Goal: Information Seeking & Learning: Learn about a topic

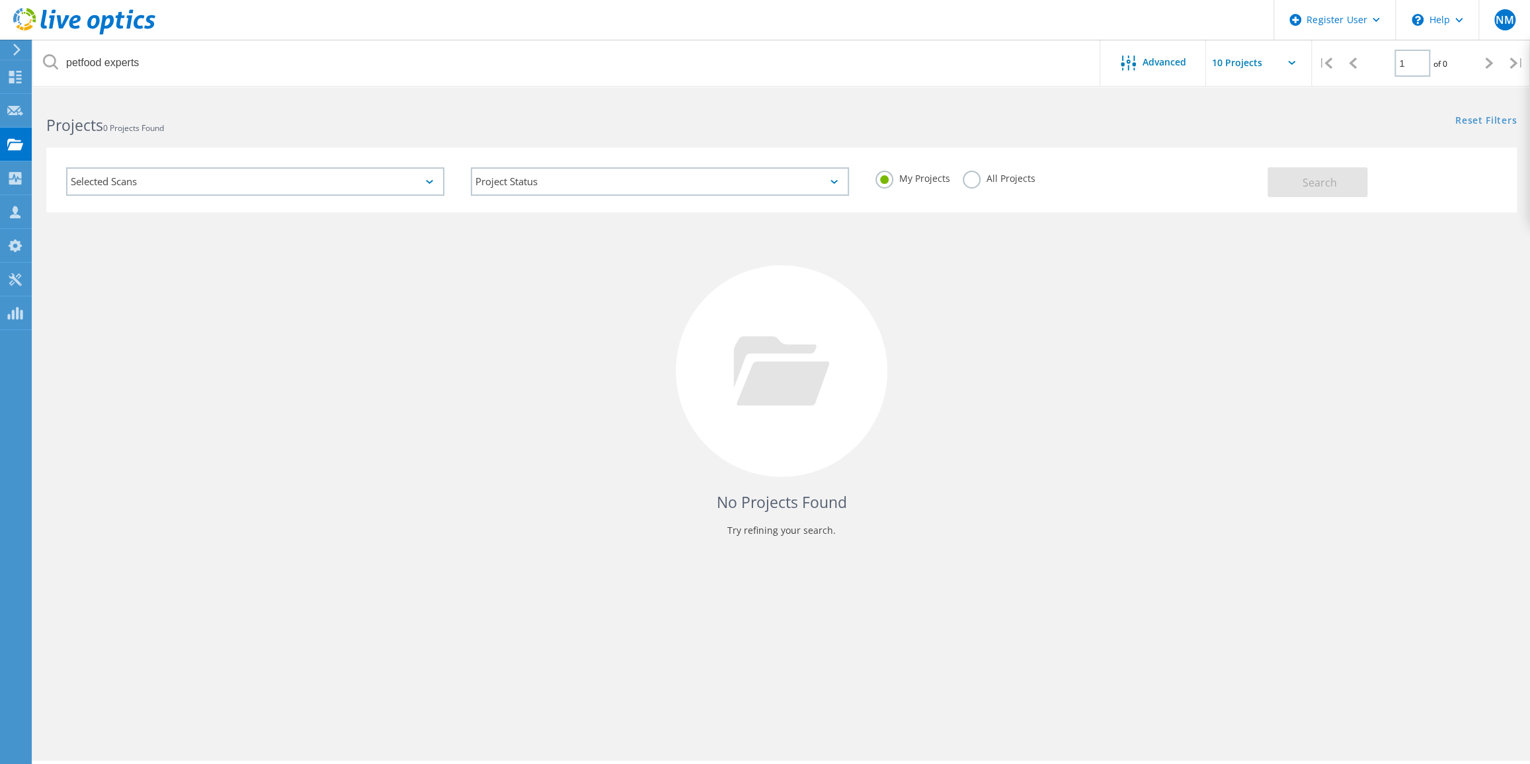
click at [964, 190] on div "My Projects All Projects" at bounding box center [1064, 178] width 405 height 49
click at [970, 179] on label "All Projects" at bounding box center [999, 177] width 72 height 13
click at [0, 0] on input "All Projects" at bounding box center [0, 0] width 0 height 0
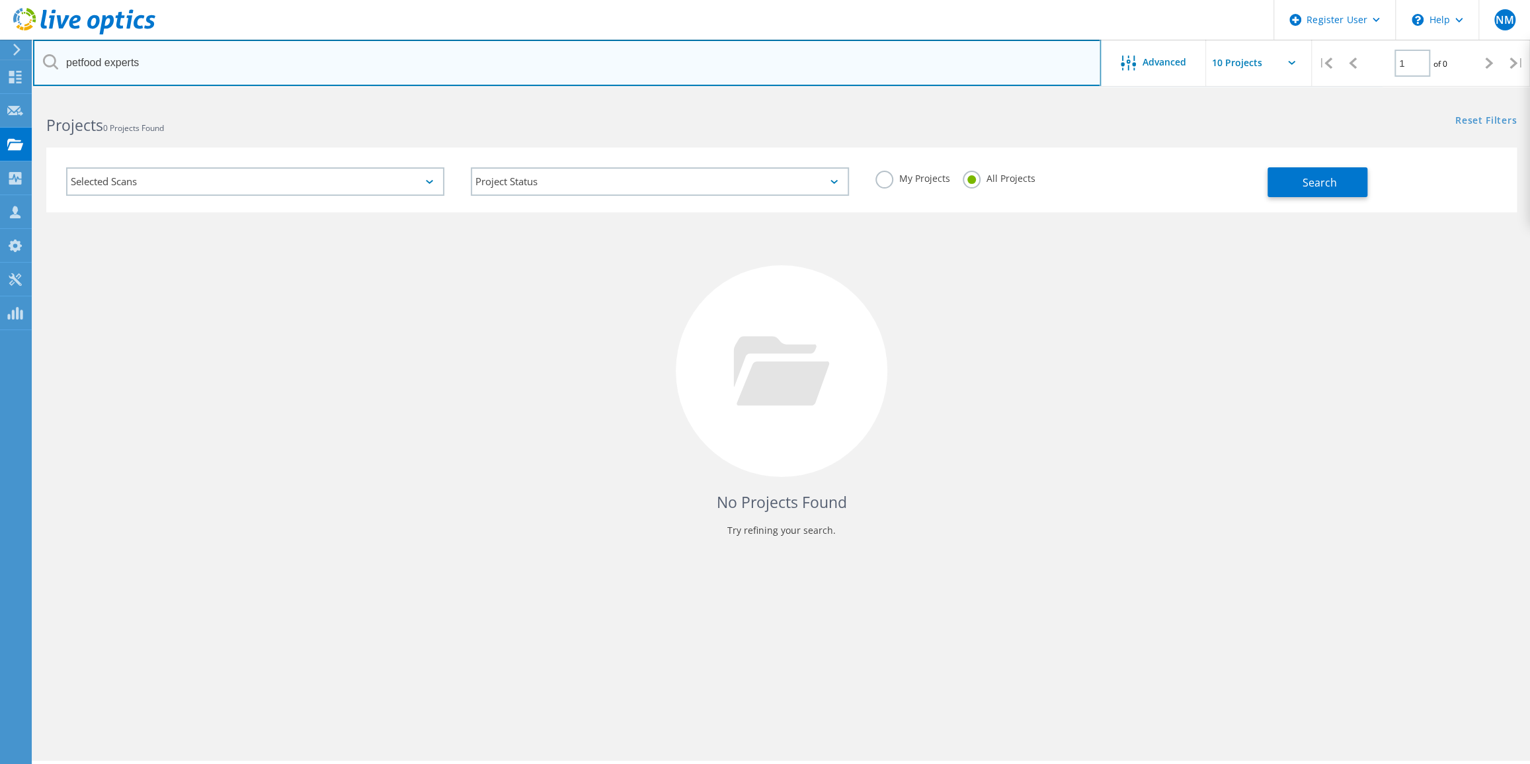
drag, startPoint x: 235, startPoint y: 73, endPoint x: 28, endPoint y: 48, distance: 209.1
click at [28, 96] on div "Register User \n Help Explore Helpful Articles Contact Support NM Dell User Nav…" at bounding box center [765, 448] width 1530 height 704
drag, startPoint x: 198, startPoint y: 65, endPoint x: -52, endPoint y: 62, distance: 250.0
click at [0, 62] on html "Register User \n Help Explore Helpful Articles Contact Support NM Dell User Nav…" at bounding box center [765, 400] width 1530 height 800
type input "gms"
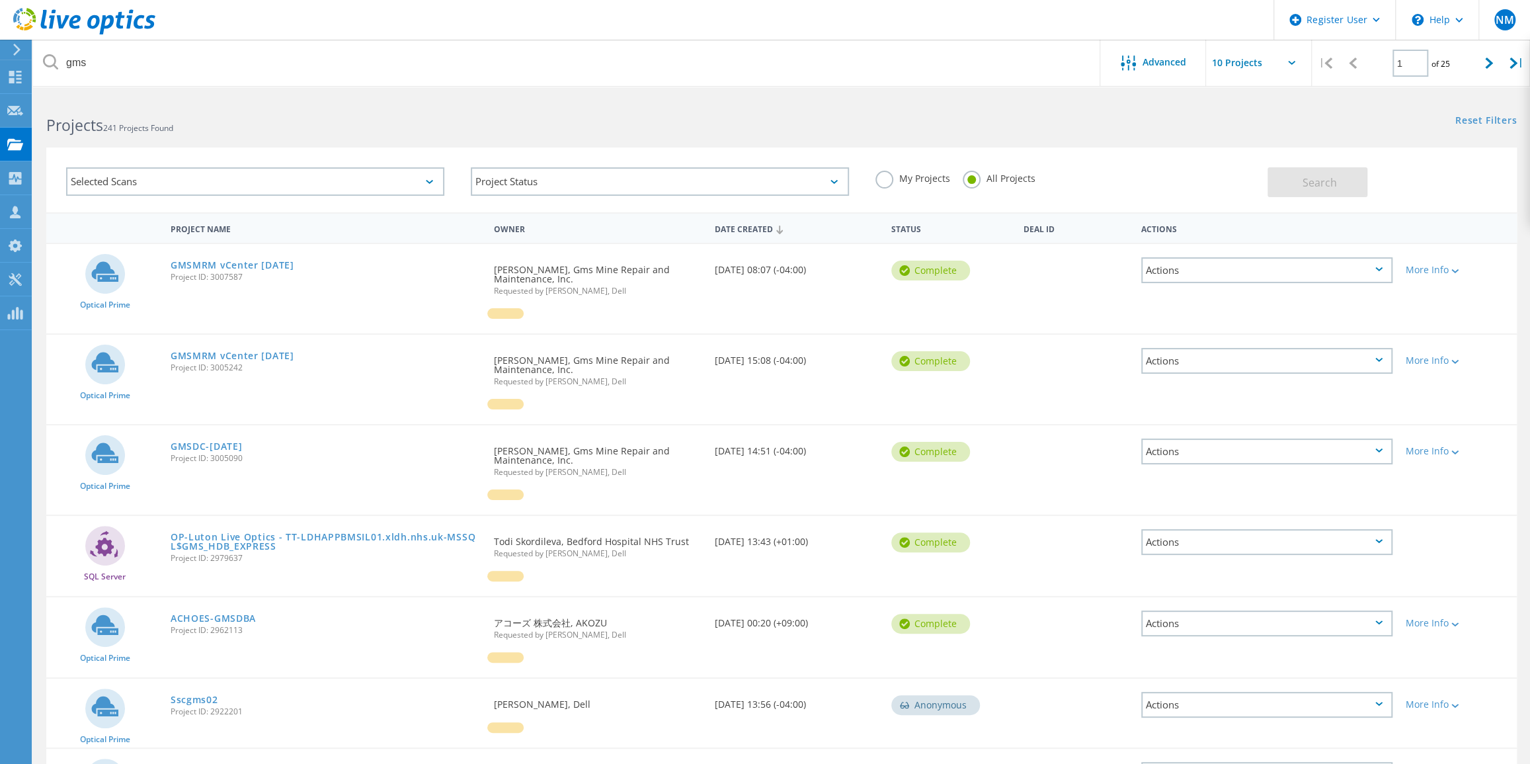
click at [272, 273] on span "Project ID: 3007587" at bounding box center [326, 277] width 310 height 8
click at [271, 267] on link "GMSMRM vCenter Aug25" at bounding box center [233, 265] width 124 height 9
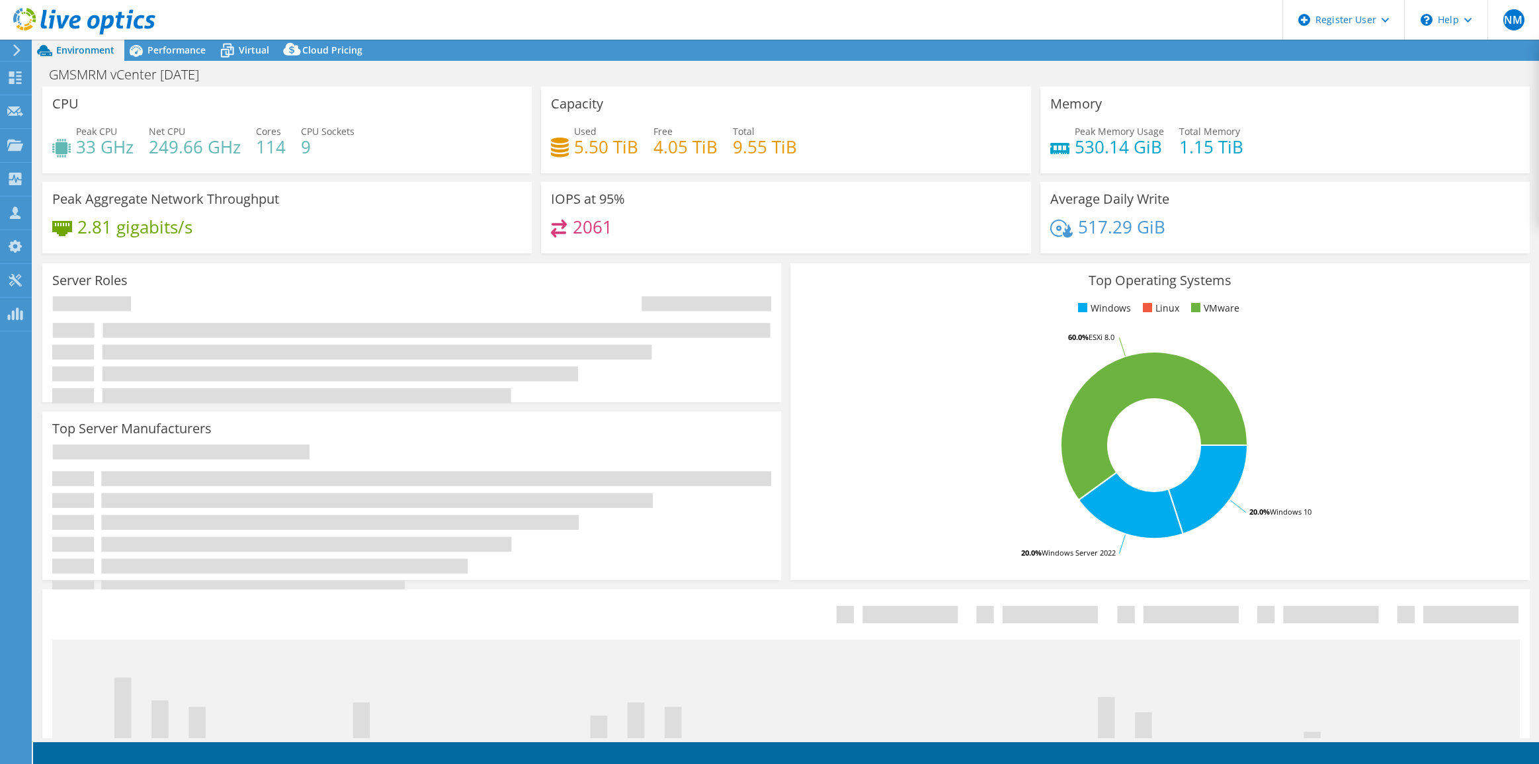
select select "USD"
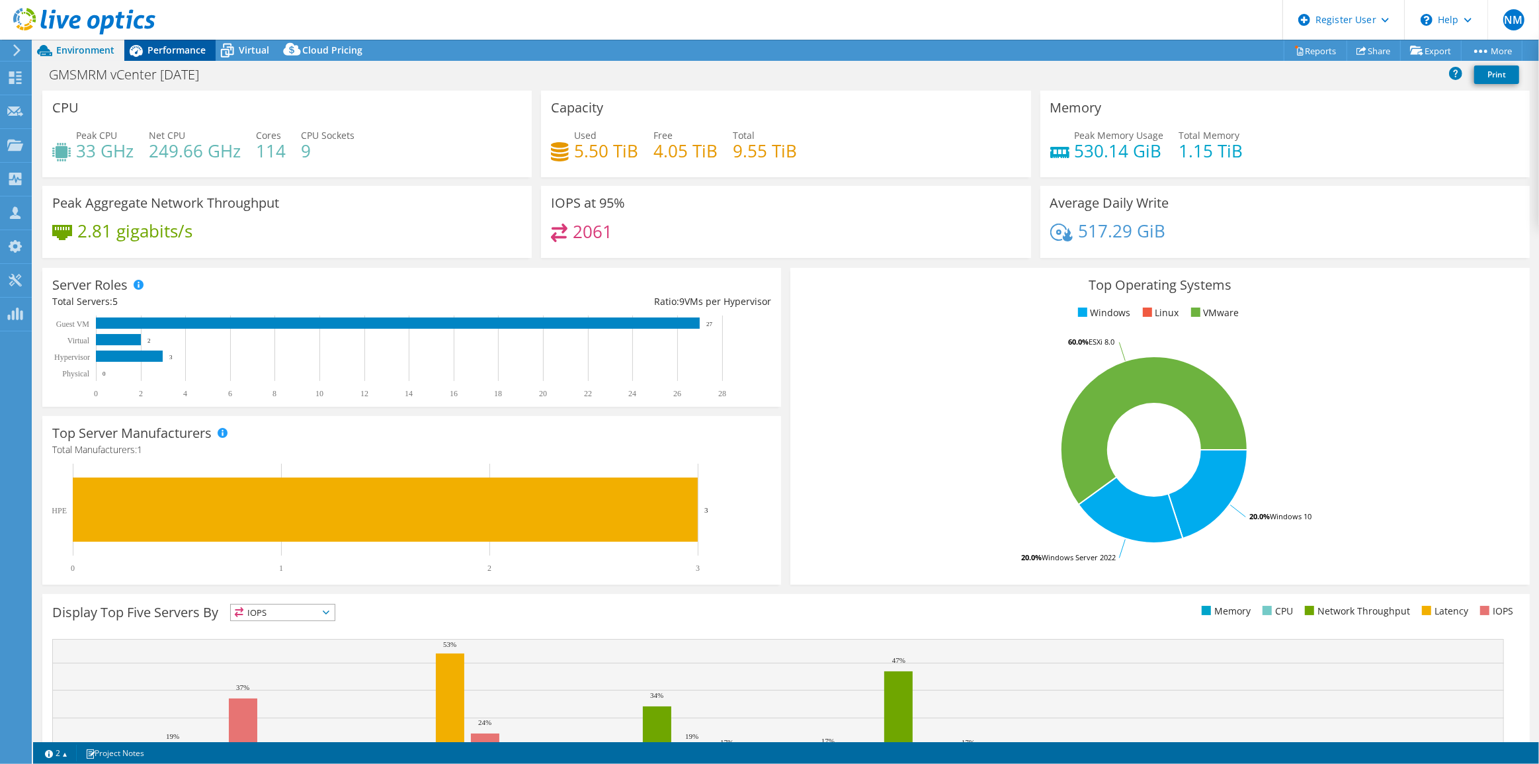
click at [184, 44] on span "Performance" at bounding box center [176, 50] width 58 height 13
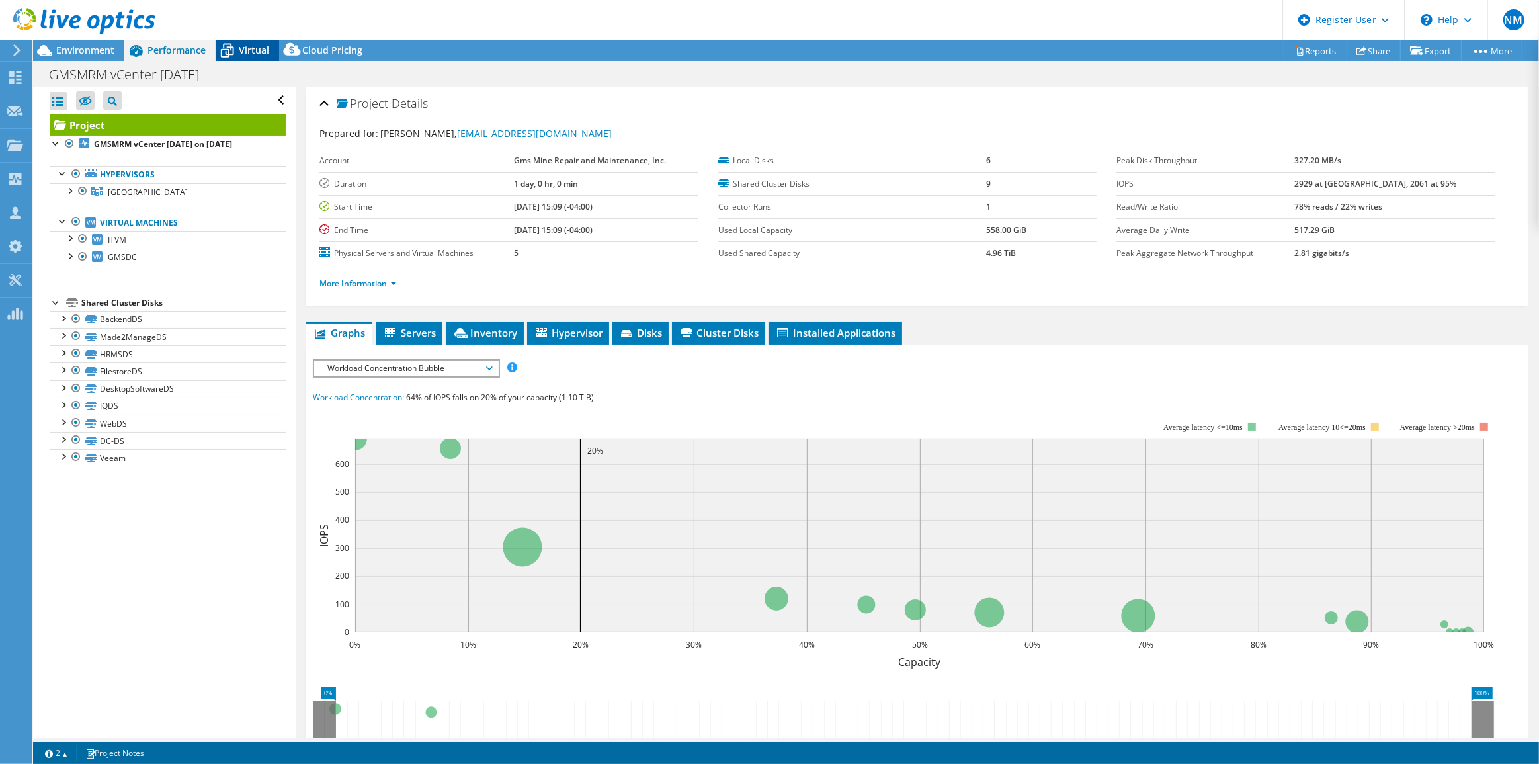
click at [262, 60] on div "Virtual" at bounding box center [247, 50] width 63 height 21
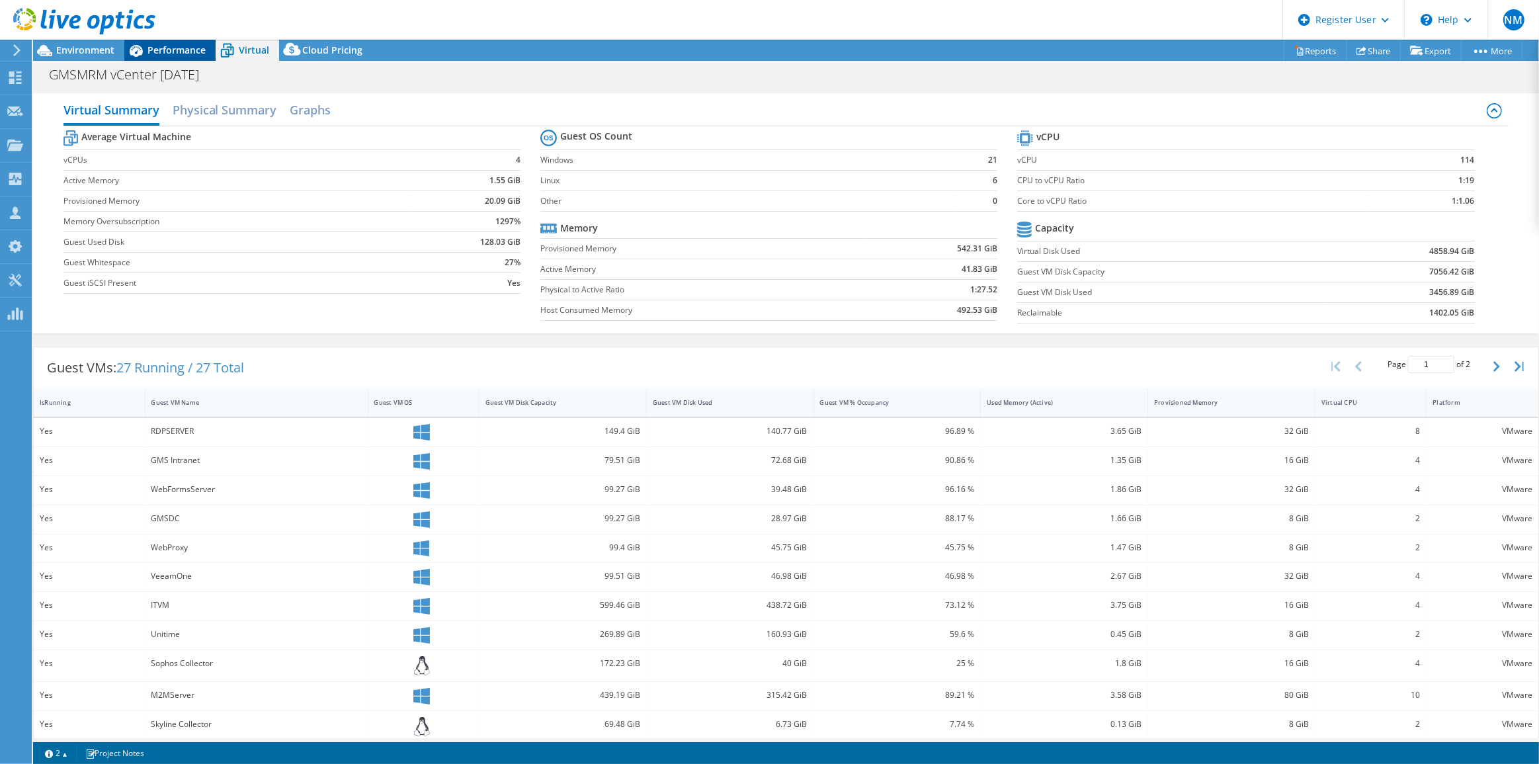
click at [198, 57] on div "Performance" at bounding box center [169, 50] width 91 height 21
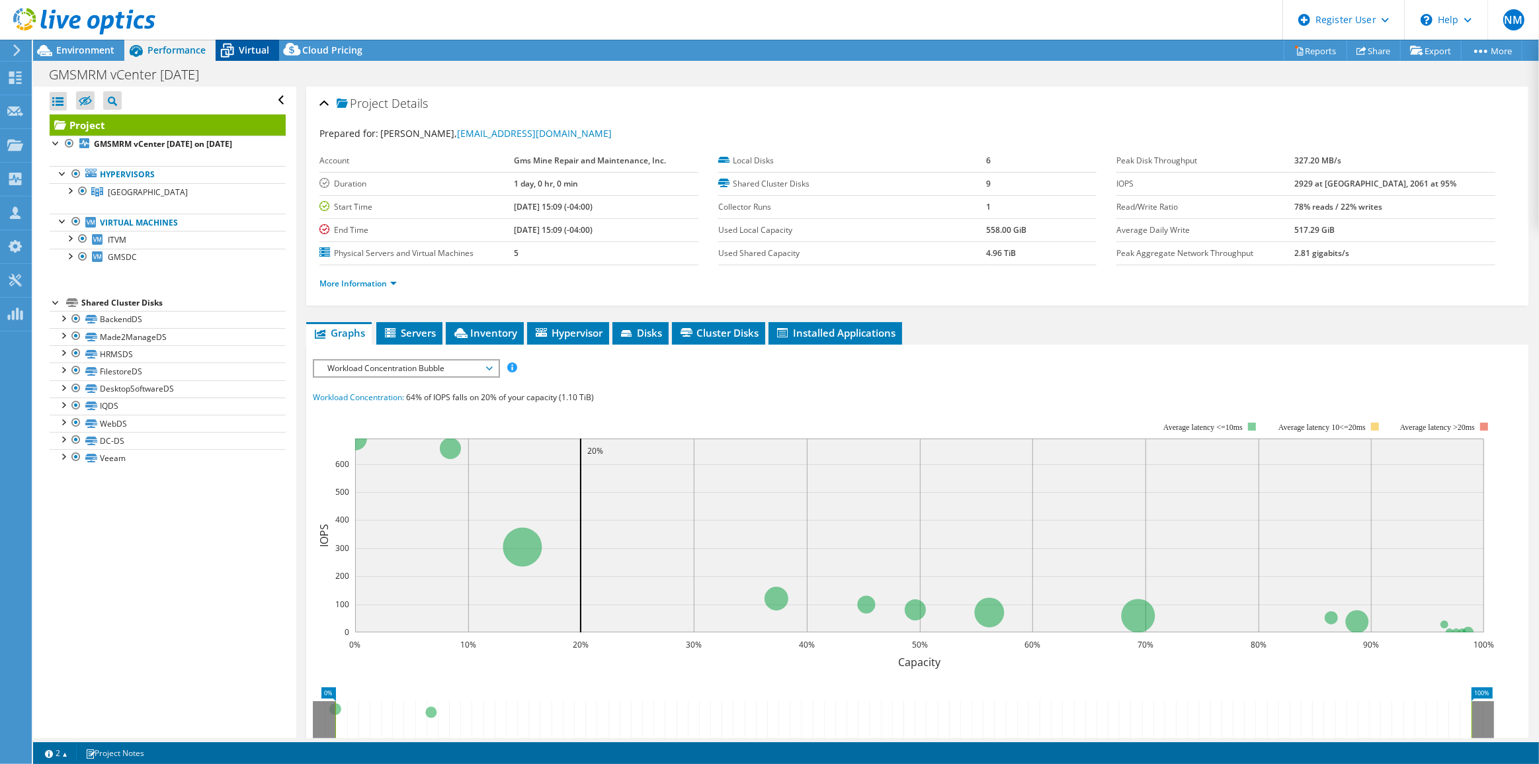
click at [241, 52] on span "Virtual" at bounding box center [254, 50] width 30 height 13
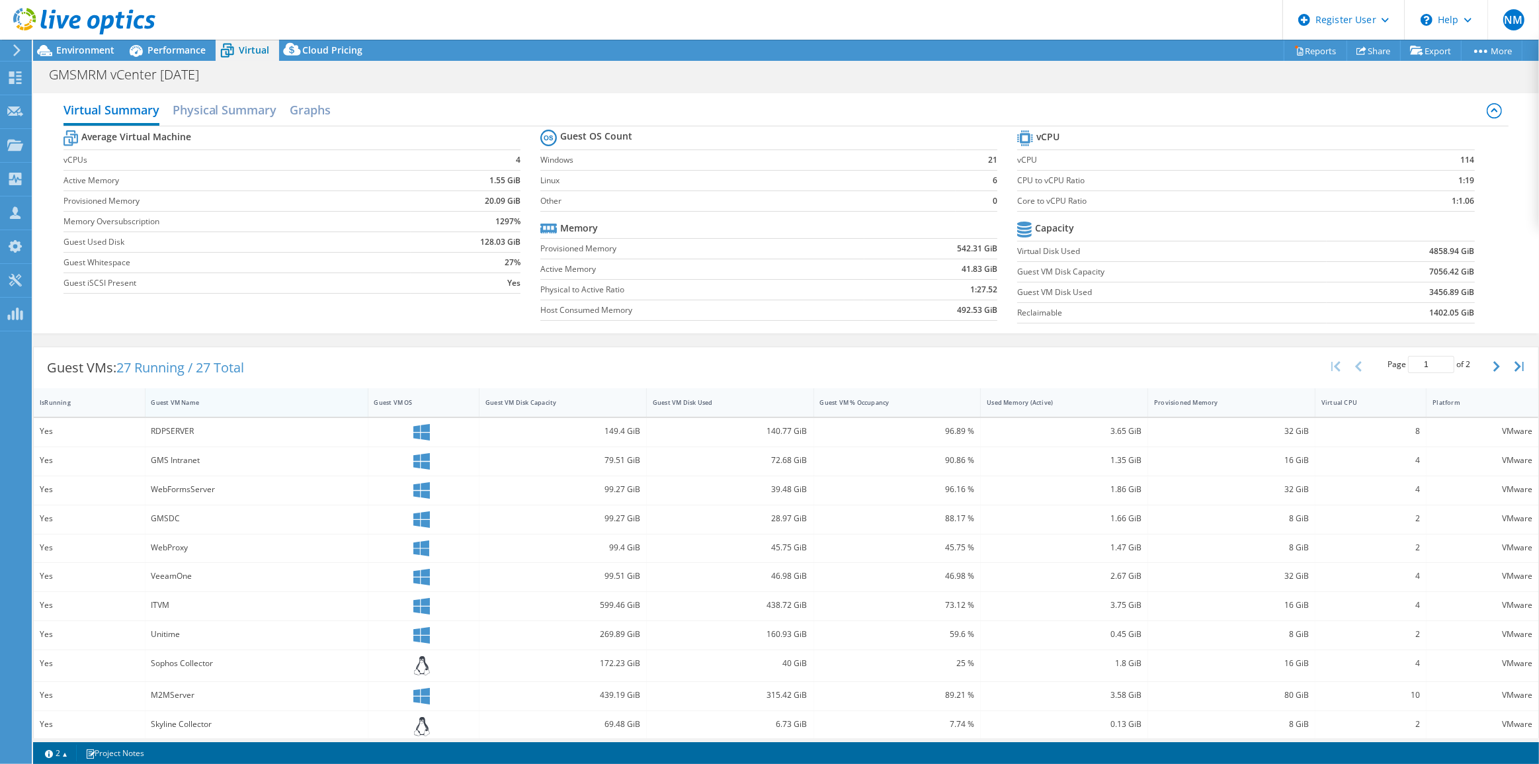
click at [293, 392] on div "Guest VM Name" at bounding box center [248, 402] width 206 height 20
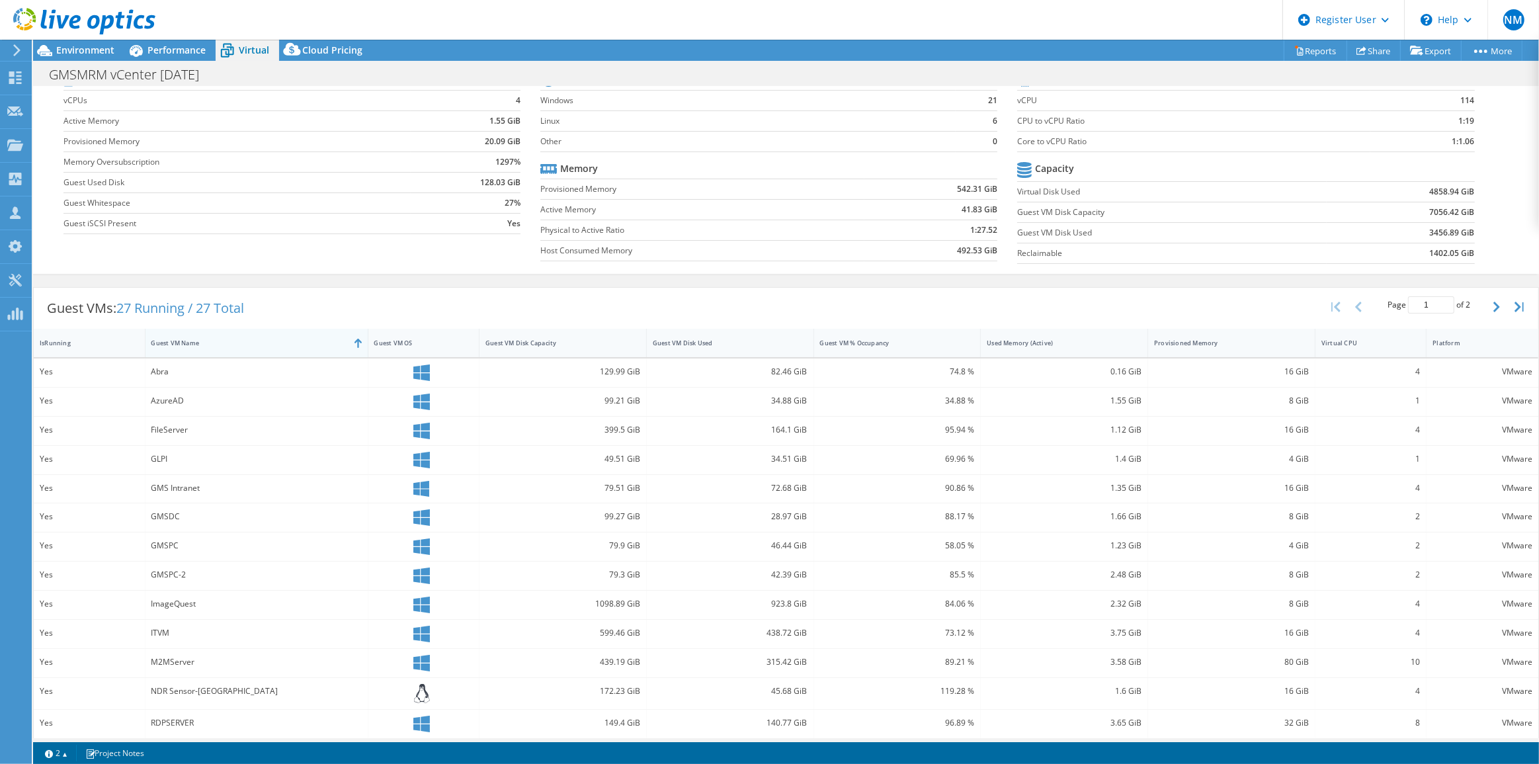
scroll to position [122, 0]
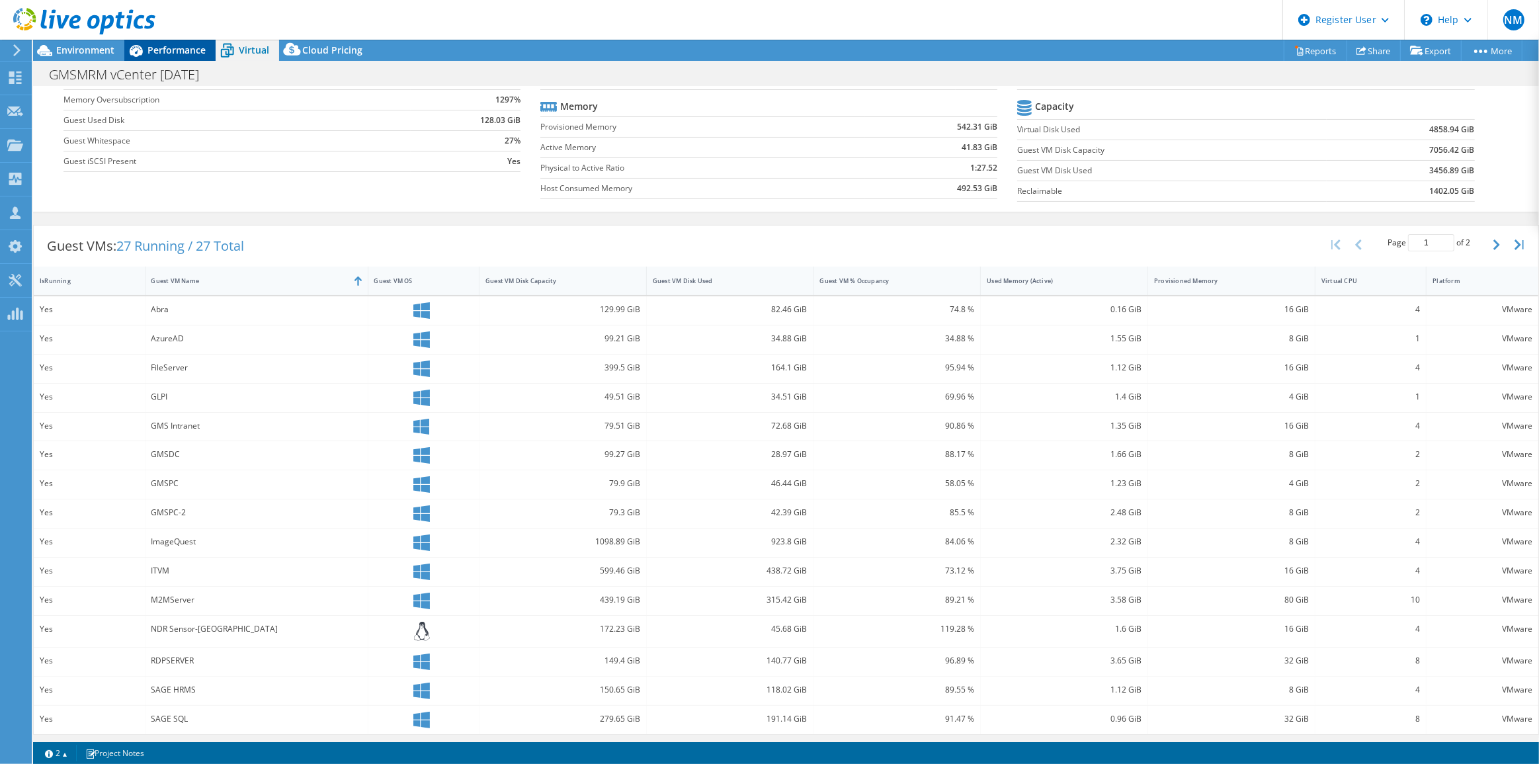
click at [201, 48] on span "Performance" at bounding box center [176, 50] width 58 height 13
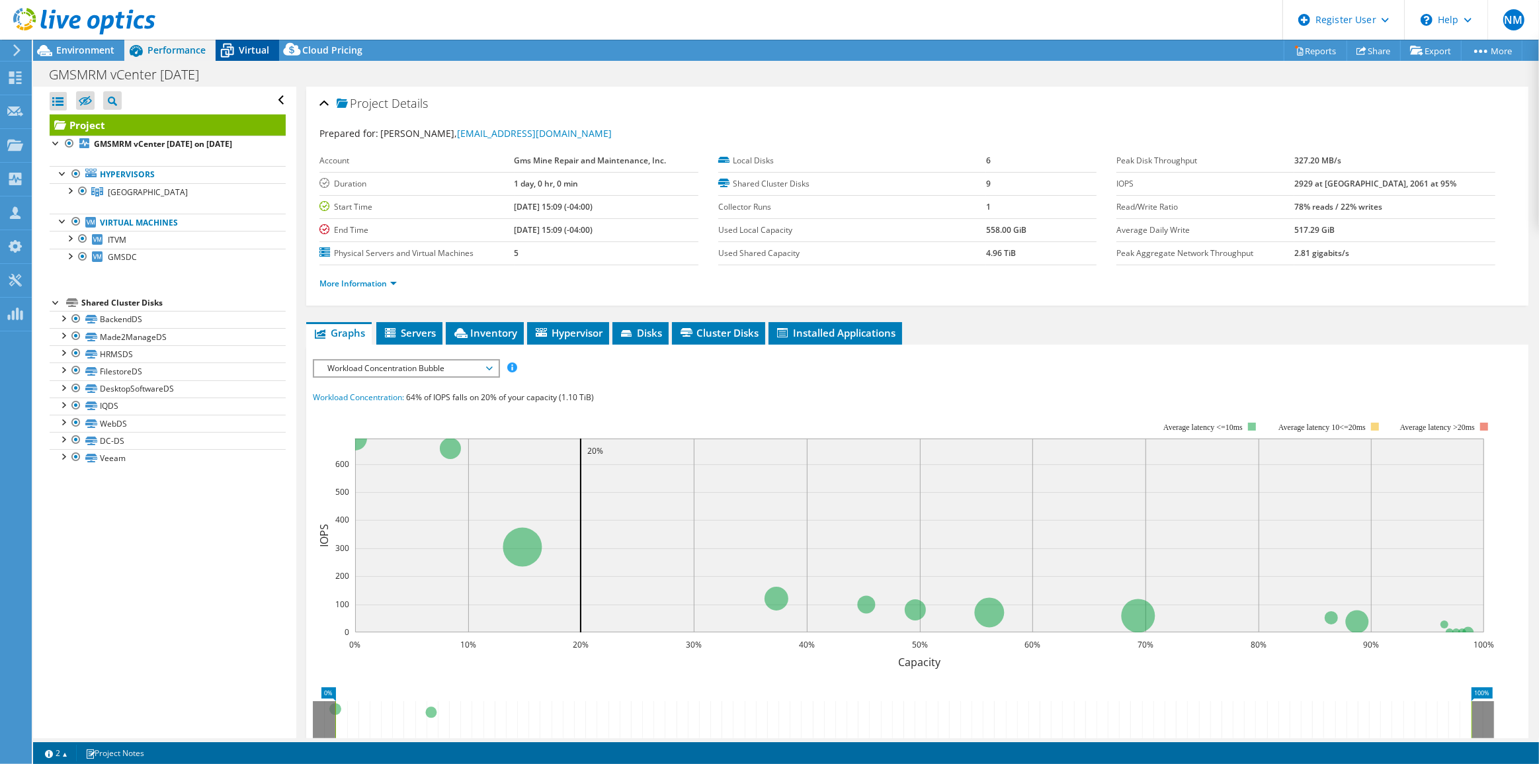
click at [255, 50] on span "Virtual" at bounding box center [254, 50] width 30 height 13
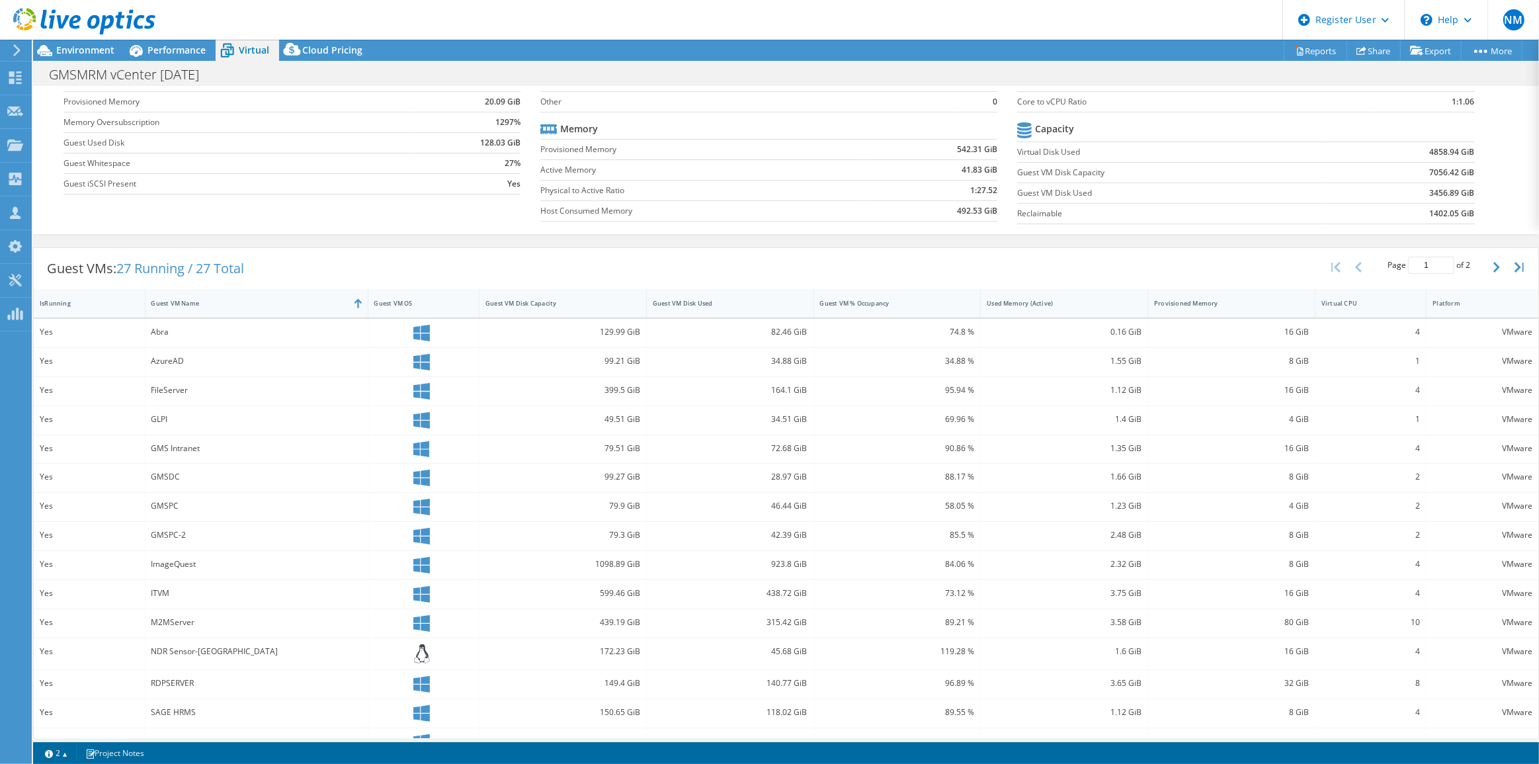
scroll to position [120, 0]
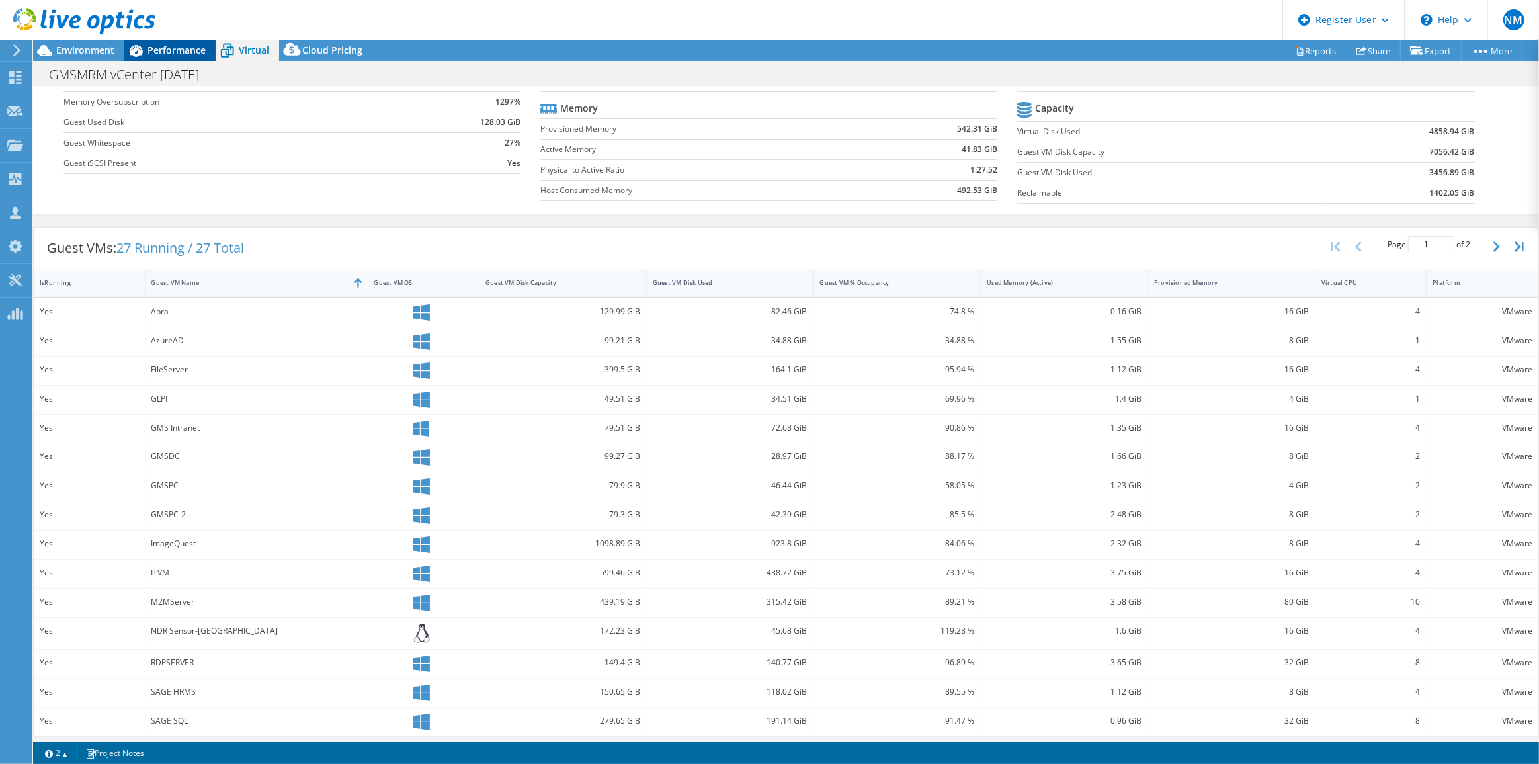
click at [180, 50] on span "Performance" at bounding box center [176, 50] width 58 height 13
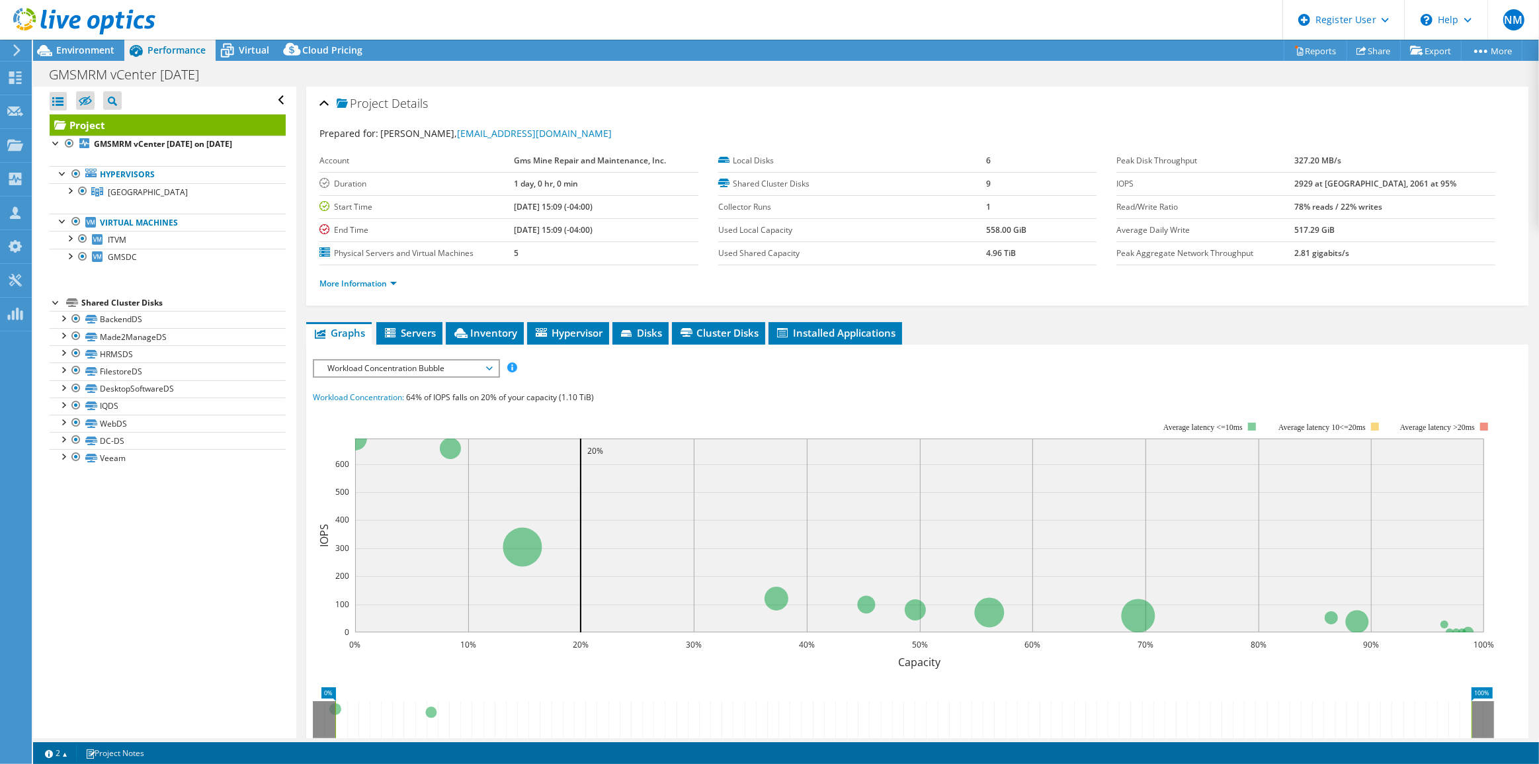
scroll to position [0, 0]
click at [72, 192] on div at bounding box center [69, 189] width 13 height 13
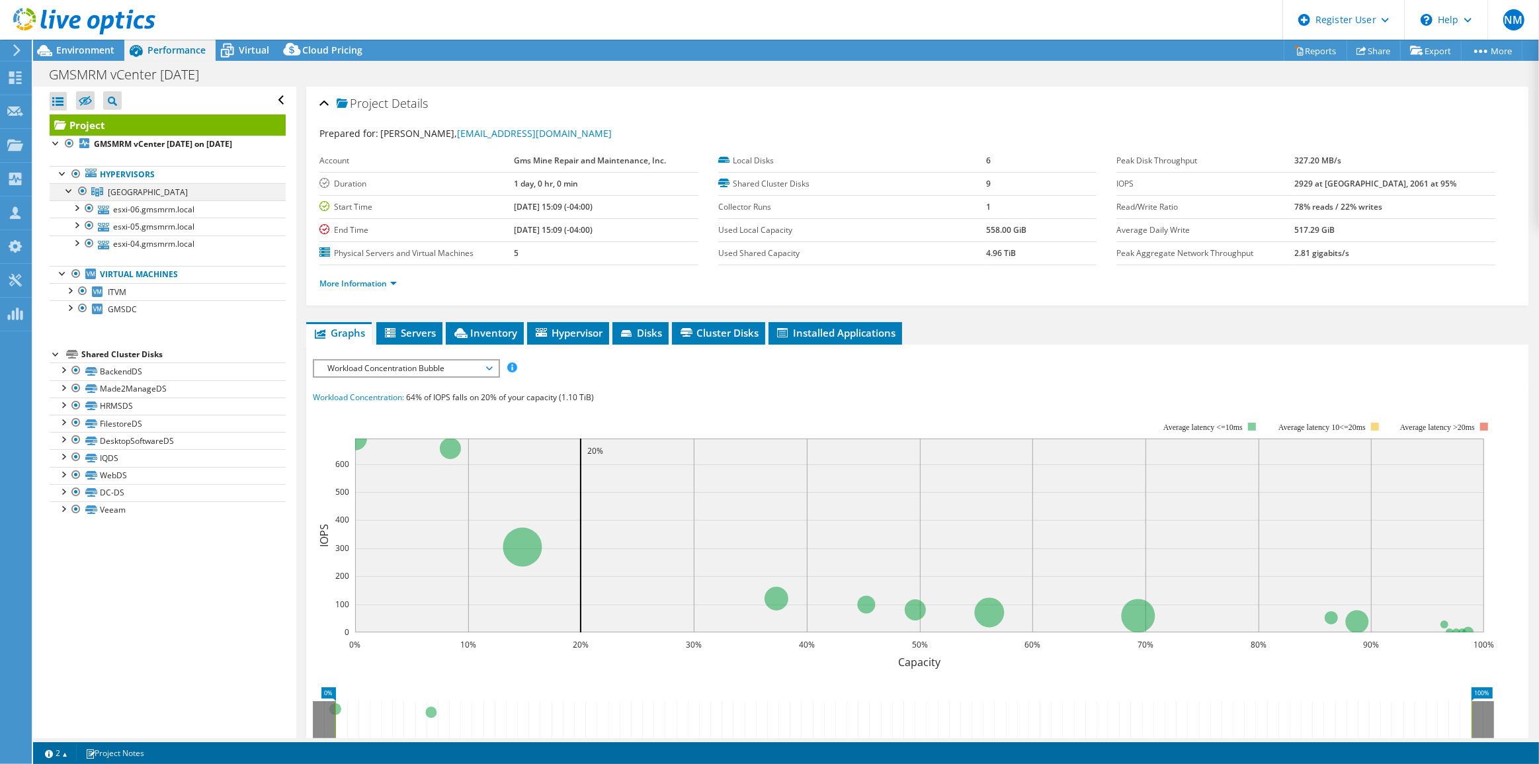
click at [72, 192] on div at bounding box center [69, 189] width 13 height 13
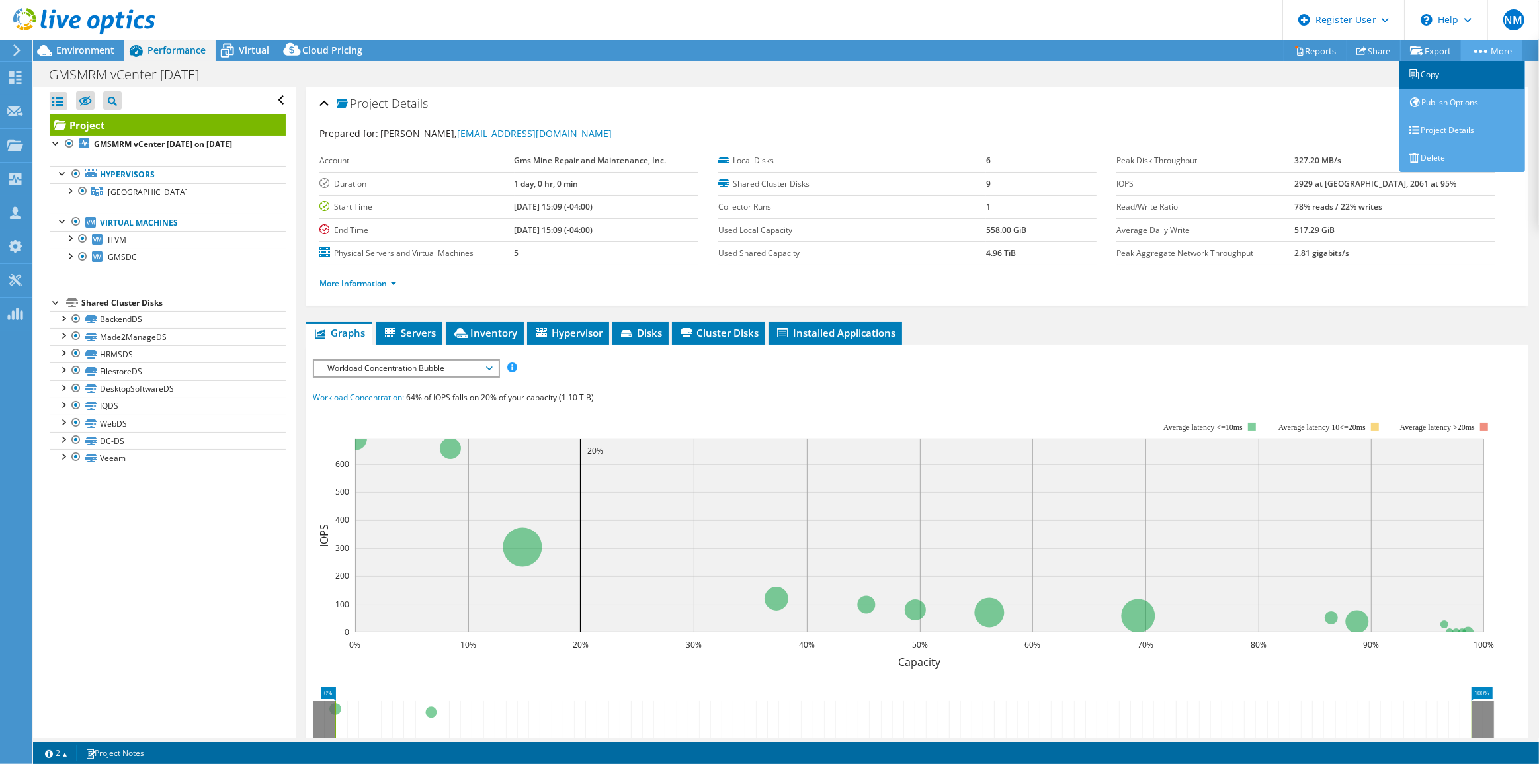
click at [1476, 69] on link "Copy" at bounding box center [1462, 75] width 126 height 28
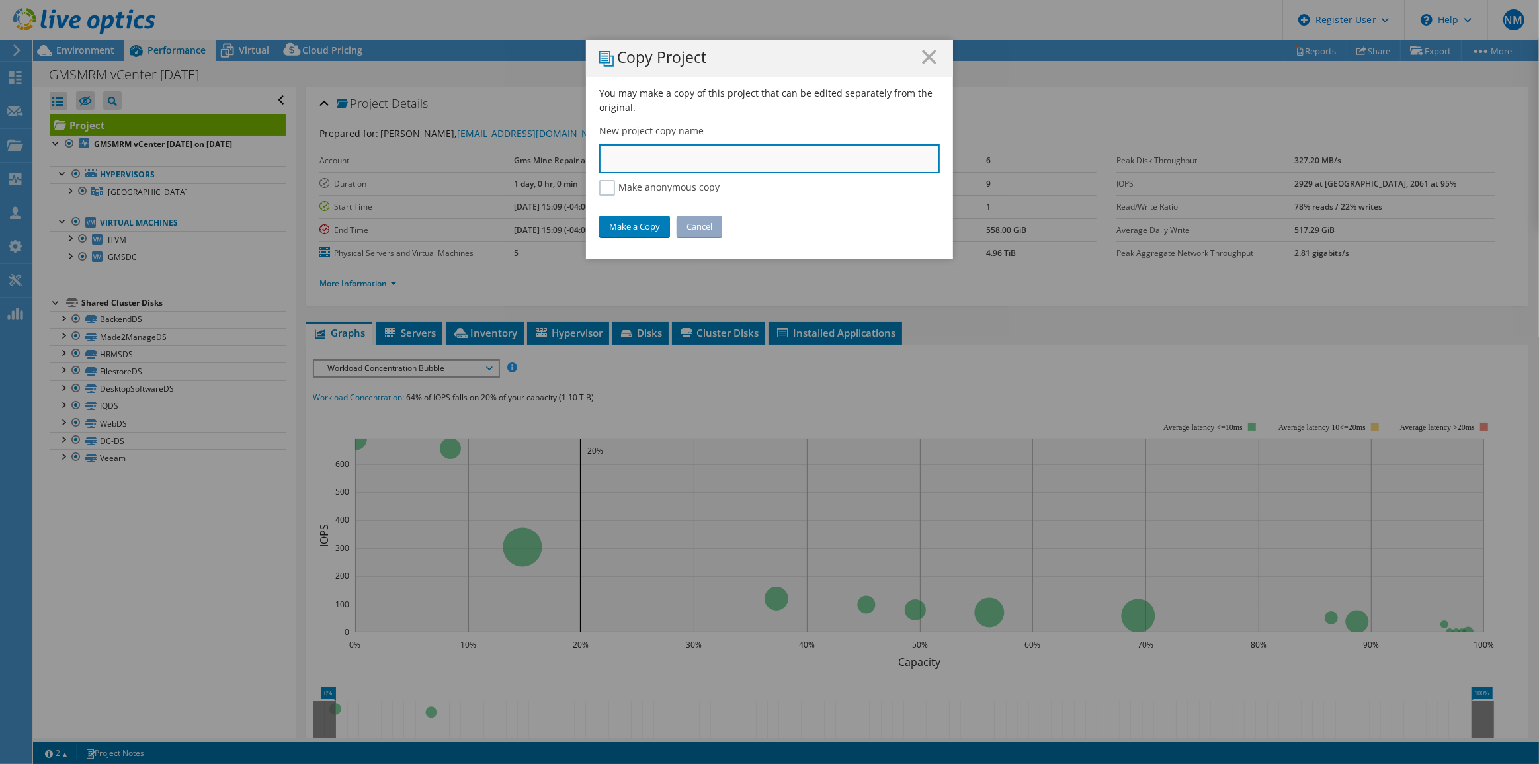
click at [752, 162] on input "text" at bounding box center [769, 158] width 341 height 29
type input "GMS No VMs"
click at [641, 235] on link "Make a Copy" at bounding box center [634, 226] width 71 height 21
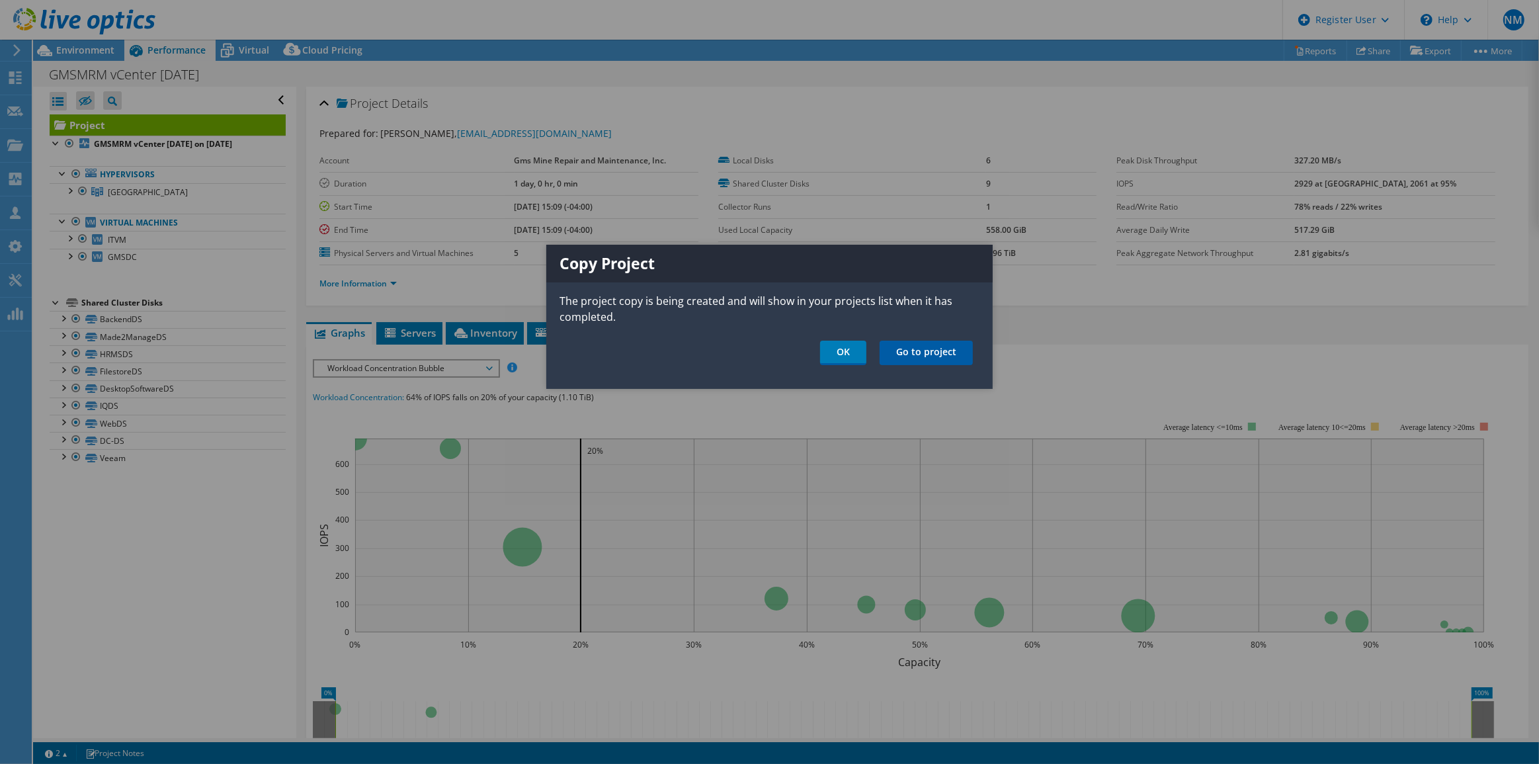
click at [927, 353] on link "Go to project" at bounding box center [925, 353] width 93 height 24
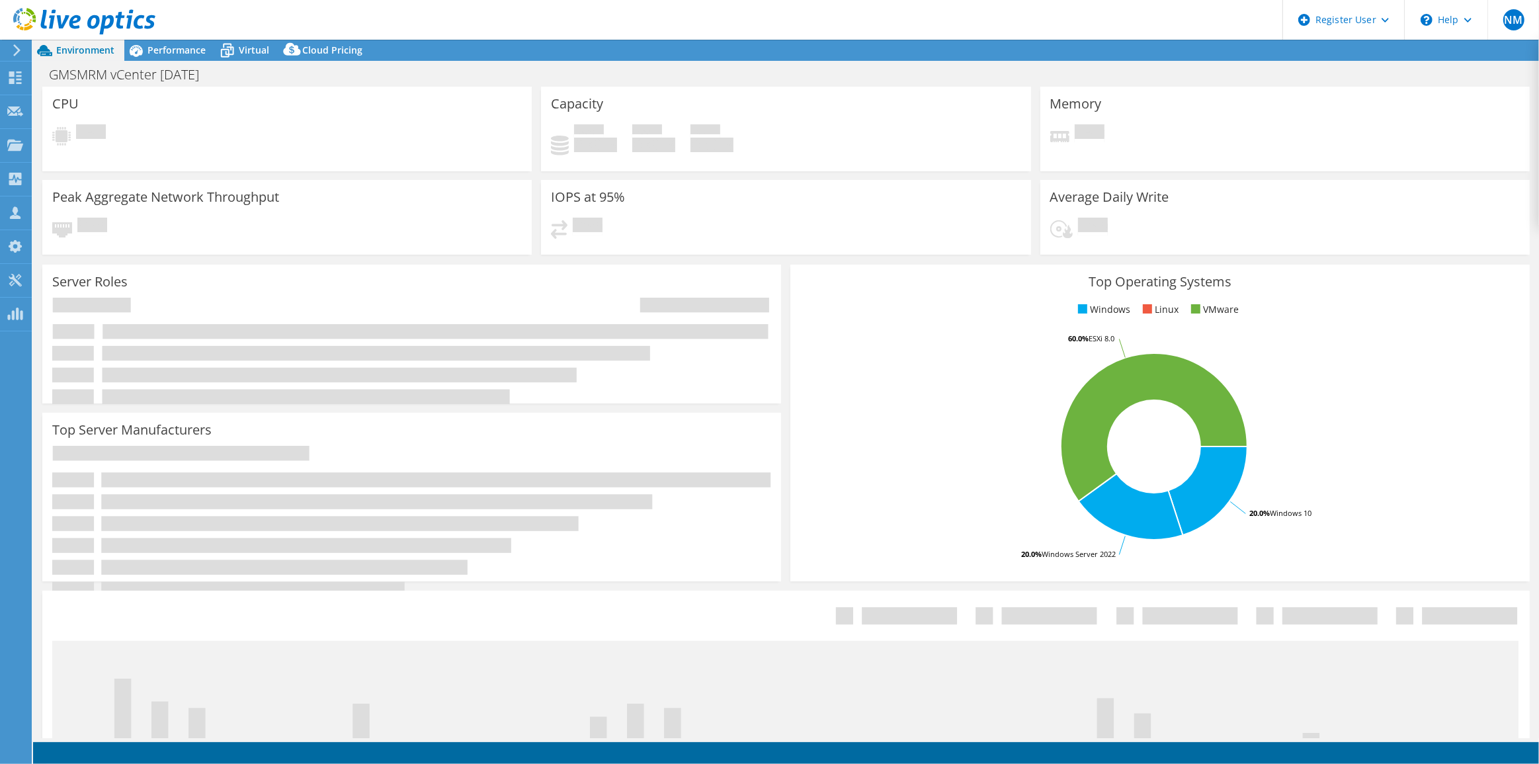
select select "USD"
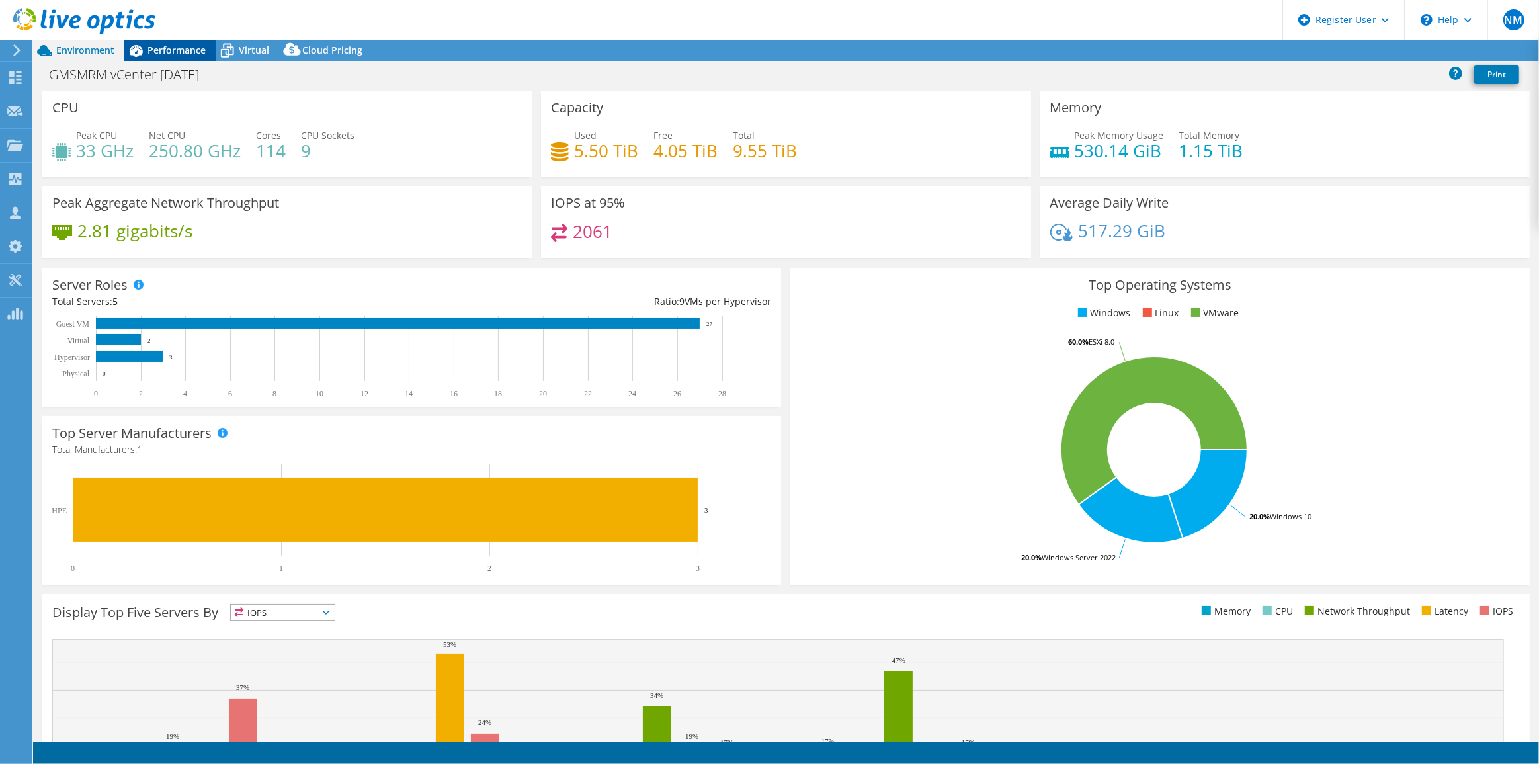
click at [192, 44] on span "Performance" at bounding box center [176, 50] width 58 height 13
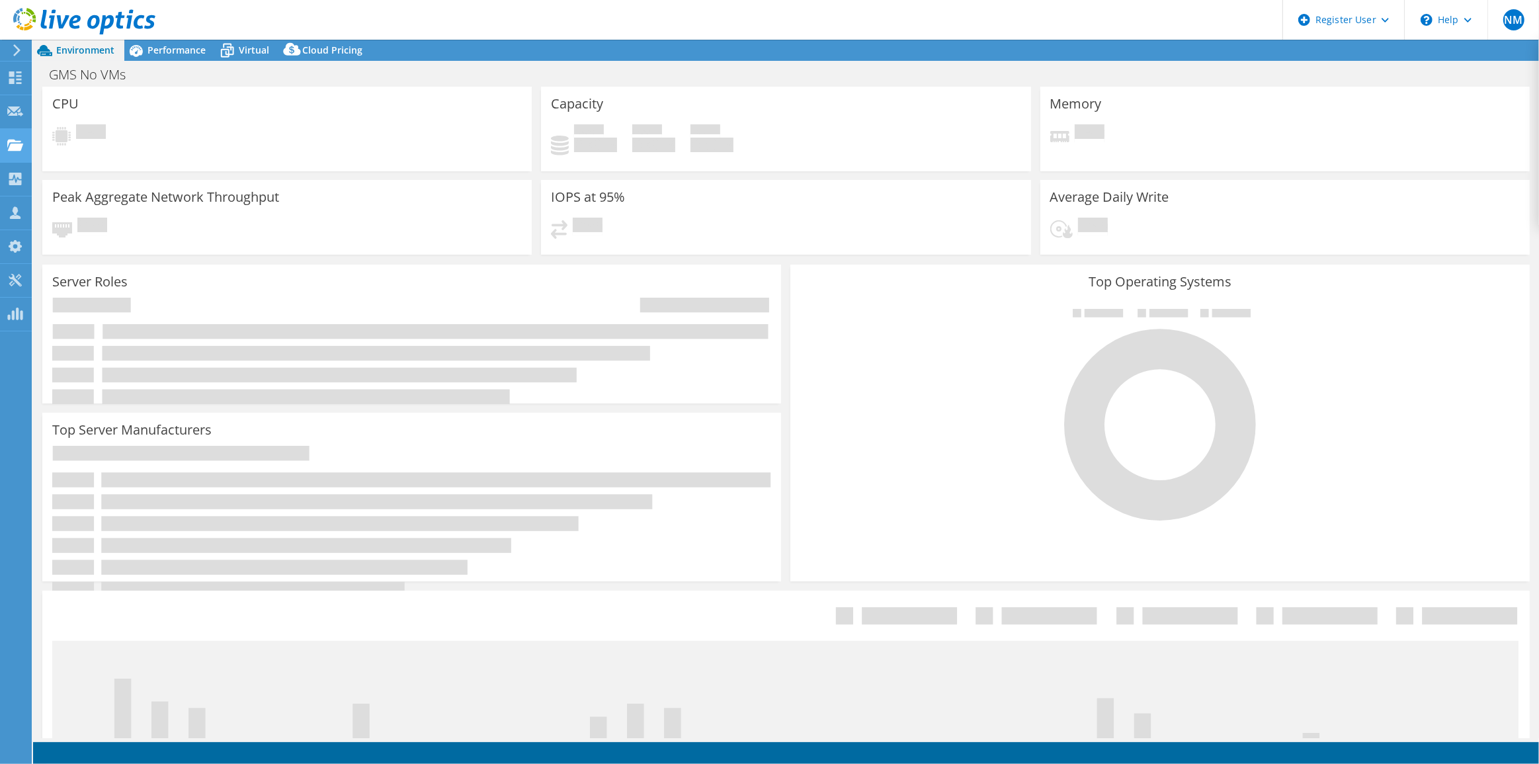
select select "USD"
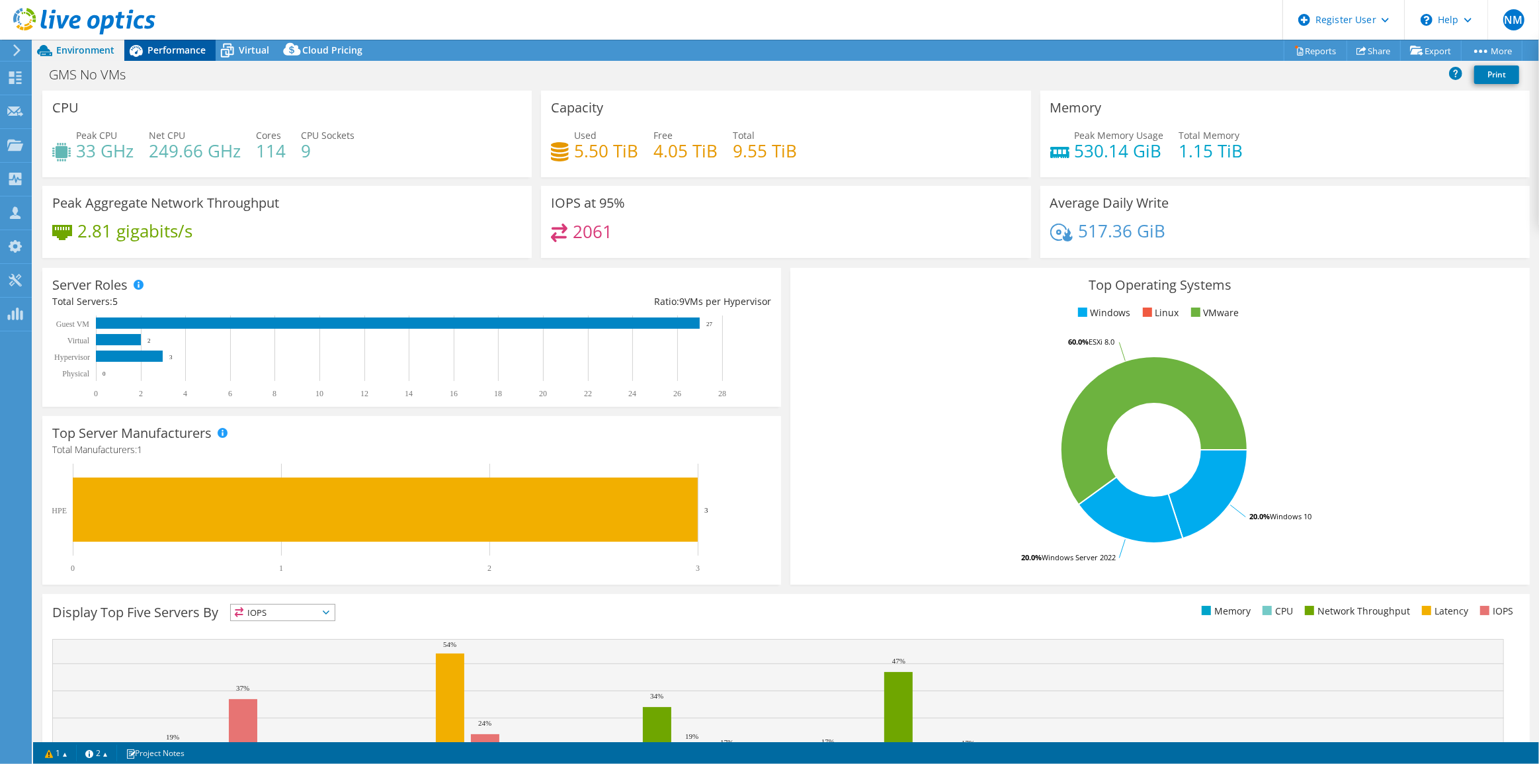
click at [194, 58] on div "Performance" at bounding box center [169, 50] width 91 height 21
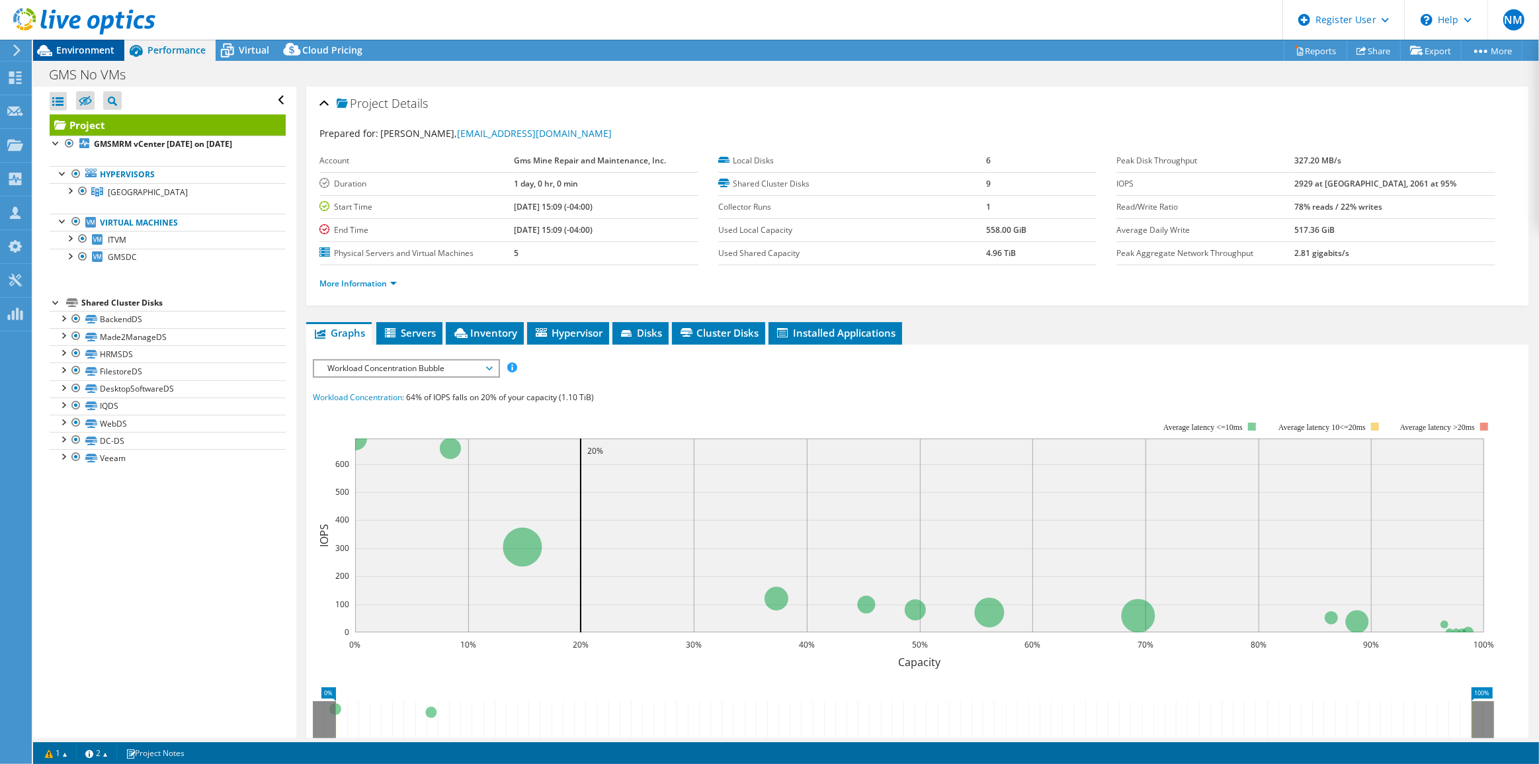
click at [102, 46] on span "Environment" at bounding box center [85, 50] width 58 height 13
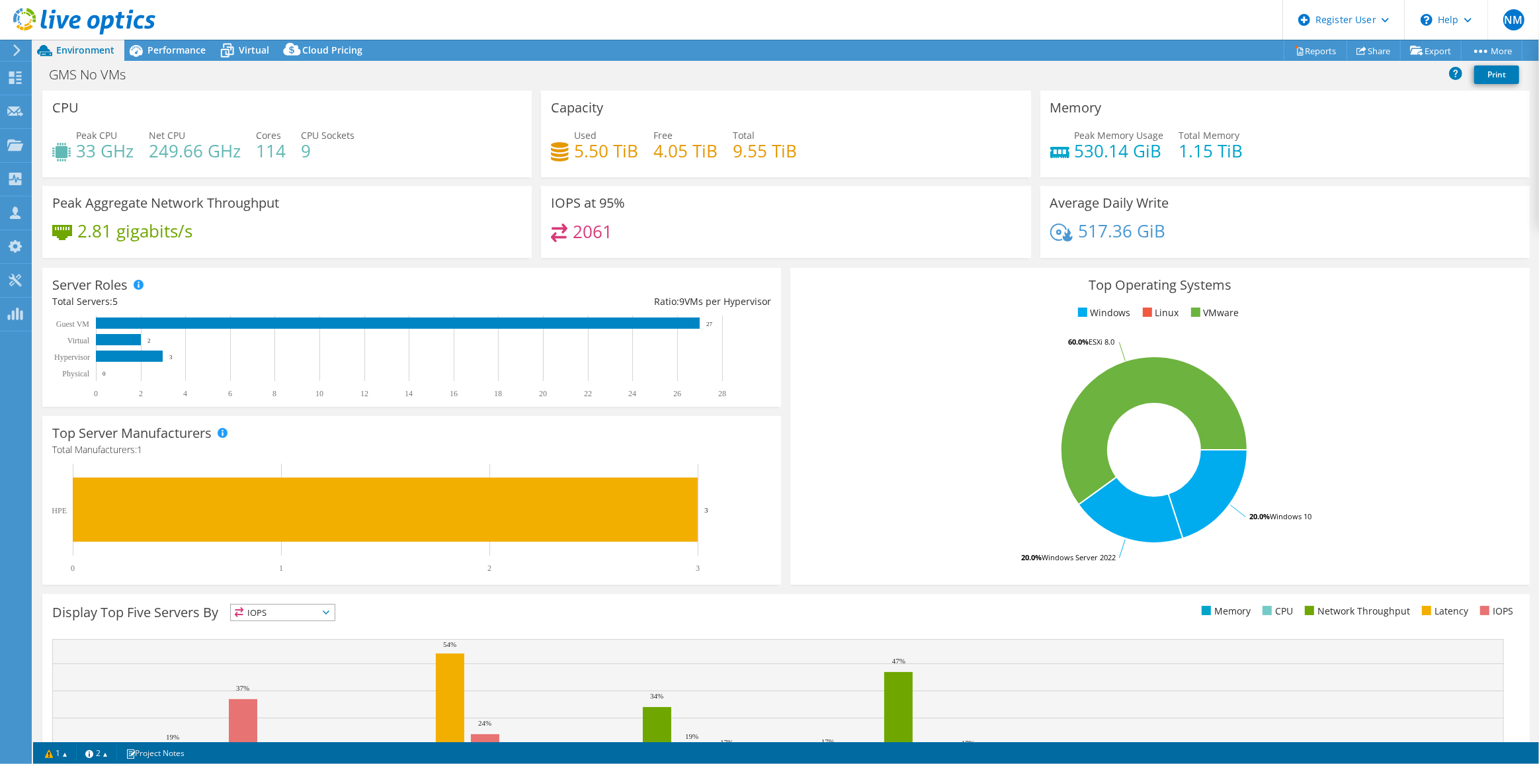
drag, startPoint x: 183, startPoint y: 48, endPoint x: 185, endPoint y: 91, distance: 43.0
click at [183, 48] on span "Performance" at bounding box center [176, 50] width 58 height 13
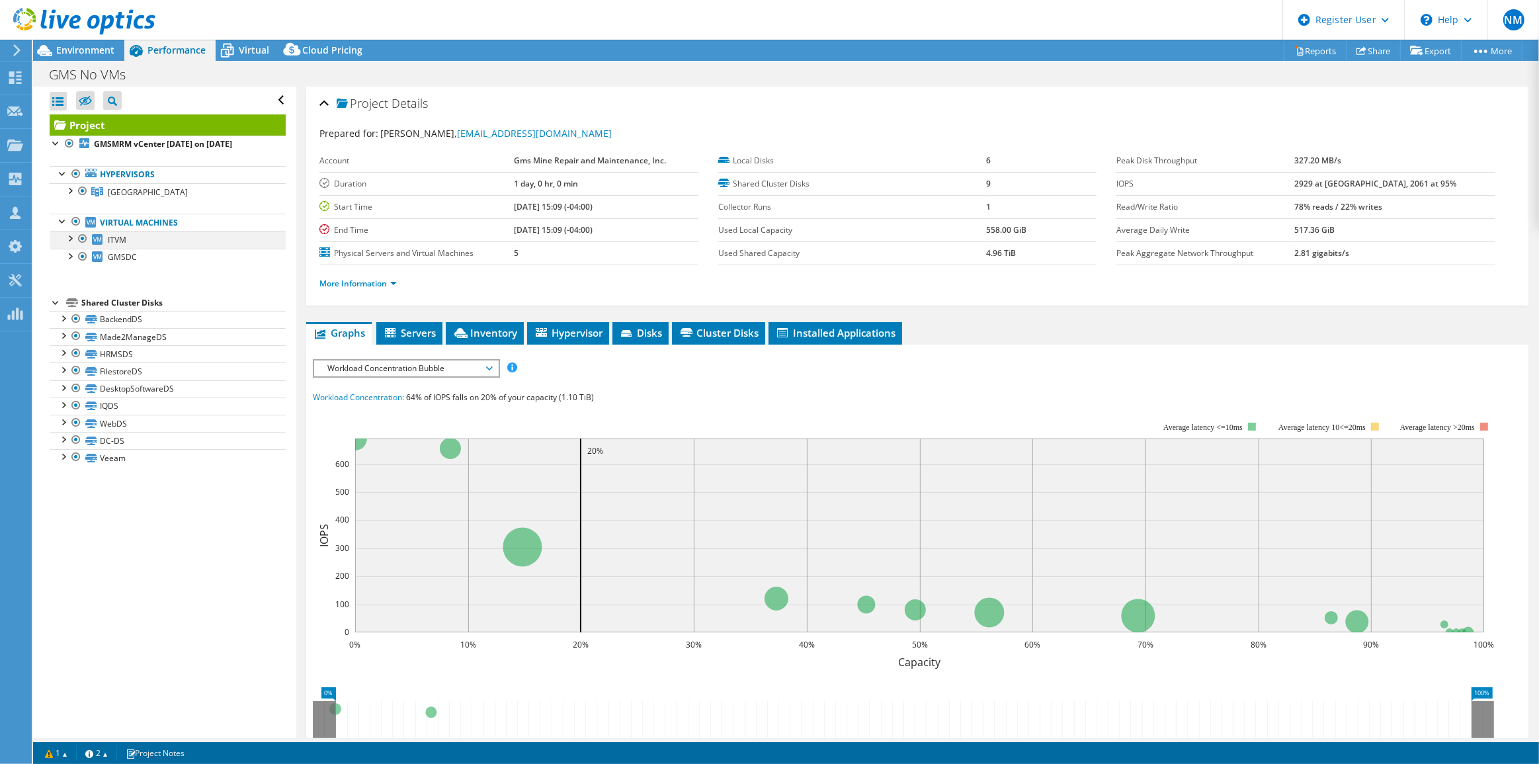
click at [81, 237] on div at bounding box center [82, 239] width 13 height 16
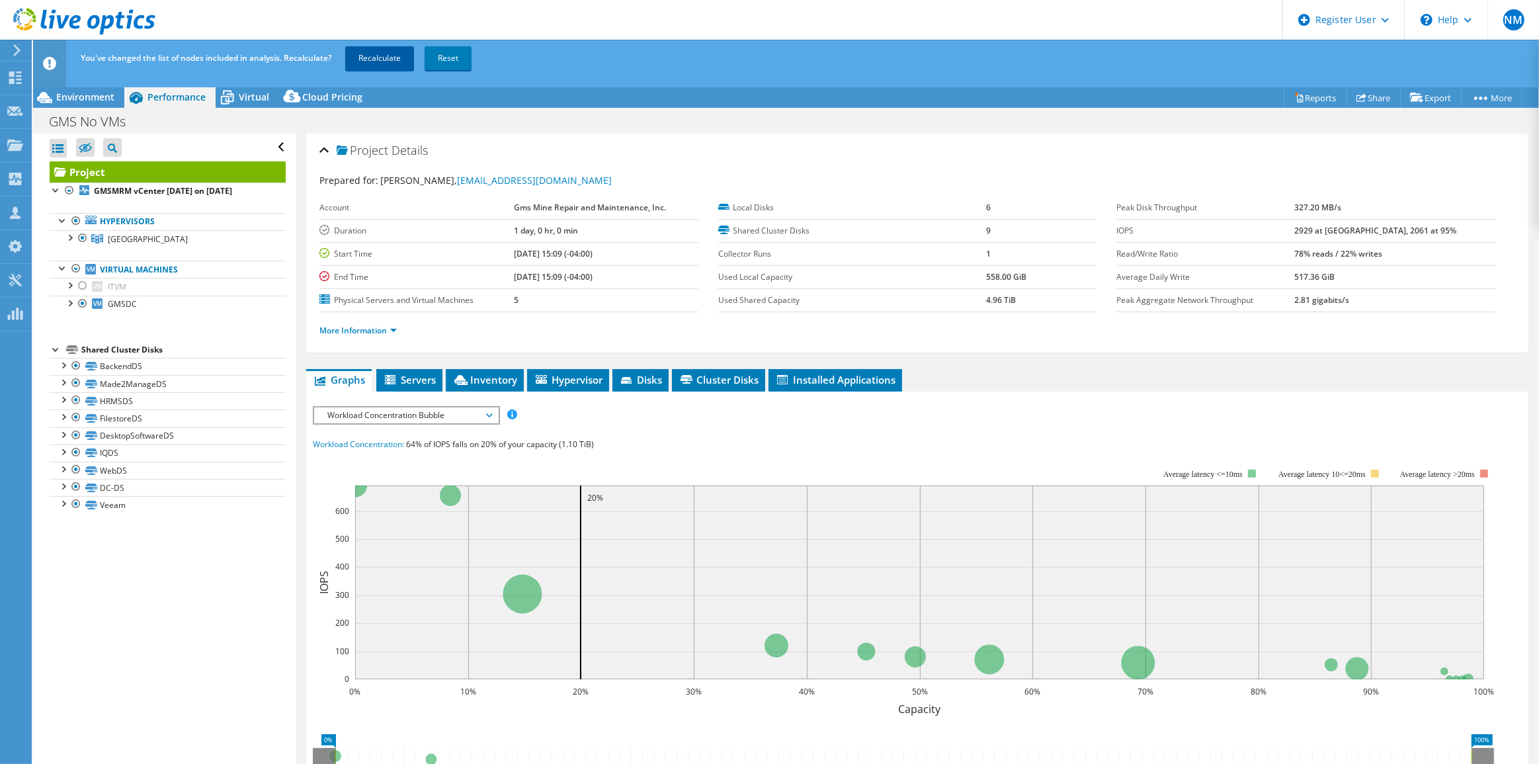
click at [405, 55] on link "Recalculate" at bounding box center [379, 58] width 69 height 24
click at [73, 271] on div at bounding box center [75, 269] width 13 height 16
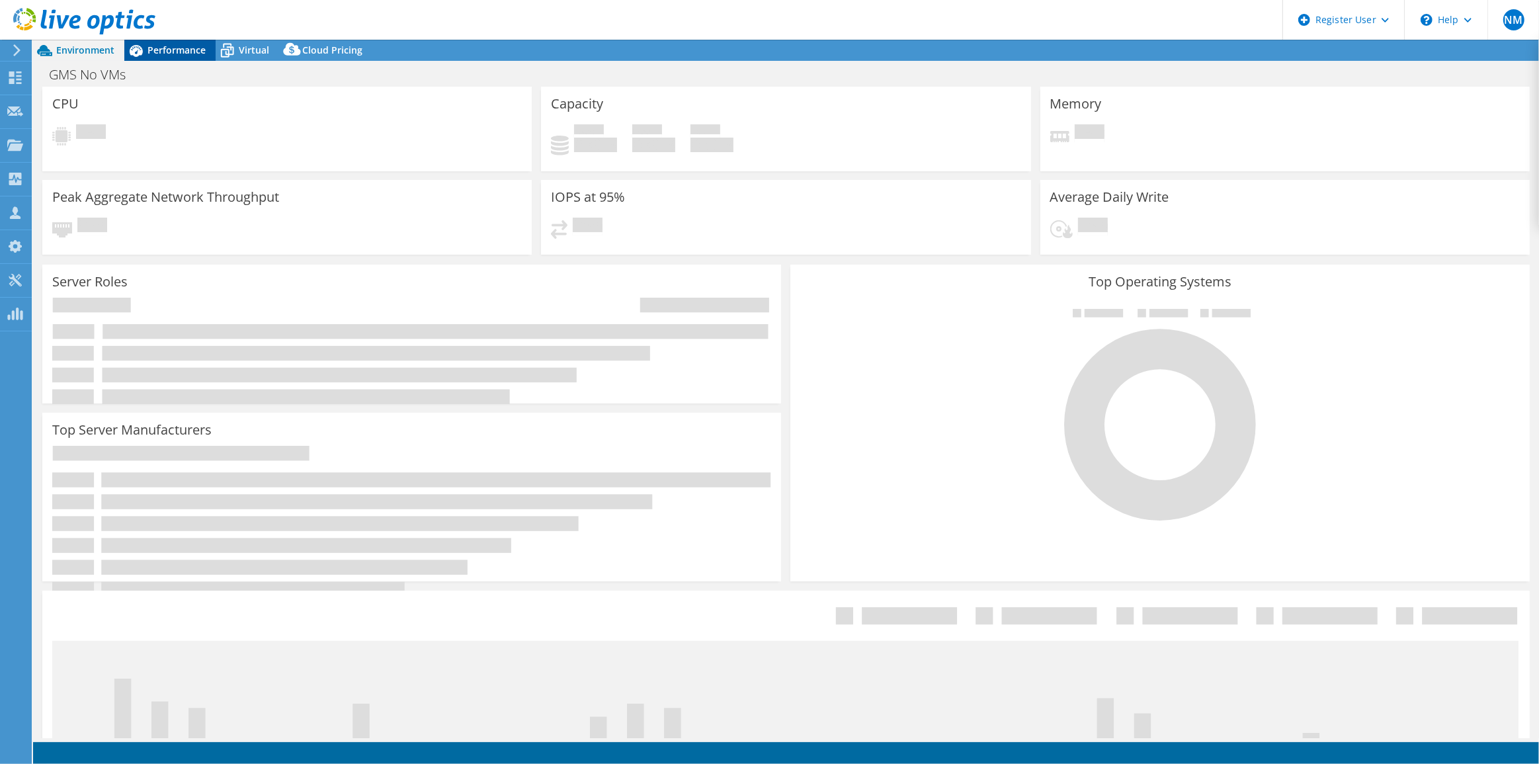
select select "USD"
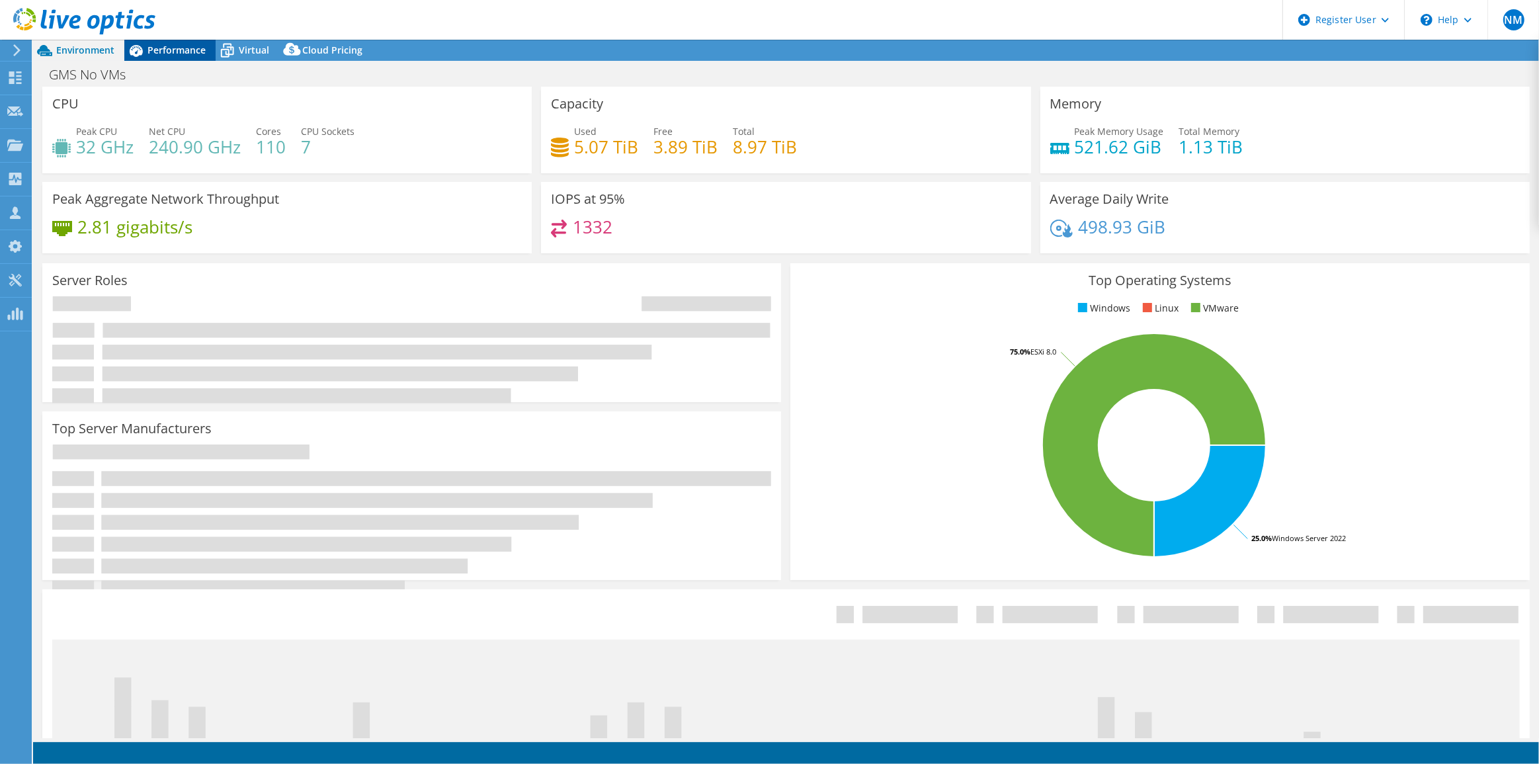
click at [191, 46] on span "Performance" at bounding box center [176, 50] width 58 height 13
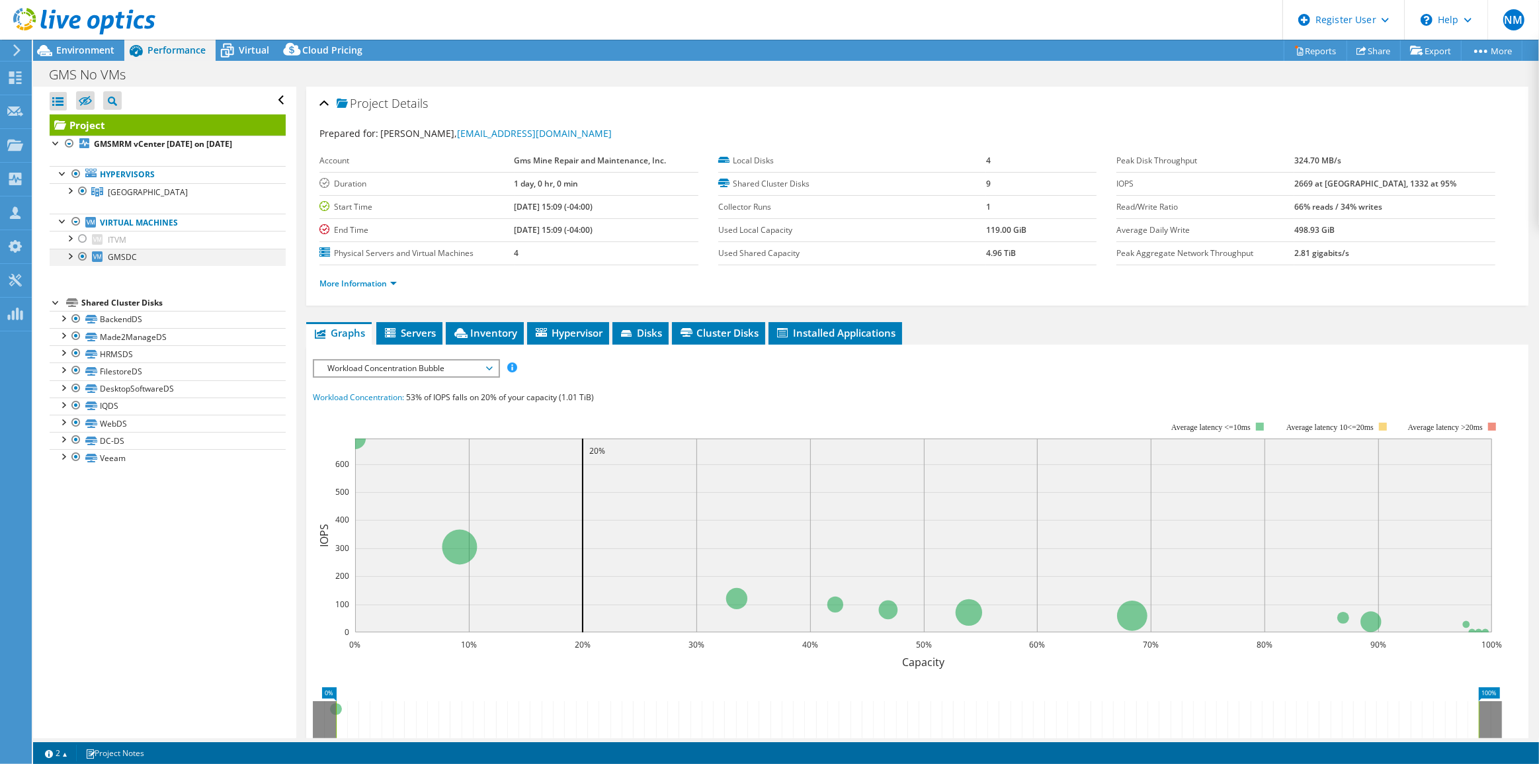
click at [81, 255] on div at bounding box center [82, 257] width 13 height 16
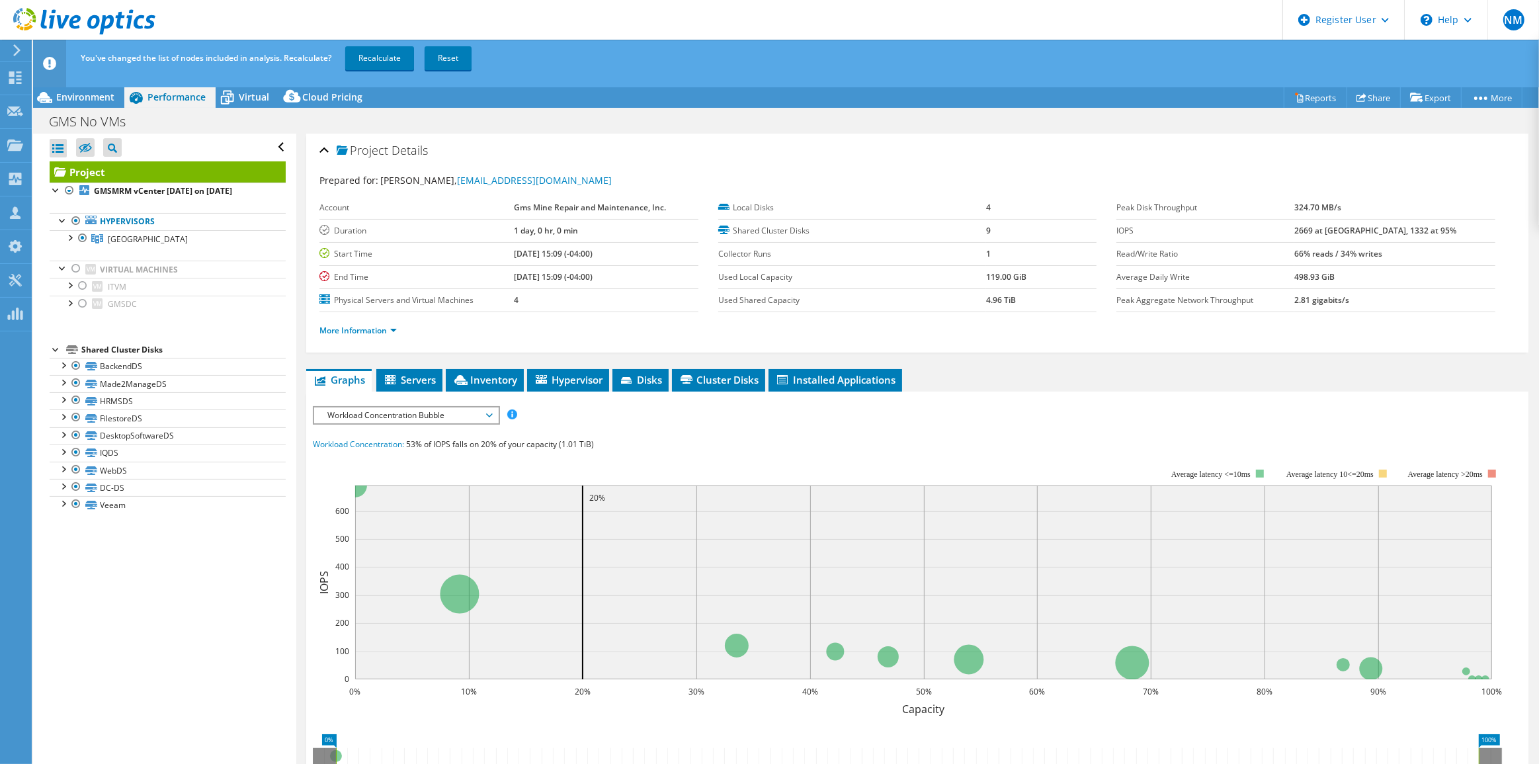
click at [378, 44] on div "You've changed the list of nodes included in analysis. Recalculate? Recalculate…" at bounding box center [810, 58] width 1466 height 37
click at [377, 59] on link "Recalculate" at bounding box center [379, 58] width 69 height 24
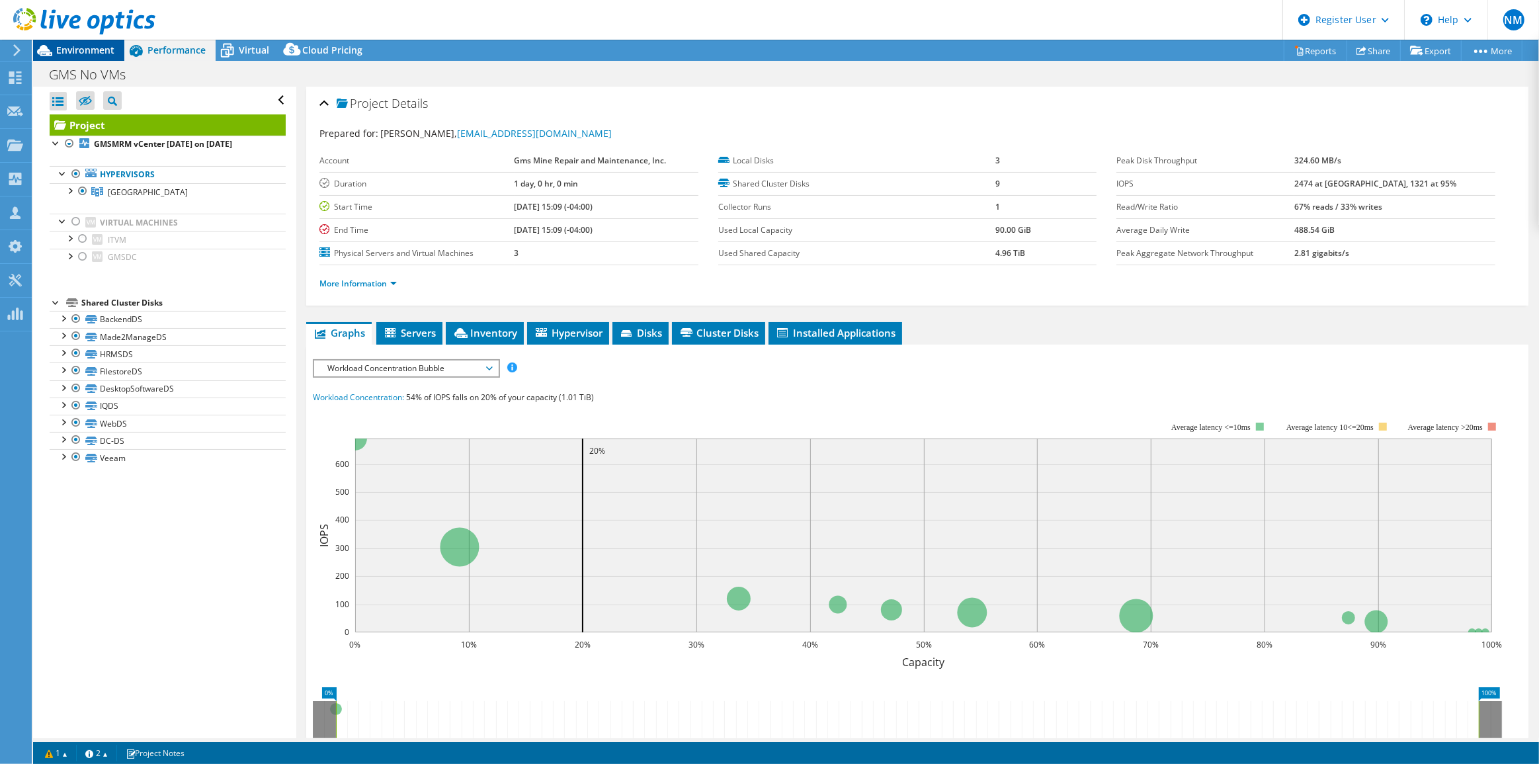
click at [95, 55] on span "Environment" at bounding box center [85, 50] width 58 height 13
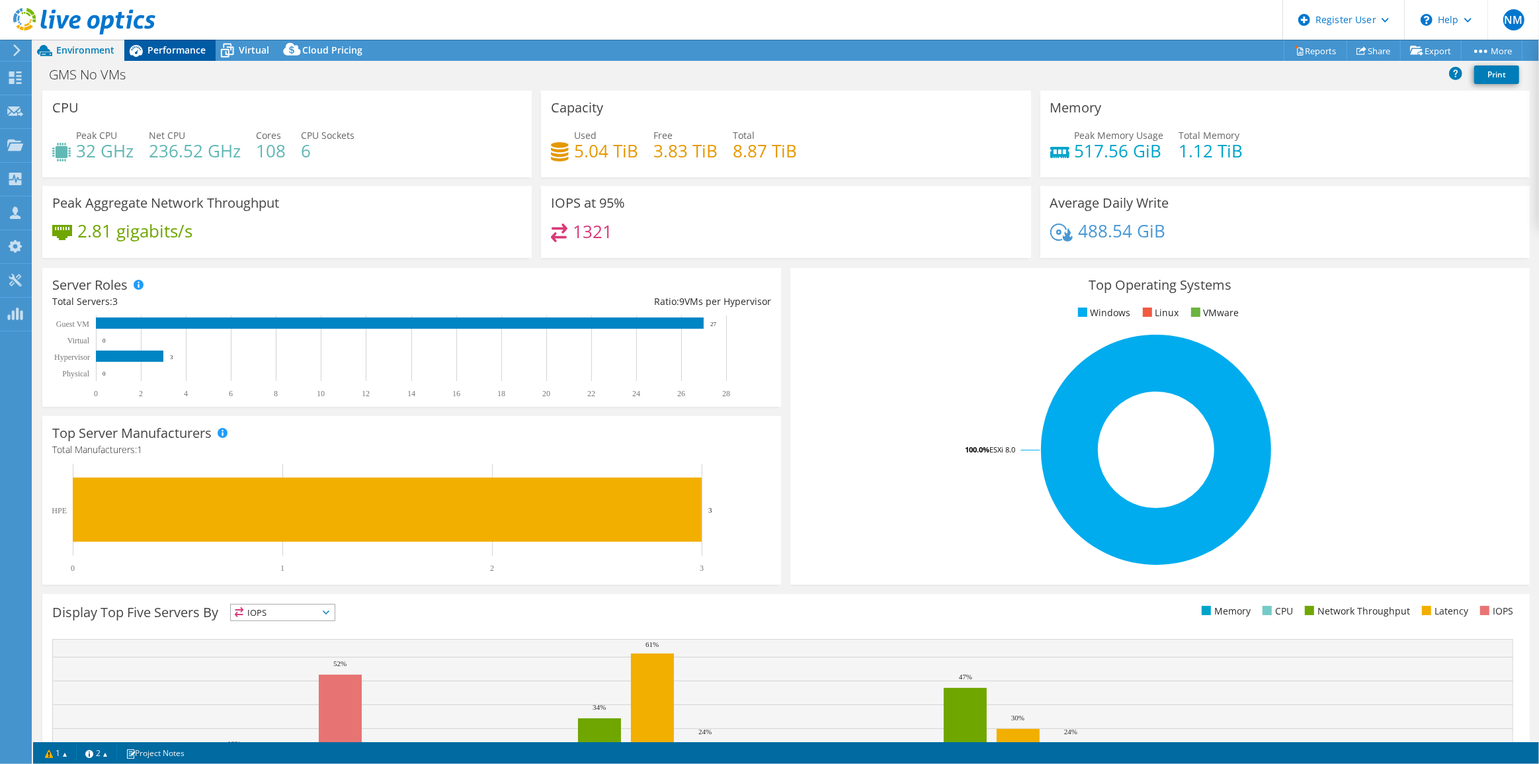
click at [172, 54] on span "Performance" at bounding box center [176, 50] width 58 height 13
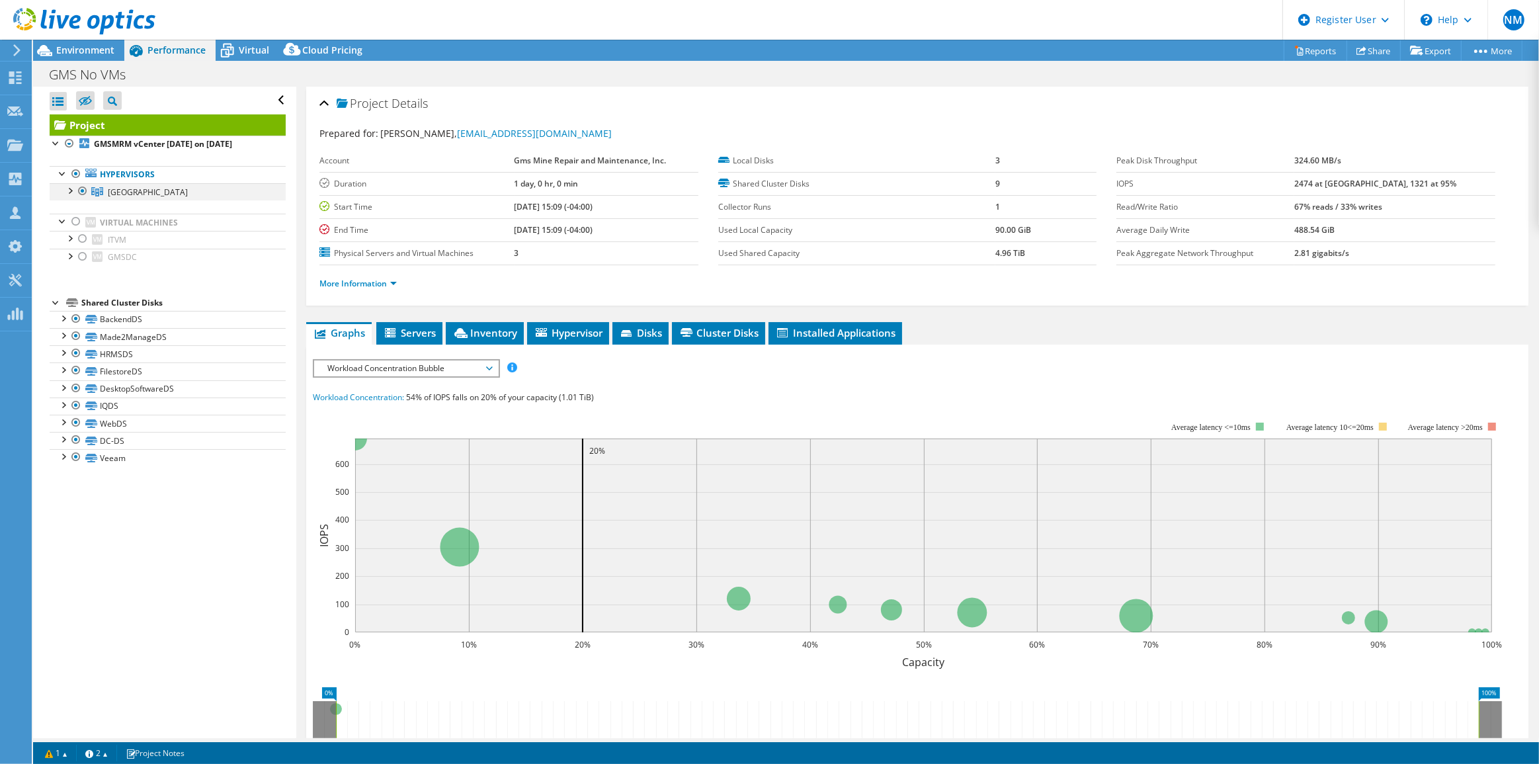
click at [71, 192] on div at bounding box center [69, 189] width 13 height 13
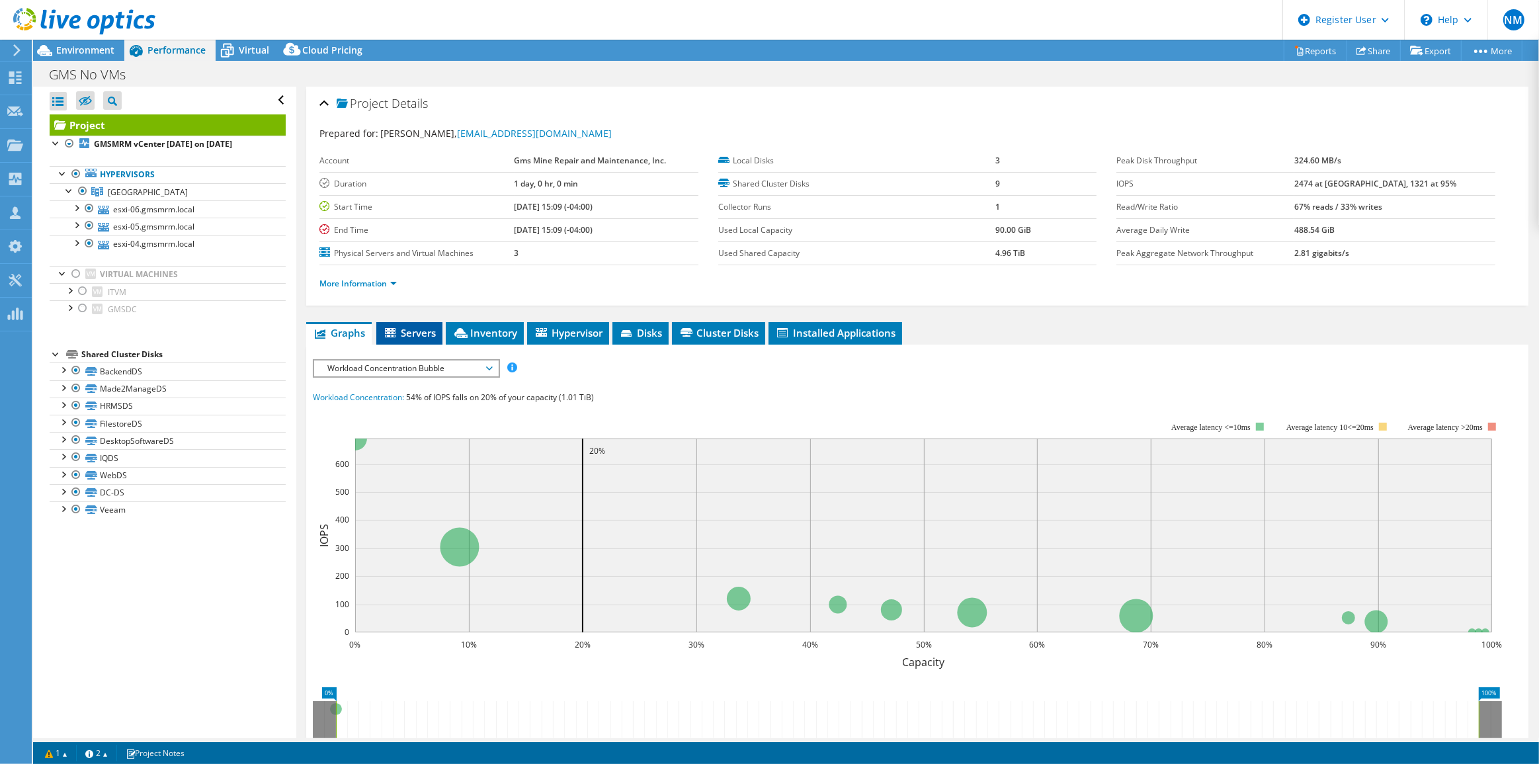
click at [407, 331] on span "Servers" at bounding box center [409, 332] width 53 height 13
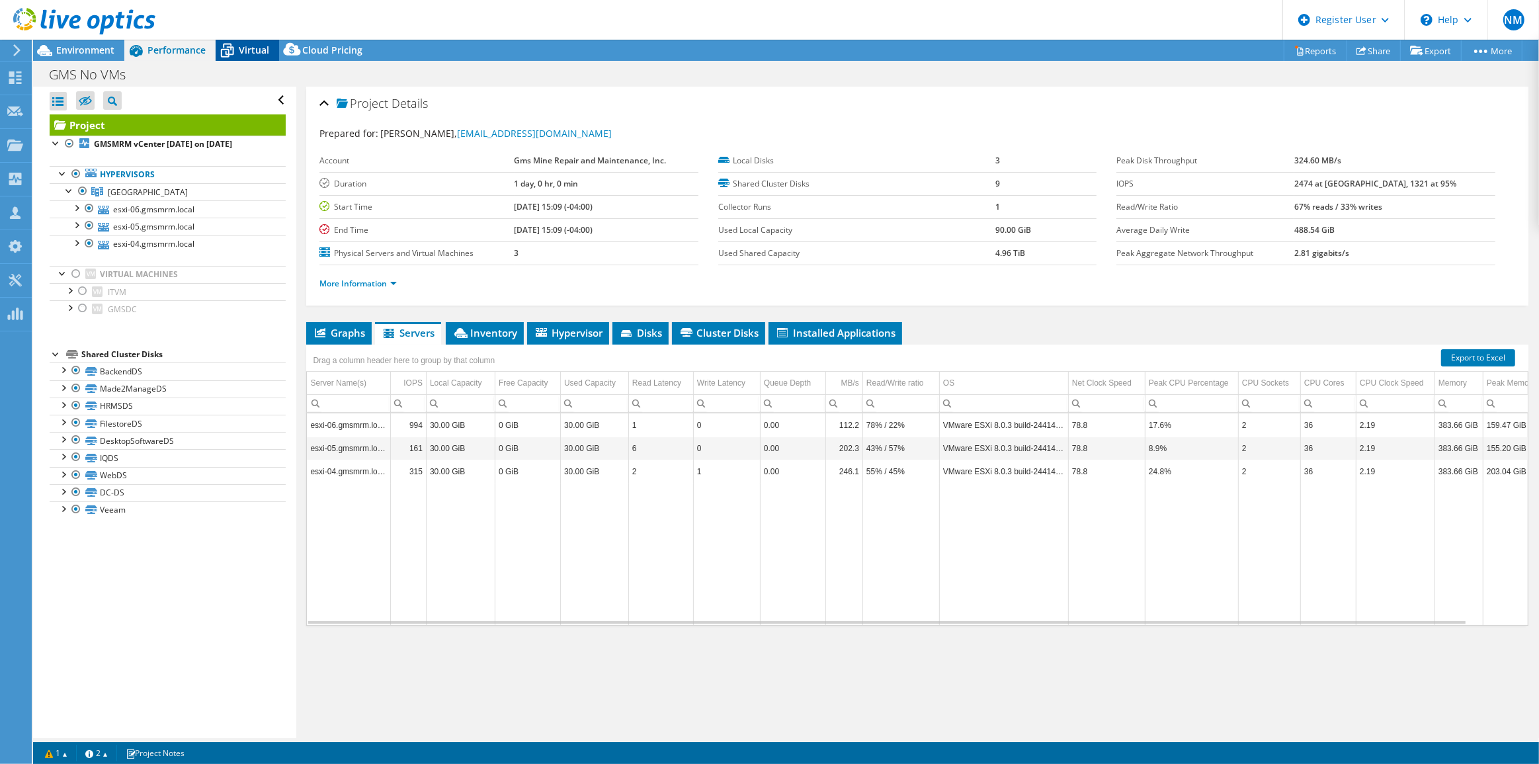
click at [265, 55] on span "Virtual" at bounding box center [254, 50] width 30 height 13
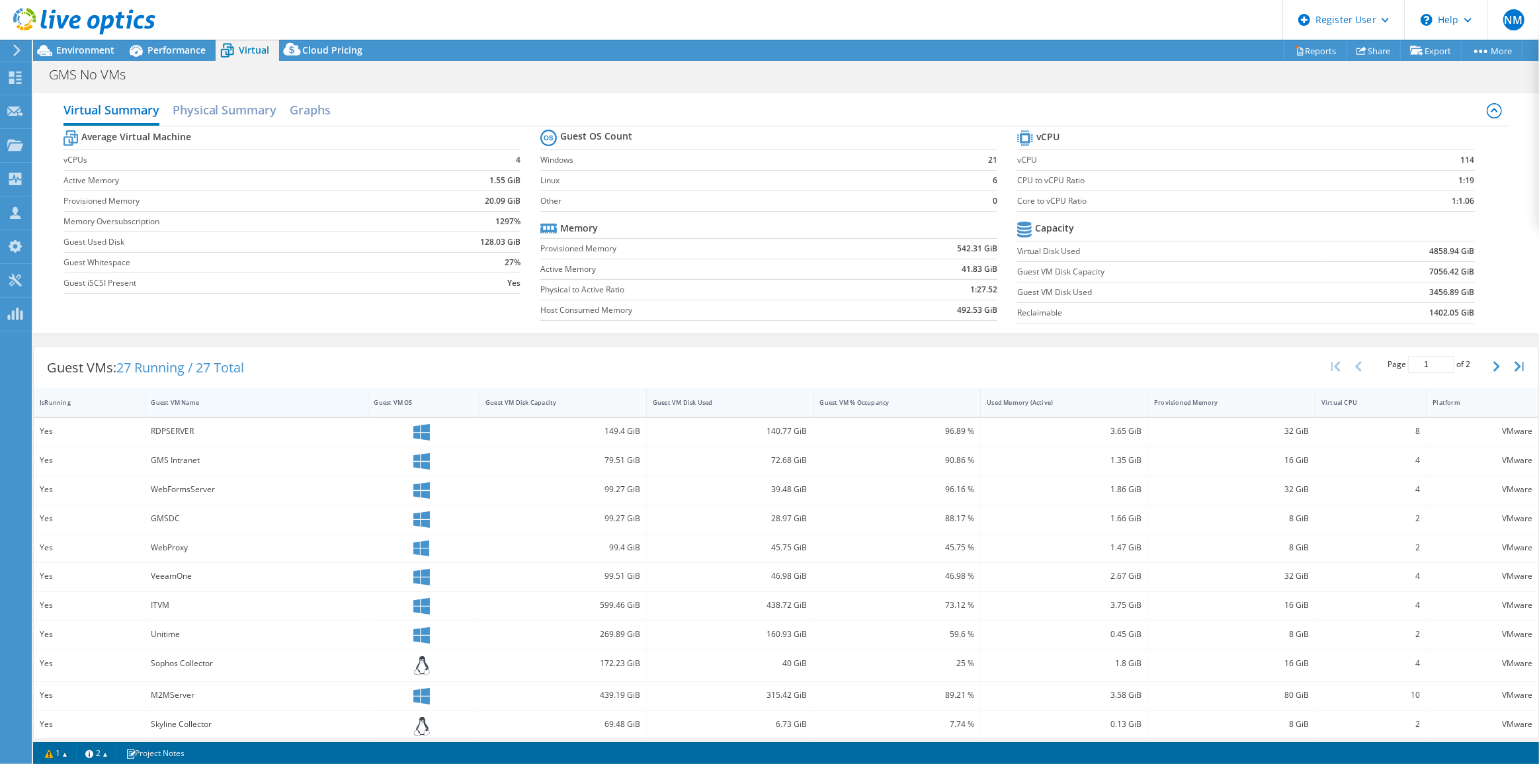
click at [214, 264] on label "Guest Whitespace" at bounding box center [237, 262] width 348 height 13
click at [239, 406] on div "Guest VM Name" at bounding box center [248, 402] width 206 height 20
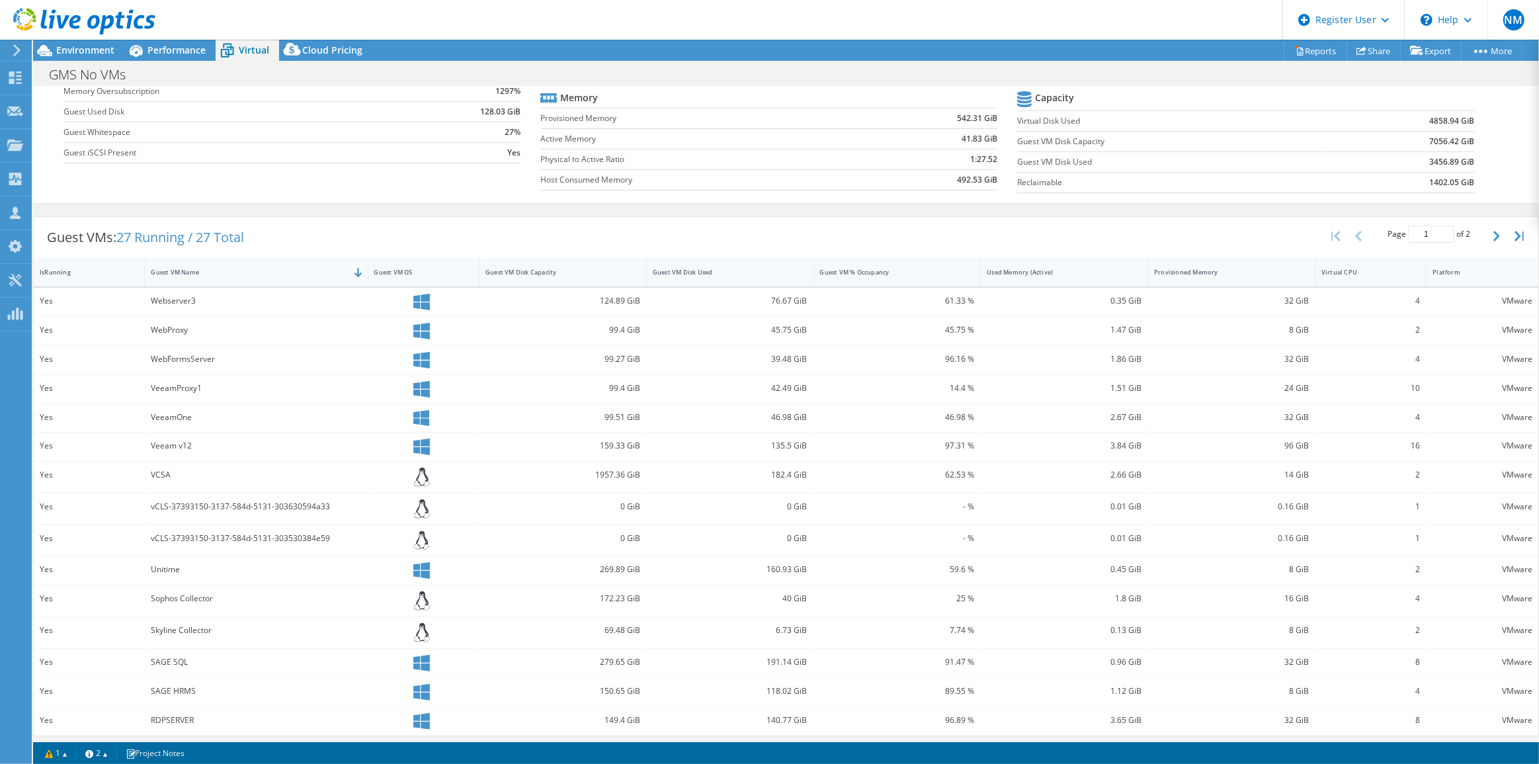
scroll to position [132, 0]
click at [172, 52] on span "Performance" at bounding box center [176, 50] width 58 height 13
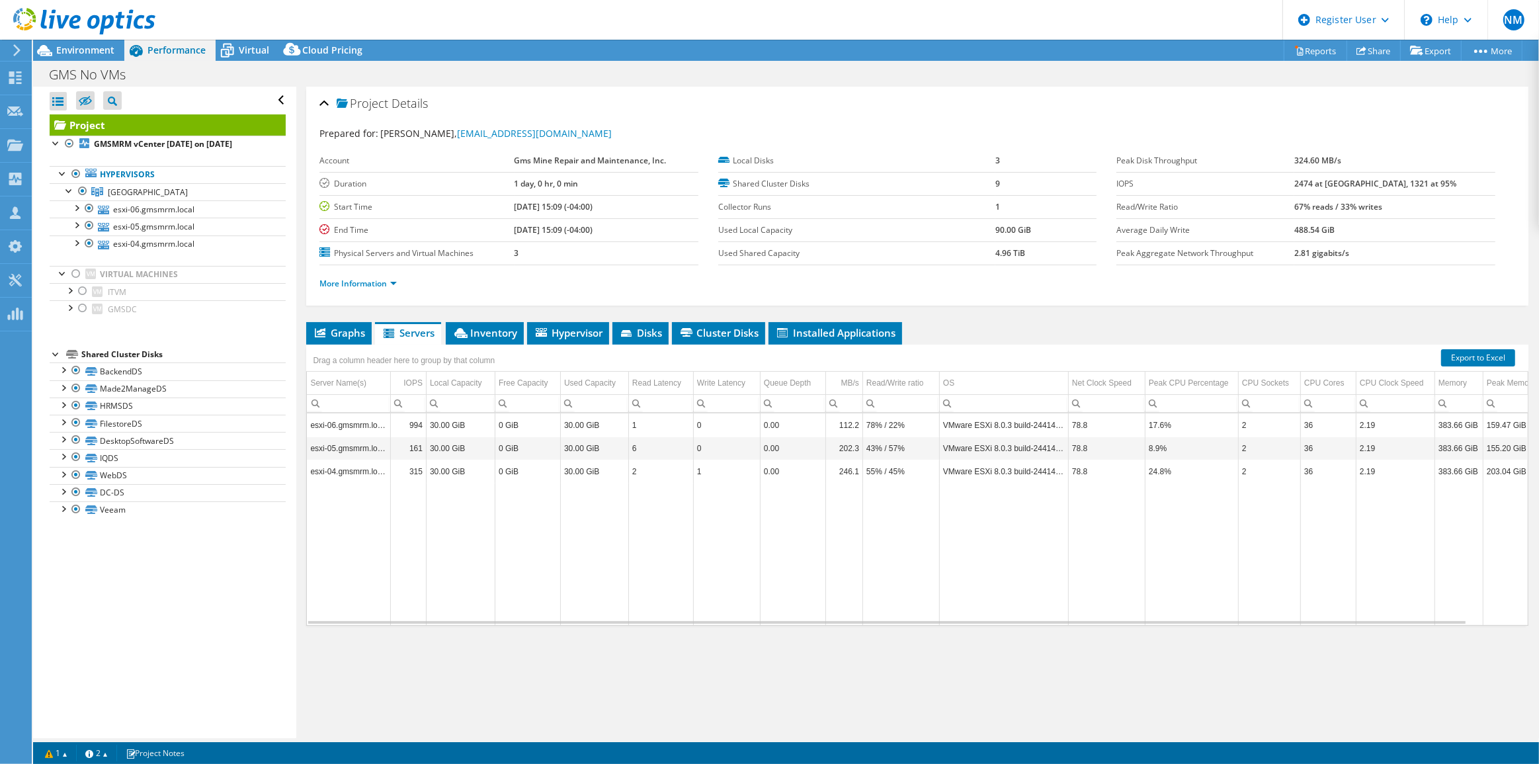
scroll to position [0, 0]
click at [240, 48] on span "Virtual" at bounding box center [254, 50] width 30 height 13
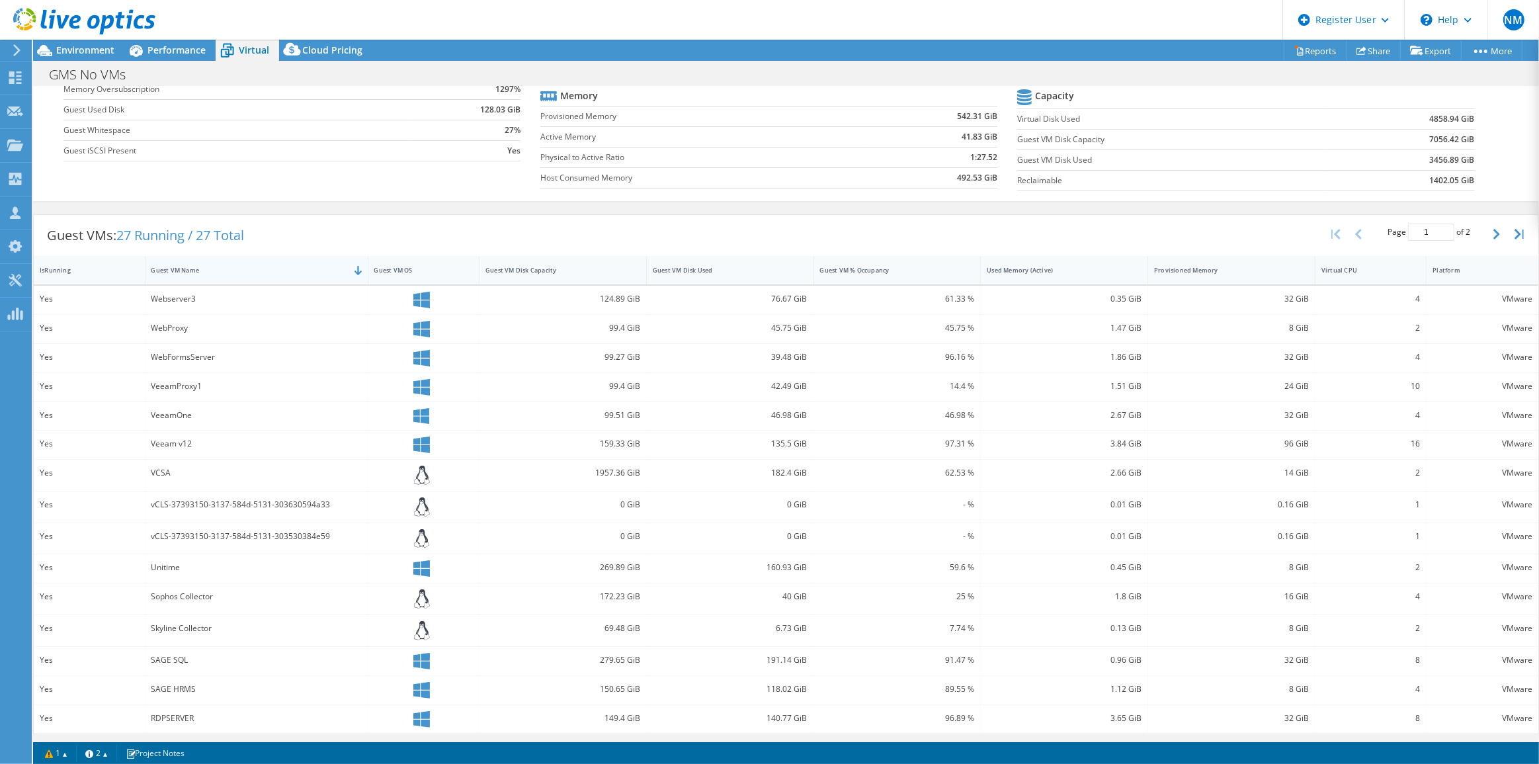
click at [278, 270] on div "Guest VM Name" at bounding box center [248, 270] width 194 height 9
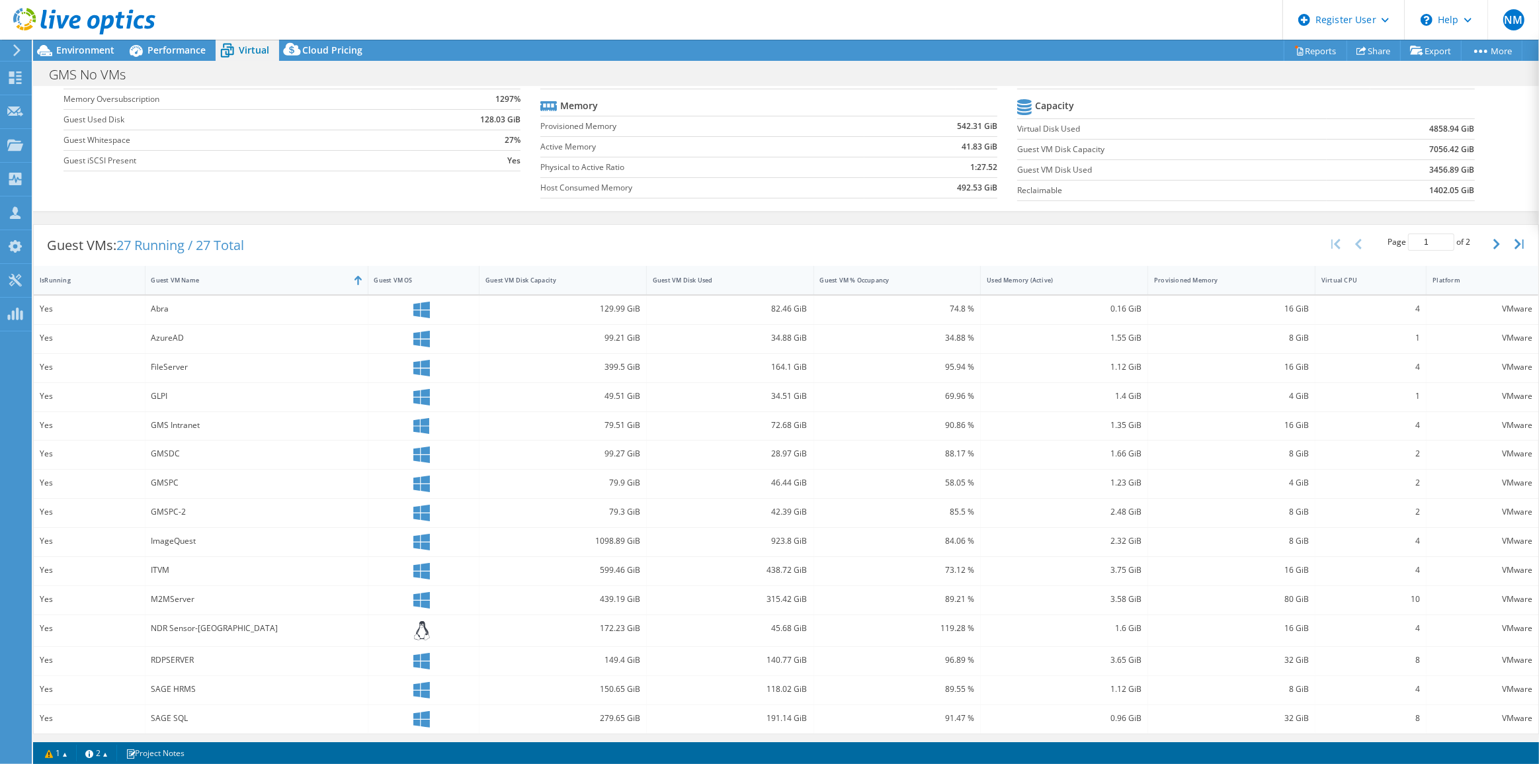
scroll to position [122, 0]
click at [168, 52] on span "Performance" at bounding box center [176, 50] width 58 height 13
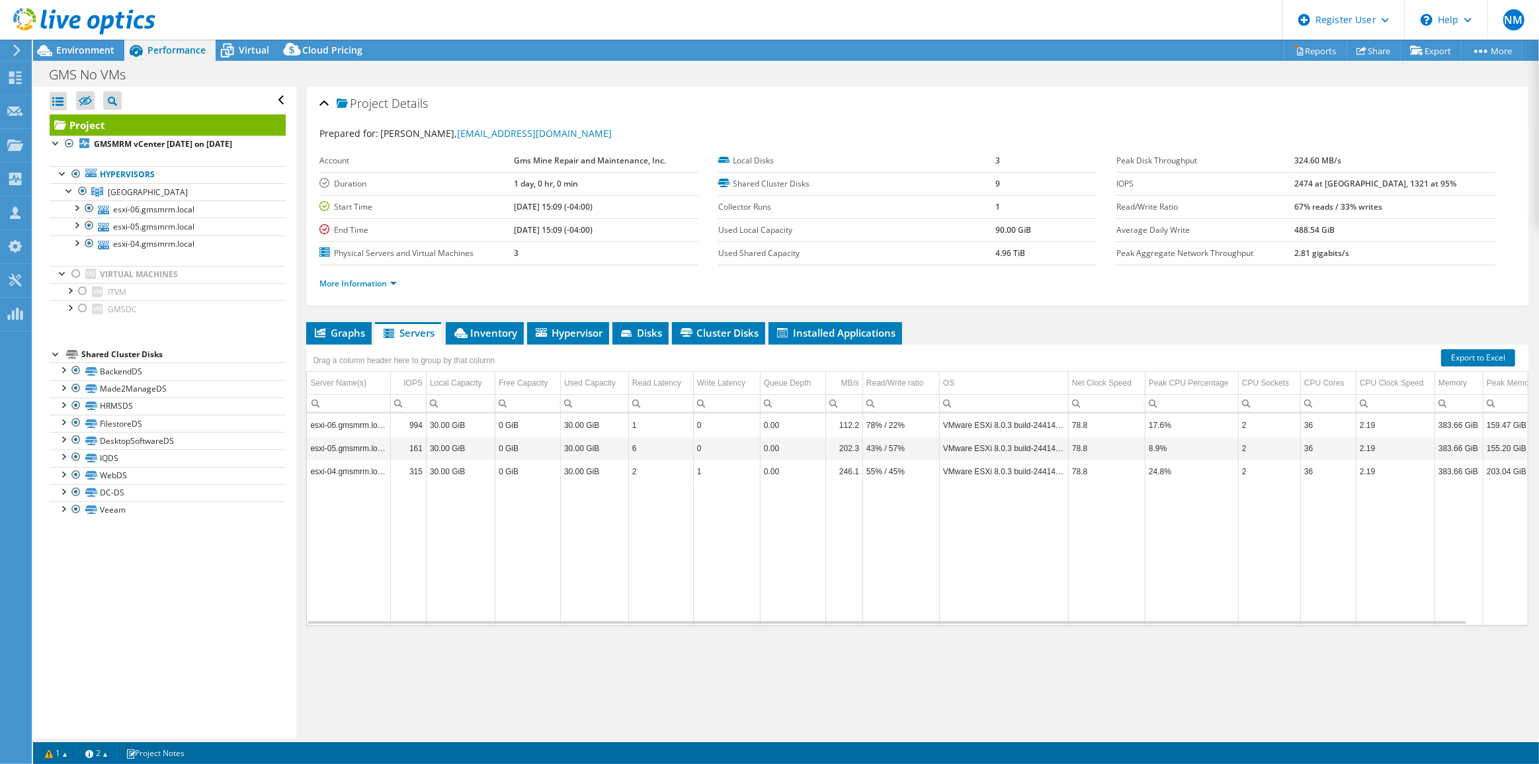
scroll to position [0, 0]
click at [235, 53] on icon at bounding box center [227, 50] width 23 height 23
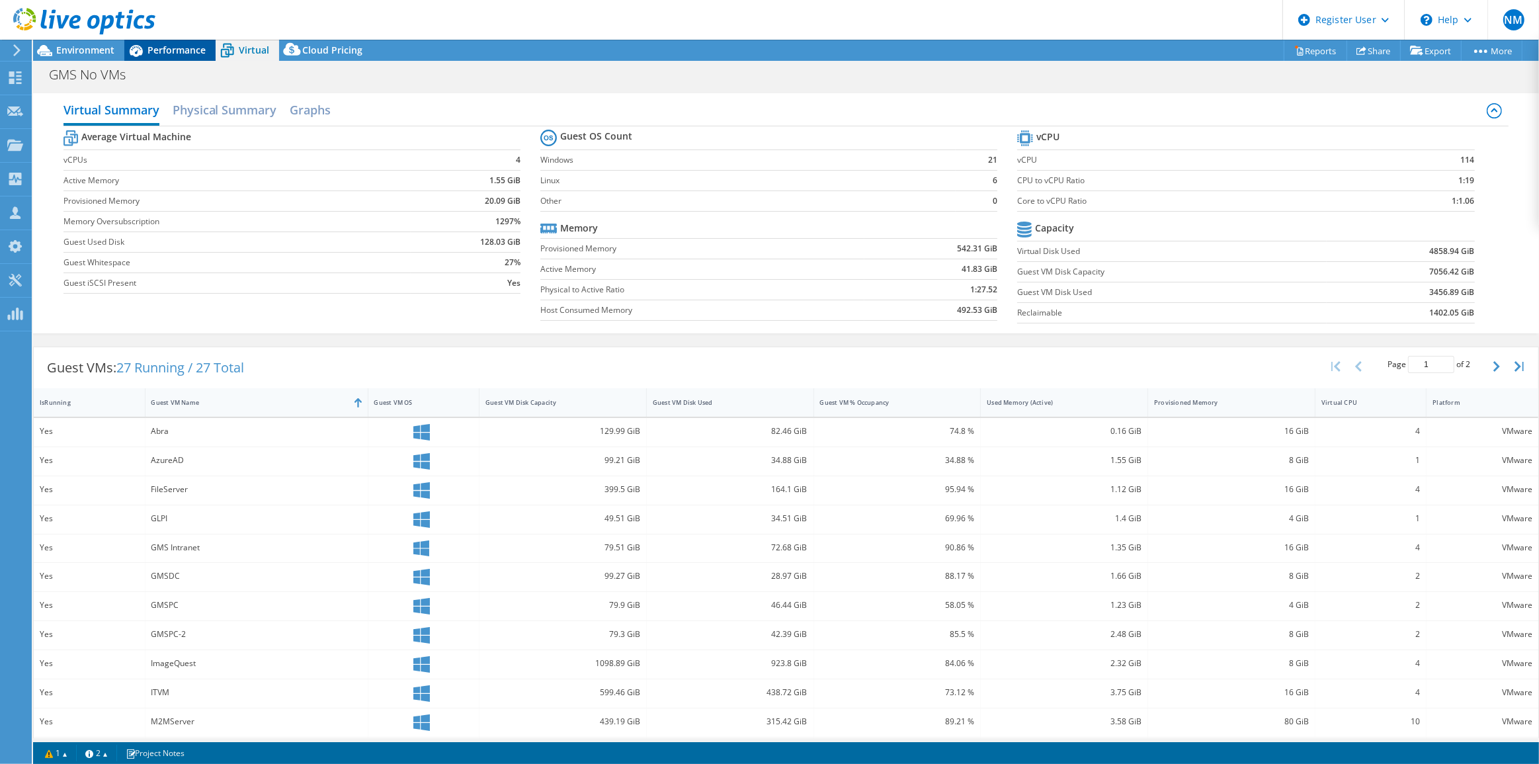
click at [173, 50] on span "Performance" at bounding box center [176, 50] width 58 height 13
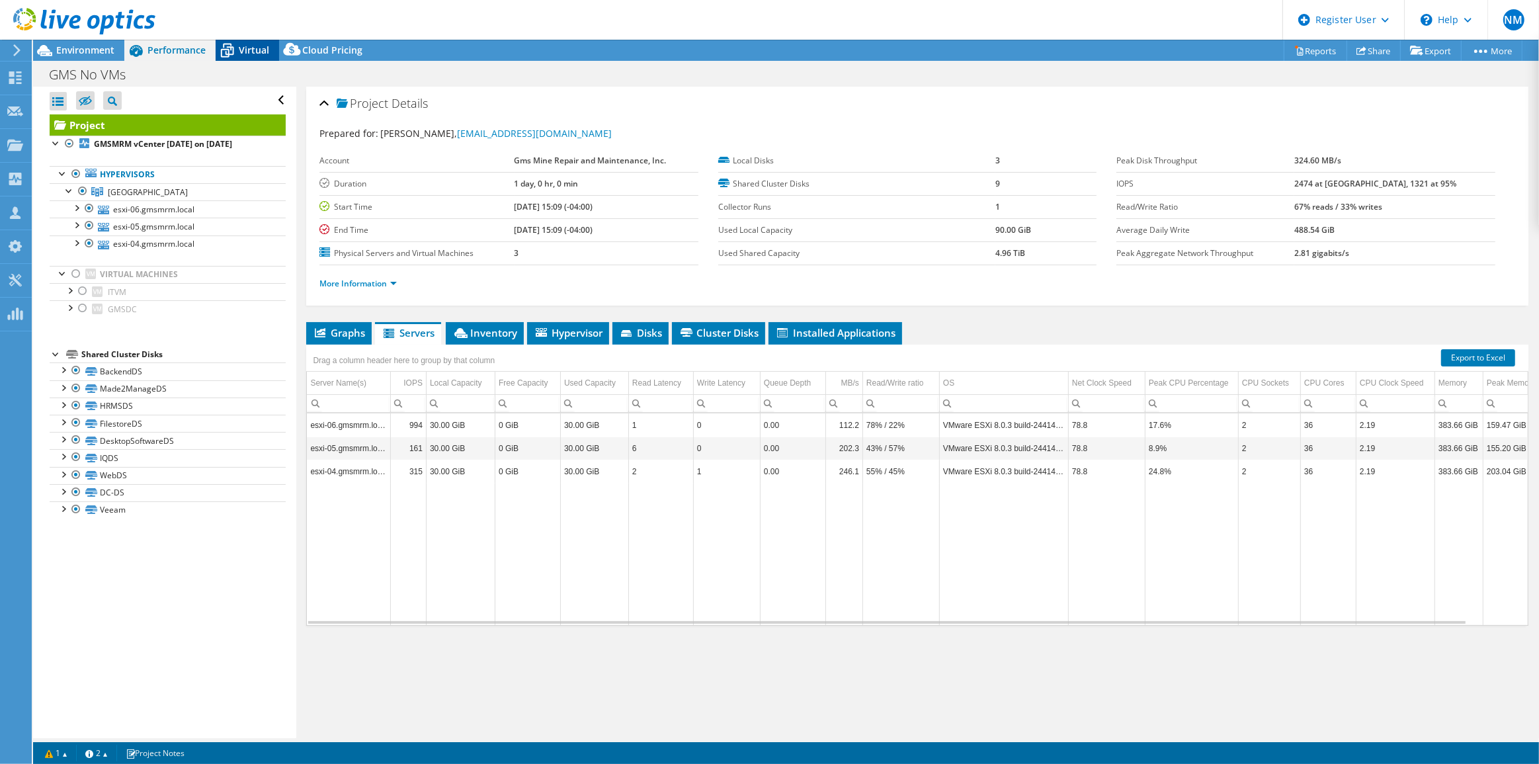
click at [221, 52] on icon at bounding box center [227, 51] width 13 height 11
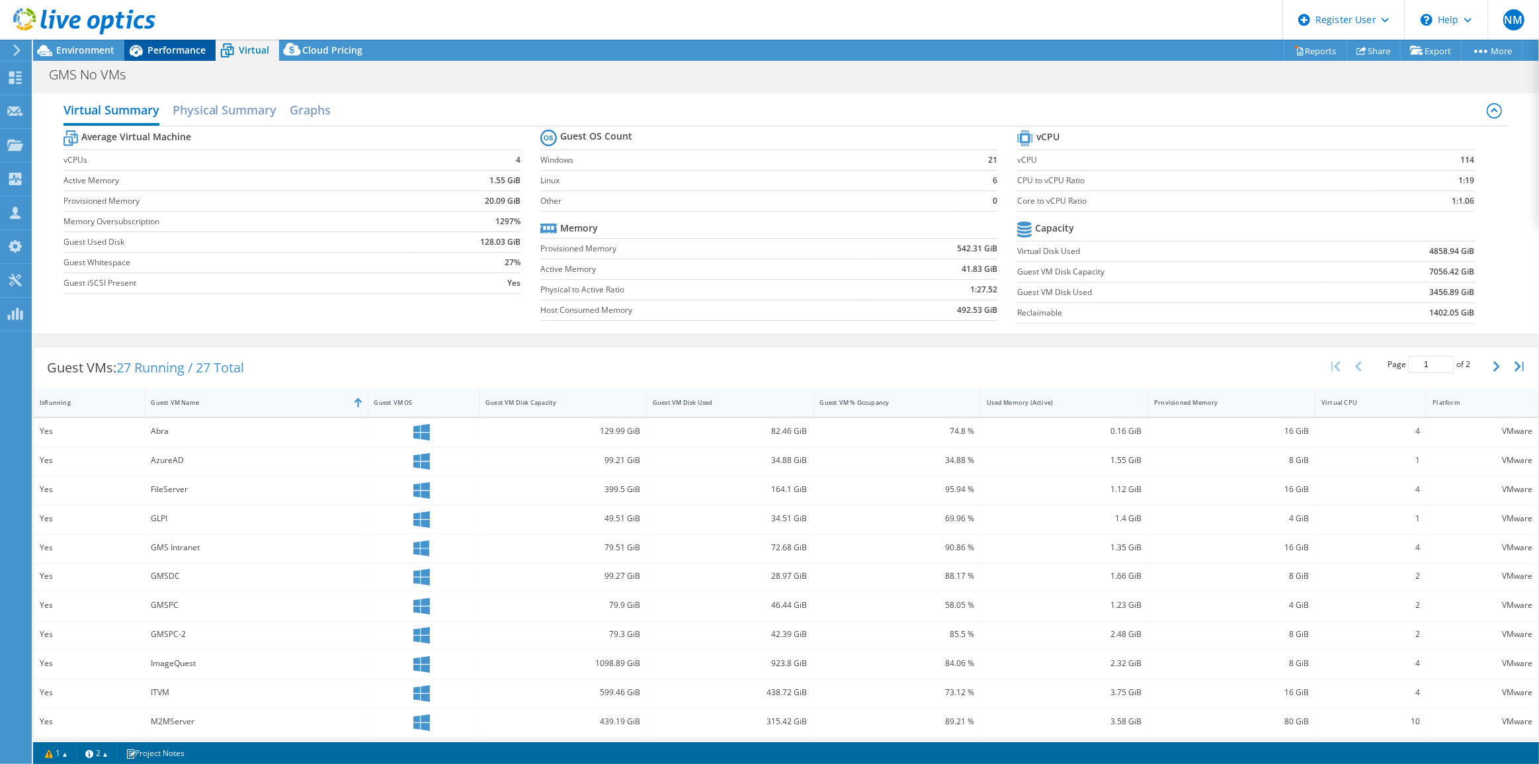
click at [194, 46] on span "Performance" at bounding box center [176, 50] width 58 height 13
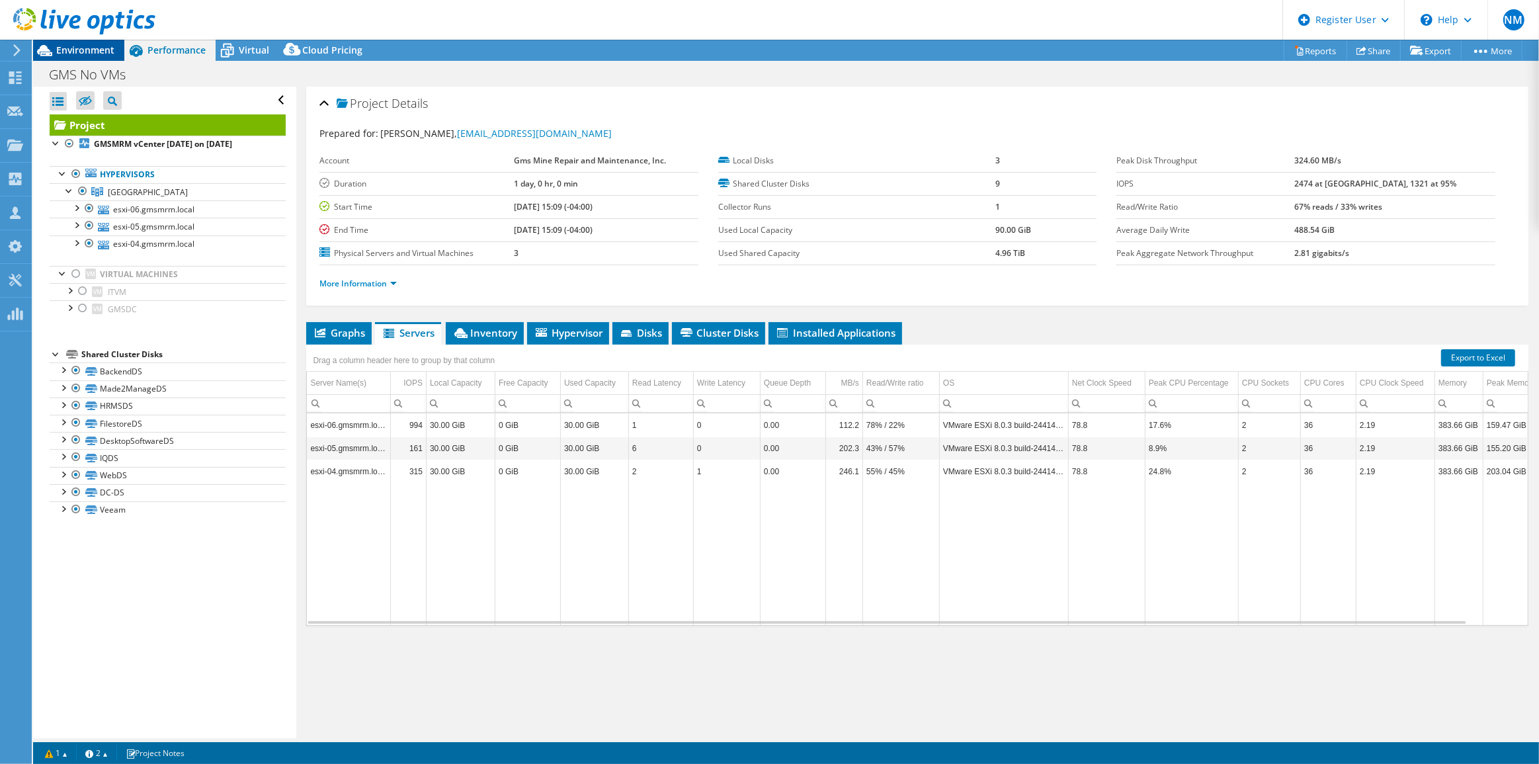
click at [118, 52] on div "Environment" at bounding box center [78, 50] width 91 height 21
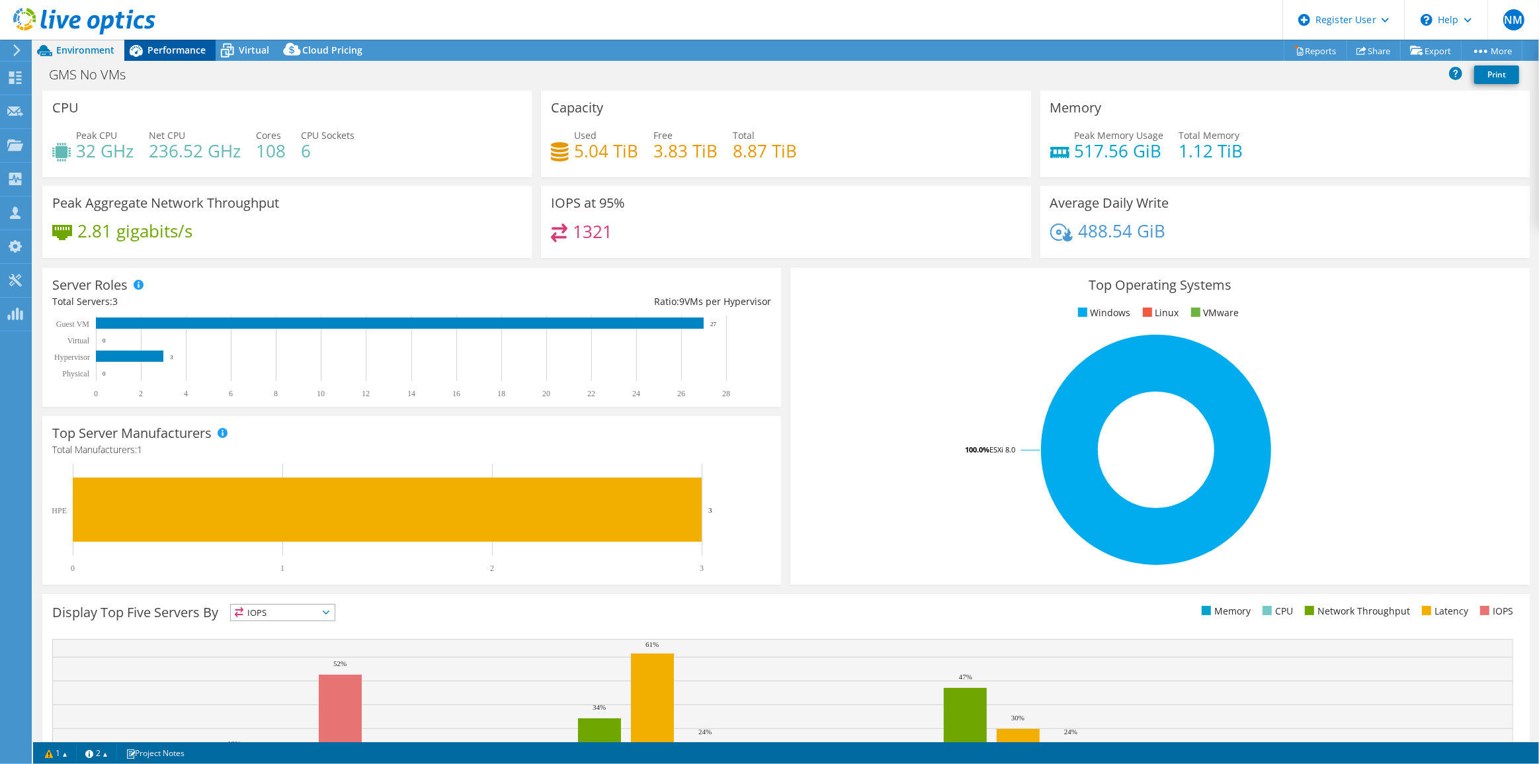
click at [200, 44] on span "Performance" at bounding box center [176, 50] width 58 height 13
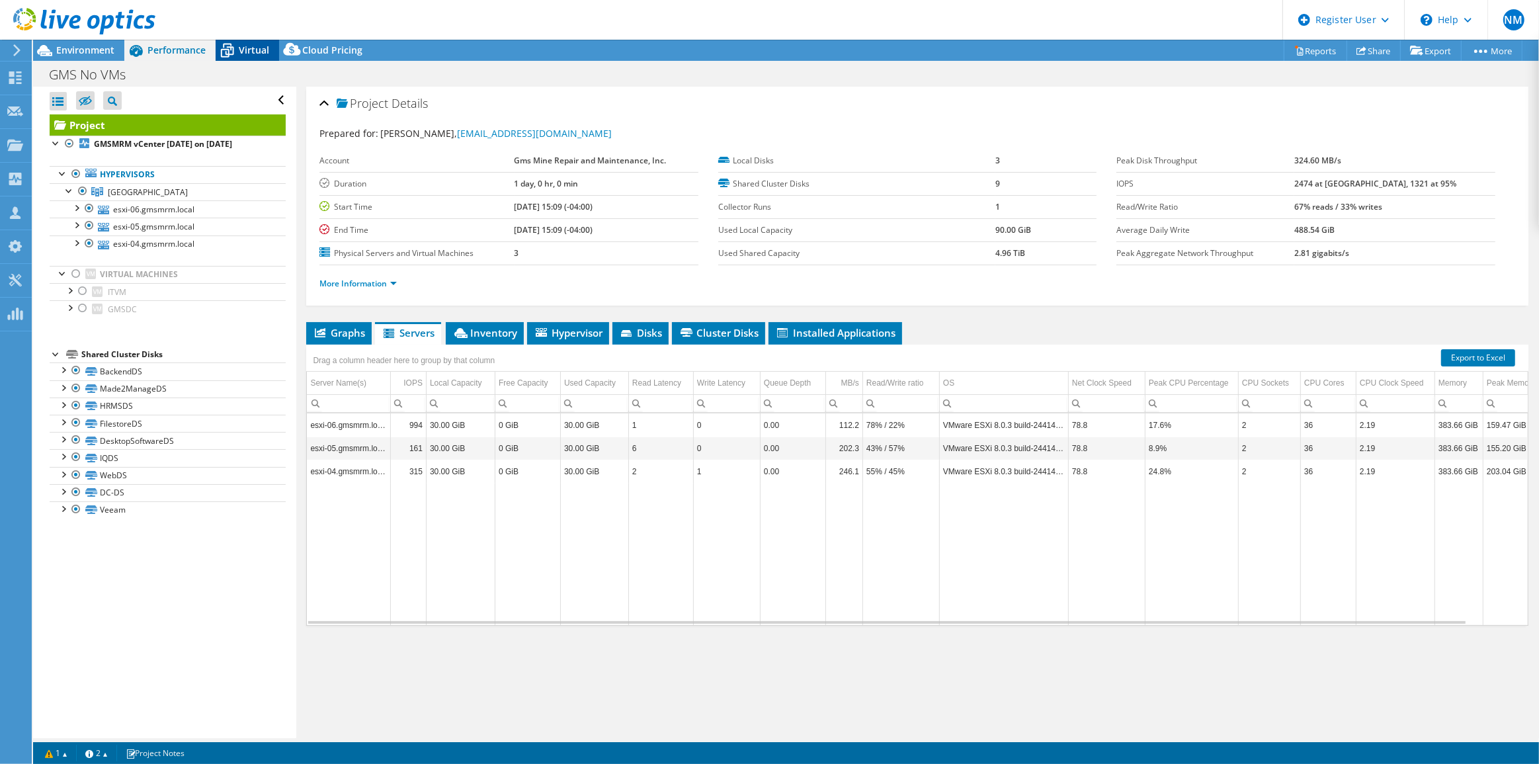
click at [231, 54] on icon at bounding box center [227, 51] width 13 height 11
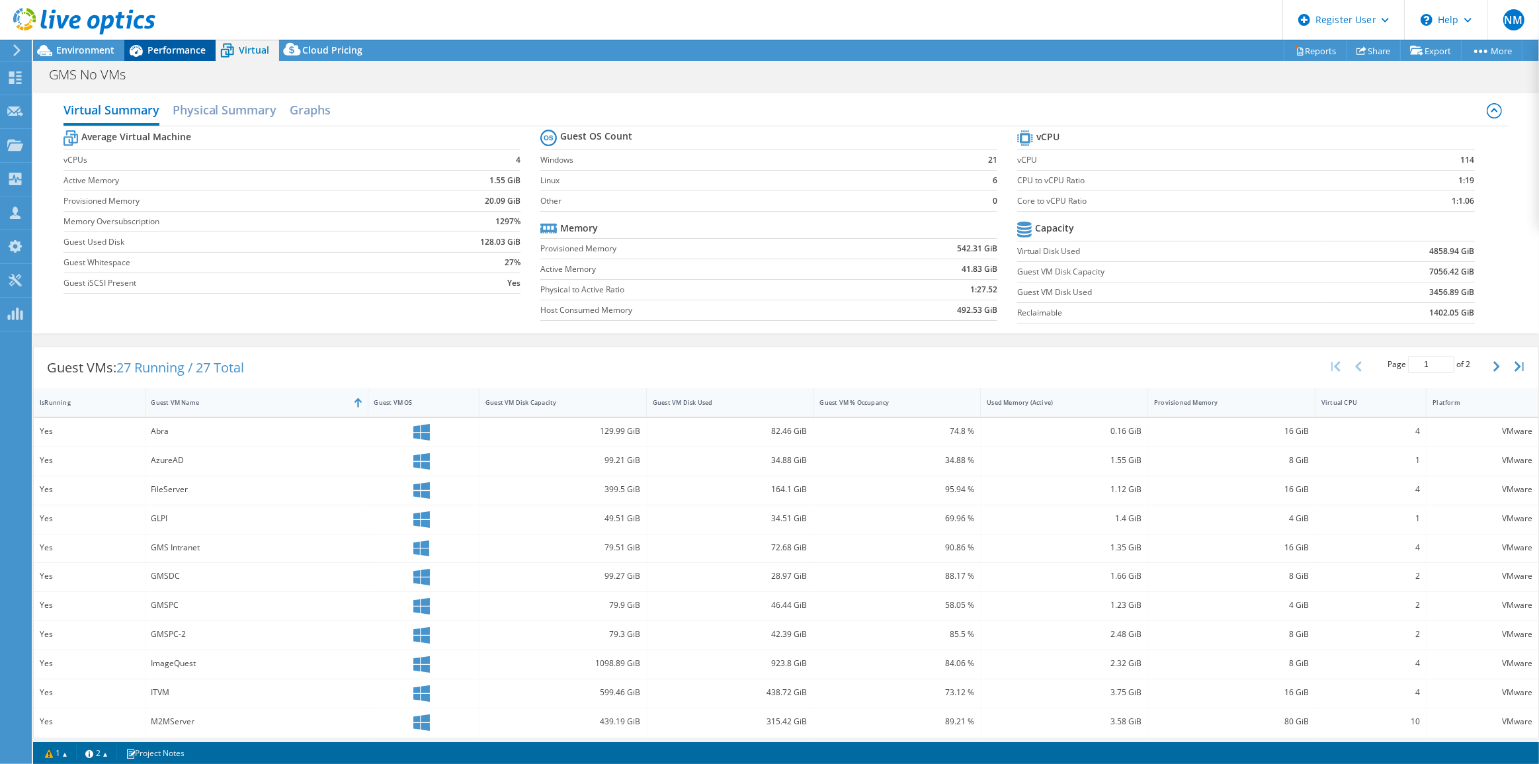
click at [206, 52] on div "Performance" at bounding box center [169, 50] width 91 height 21
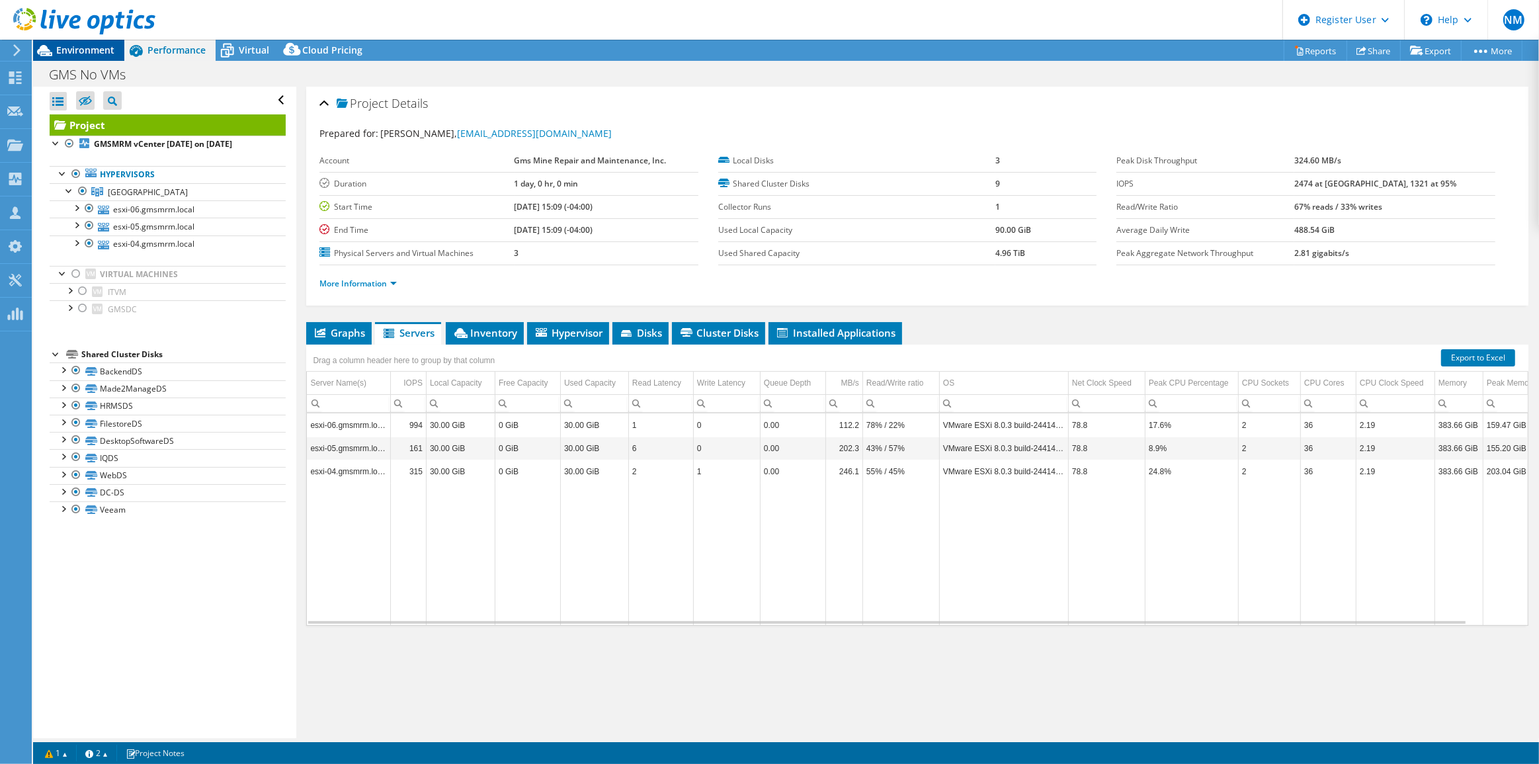
click at [106, 53] on span "Environment" at bounding box center [85, 50] width 58 height 13
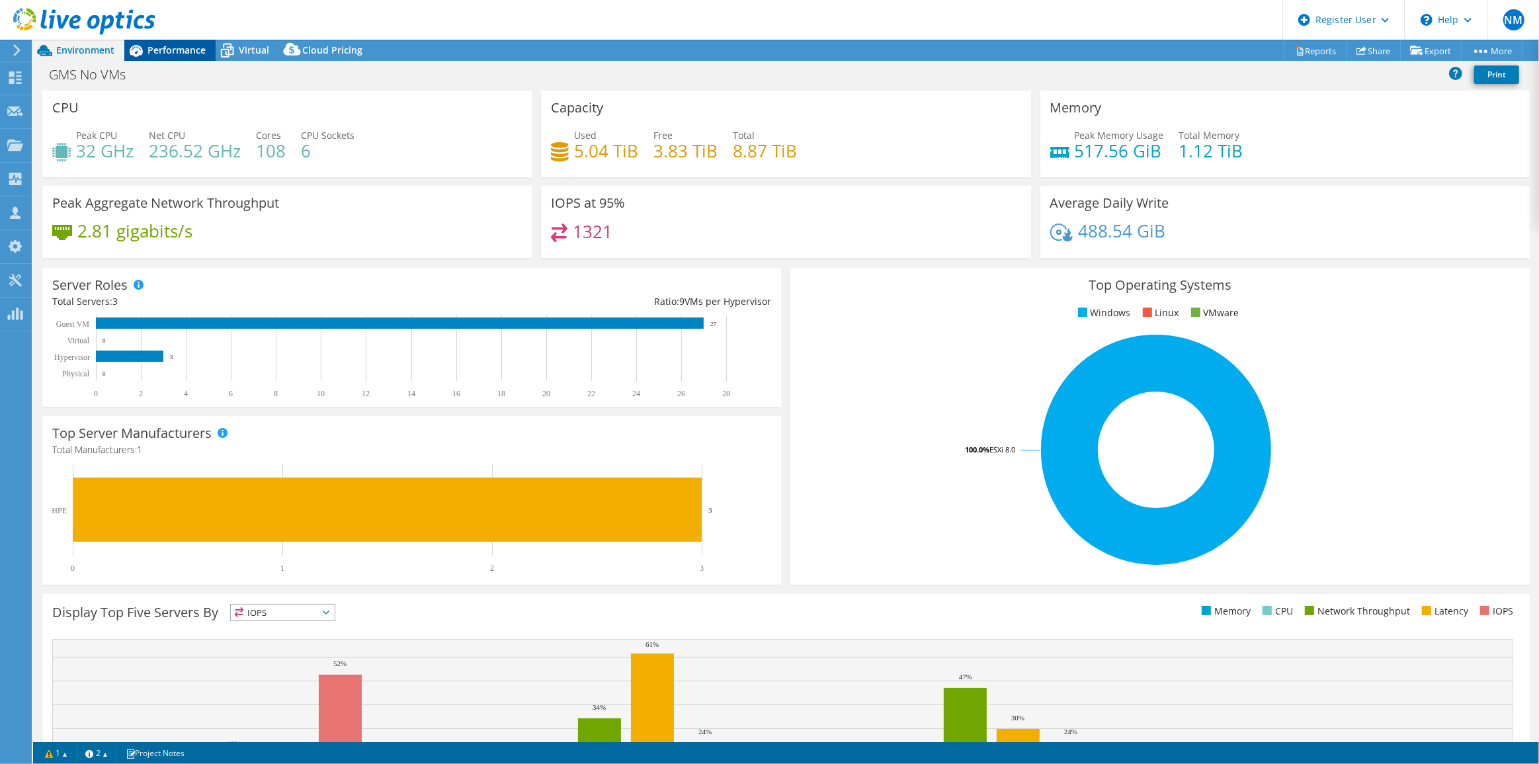
click at [165, 46] on span "Performance" at bounding box center [176, 50] width 58 height 13
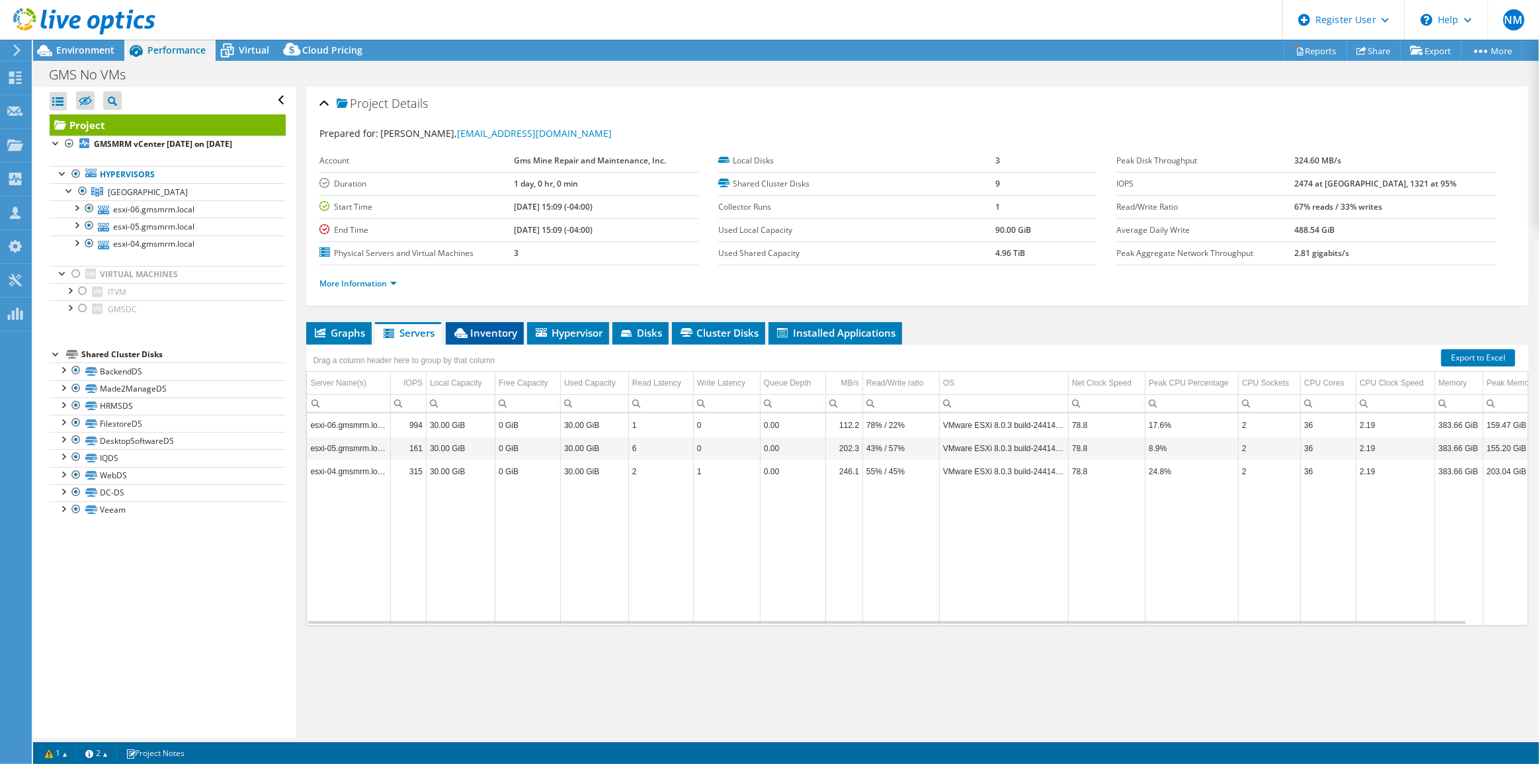
click at [499, 326] on span "Inventory" at bounding box center [484, 332] width 65 height 13
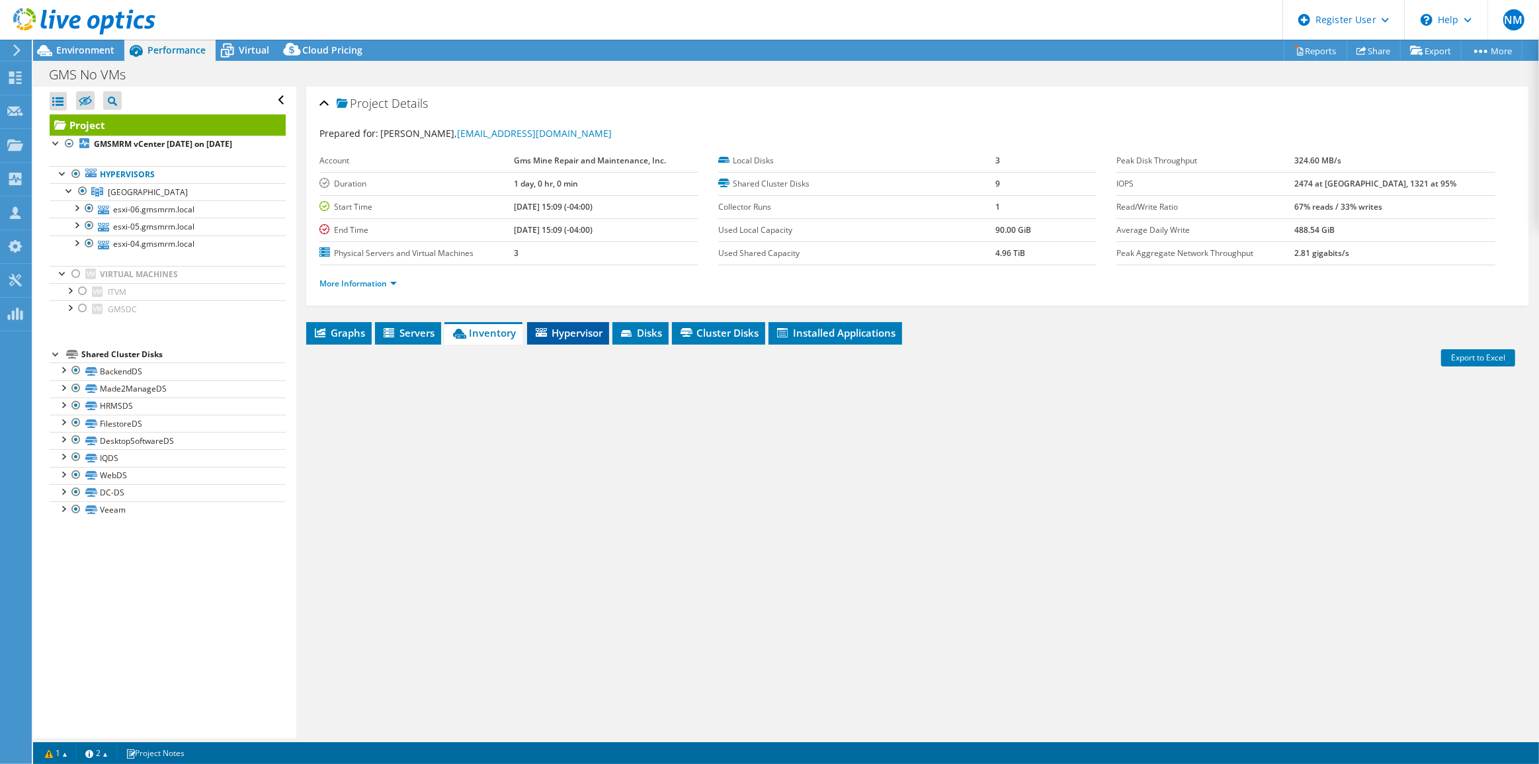
click at [563, 336] on span "Hypervisor" at bounding box center [568, 332] width 69 height 13
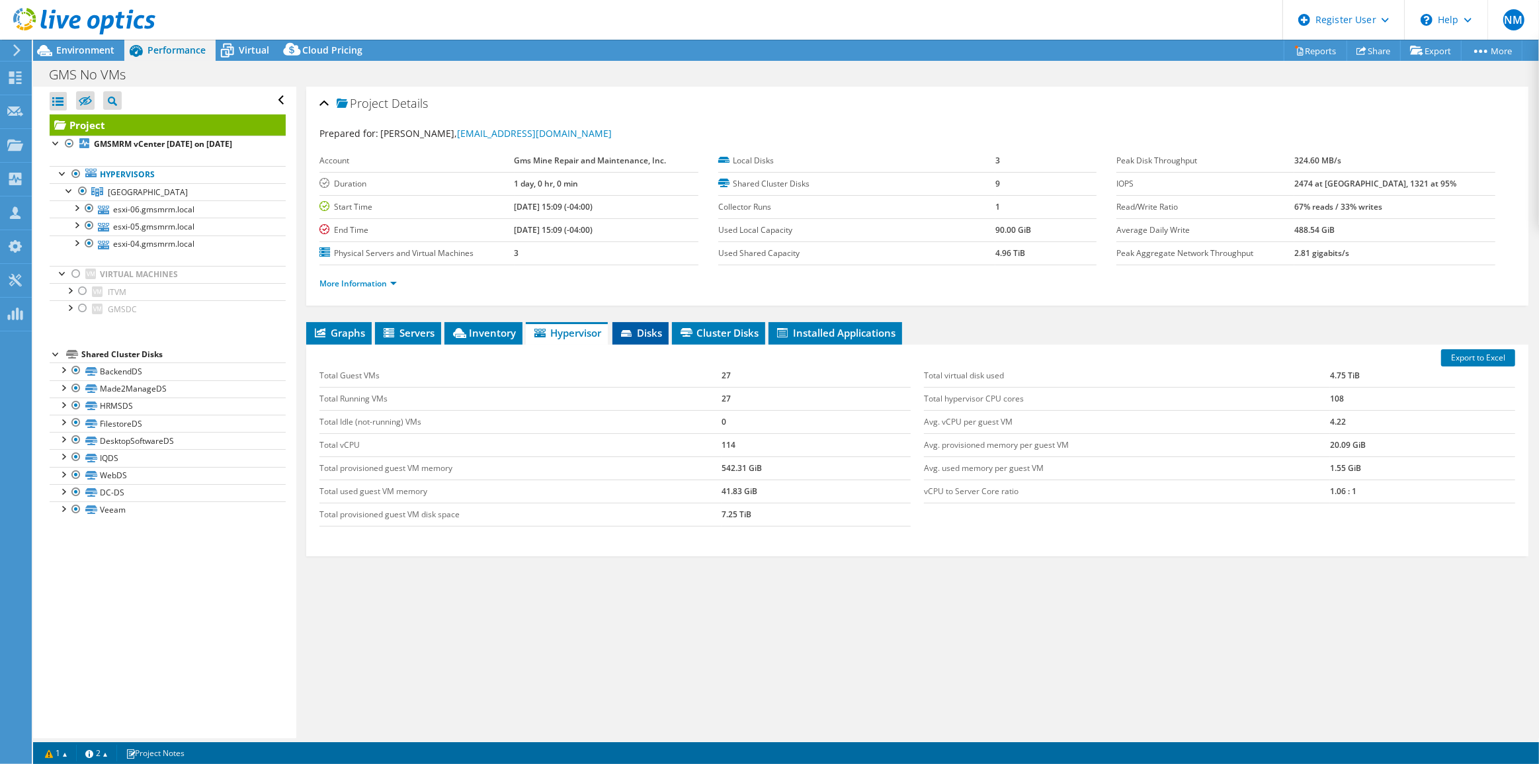
click at [654, 336] on span "Disks" at bounding box center [640, 332] width 43 height 13
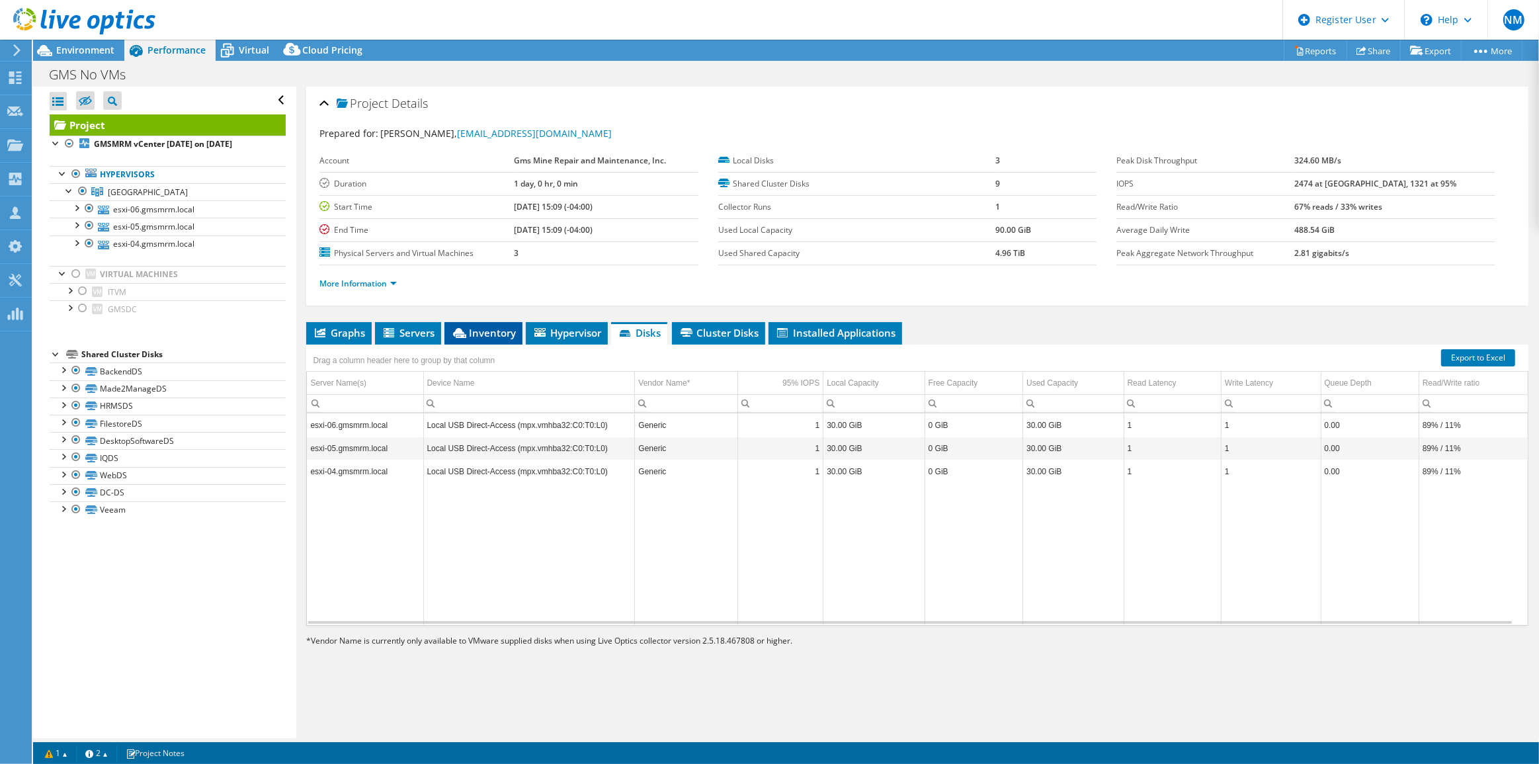
click at [476, 326] on span "Inventory" at bounding box center [483, 332] width 65 height 13
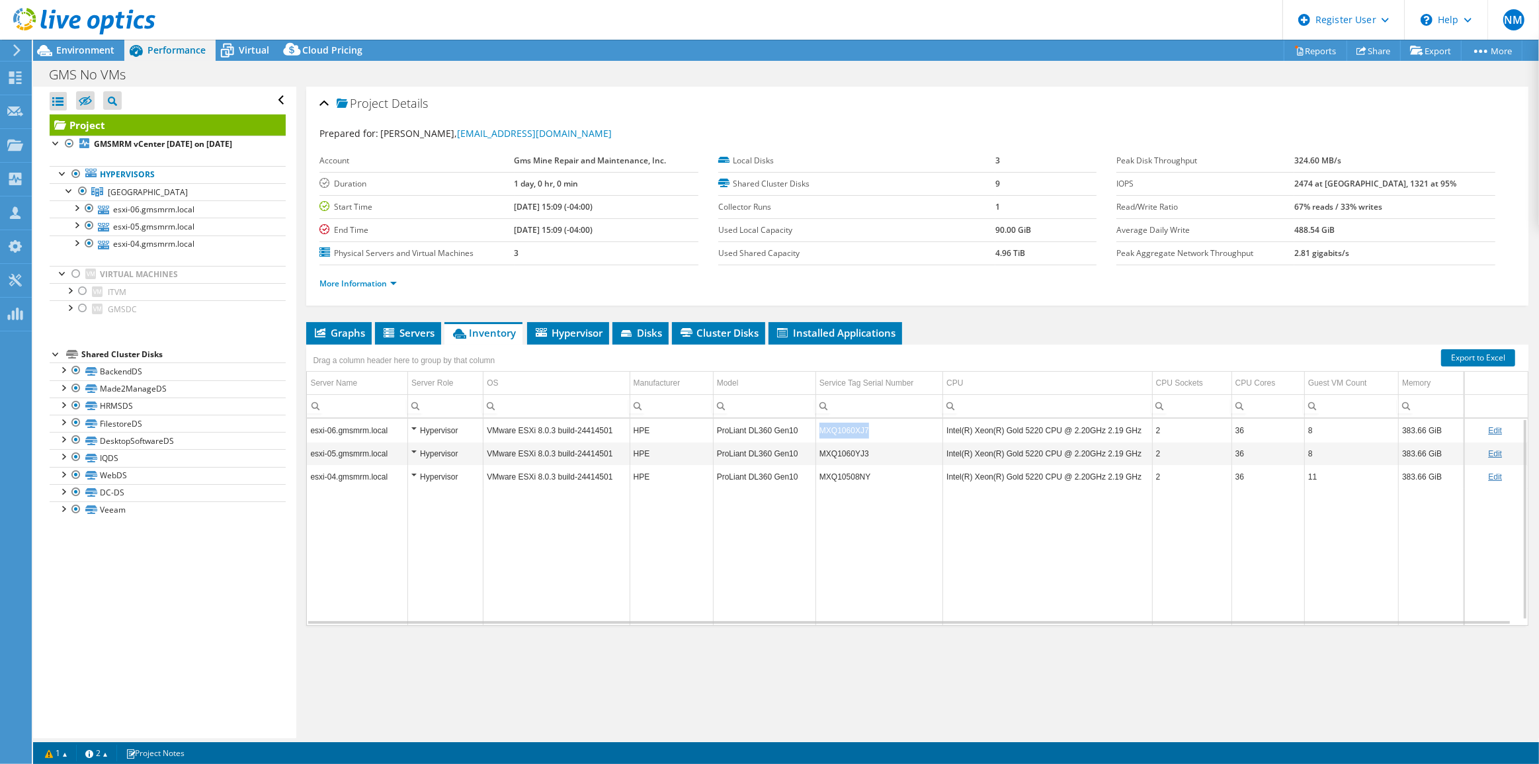
drag, startPoint x: 892, startPoint y: 430, endPoint x: 810, endPoint y: 428, distance: 82.0
click at [810, 428] on tr "esxi-06.gmsmrm.local Hypervisor VMware ESXi 8.0.3 build-24414501 HPE ProLiant D…" at bounding box center [917, 430] width 1221 height 23
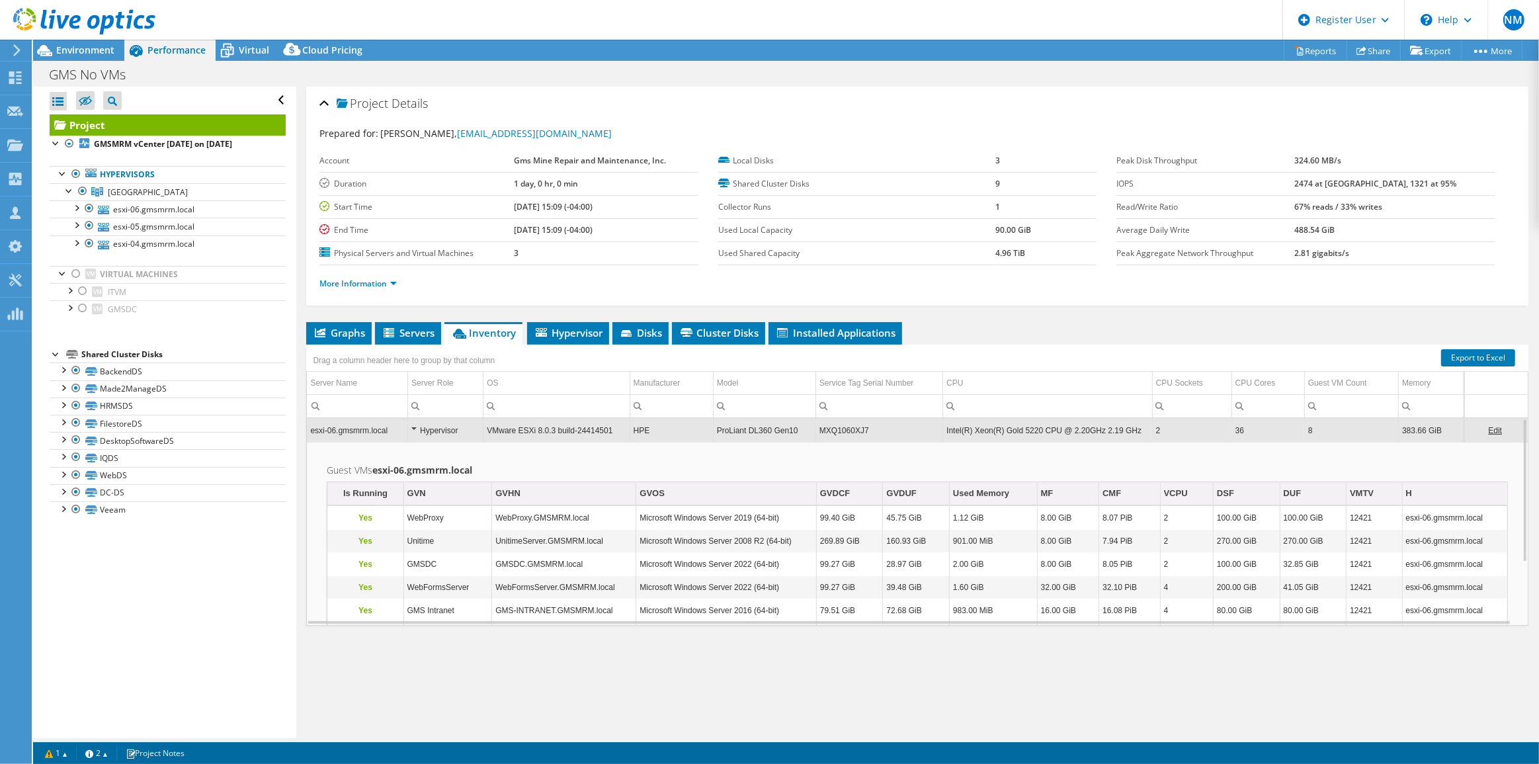
copy tr "MXQ1060XJ7"
drag, startPoint x: 872, startPoint y: 430, endPoint x: 822, endPoint y: 436, distance: 50.7
click at [822, 436] on td "MXQ1060XJ7" at bounding box center [879, 430] width 127 height 23
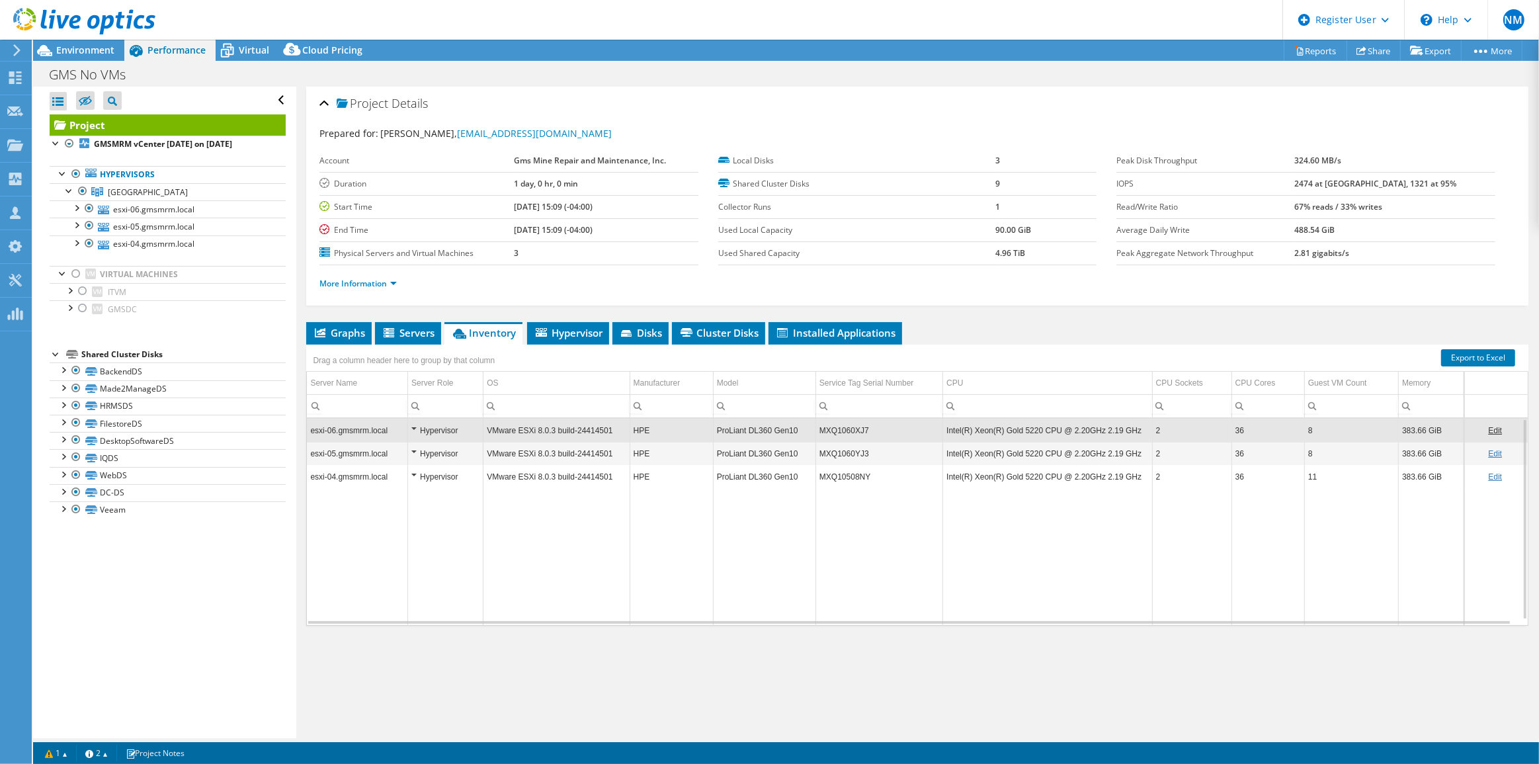
click at [846, 430] on td "MXQ1060XJ7" at bounding box center [879, 430] width 127 height 23
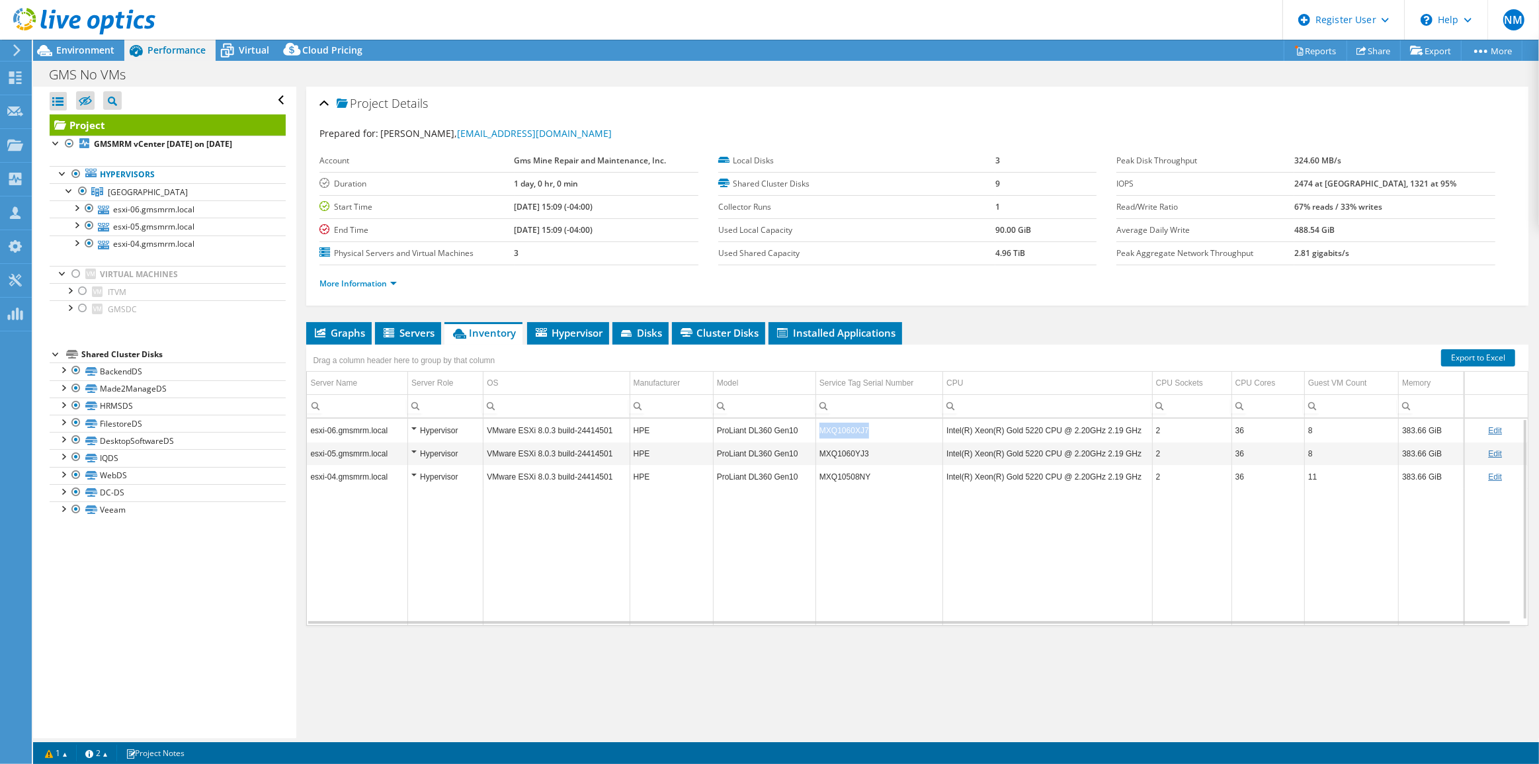
click at [846, 430] on td "MXQ1060XJ7" at bounding box center [879, 430] width 127 height 23
click at [360, 328] on span "Graphs" at bounding box center [339, 332] width 52 height 13
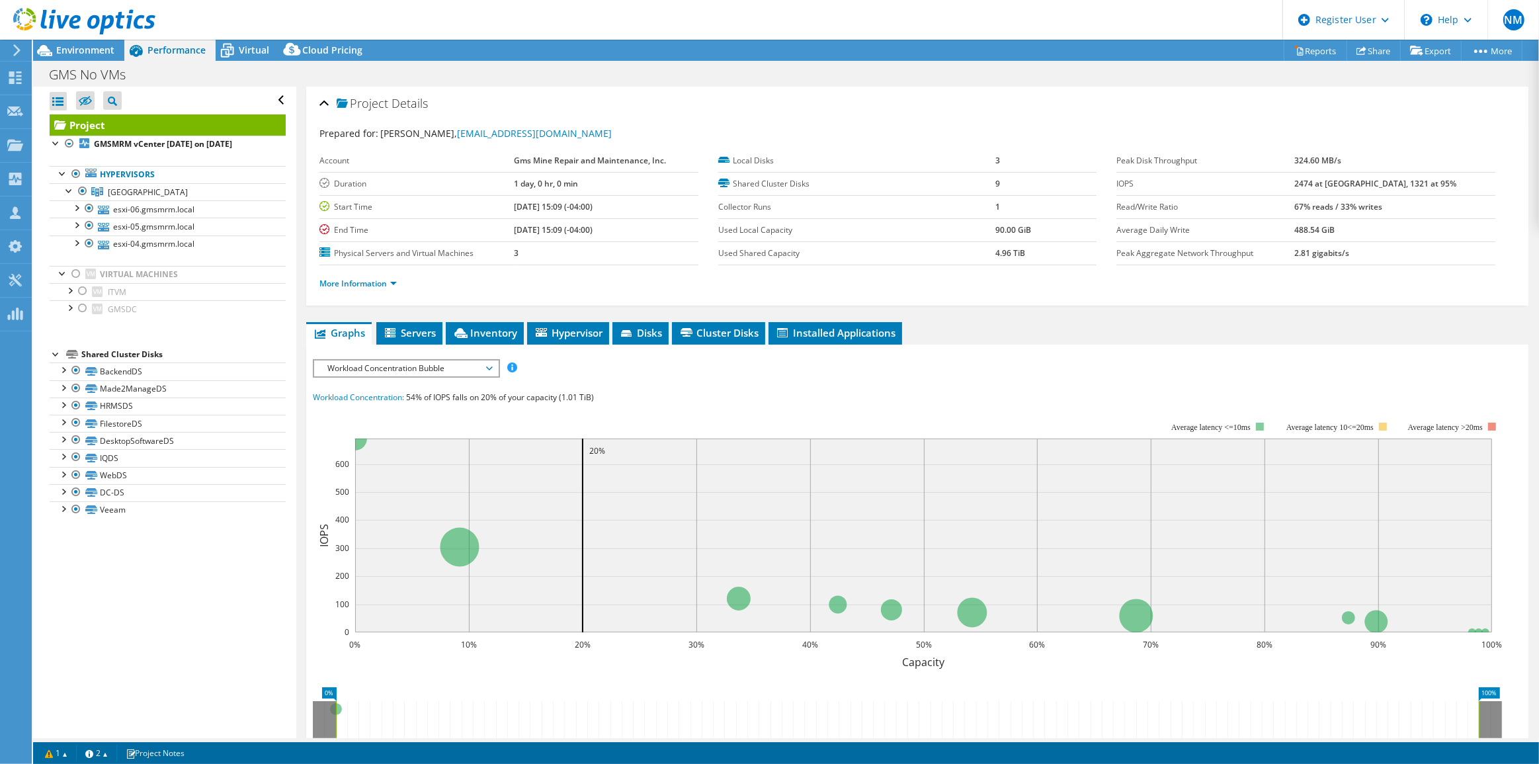
click at [386, 380] on div "IOPS Disk Throughput IO Size Latency Queue Depth CPU Percentage Memory Page Fau…" at bounding box center [917, 603] width 1209 height 489
click at [385, 373] on span "Workload Concentration Bubble" at bounding box center [406, 368] width 170 height 16
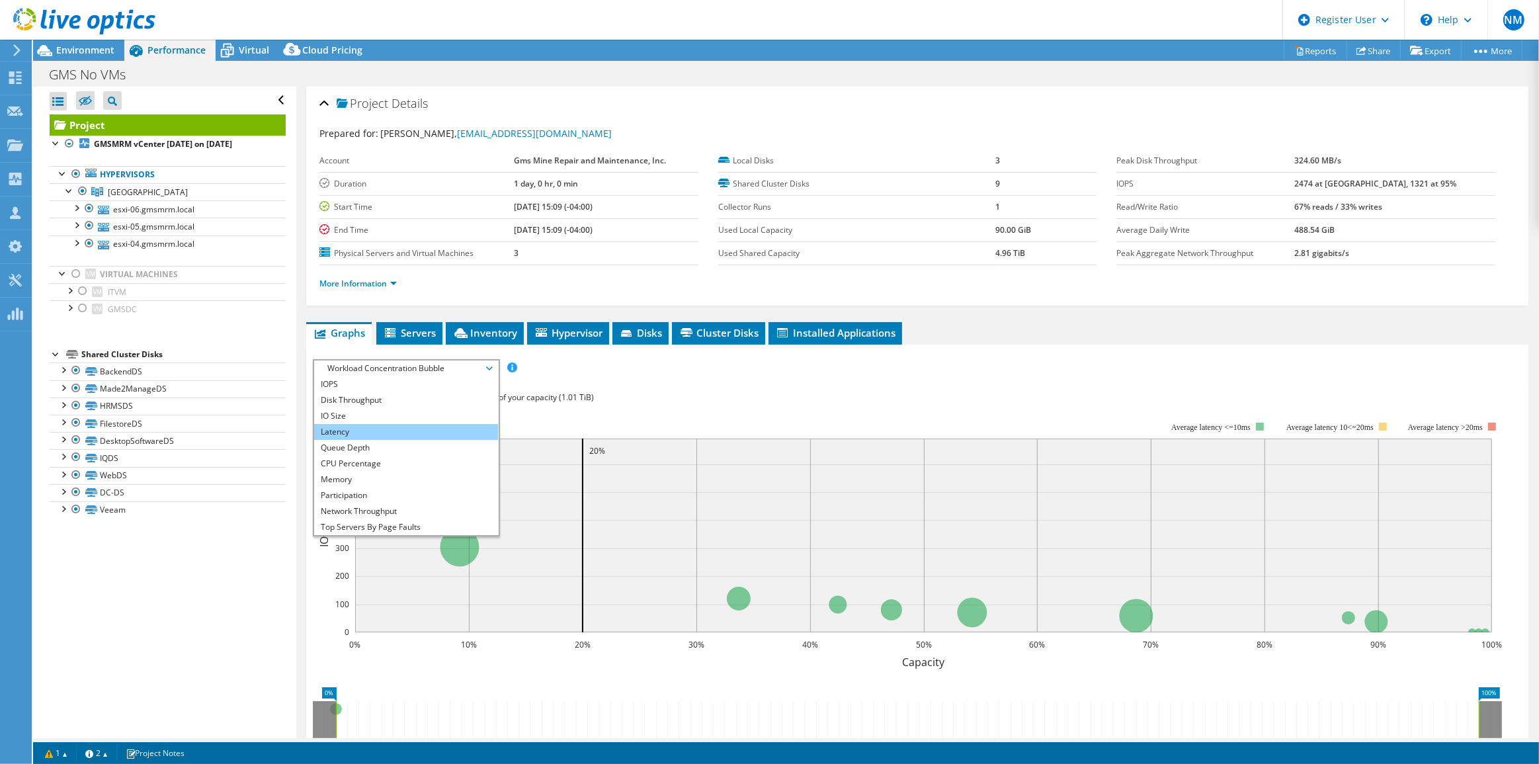
click at [389, 425] on li "Latency" at bounding box center [405, 432] width 183 height 16
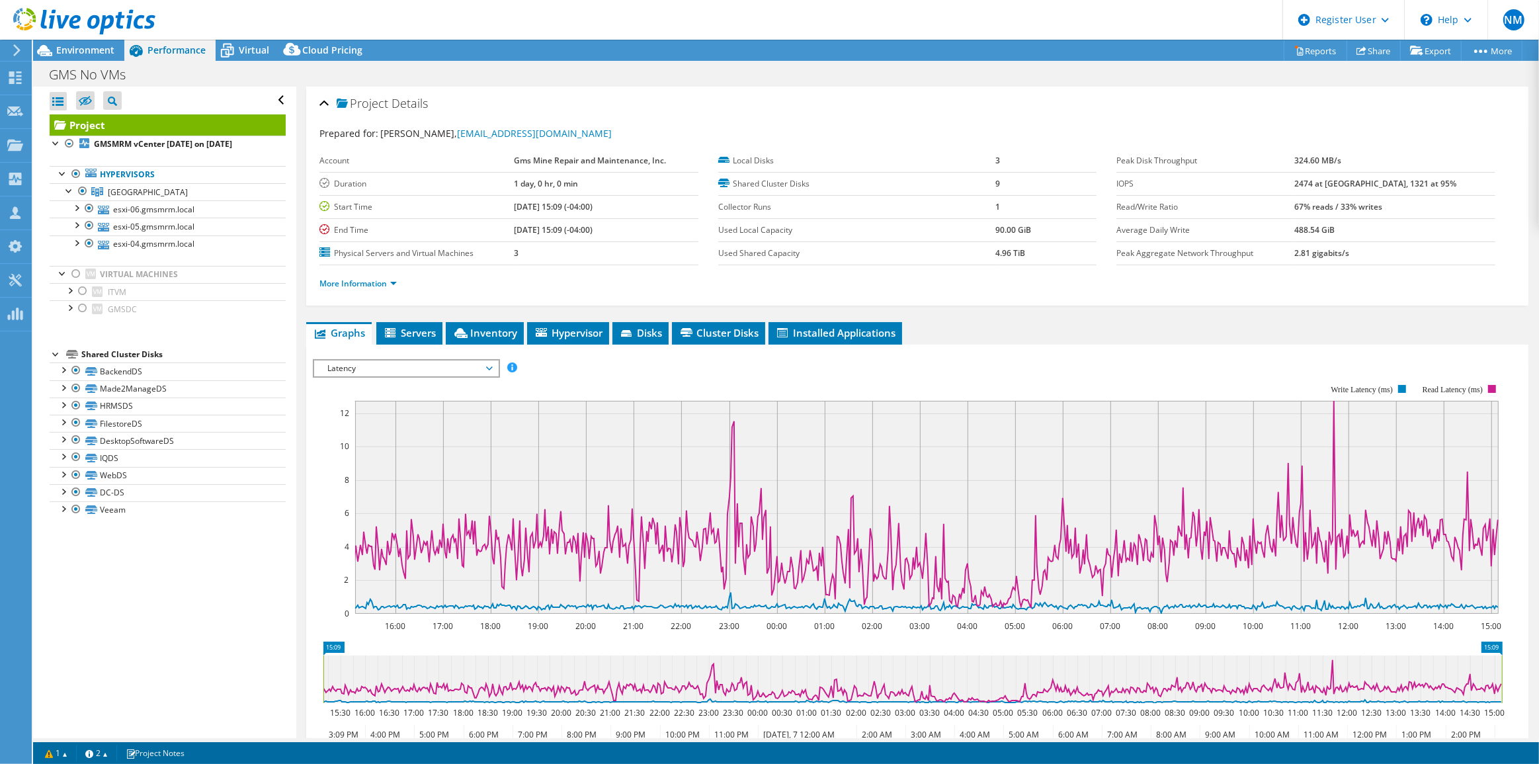
click at [400, 361] on span "Latency" at bounding box center [406, 368] width 170 height 16
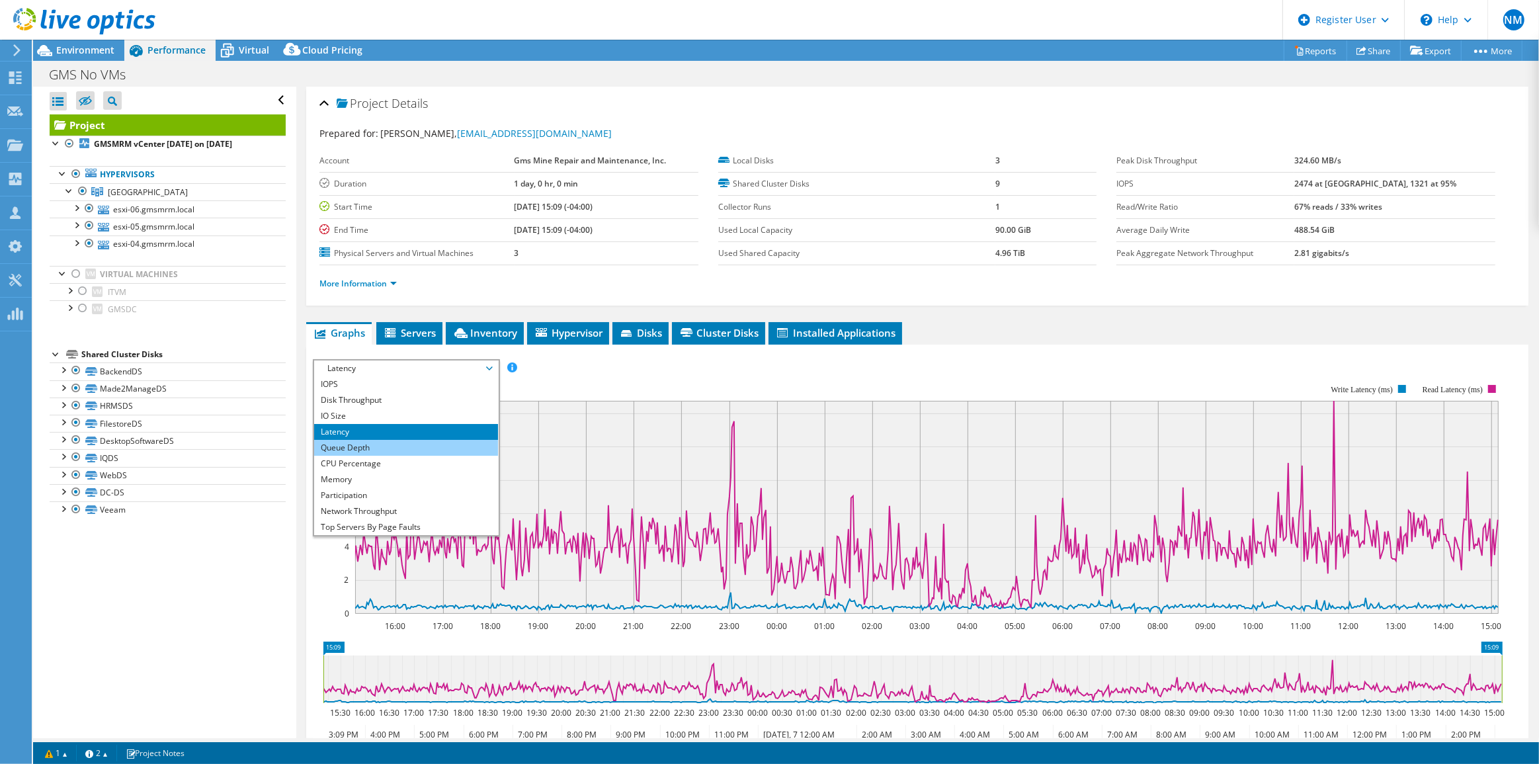
click at [395, 444] on li "Queue Depth" at bounding box center [405, 448] width 183 height 16
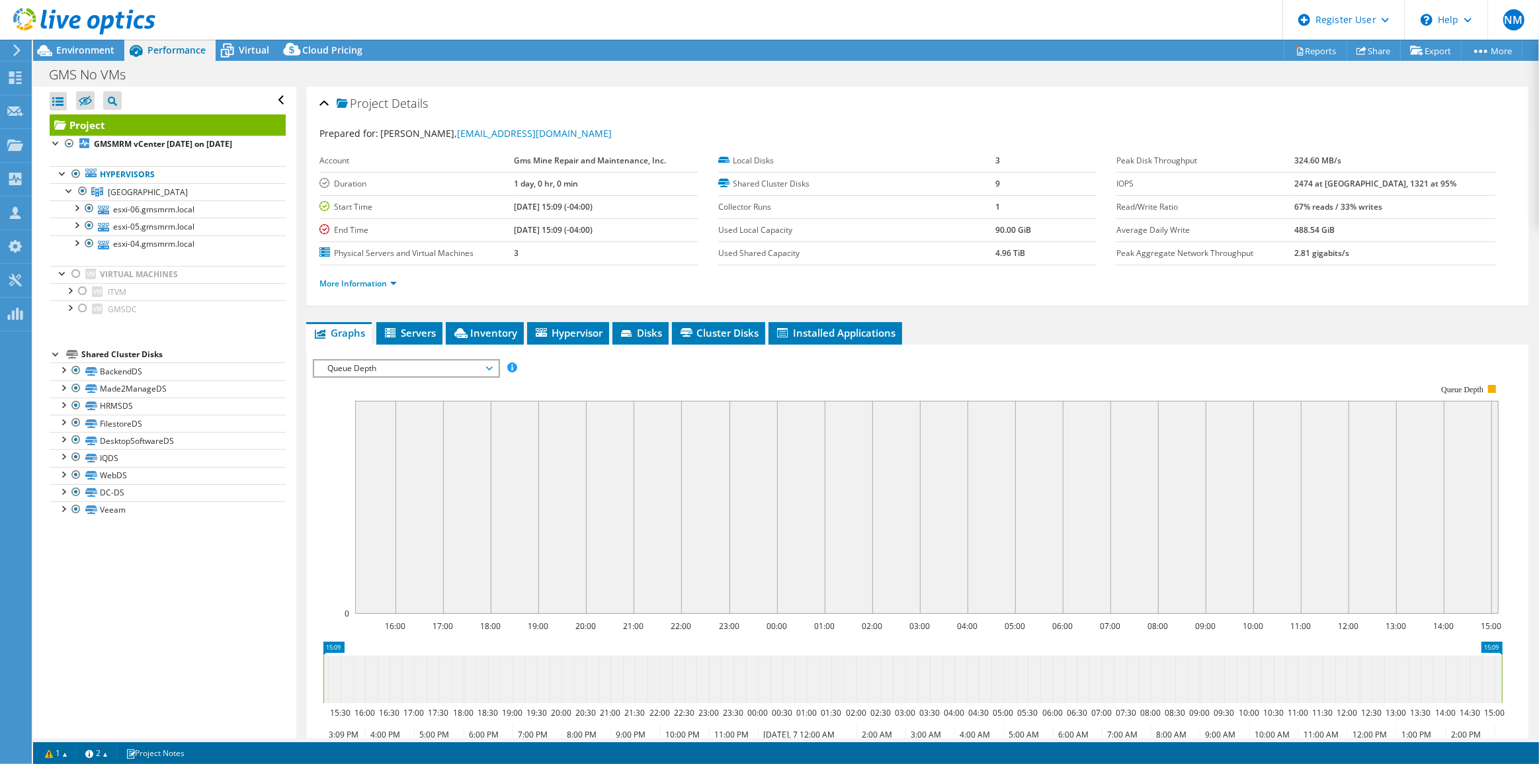
click at [413, 366] on span "Queue Depth" at bounding box center [406, 368] width 170 height 16
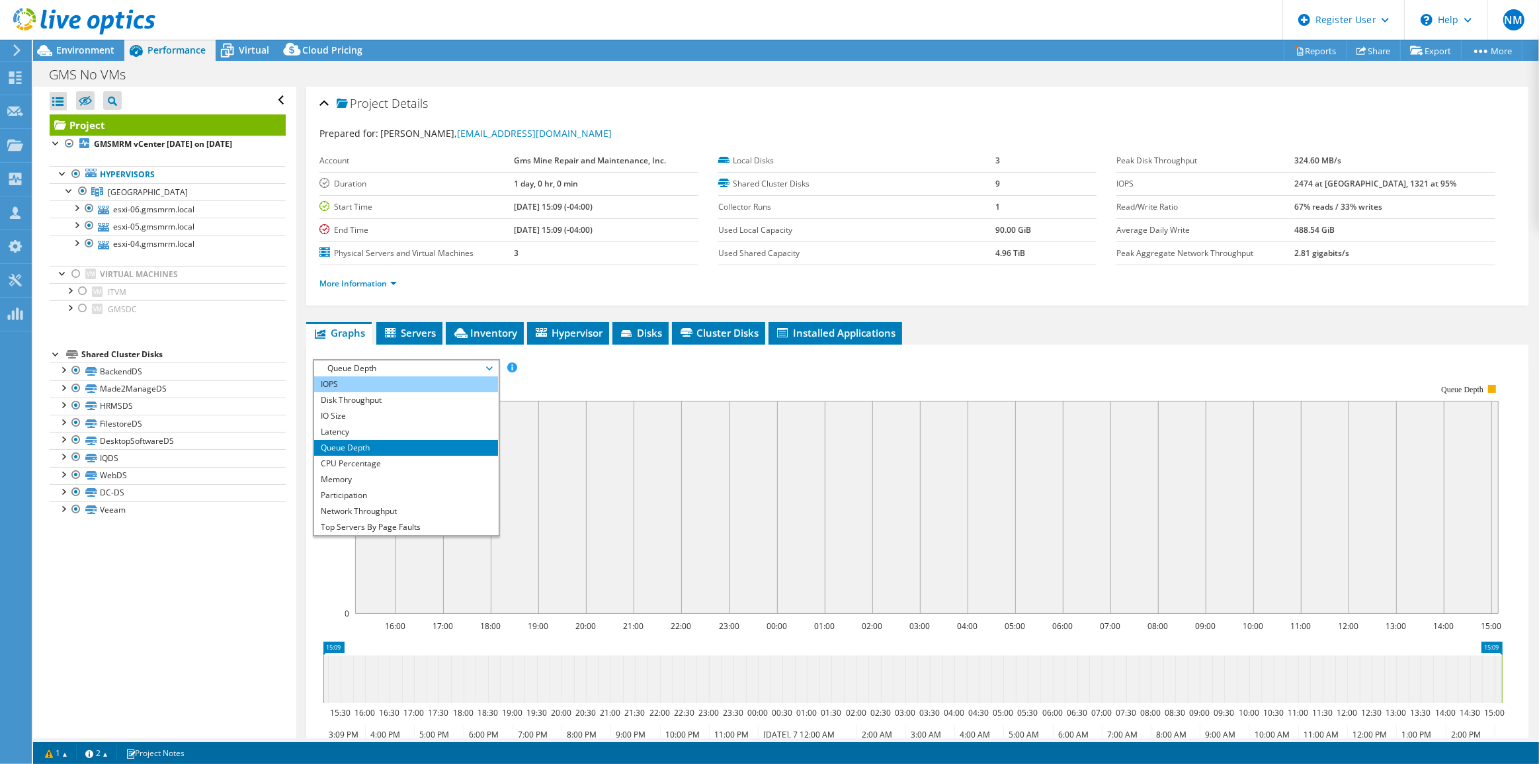
click at [413, 387] on li "IOPS" at bounding box center [405, 384] width 183 height 16
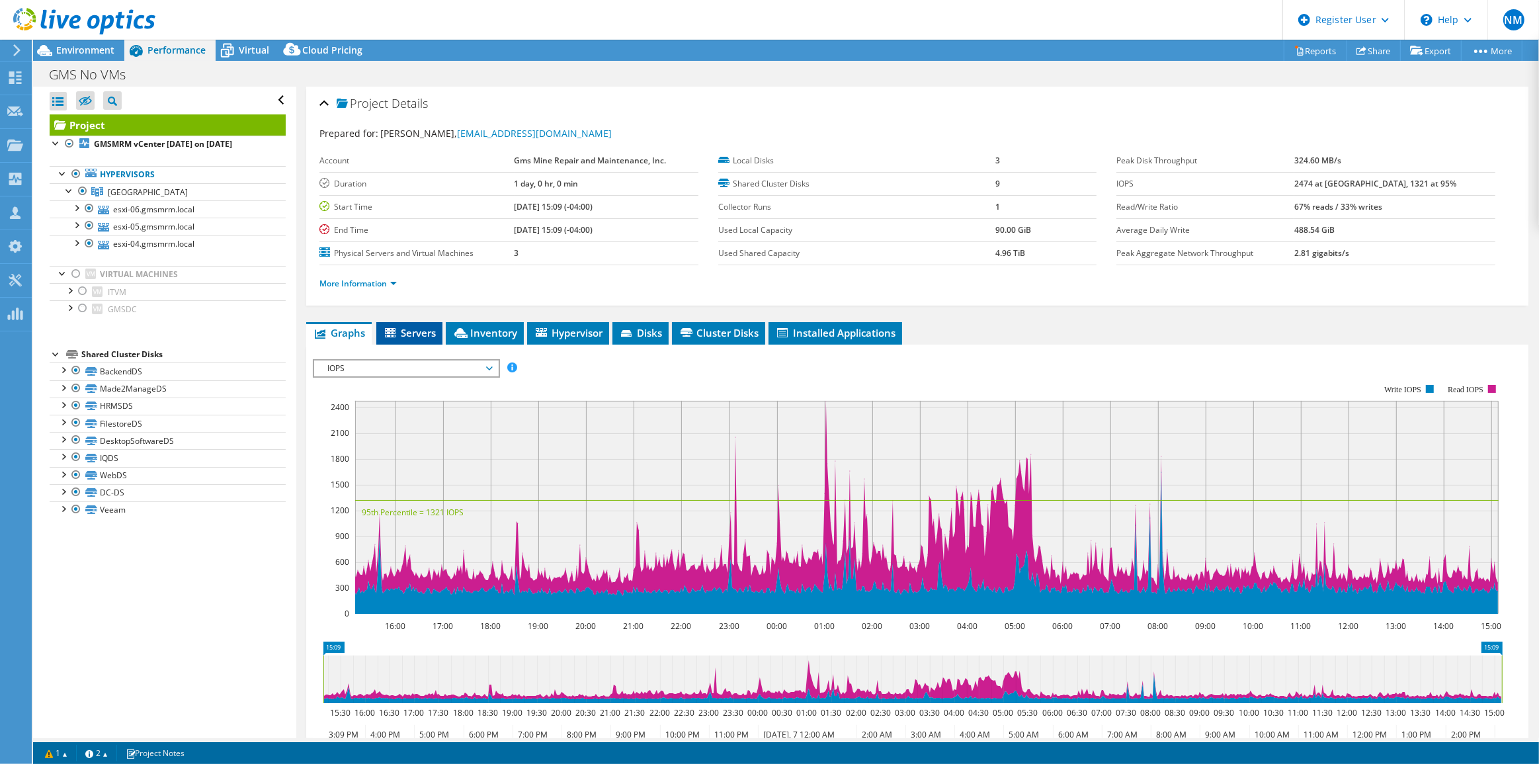
click at [410, 326] on span "Servers" at bounding box center [409, 332] width 53 height 13
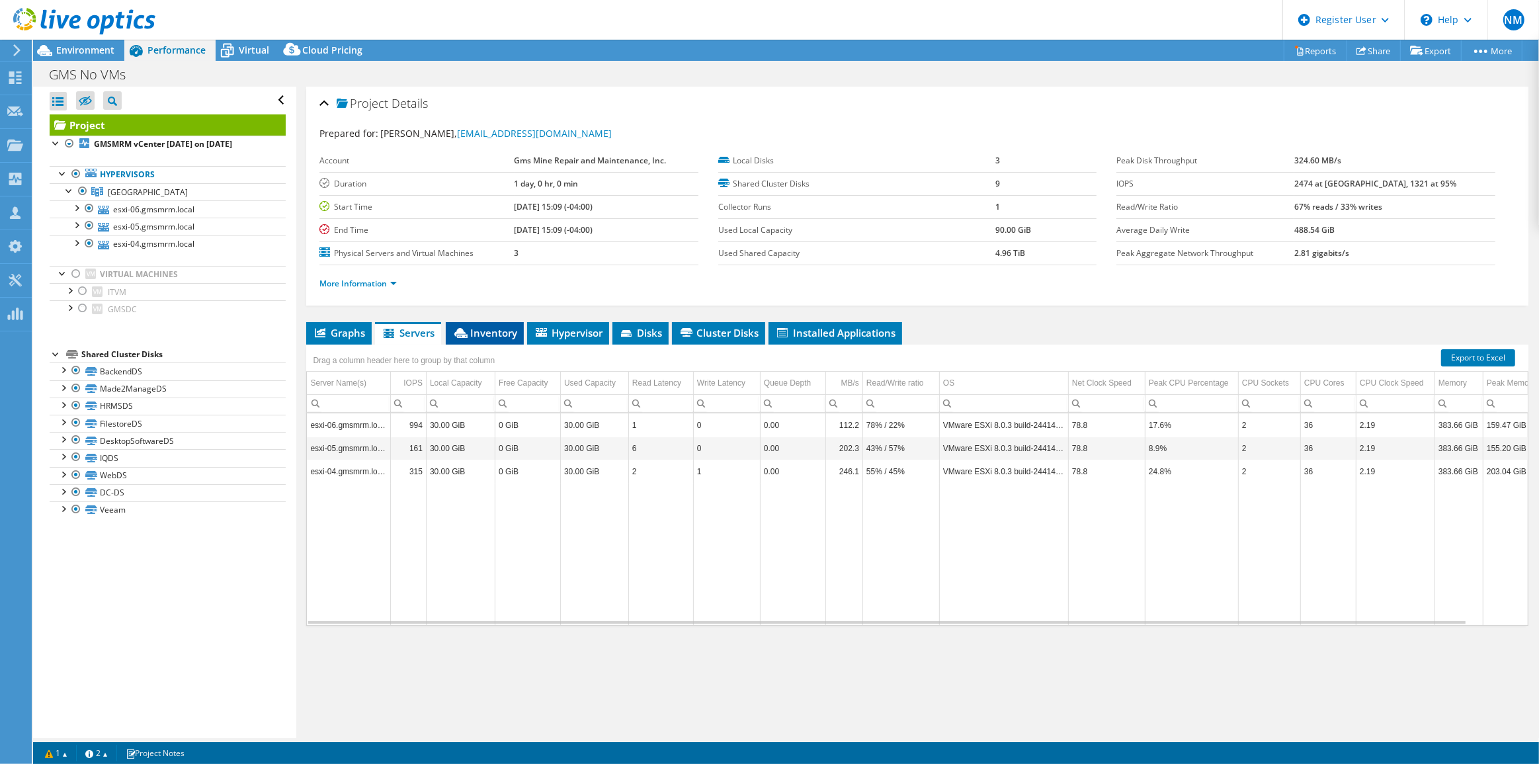
click at [506, 326] on span "Inventory" at bounding box center [484, 332] width 65 height 13
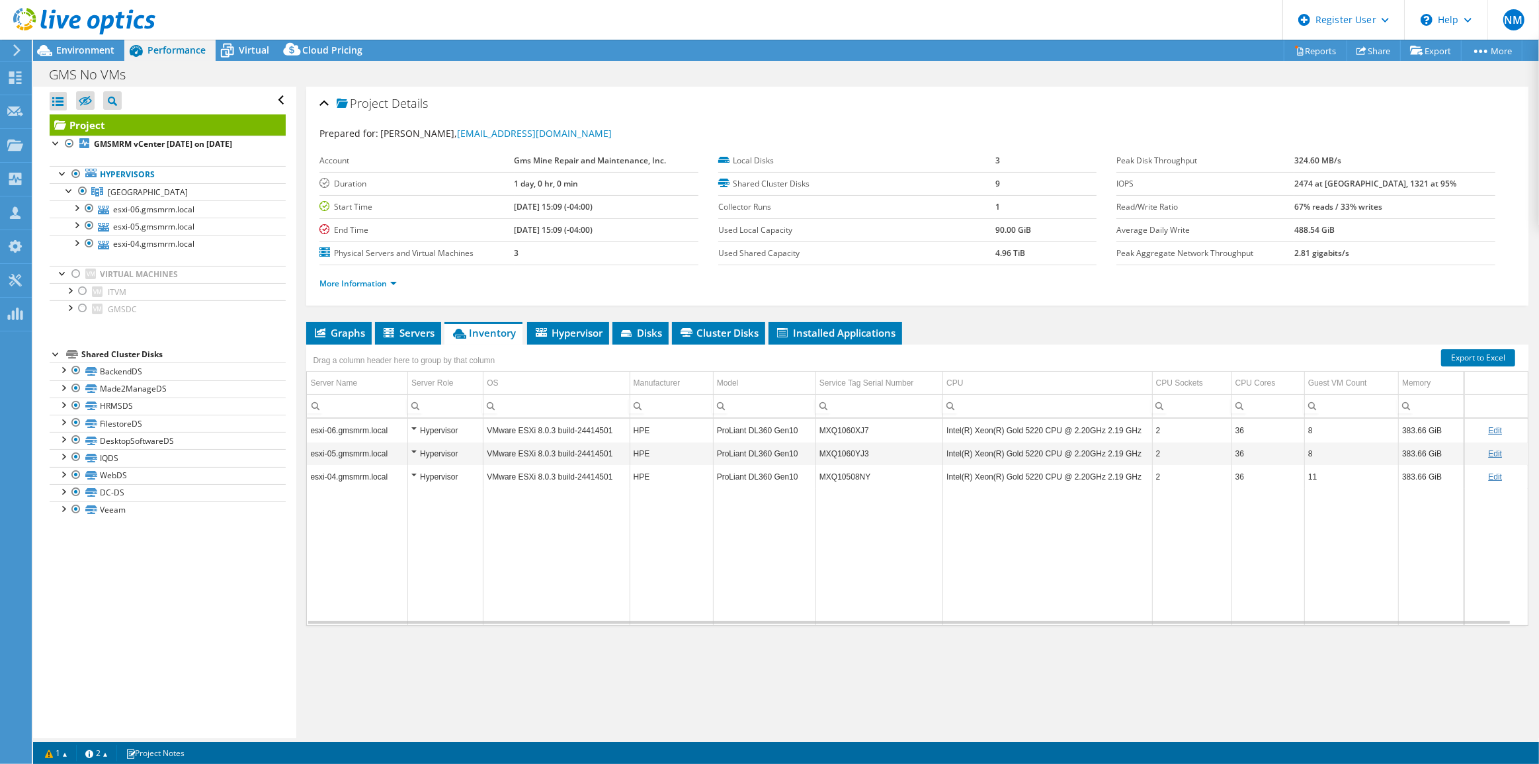
click at [96, 40] on div at bounding box center [77, 22] width 155 height 44
click at [96, 47] on span "Environment" at bounding box center [85, 50] width 58 height 13
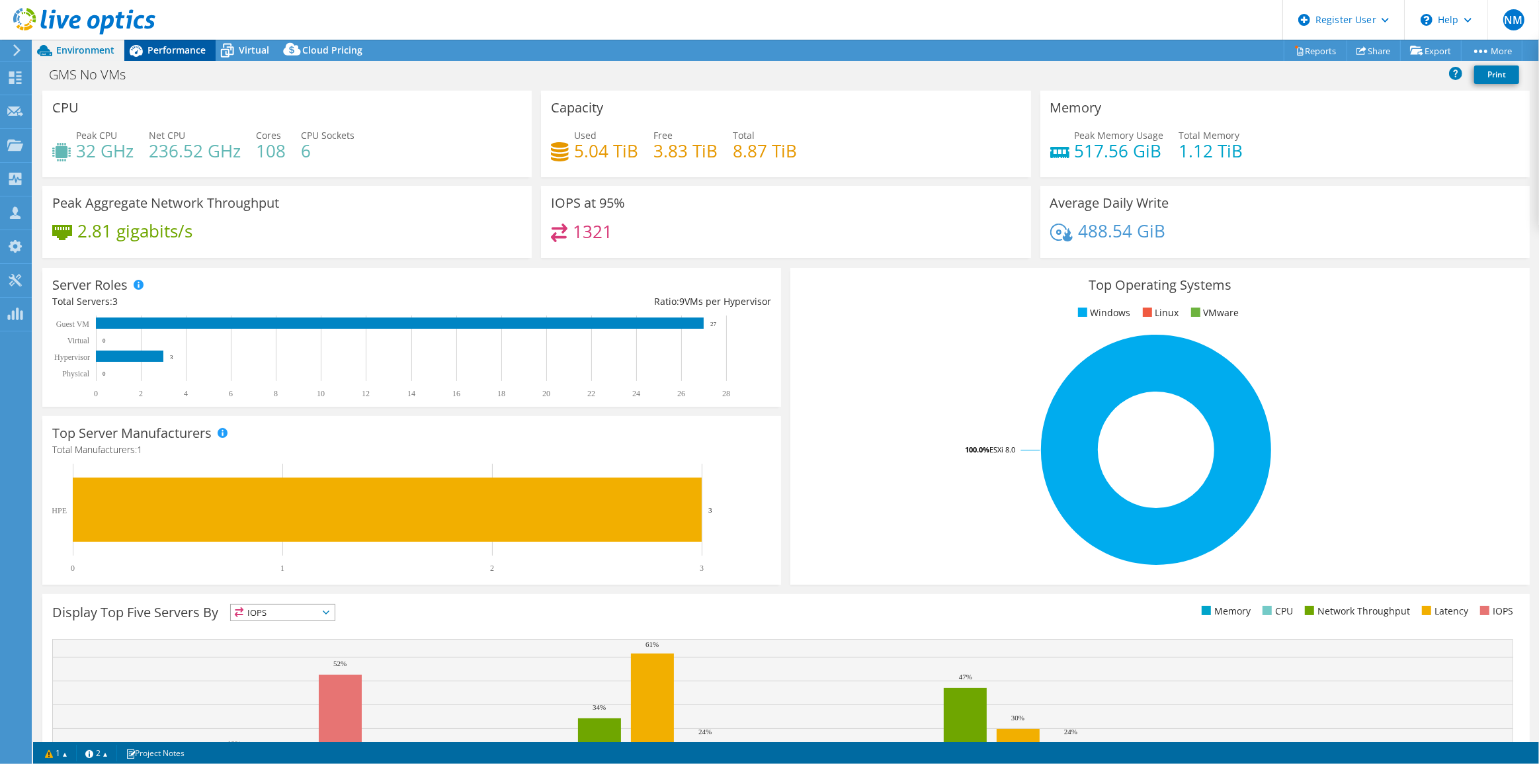
click at [179, 52] on span "Performance" at bounding box center [176, 50] width 58 height 13
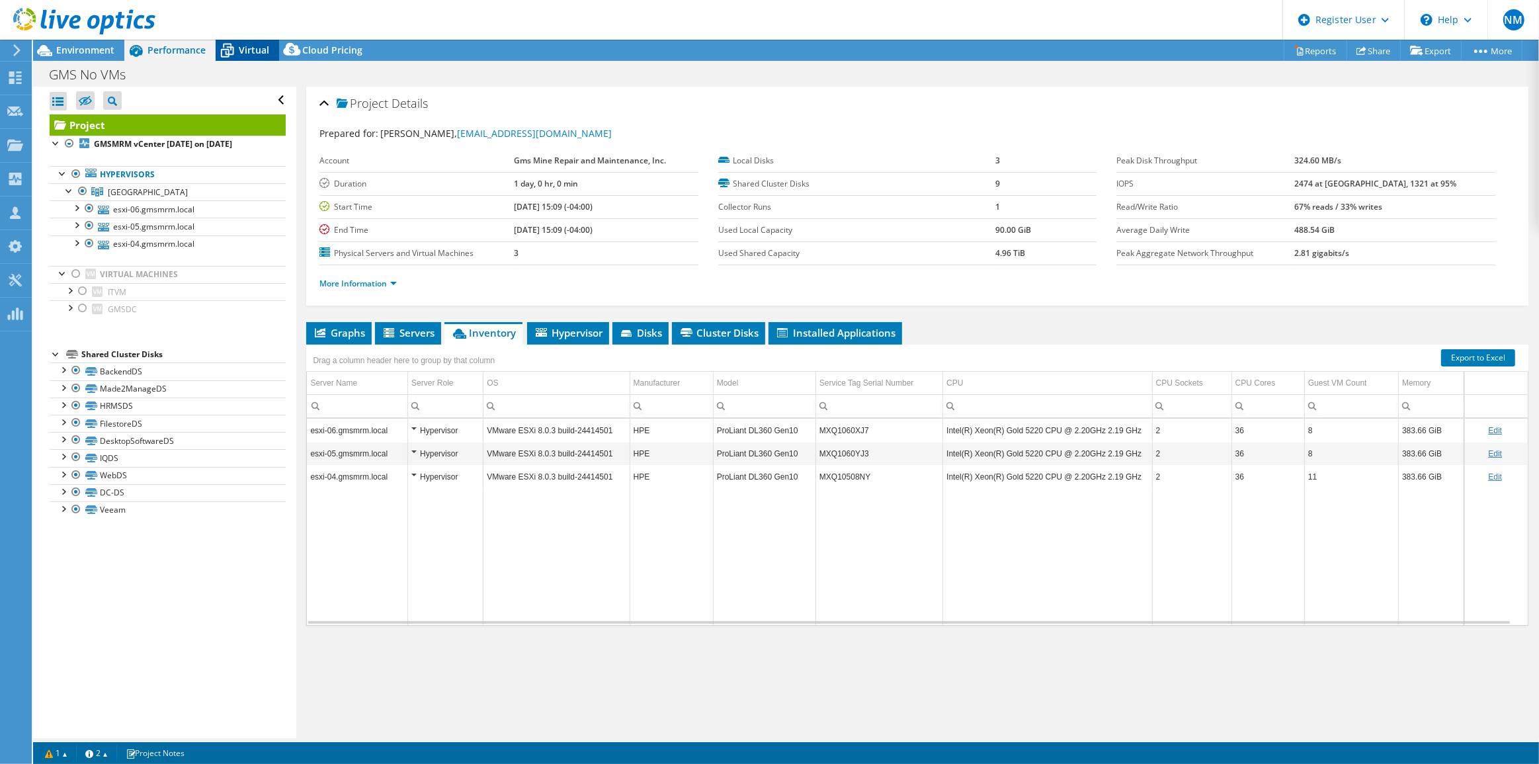
click at [245, 48] on span "Virtual" at bounding box center [254, 50] width 30 height 13
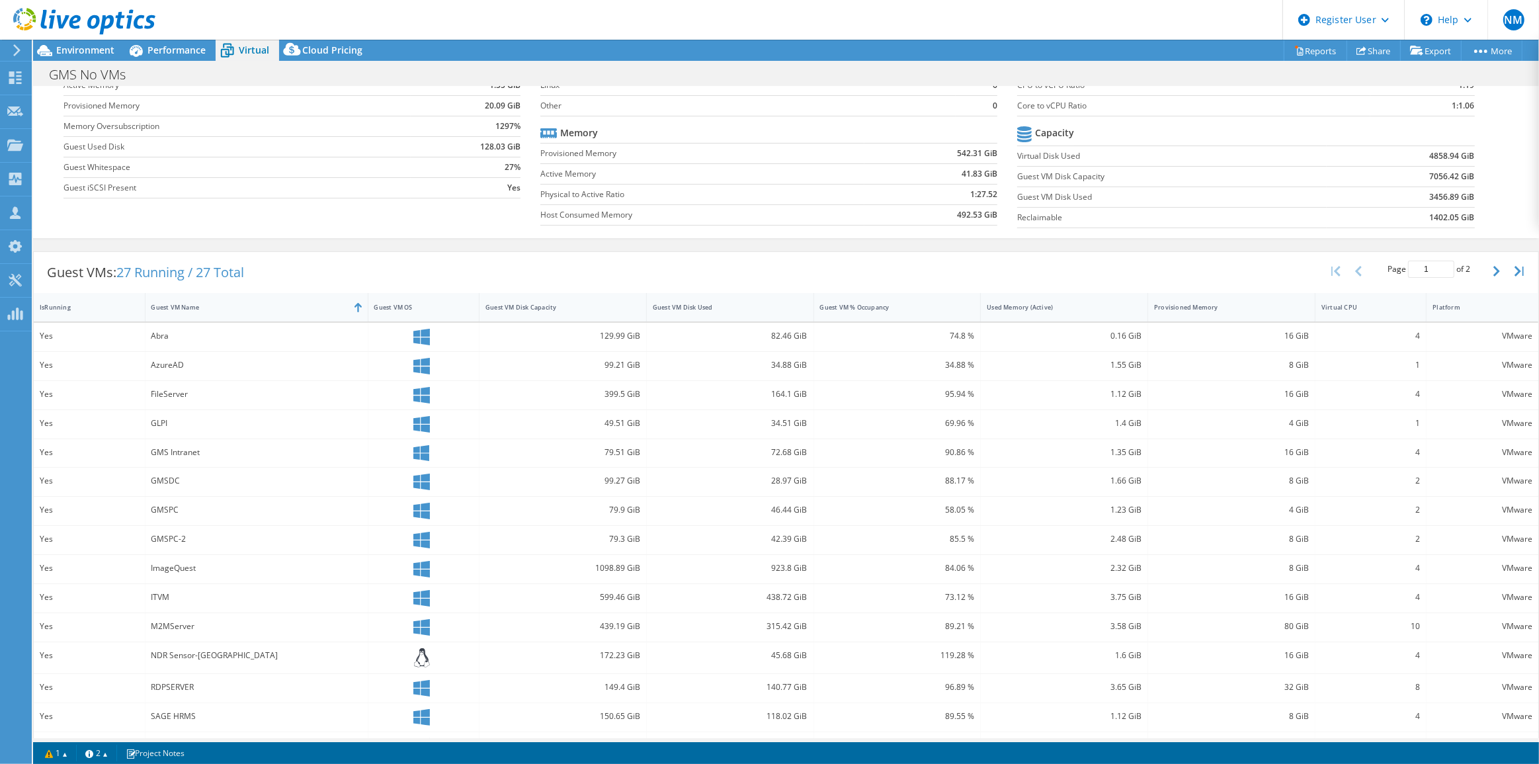
scroll to position [122, 0]
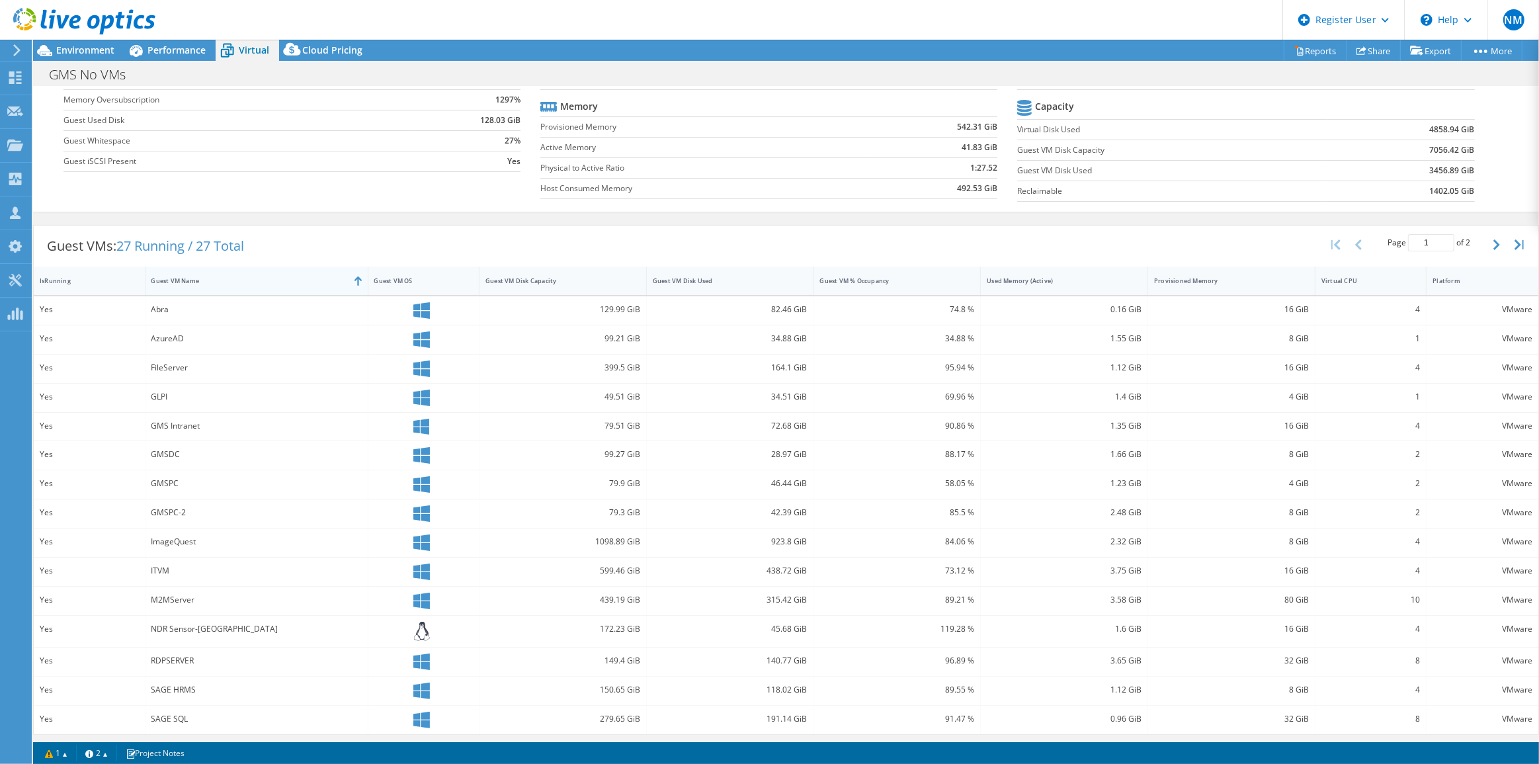
click at [302, 280] on div "Guest VM Name" at bounding box center [248, 280] width 194 height 9
click at [691, 288] on div "Guest VM Disk Used" at bounding box center [722, 280] width 151 height 20
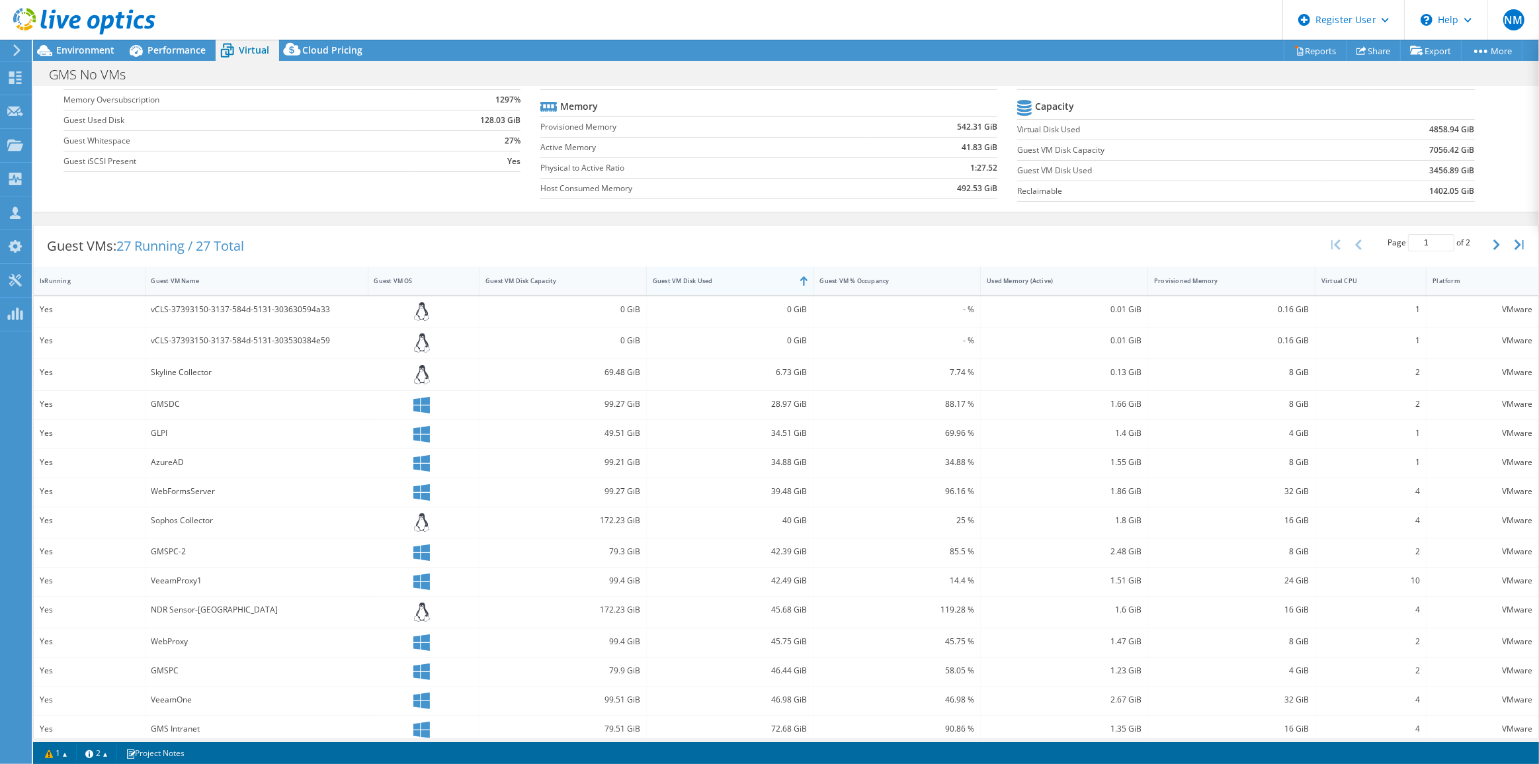
click at [691, 288] on div "Guest VM Disk Used" at bounding box center [722, 280] width 151 height 20
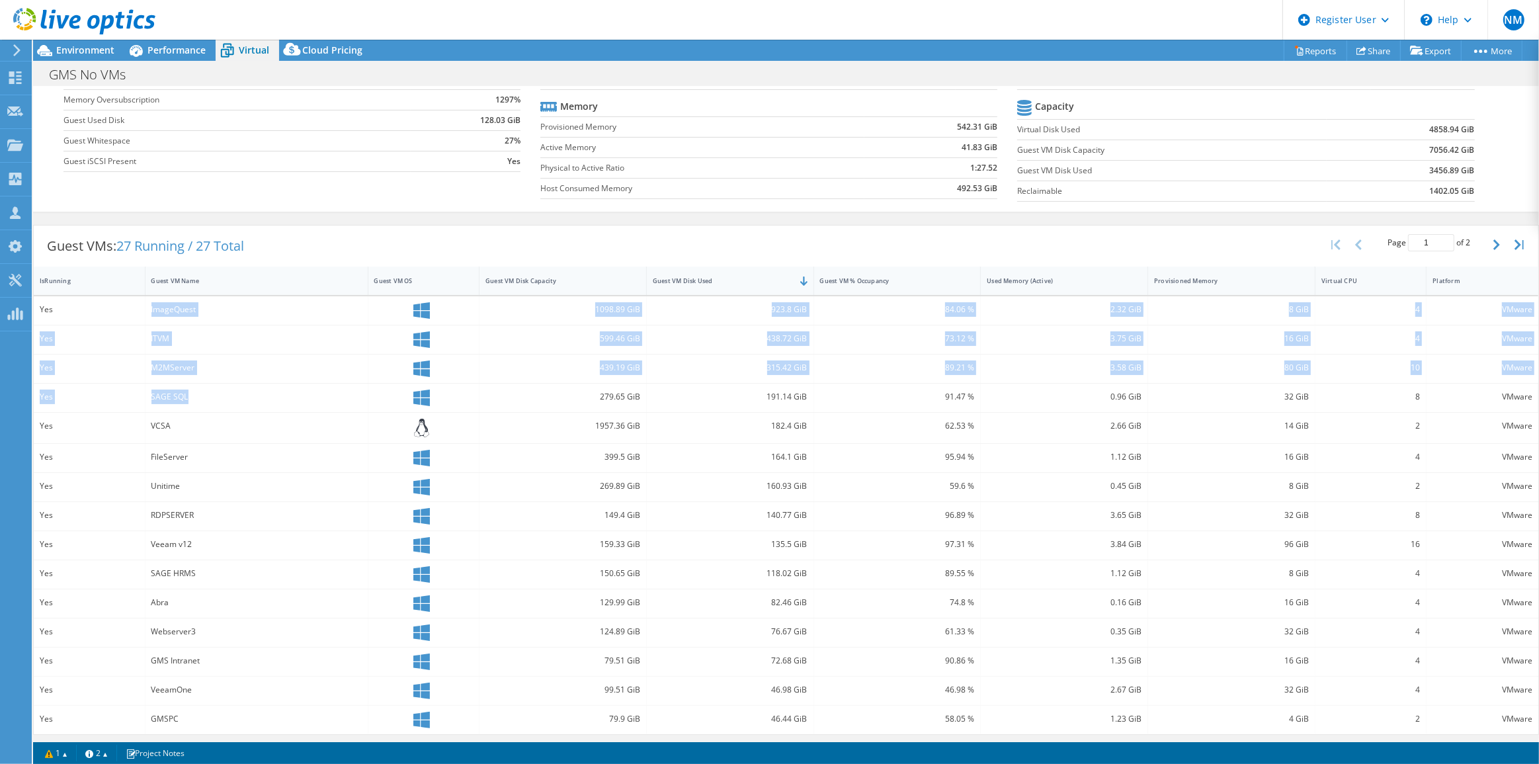
drag, startPoint x: 140, startPoint y: 302, endPoint x: 204, endPoint y: 409, distance: 124.5
click at [204, 409] on div "Yes ImageQuest 1098.89 GiB 923.8 GiB 84.06 % 2.32 GiB 8 GiB 4 VMware Yes ITVM 5…" at bounding box center [786, 515] width 1504 height 438
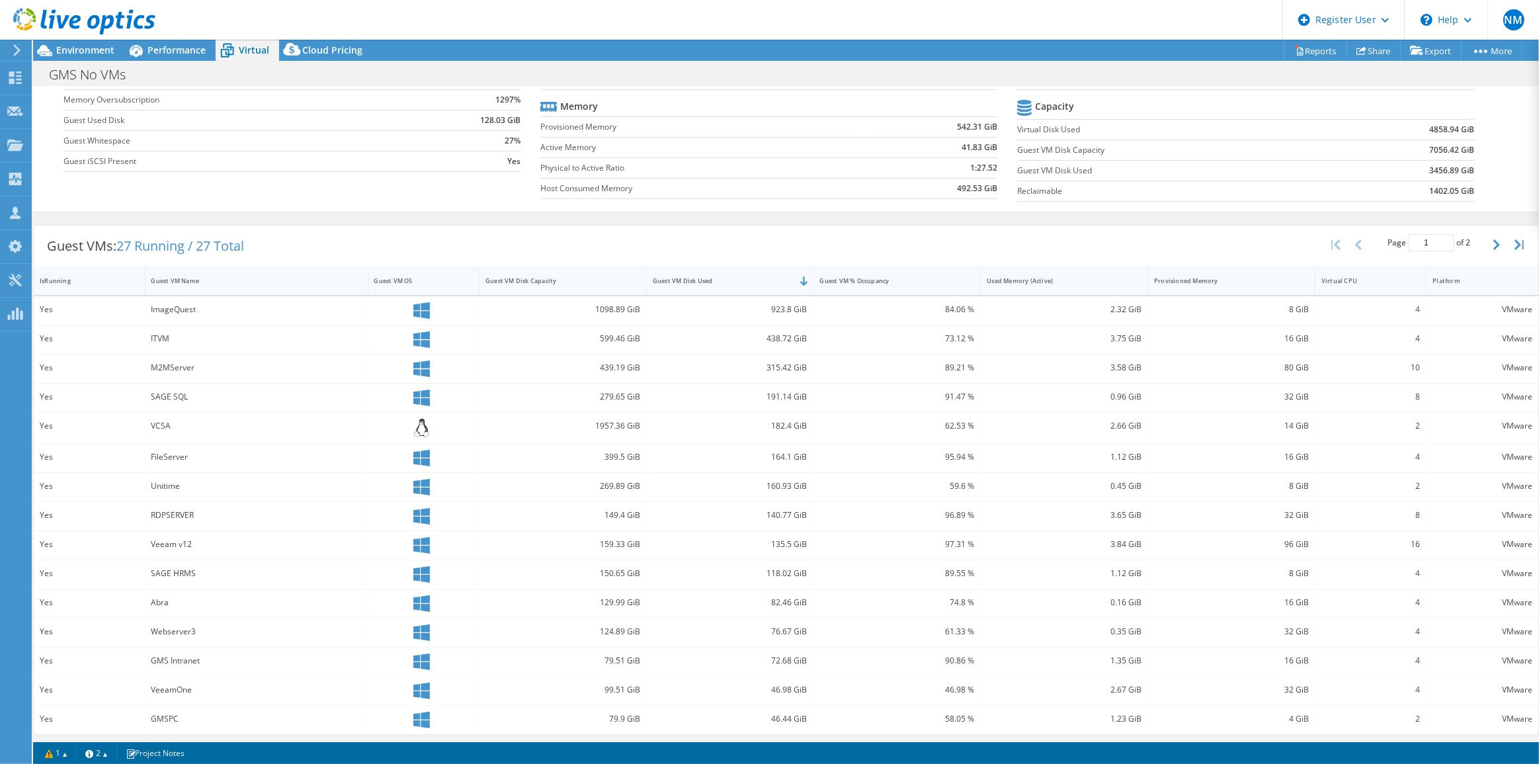
click at [480, 384] on div "279.65 GiB" at bounding box center [562, 398] width 167 height 28
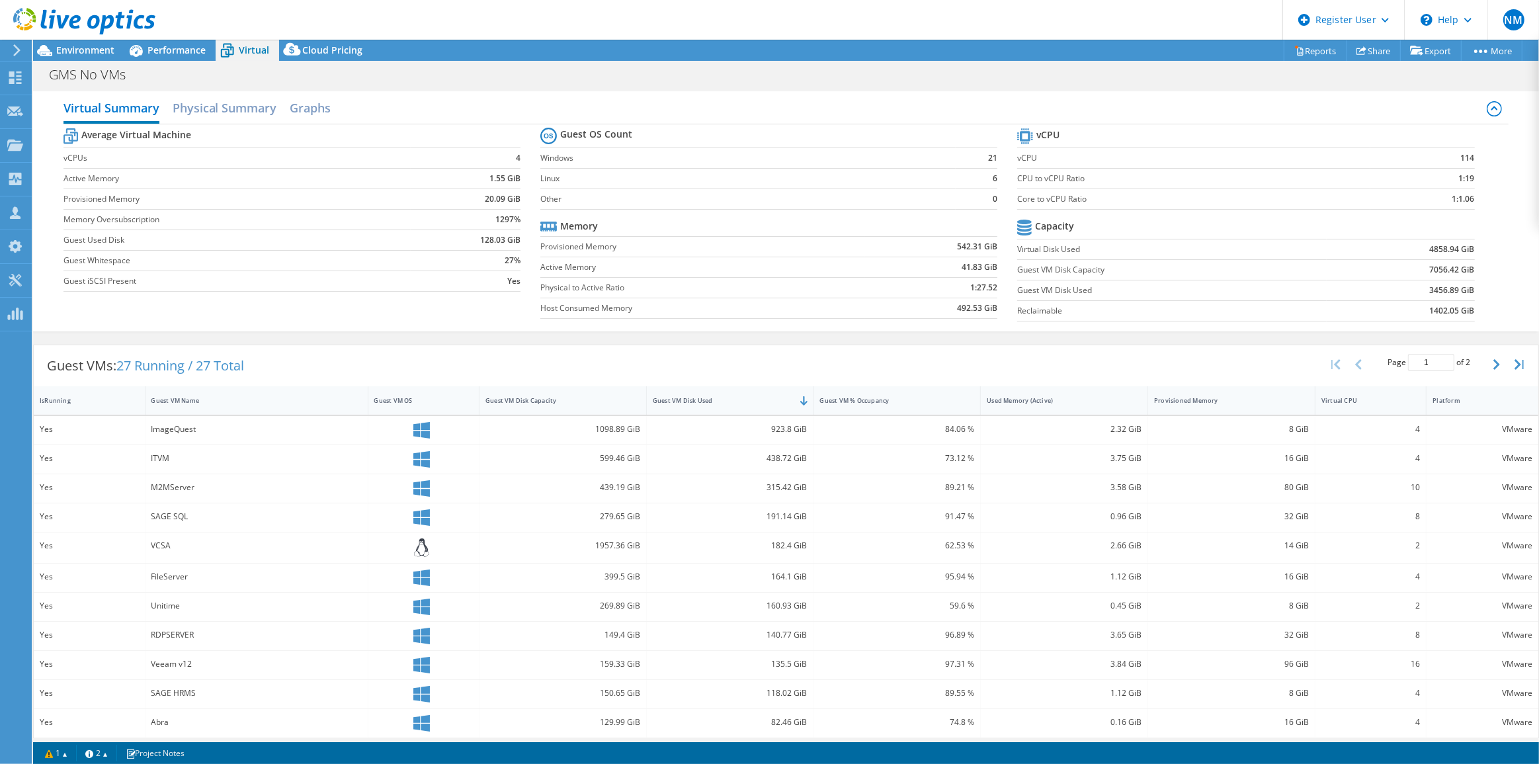
scroll to position [0, 0]
click at [94, 55] on span "Environment" at bounding box center [85, 50] width 58 height 13
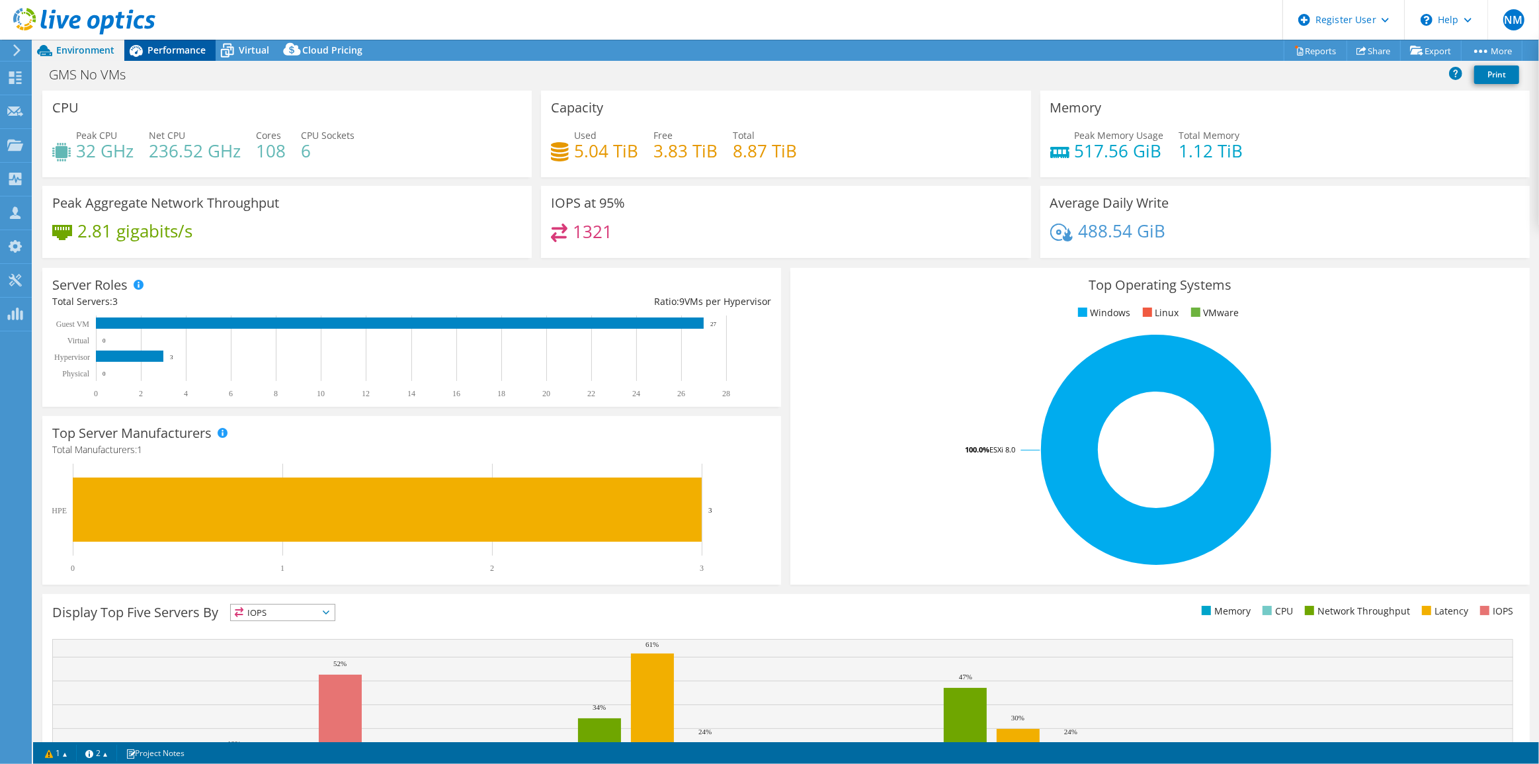
click at [150, 54] on span "Performance" at bounding box center [176, 50] width 58 height 13
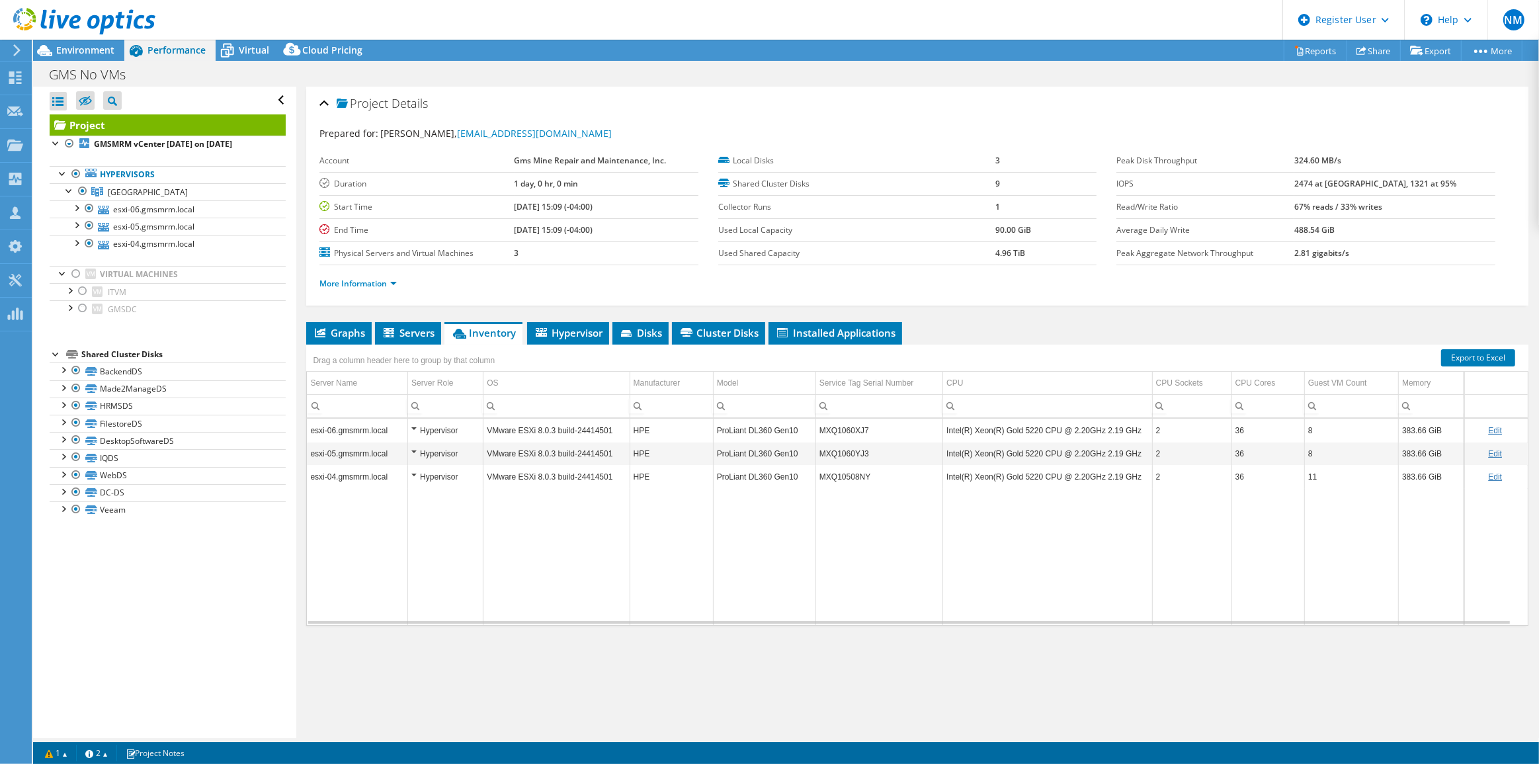
click at [340, 316] on div "Project Details Prepared for: Dennis Janson, djanson@gmsminerepair.com Account …" at bounding box center [917, 412] width 1242 height 651
click at [340, 326] on span "Graphs" at bounding box center [339, 332] width 52 height 13
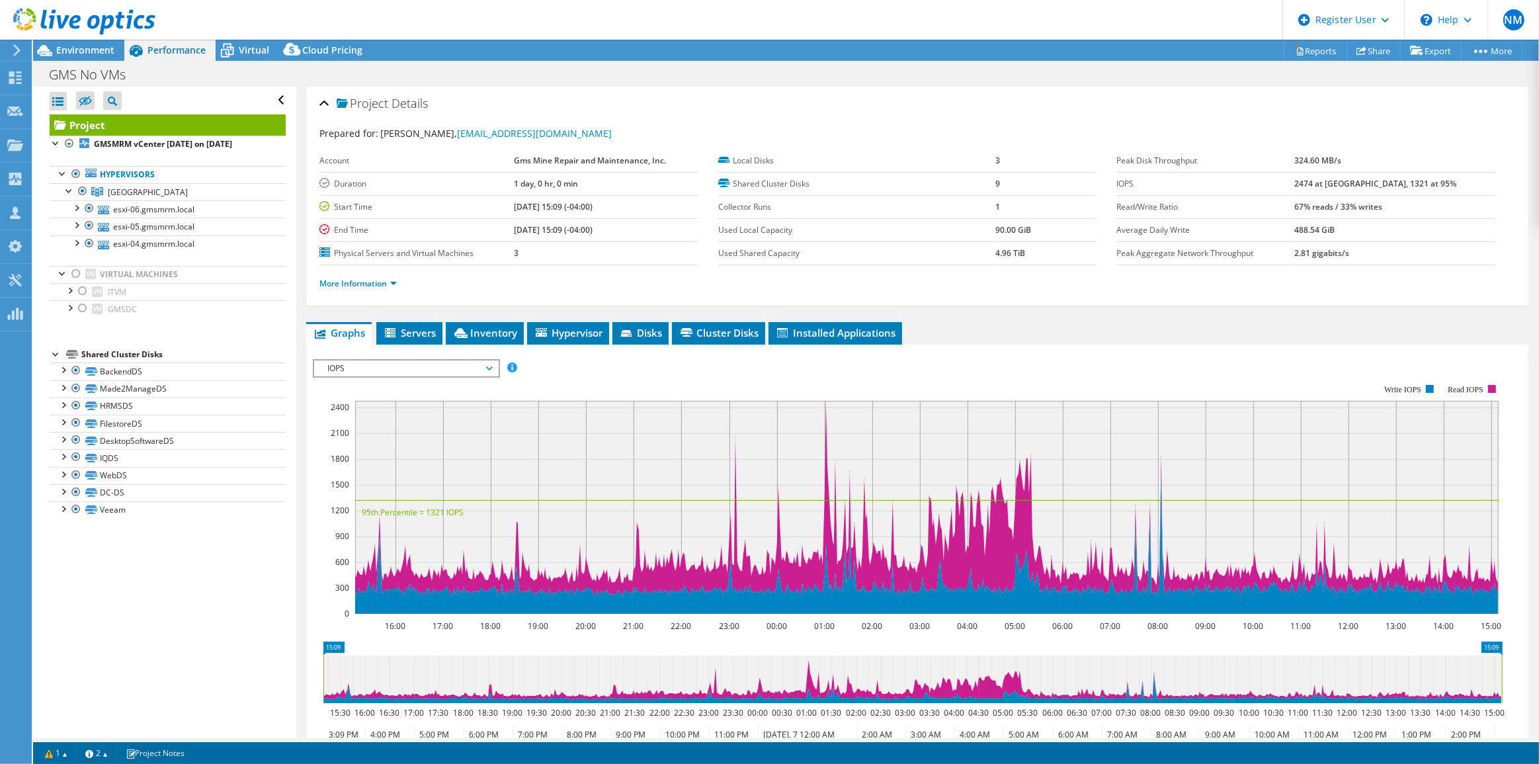
click at [423, 370] on span "IOPS" at bounding box center [406, 368] width 170 height 16
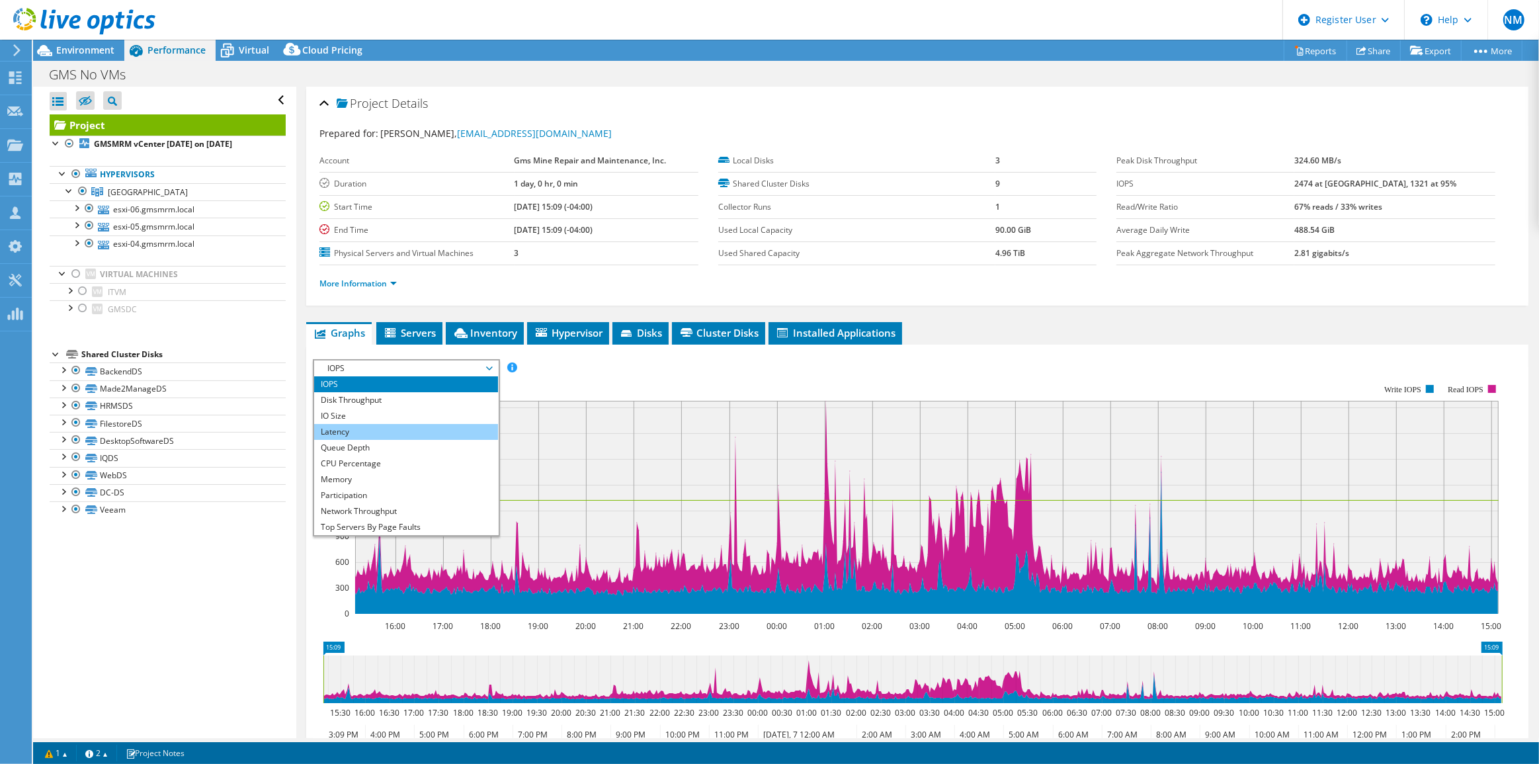
click at [422, 430] on li "Latency" at bounding box center [405, 432] width 183 height 16
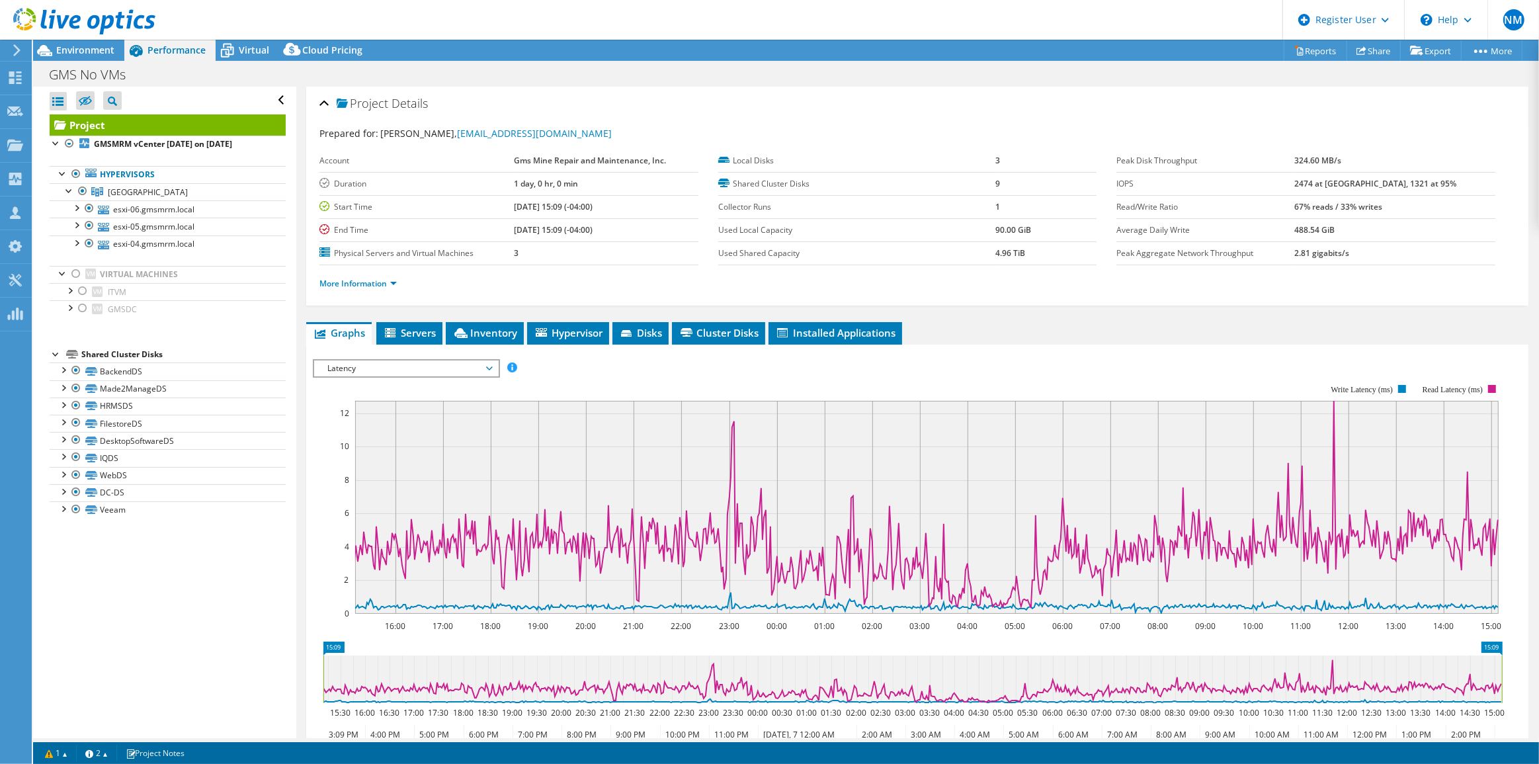
click at [432, 368] on span "Latency" at bounding box center [406, 368] width 170 height 16
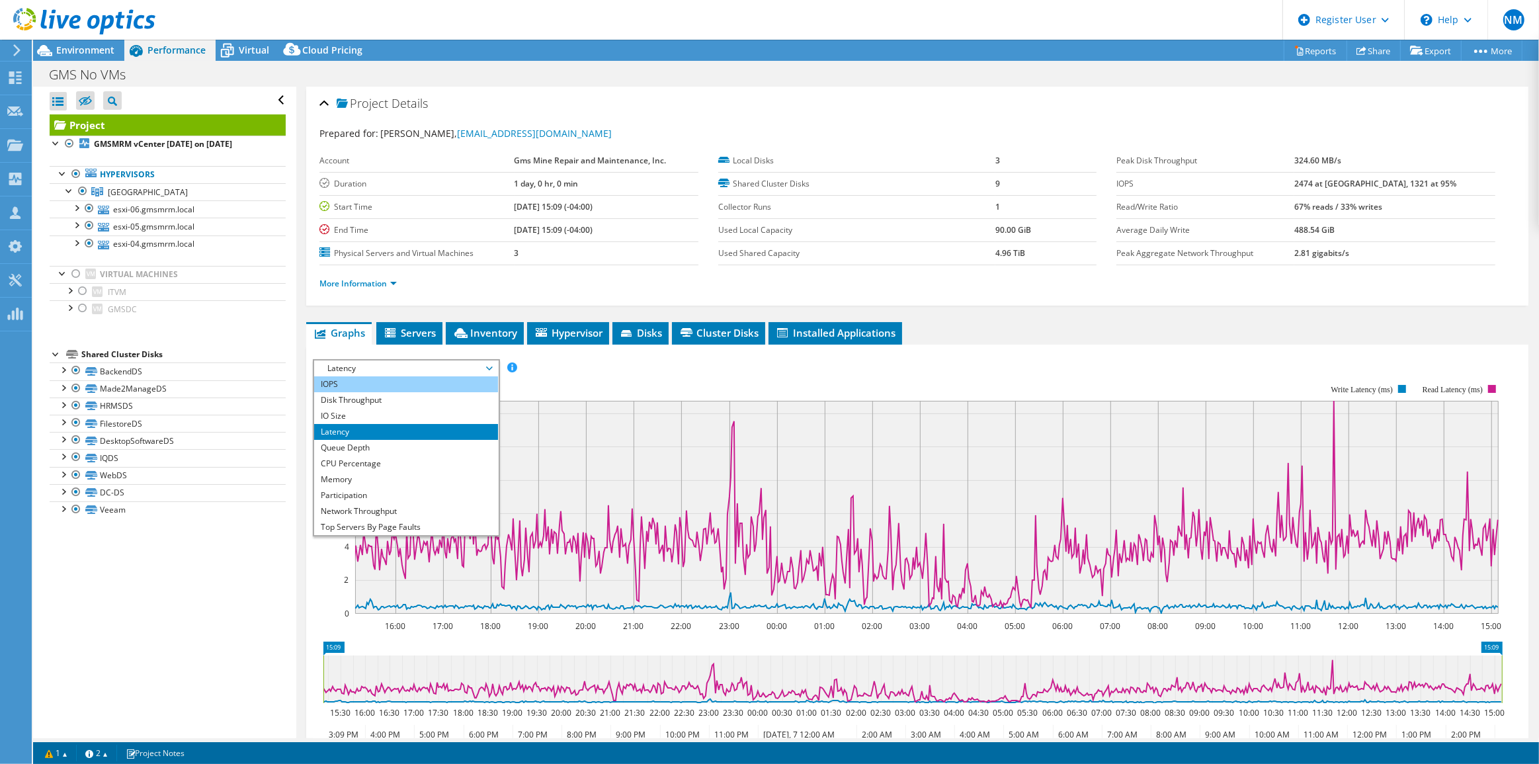
click at [384, 382] on li "IOPS" at bounding box center [405, 384] width 183 height 16
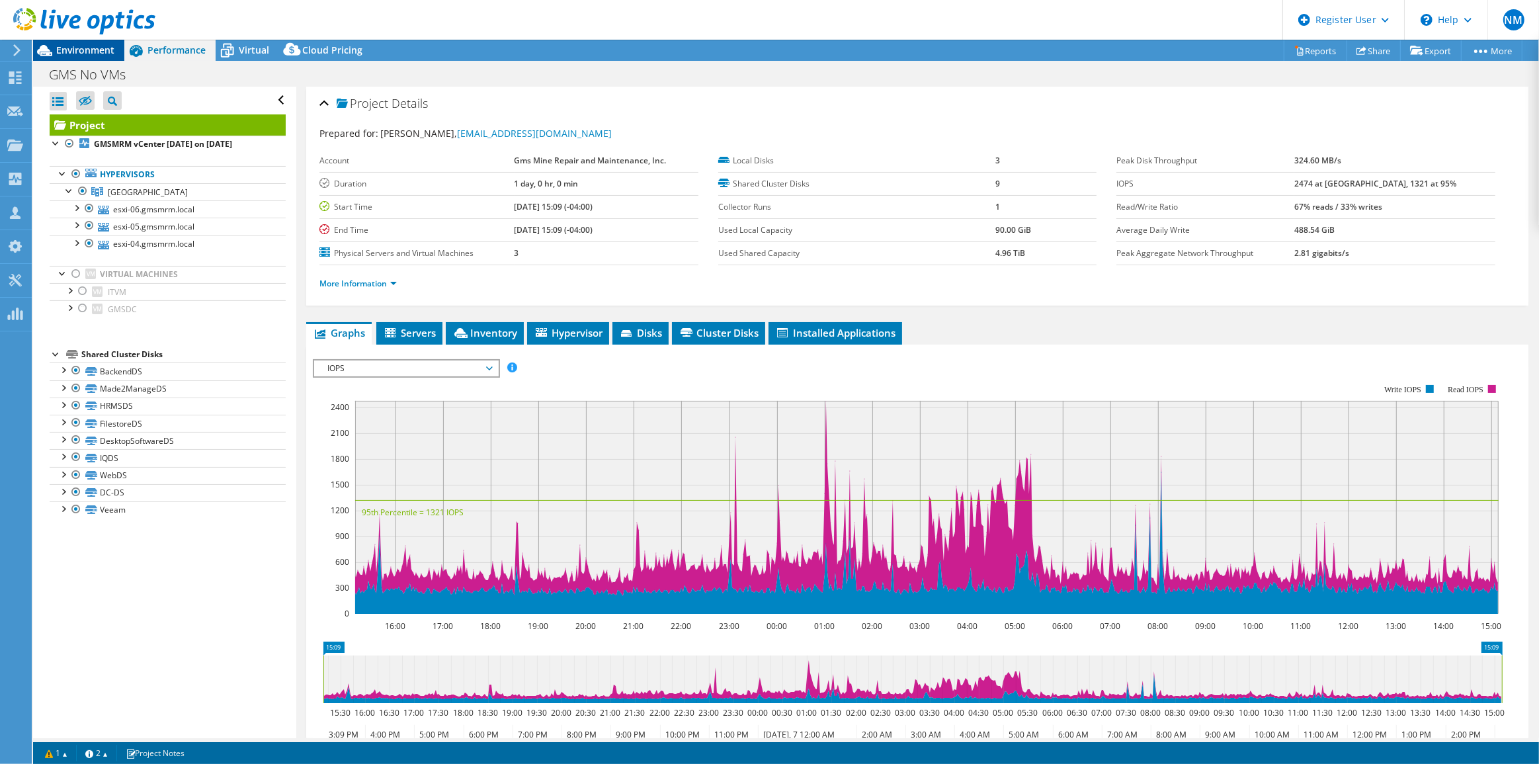
click at [86, 52] on span "Environment" at bounding box center [85, 50] width 58 height 13
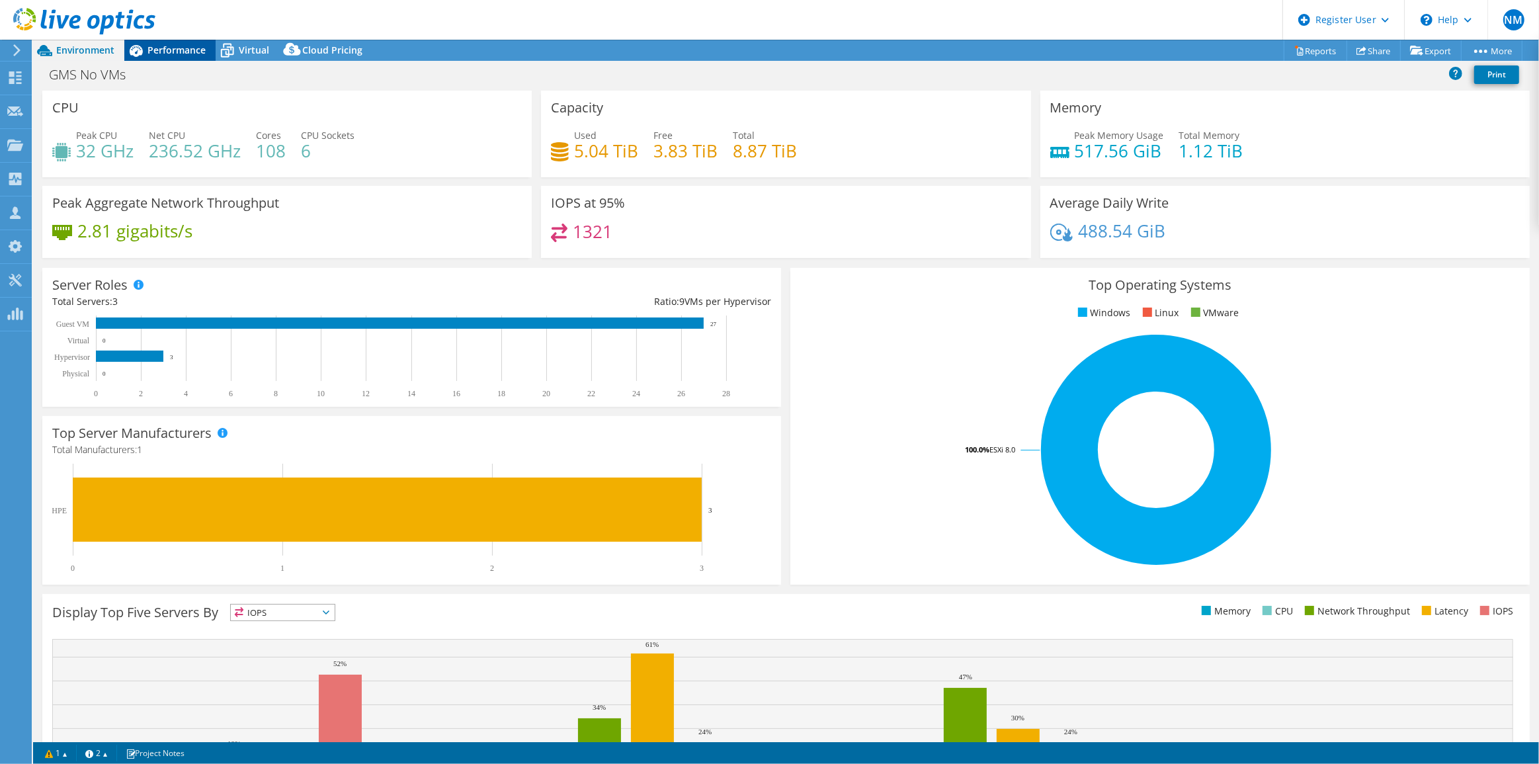
click at [140, 54] on icon at bounding box center [136, 51] width 13 height 12
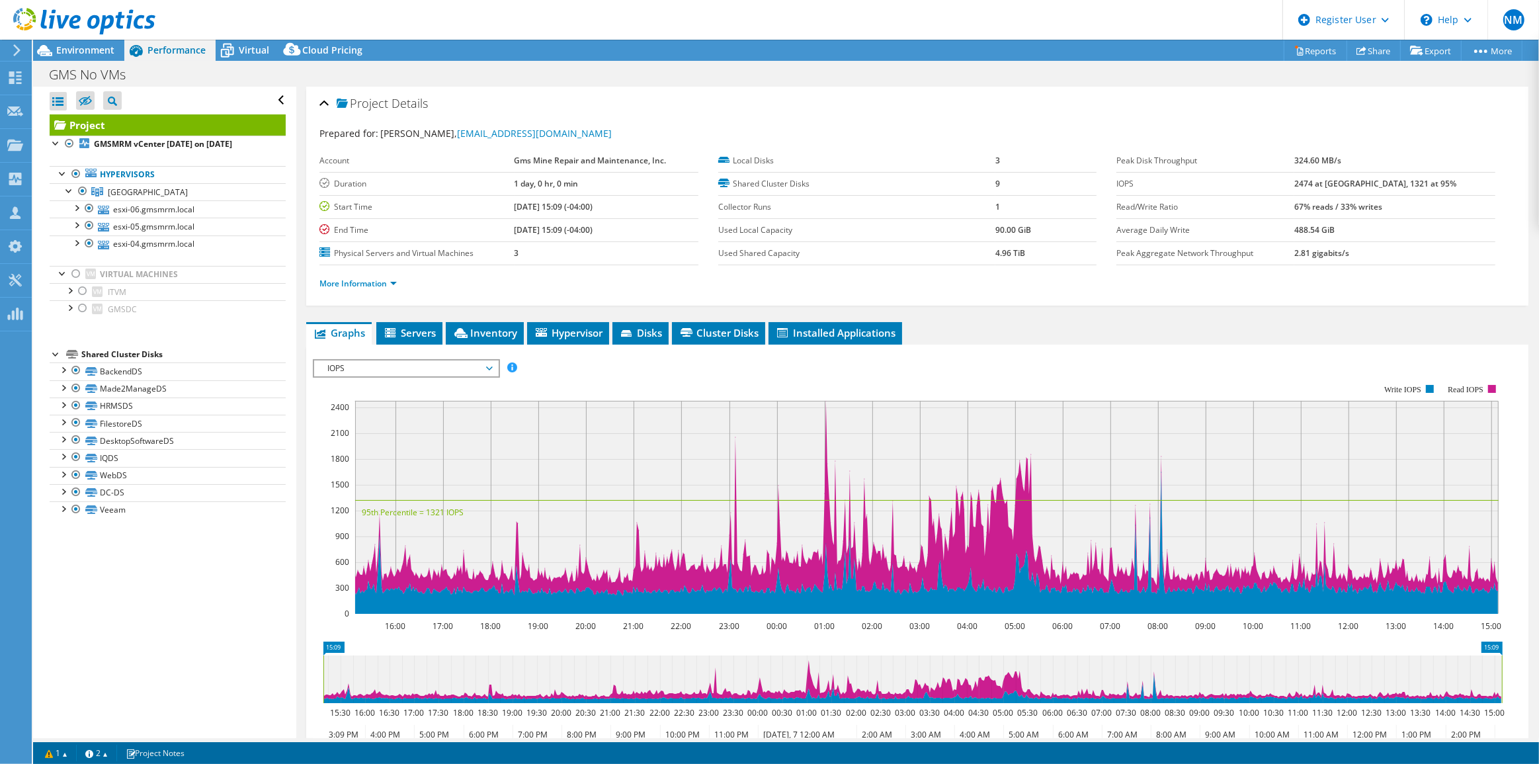
click at [356, 374] on div "IOPS IOPS Disk Throughput IO Size Latency Queue Depth CPU Percentage Memory Pag…" at bounding box center [406, 368] width 186 height 19
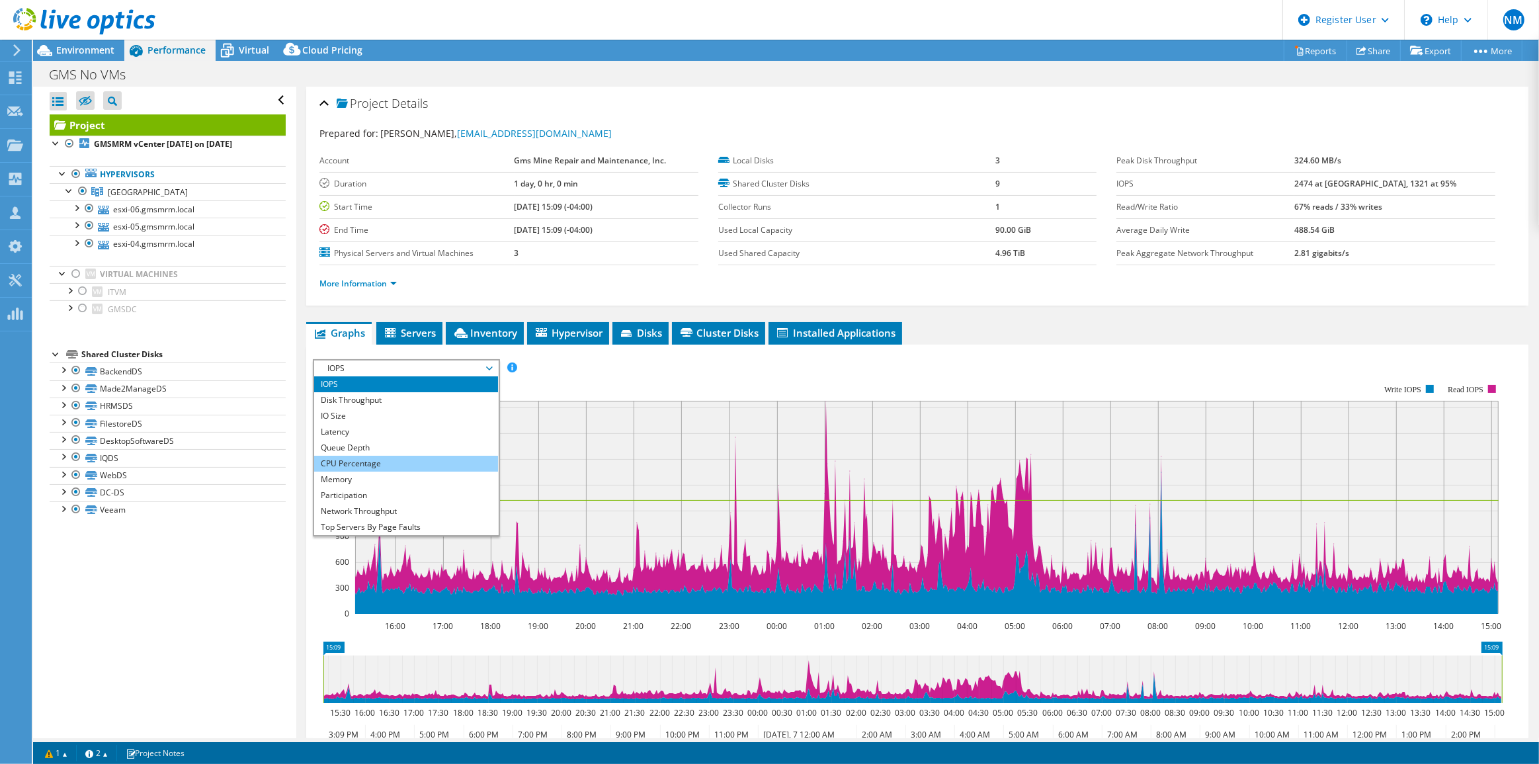
click at [372, 465] on li "CPU Percentage" at bounding box center [405, 464] width 183 height 16
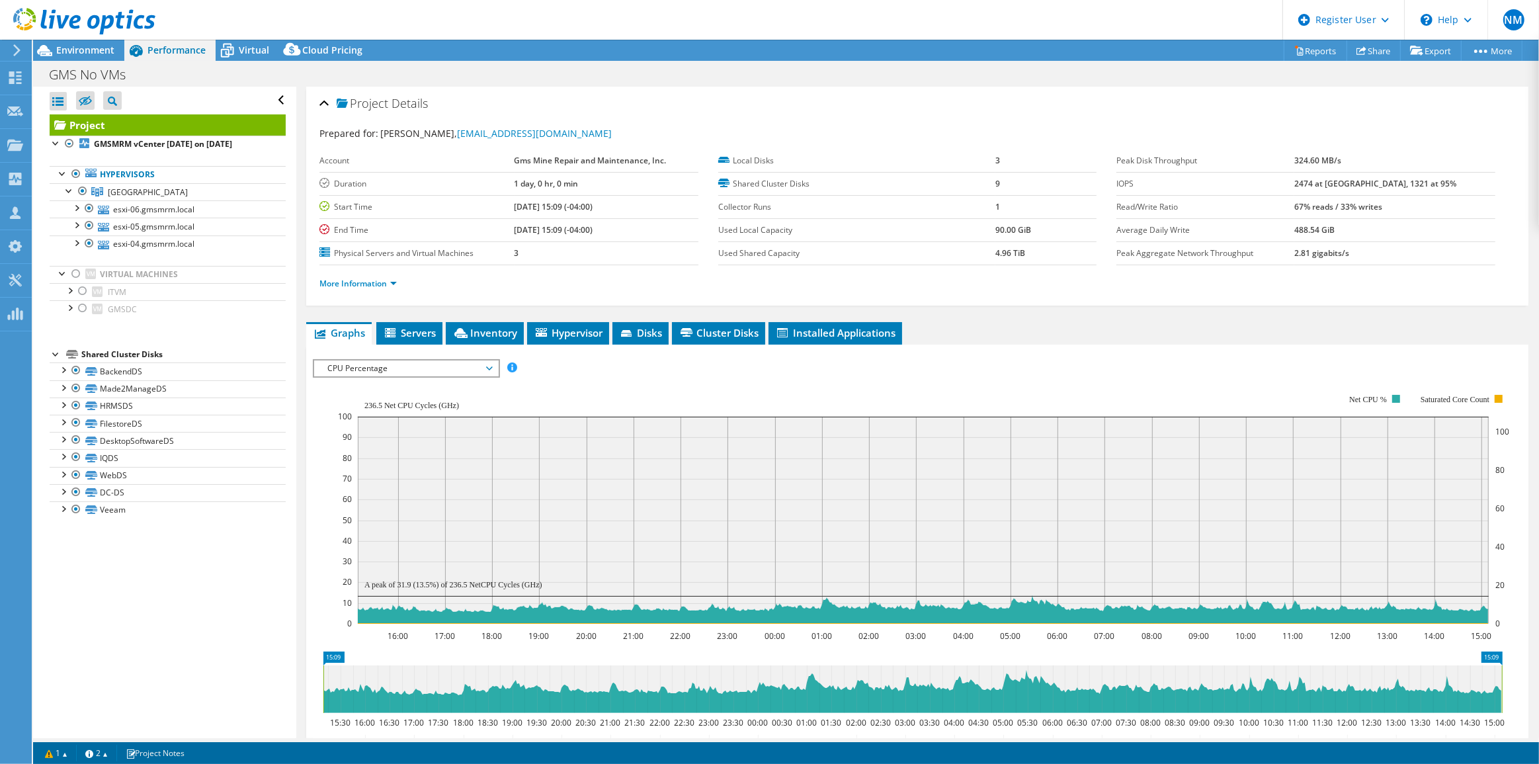
click at [414, 360] on span "CPU Percentage" at bounding box center [406, 368] width 170 height 16
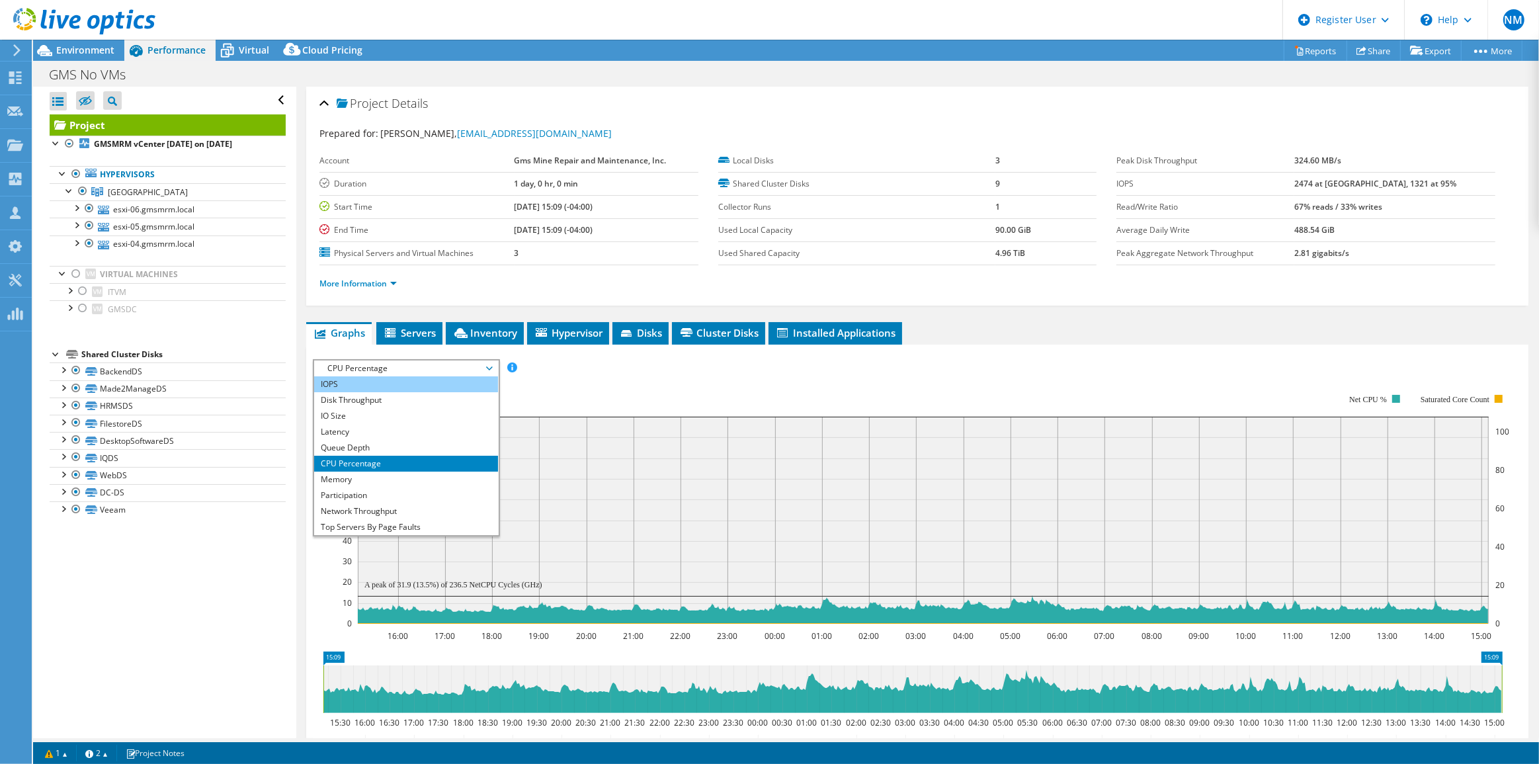
click at [414, 381] on li "IOPS" at bounding box center [405, 384] width 183 height 16
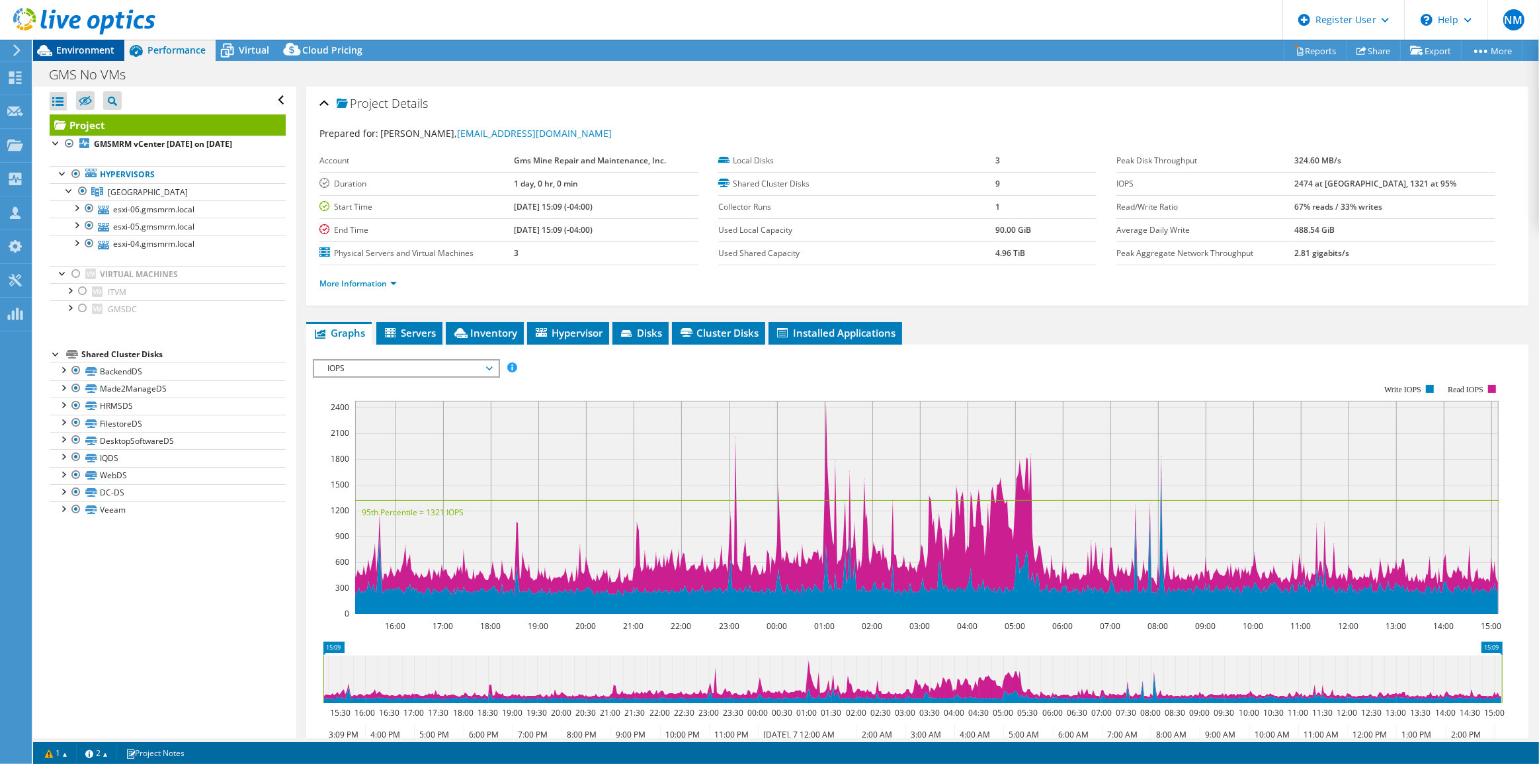
click at [89, 58] on div "Environment" at bounding box center [78, 50] width 91 height 21
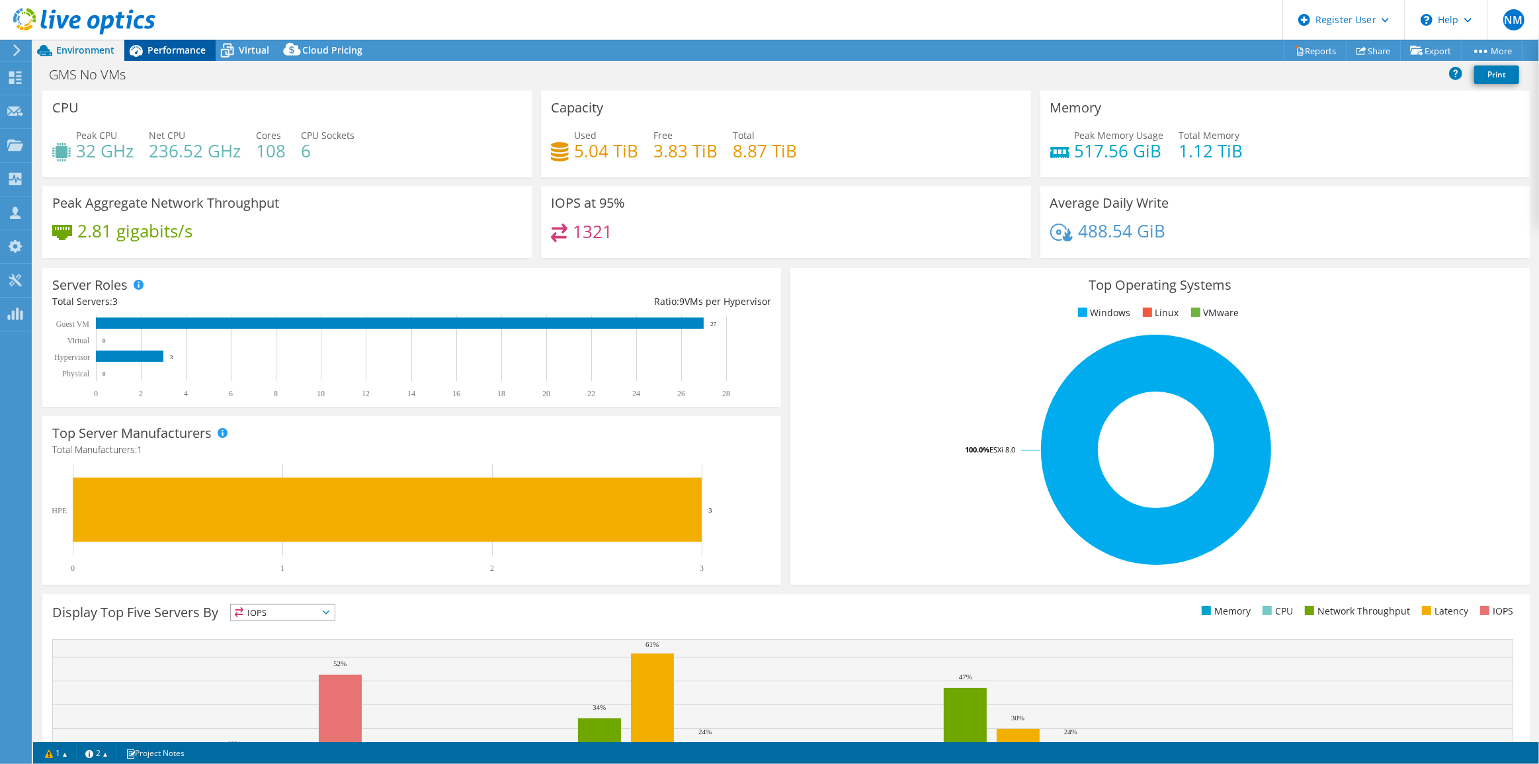
click at [173, 50] on span "Performance" at bounding box center [176, 50] width 58 height 13
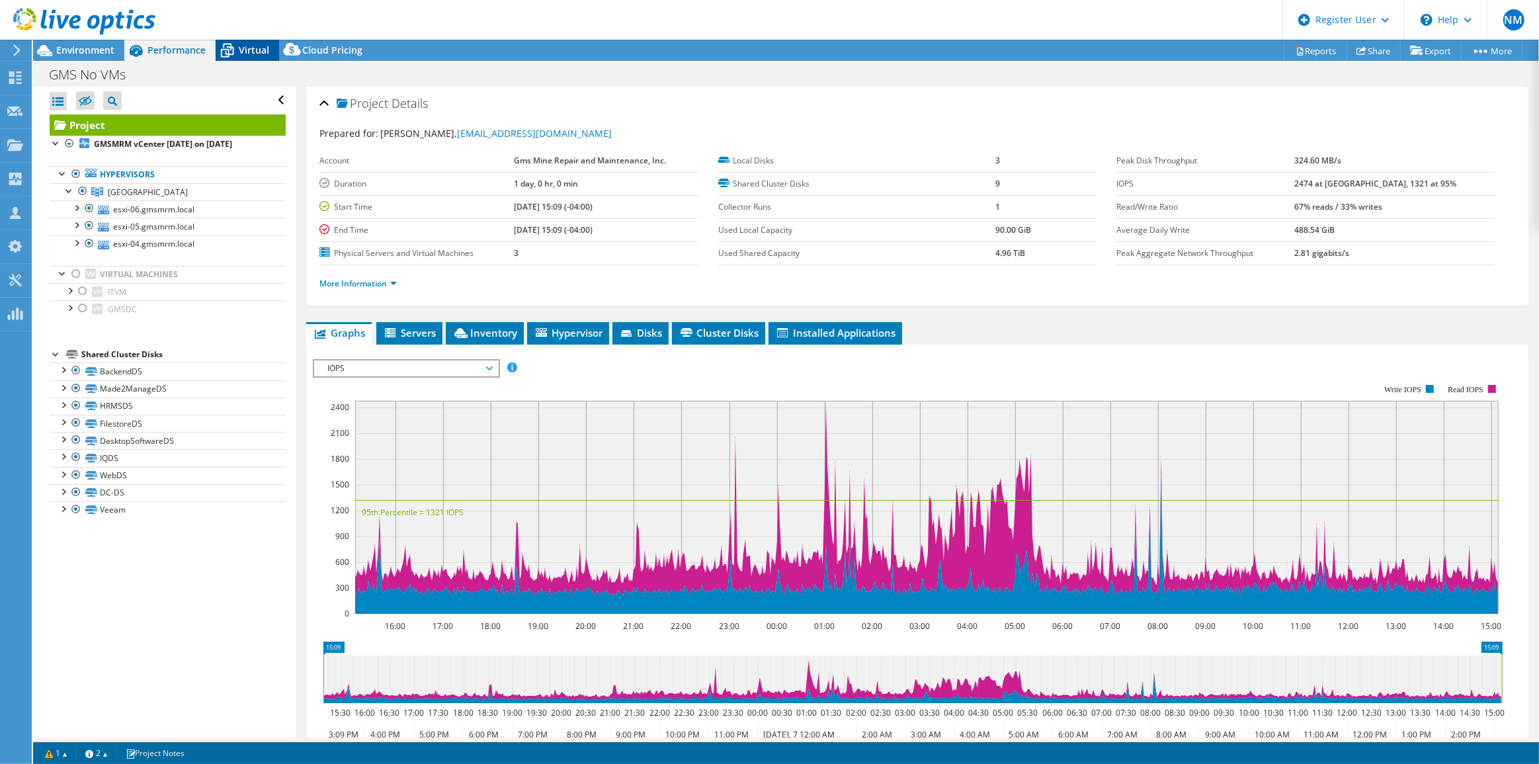
click at [235, 52] on icon at bounding box center [227, 50] width 23 height 23
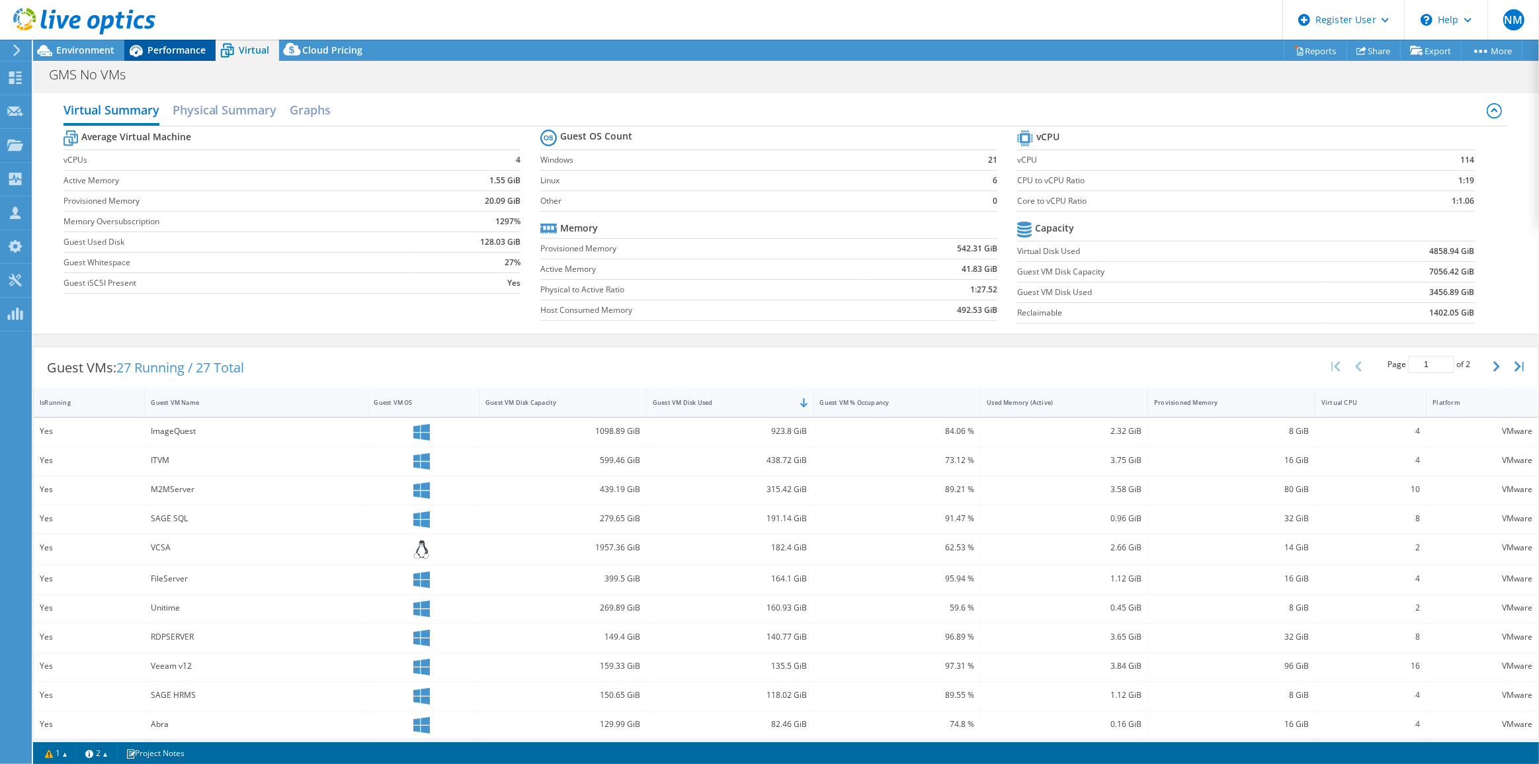
click at [187, 52] on span "Performance" at bounding box center [176, 50] width 58 height 13
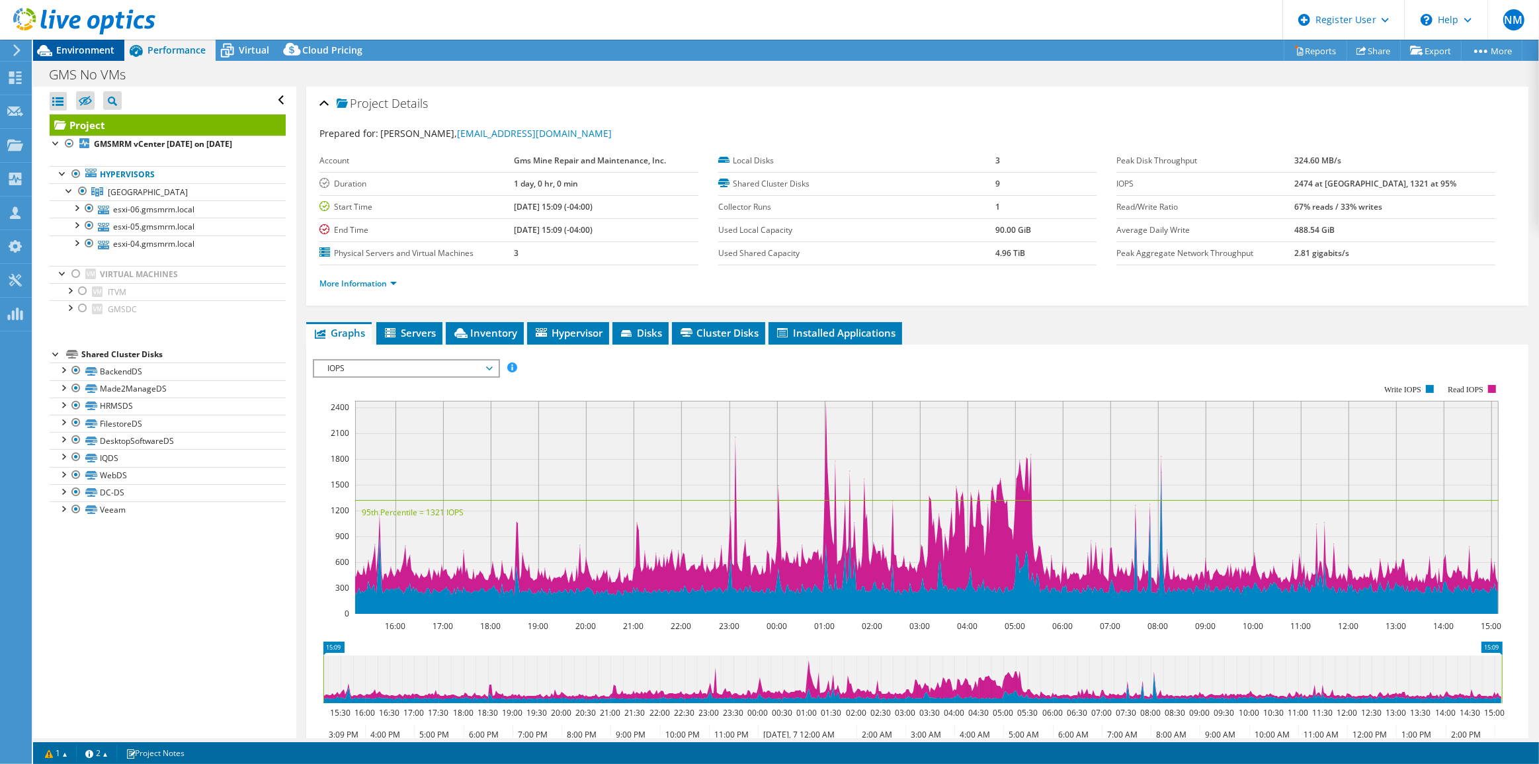
click at [87, 46] on span "Environment" at bounding box center [85, 50] width 58 height 13
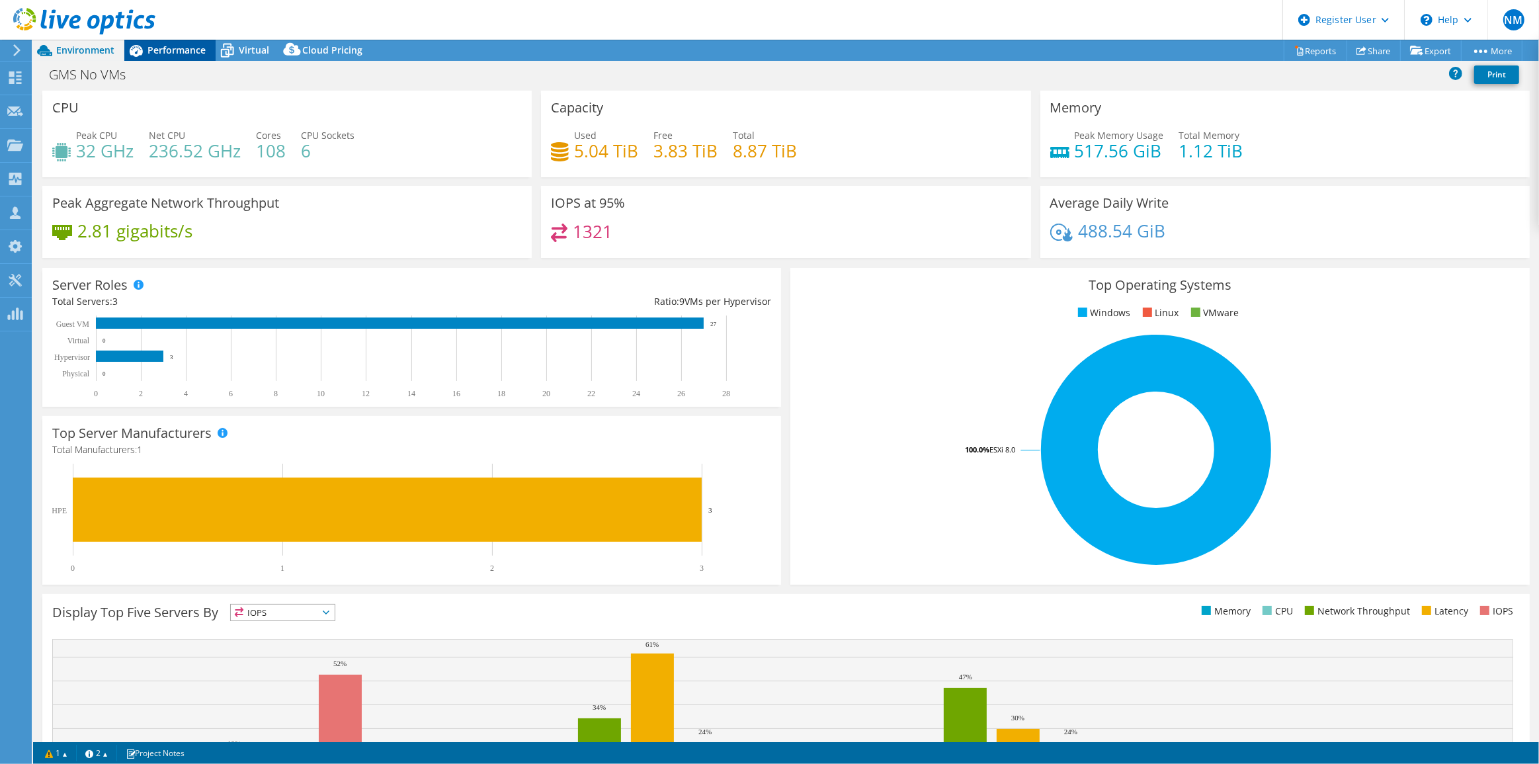
click at [171, 49] on span "Performance" at bounding box center [176, 50] width 58 height 13
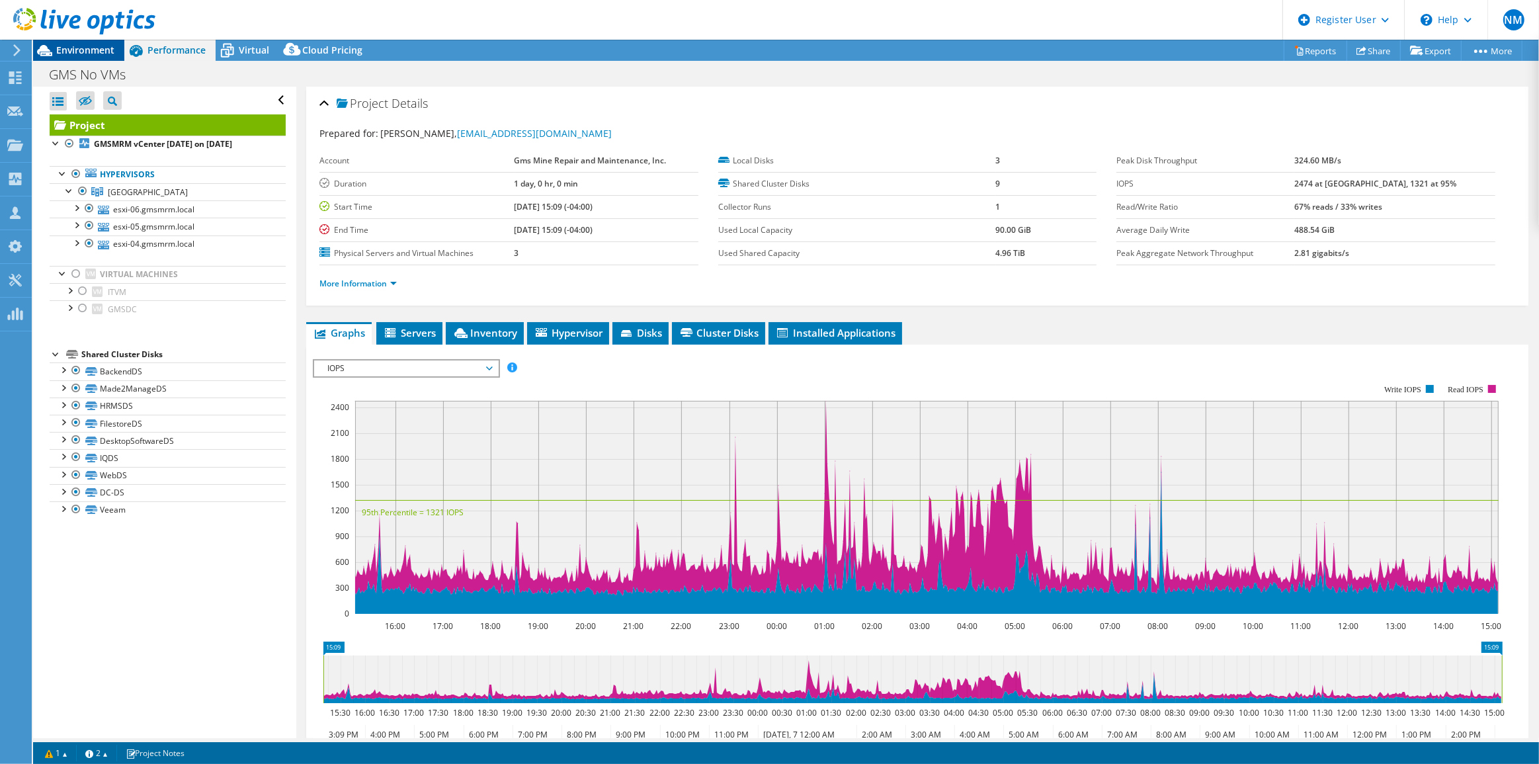
click at [110, 45] on span "Environment" at bounding box center [85, 50] width 58 height 13
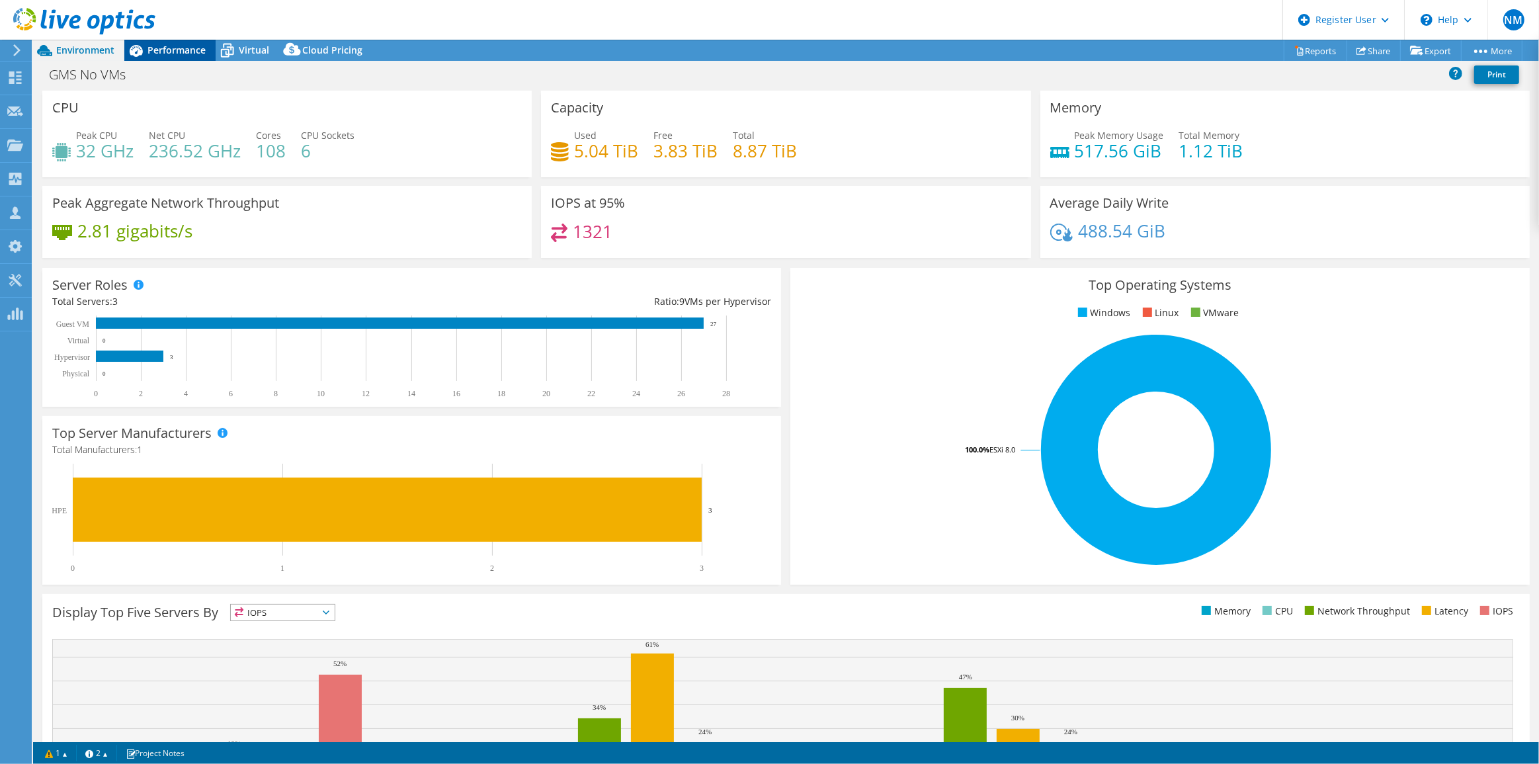
click at [190, 51] on span "Performance" at bounding box center [176, 50] width 58 height 13
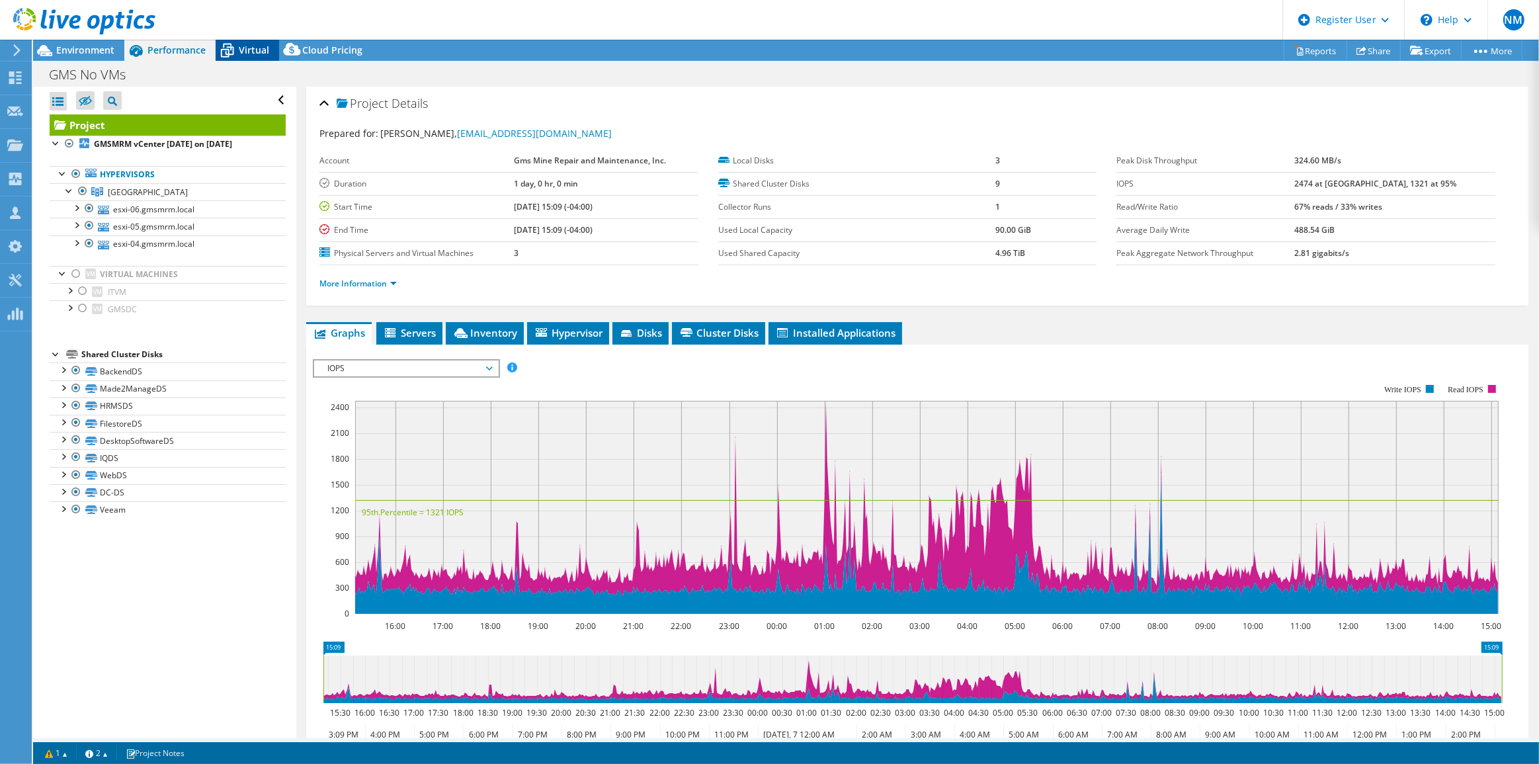
click at [253, 52] on span "Virtual" at bounding box center [254, 50] width 30 height 13
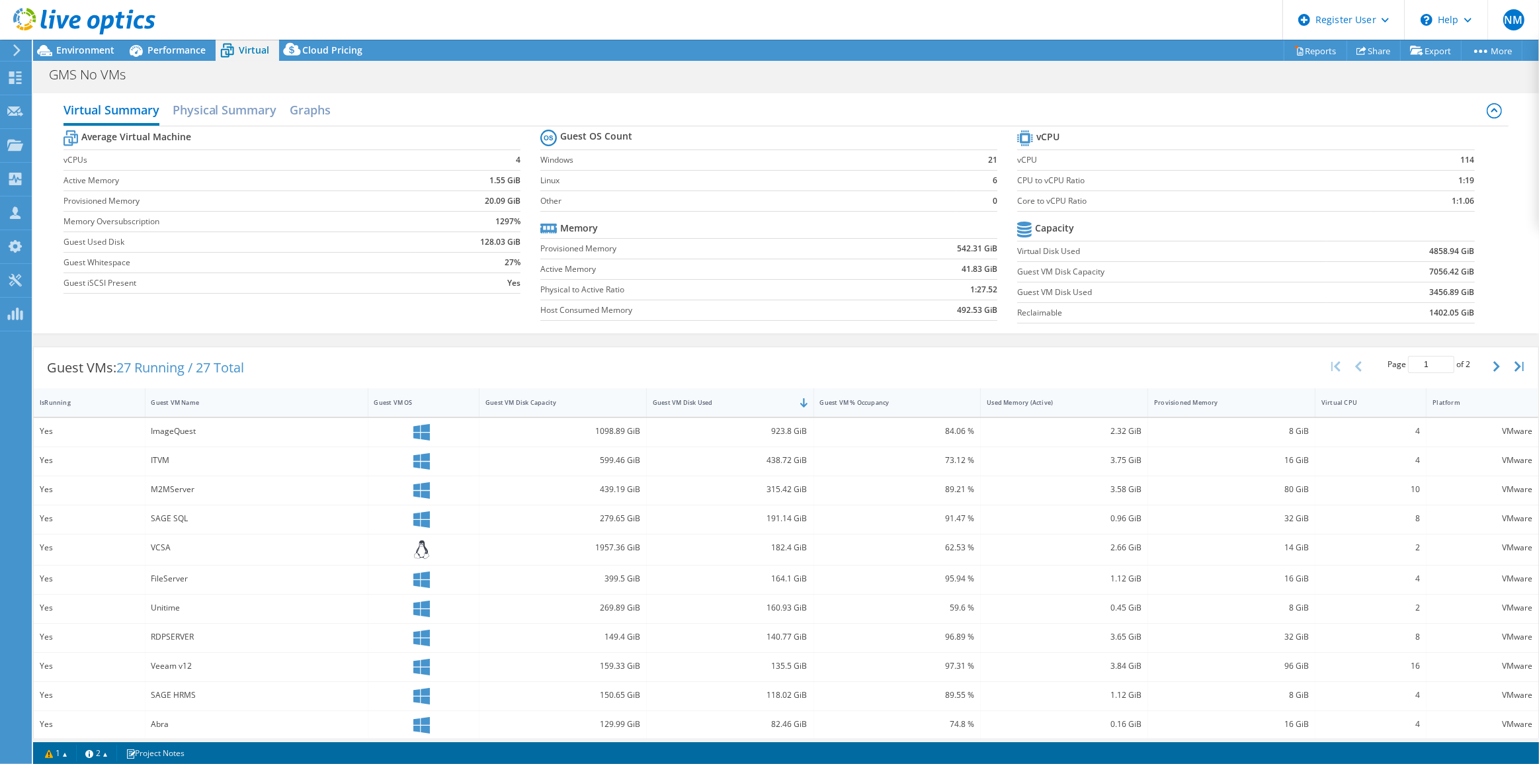
click at [99, 43] on div at bounding box center [77, 22] width 155 height 44
click at [100, 56] on span "Environment" at bounding box center [85, 50] width 58 height 13
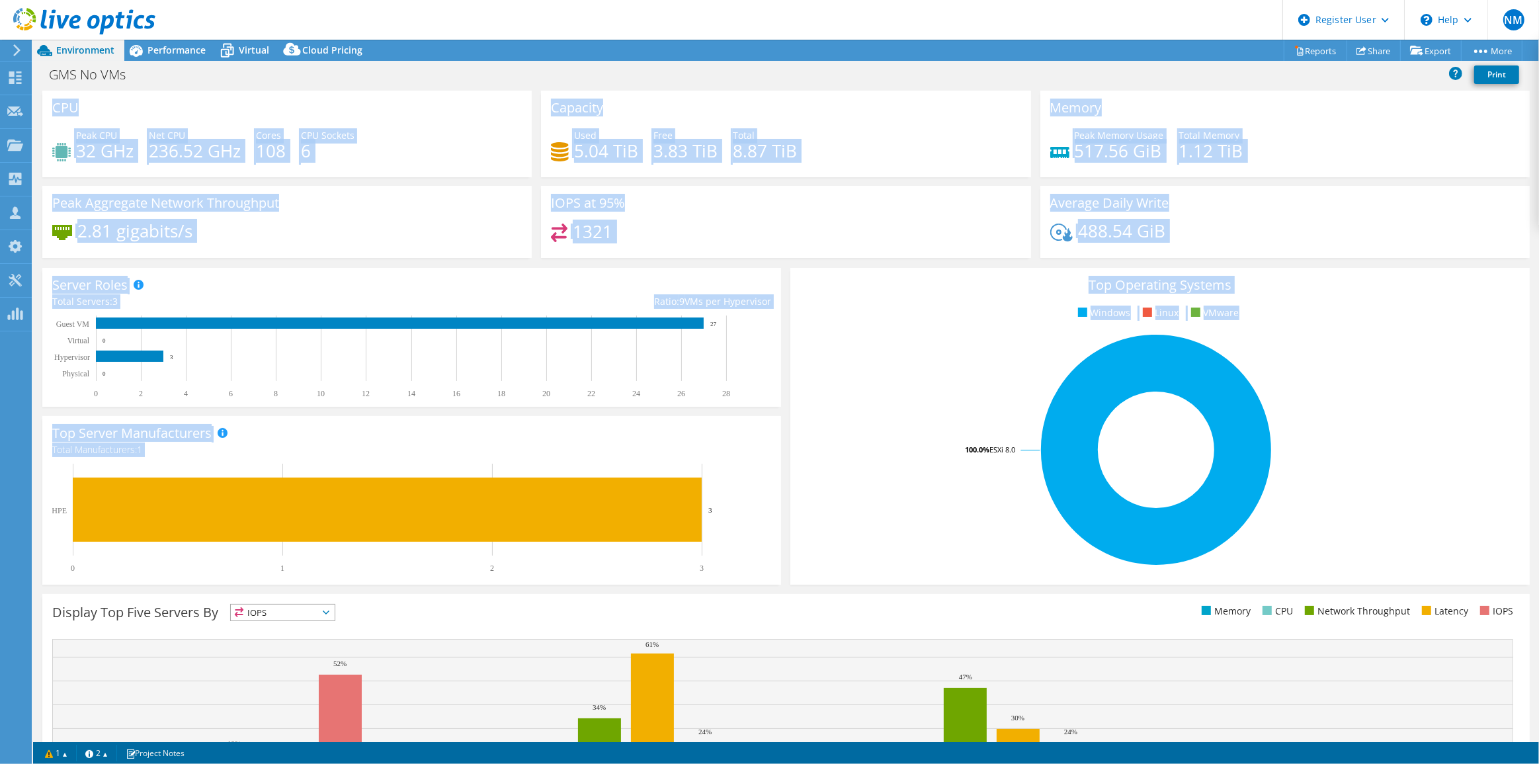
drag, startPoint x: 54, startPoint y: 108, endPoint x: 1249, endPoint y: 309, distance: 1212.3
click at [1249, 309] on section "CPU Peak CPU 32 GHz Net CPU 236.52 GHz Cores 108 CPU Sockets 6 Capacity Used 5.…" at bounding box center [786, 476] width 1506 height 770
click at [860, 355] on rect at bounding box center [1156, 449] width 712 height 231
click at [310, 406] on div "Server Roles Physical Servers represent bare metal servers that were targets of…" at bounding box center [412, 337] width 748 height 148
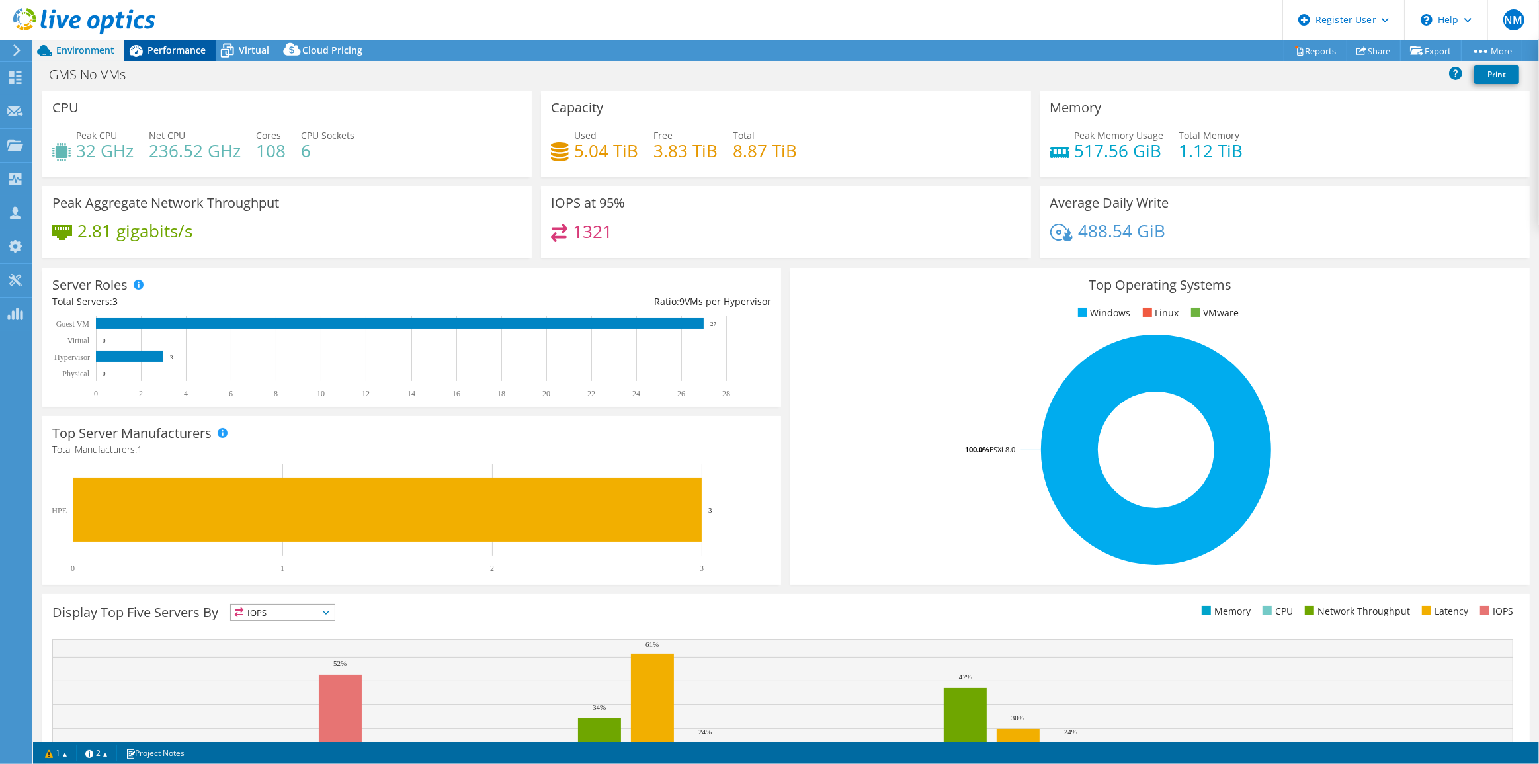
click at [181, 51] on span "Performance" at bounding box center [176, 50] width 58 height 13
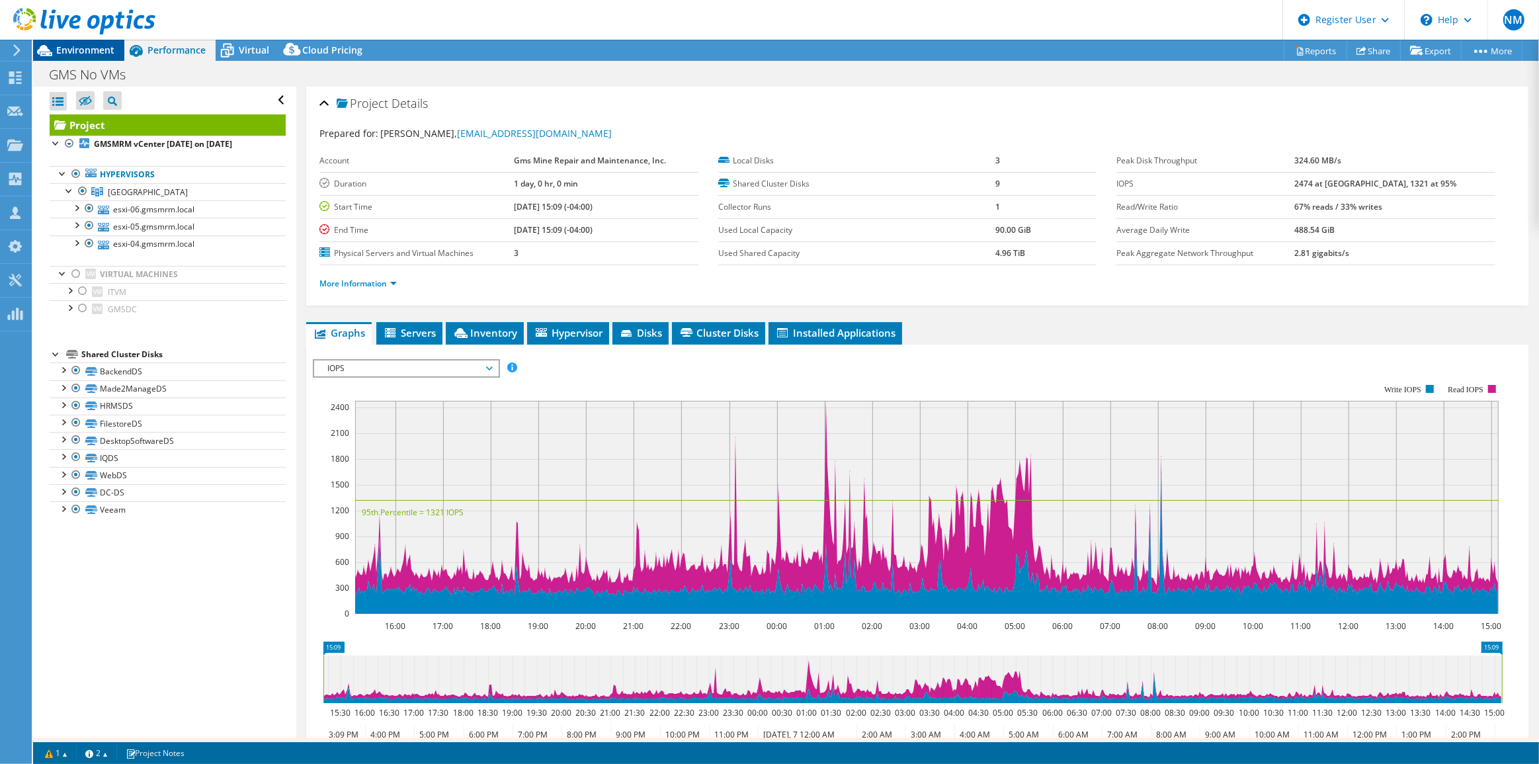
click at [93, 51] on span "Environment" at bounding box center [85, 50] width 58 height 13
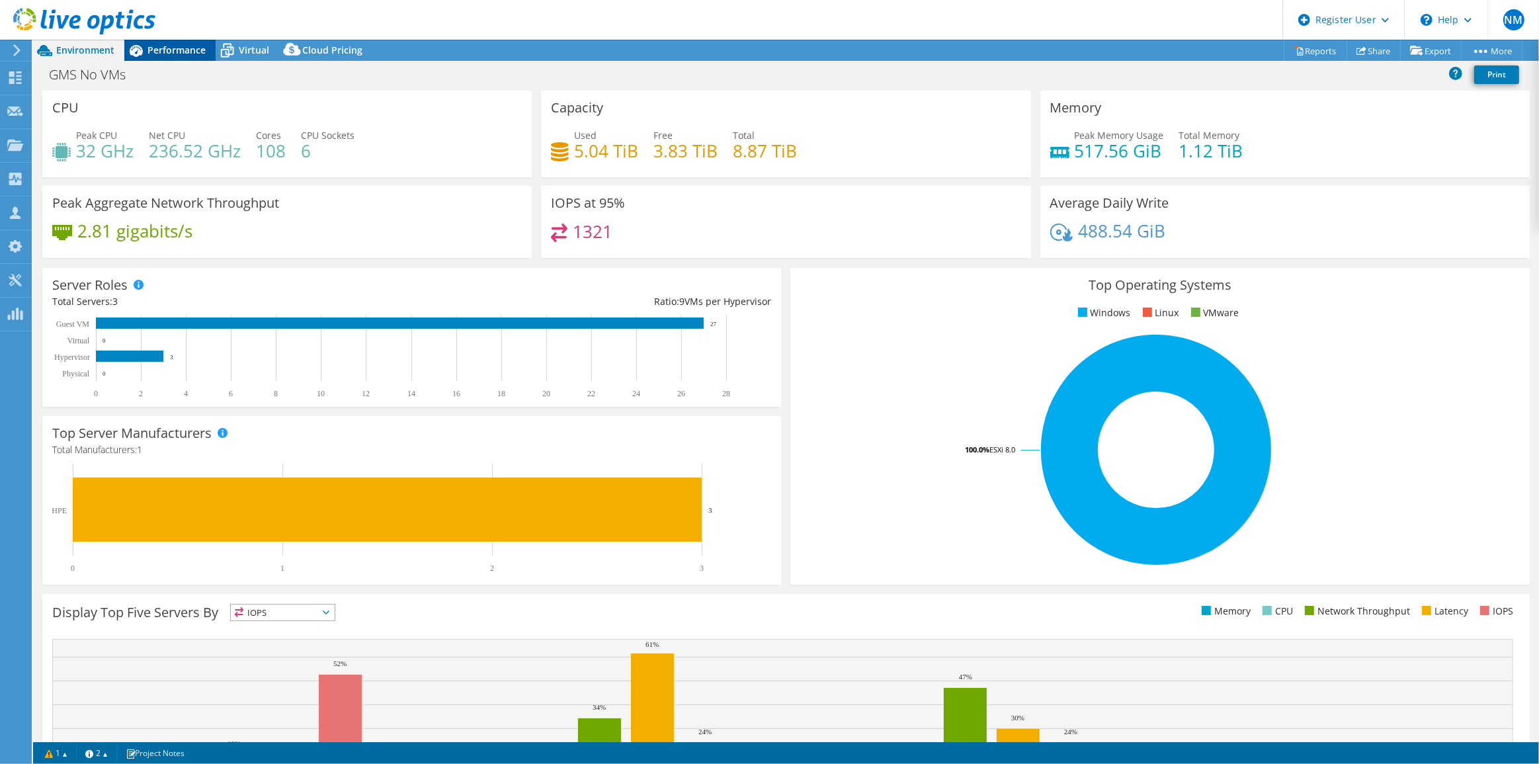
click at [145, 50] on icon at bounding box center [135, 50] width 23 height 23
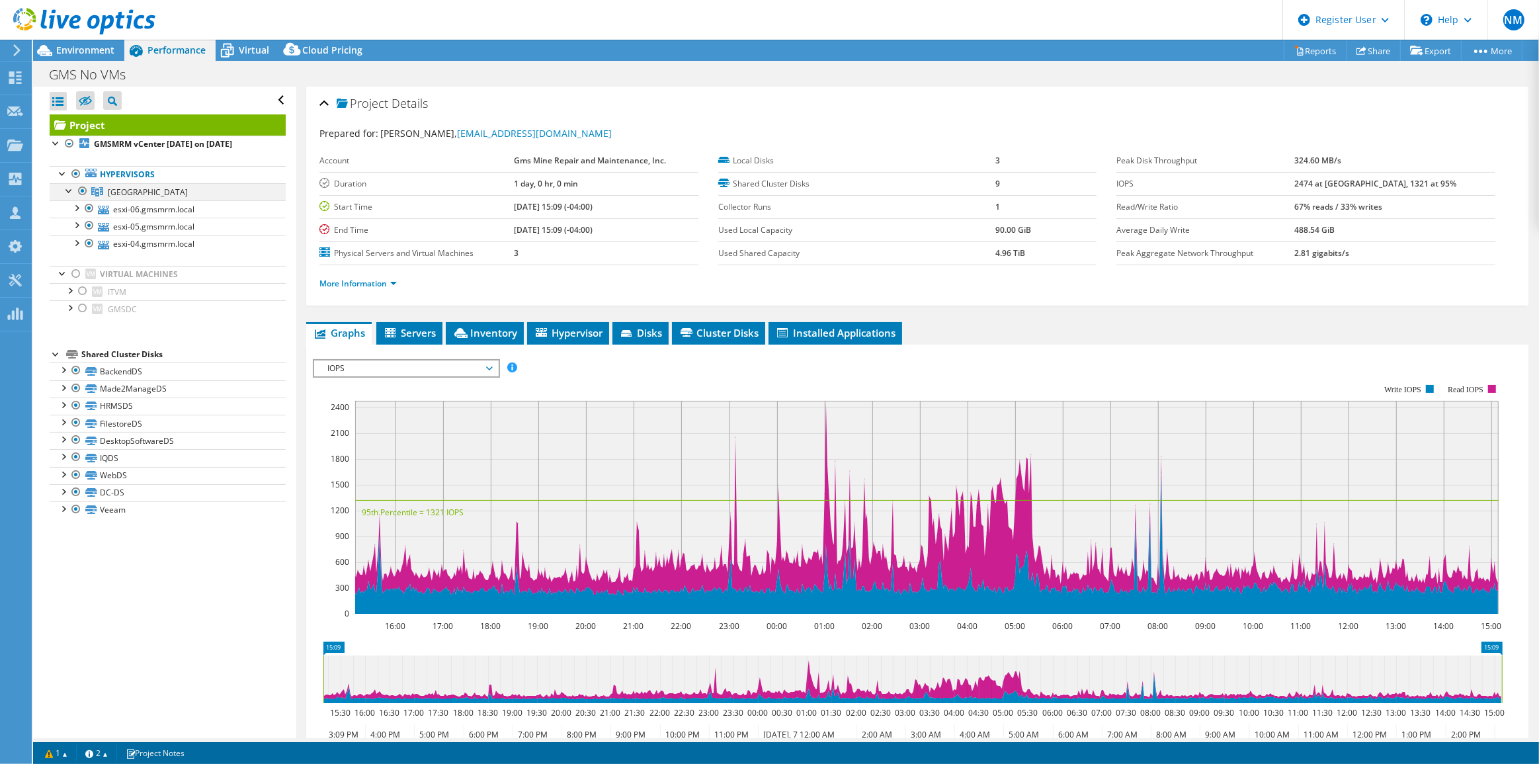
click at [67, 192] on div at bounding box center [69, 189] width 13 height 13
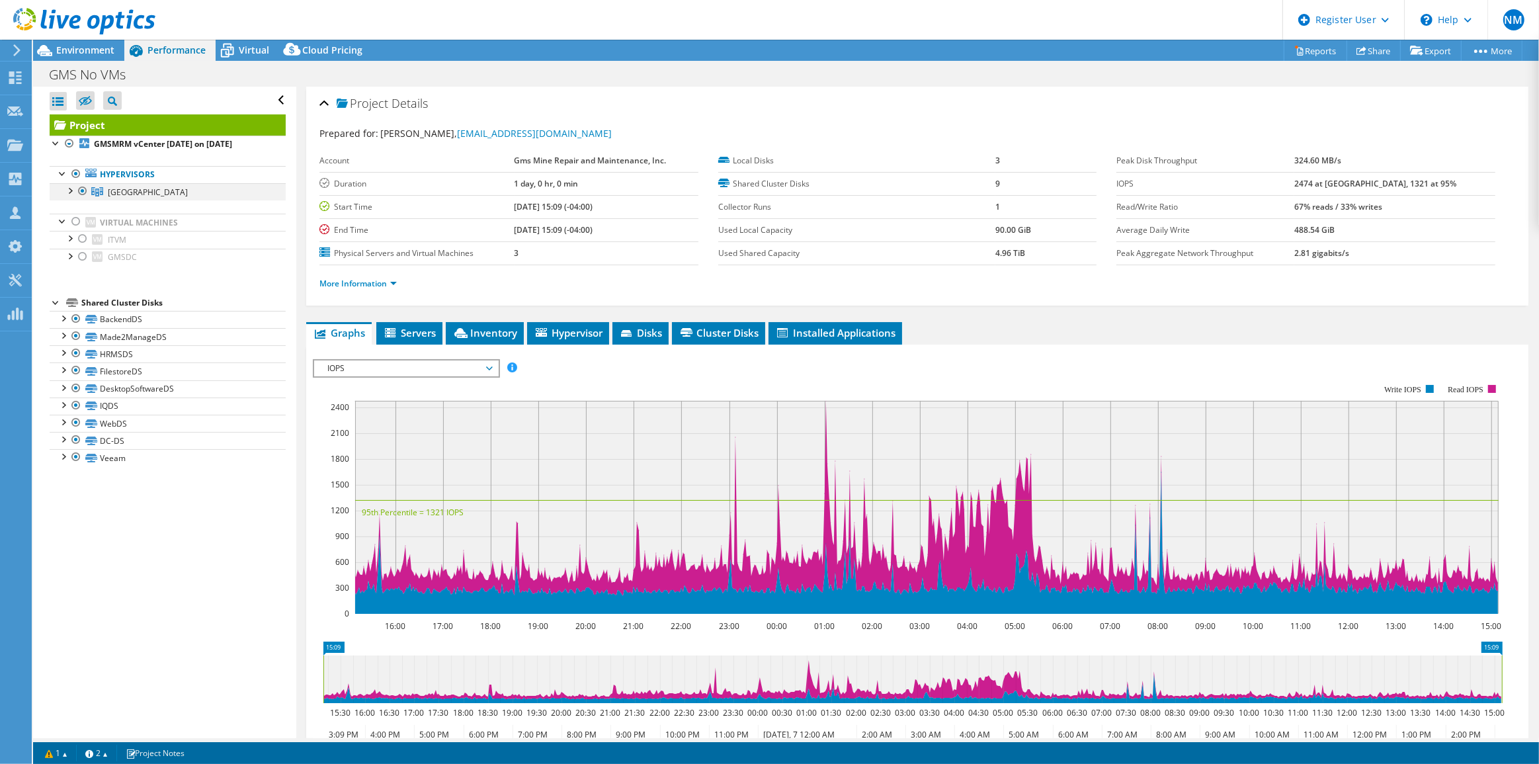
click at [67, 192] on div at bounding box center [69, 189] width 13 height 13
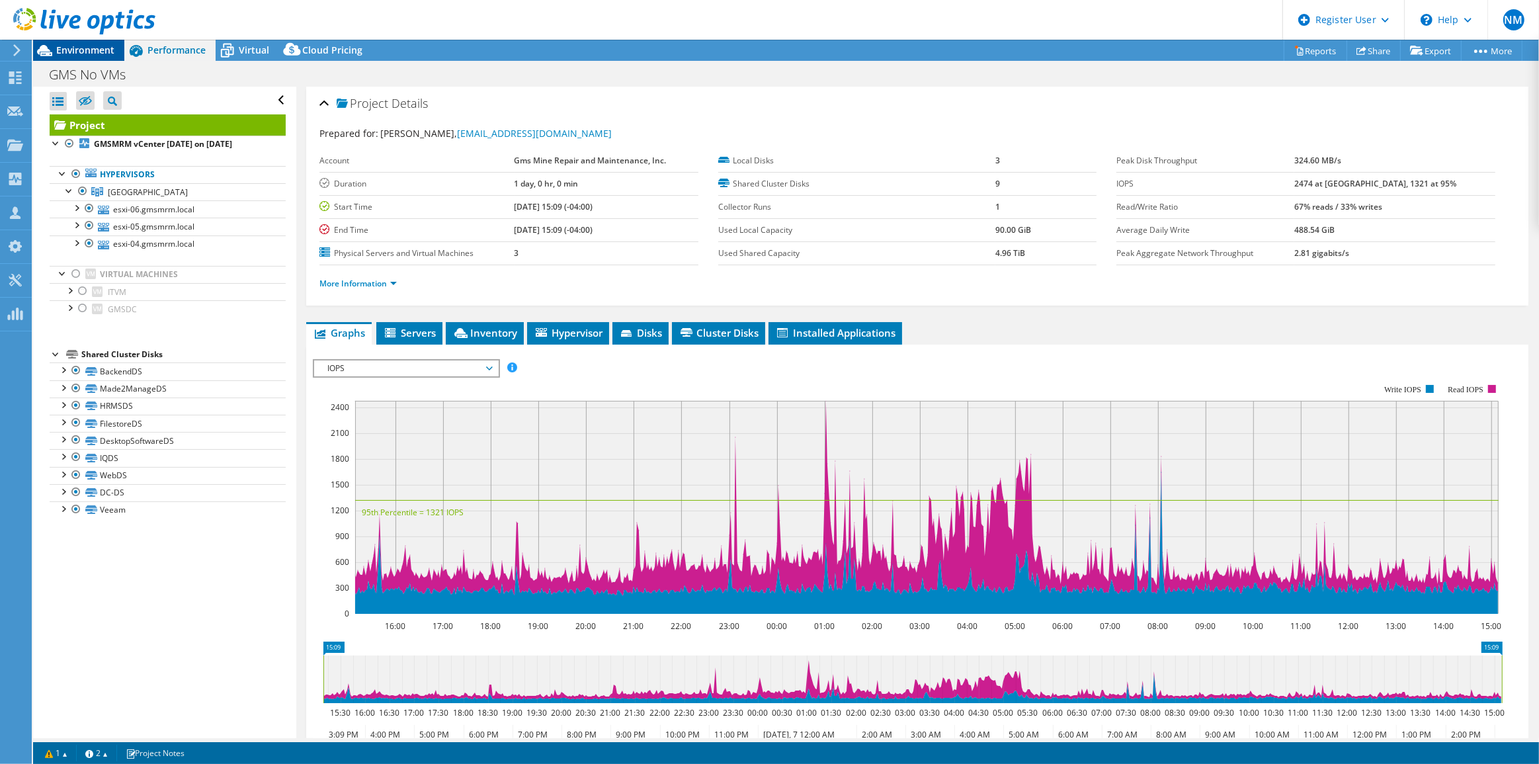
click at [94, 53] on span "Environment" at bounding box center [85, 50] width 58 height 13
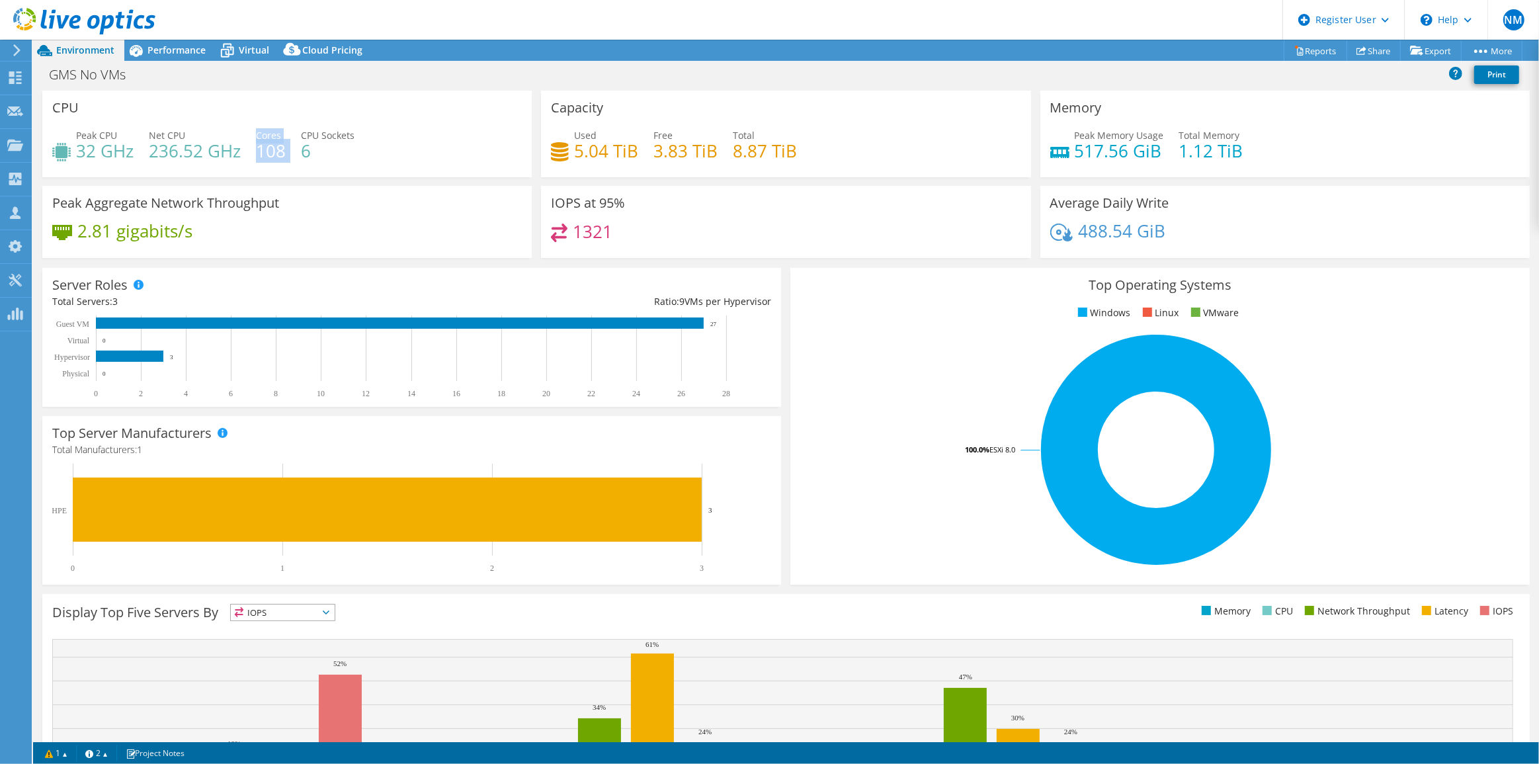
drag, startPoint x: 257, startPoint y: 133, endPoint x: 288, endPoint y: 155, distance: 38.4
click at [288, 155] on div "Peak CPU 32 GHz Net CPU 236.52 GHz Cores 108 CPU Sockets 6" at bounding box center [286, 149] width 469 height 43
click at [199, 40] on div "Performance" at bounding box center [169, 50] width 91 height 21
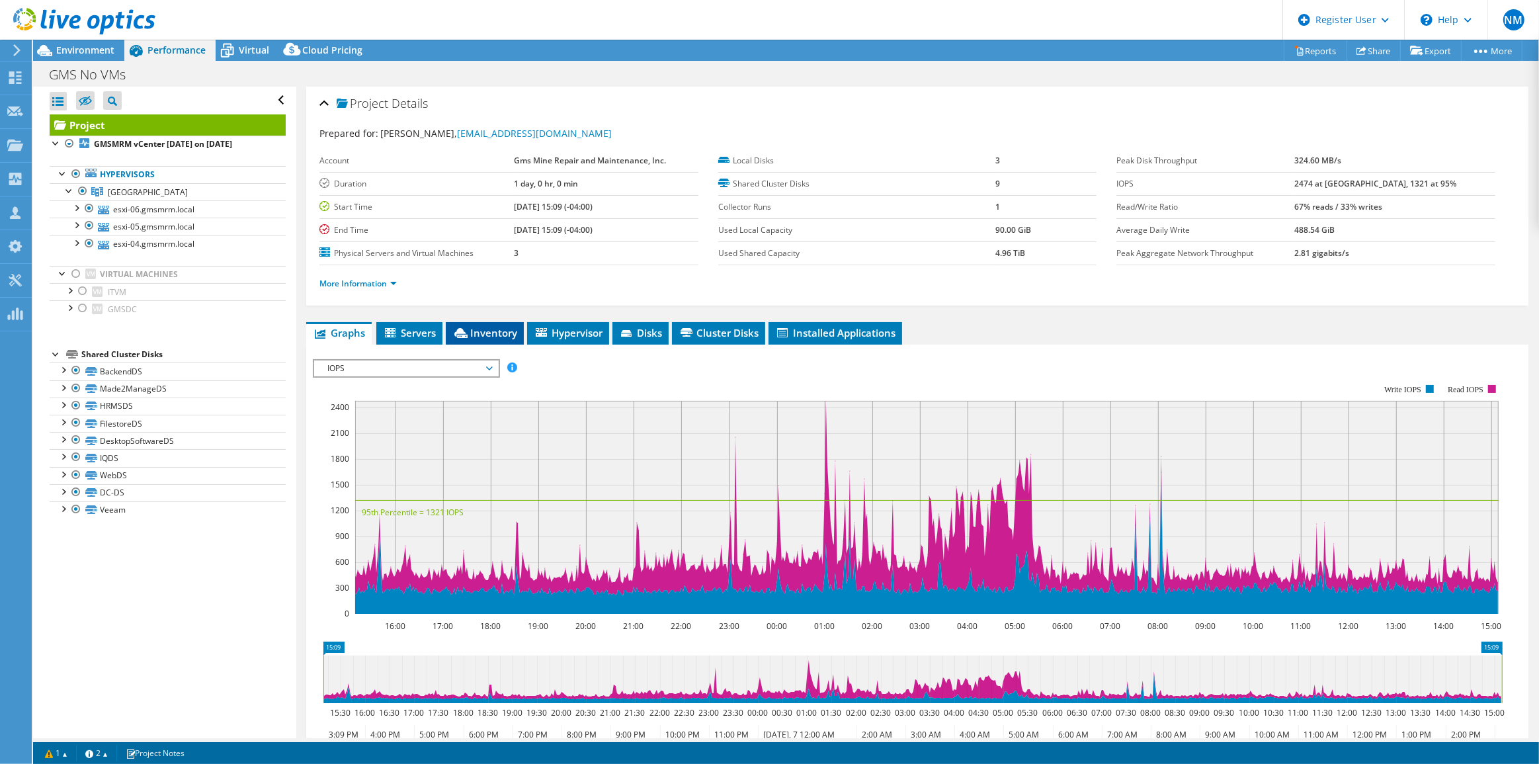
click at [481, 326] on span "Inventory" at bounding box center [484, 332] width 65 height 13
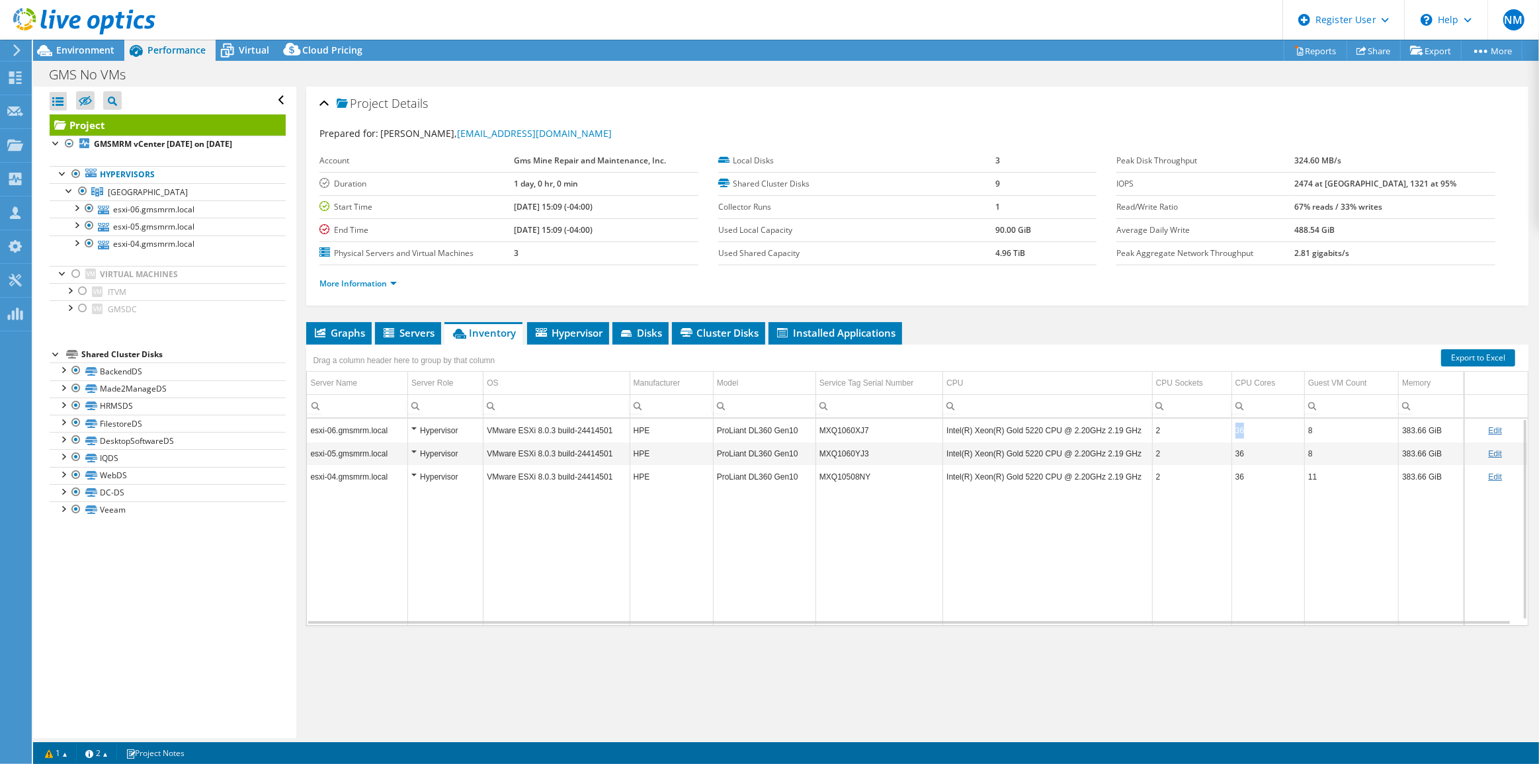
drag, startPoint x: 1249, startPoint y: 430, endPoint x: 1211, endPoint y: 433, distance: 38.5
click at [1211, 433] on tr "esxi-06.gmsmrm.local Hypervisor VMware ESXi 8.0.3 build-24414501 HPE ProLiant D…" at bounding box center [917, 430] width 1221 height 23
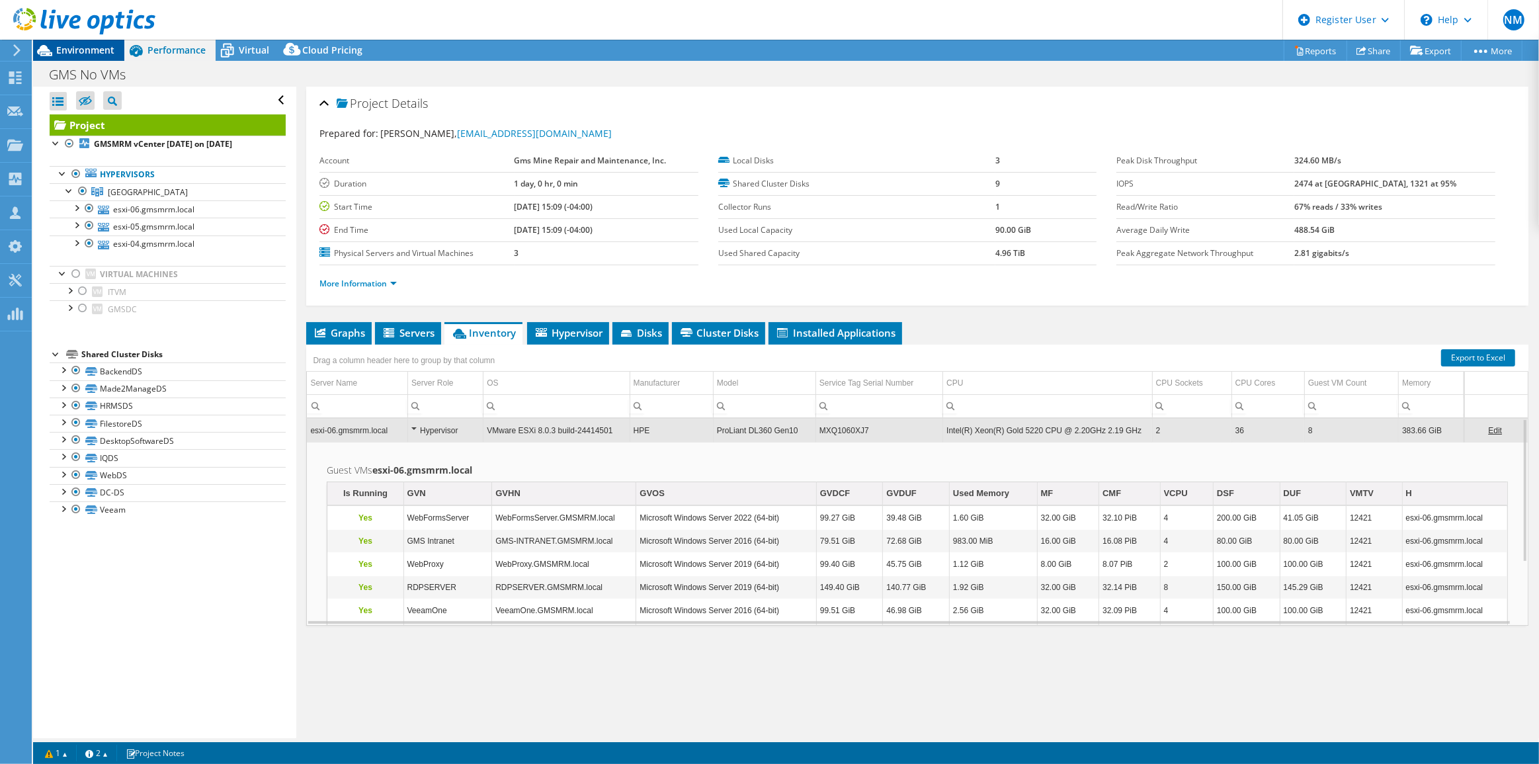
click at [118, 55] on div "Environment" at bounding box center [78, 50] width 91 height 21
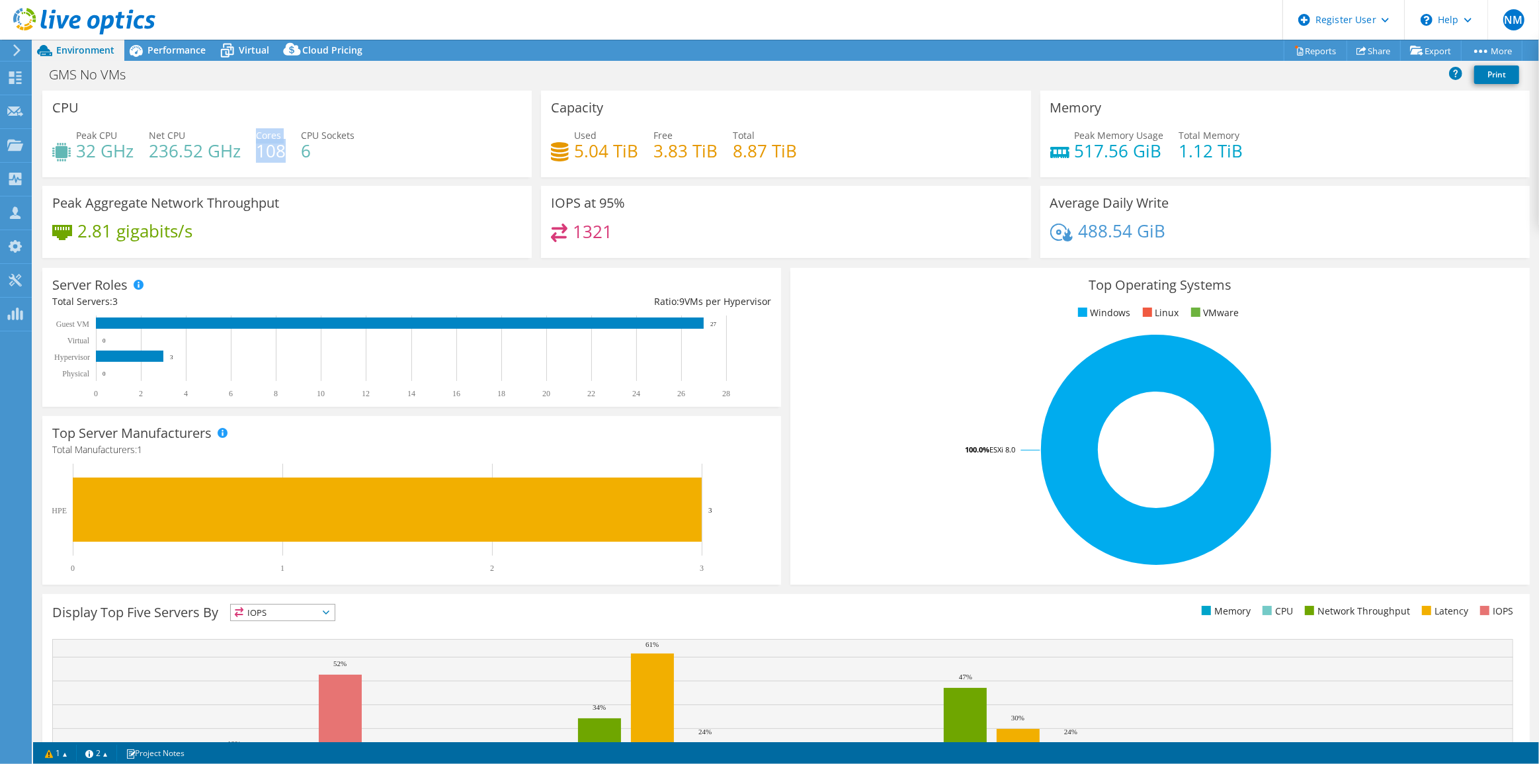
drag, startPoint x: 256, startPoint y: 130, endPoint x: 282, endPoint y: 145, distance: 30.5
click at [282, 145] on div "Cores 108" at bounding box center [271, 143] width 30 height 30
click at [247, 57] on div "Virtual" at bounding box center [247, 50] width 63 height 21
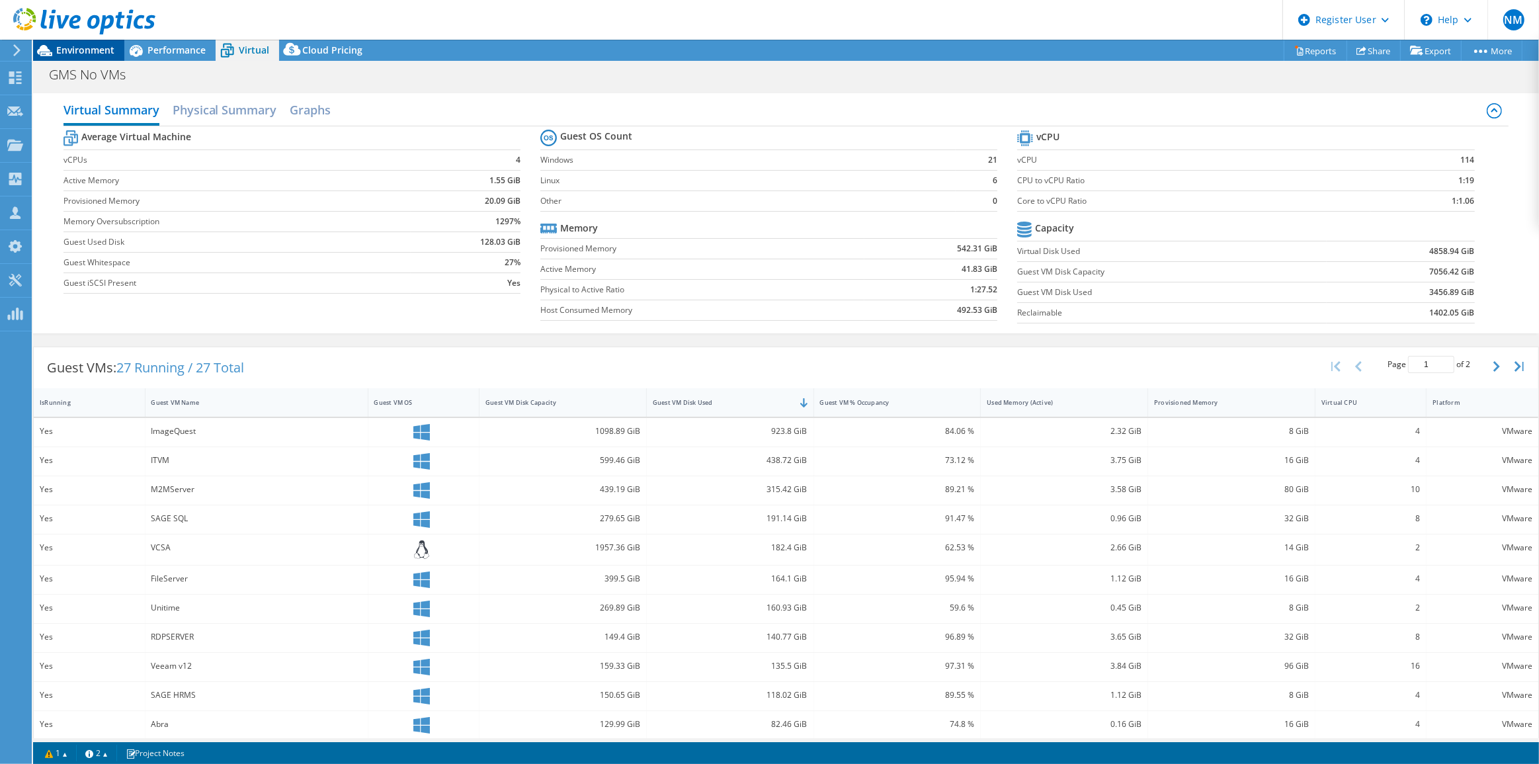
click at [83, 56] on span "Environment" at bounding box center [85, 50] width 58 height 13
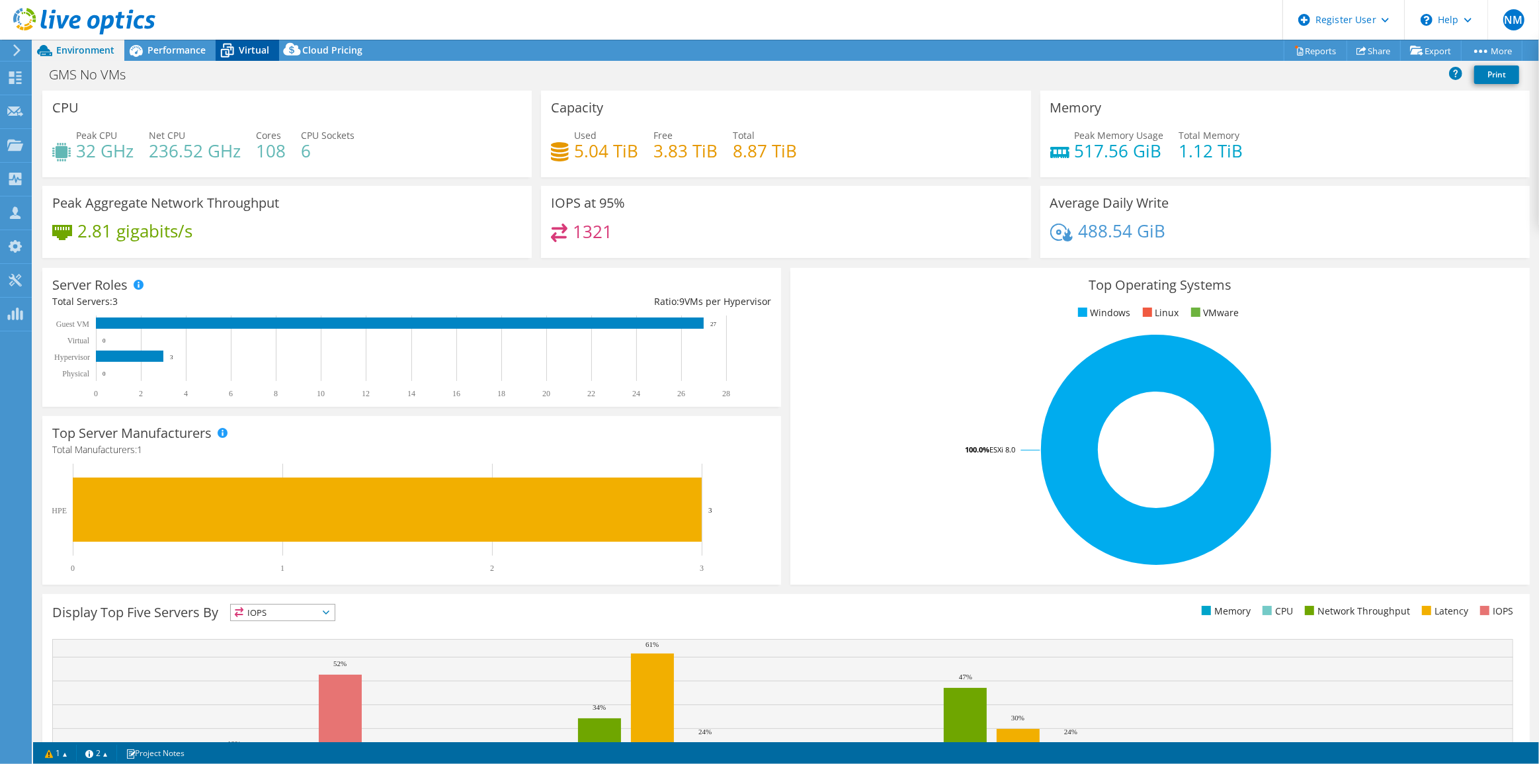
click at [266, 53] on span "Virtual" at bounding box center [254, 50] width 30 height 13
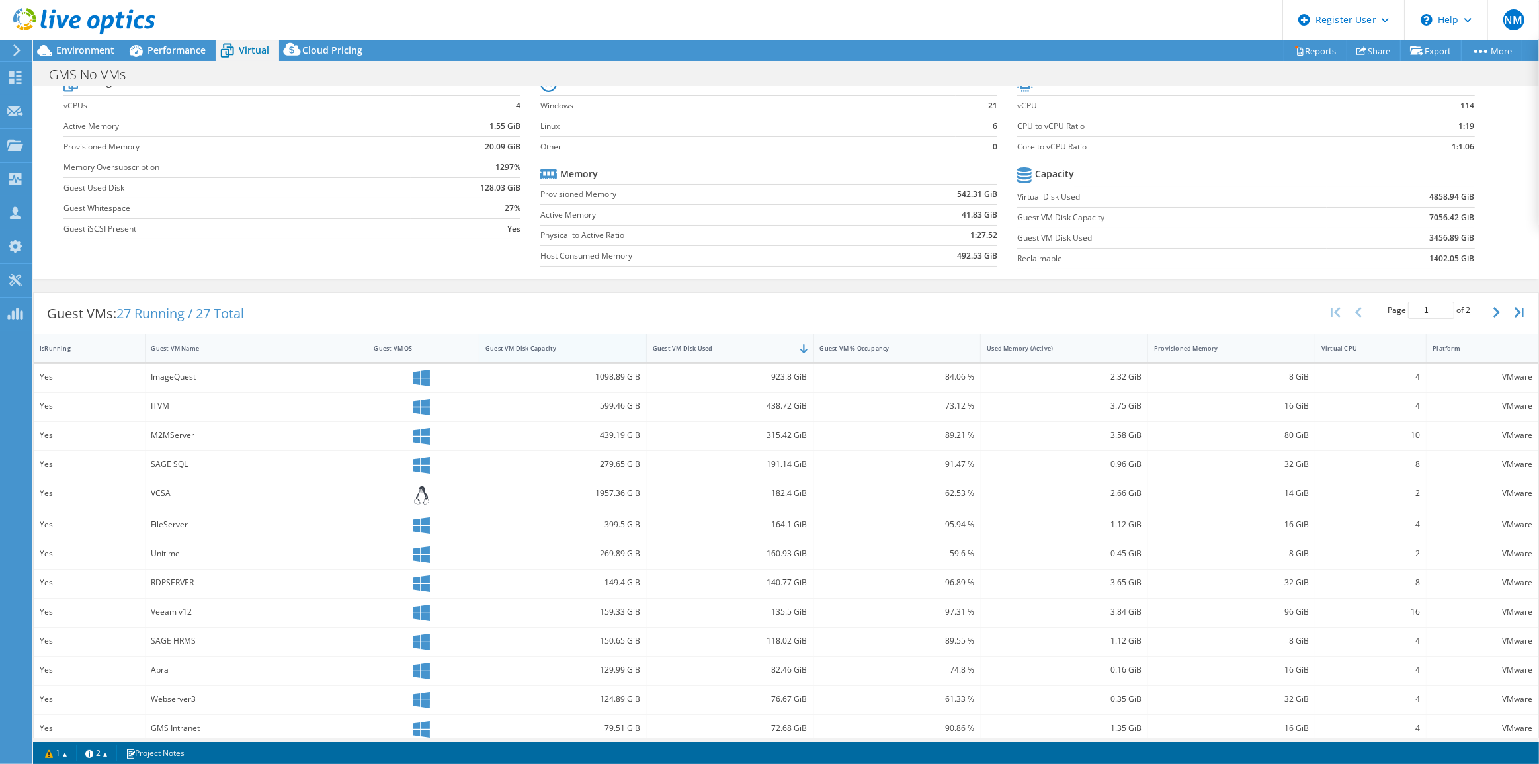
scroll to position [122, 0]
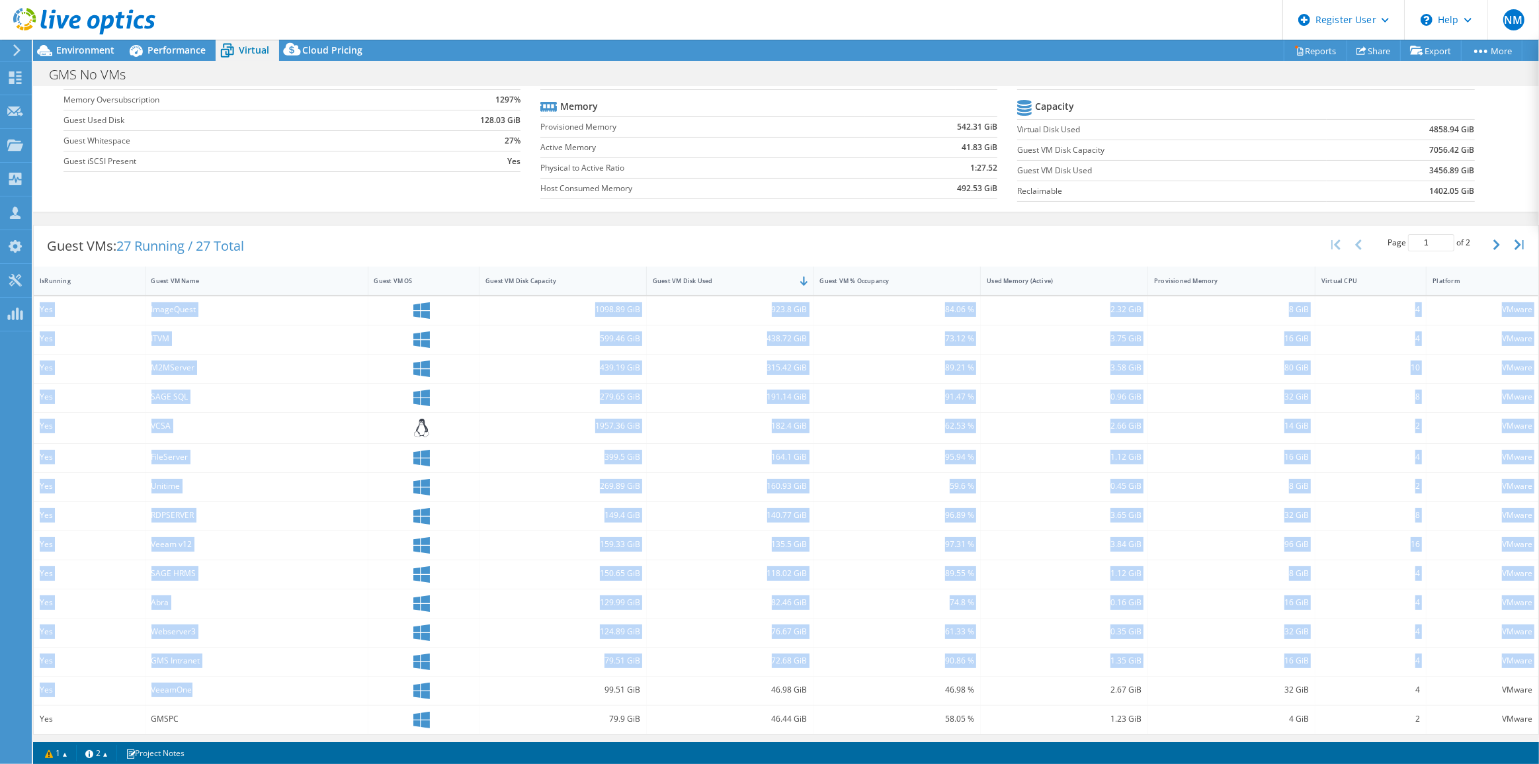
drag, startPoint x: 34, startPoint y: 311, endPoint x: 220, endPoint y: 675, distance: 409.0
click at [220, 675] on div "Yes ImageQuest 1098.89 GiB 923.8 GiB 84.06 % 2.32 GiB 8 GiB 4 VMware Yes ITVM 5…" at bounding box center [786, 515] width 1504 height 438
drag, startPoint x: 305, startPoint y: 499, endPoint x: 204, endPoint y: 431, distance: 121.4
click at [304, 499] on div "Yes ImageQuest 1098.89 GiB 923.8 GiB 84.06 % 2.32 GiB 8 GiB 4 VMware Yes ITVM 5…" at bounding box center [786, 515] width 1504 height 438
click at [274, 406] on div "SAGE SQL" at bounding box center [256, 398] width 223 height 28
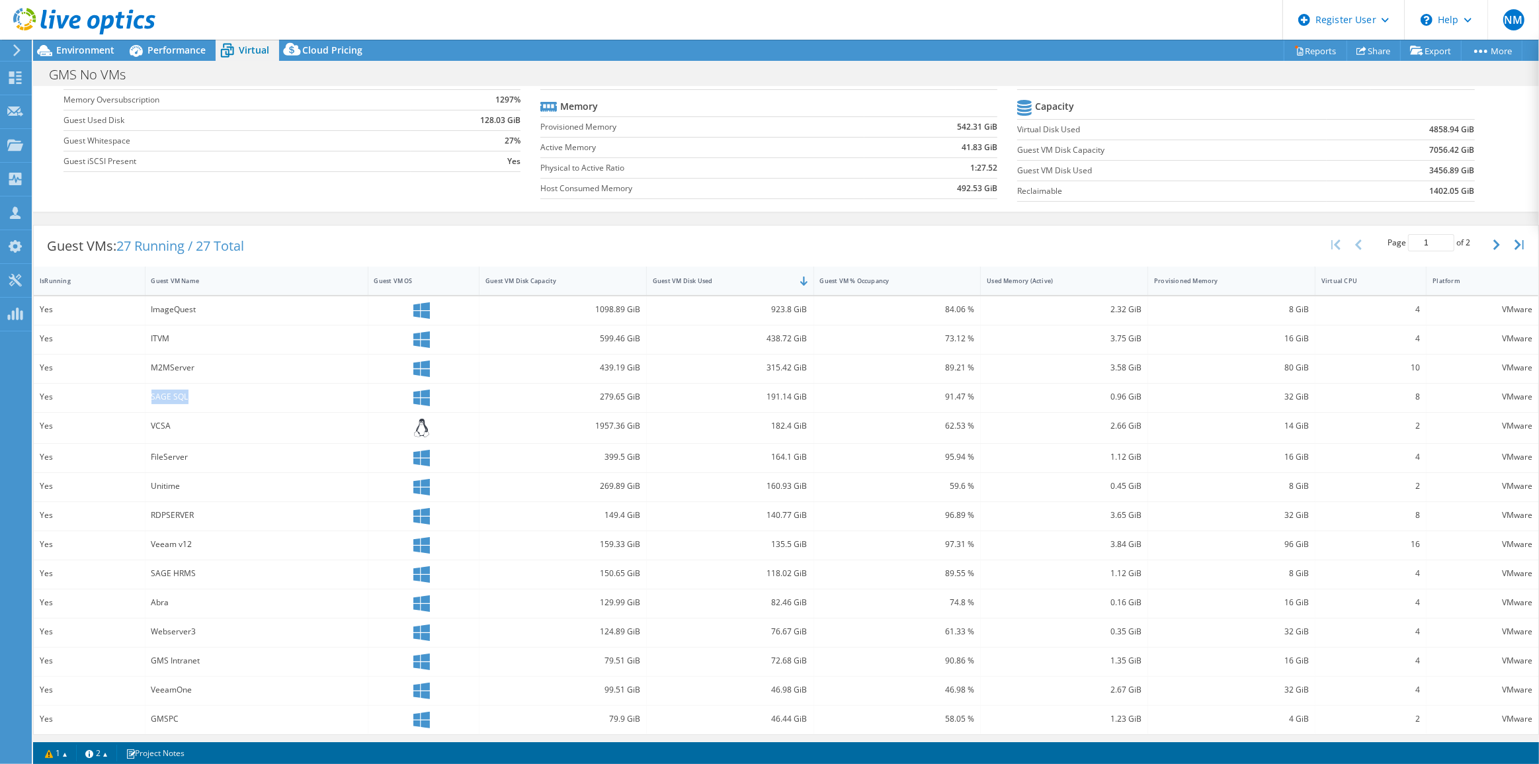
drag, startPoint x: 146, startPoint y: 397, endPoint x: 186, endPoint y: 397, distance: 39.7
click at [186, 397] on div "SAGE SQL" at bounding box center [256, 398] width 223 height 28
drag, startPoint x: 202, startPoint y: 564, endPoint x: 155, endPoint y: 571, distance: 47.4
click at [155, 571] on div "SAGE HRMS" at bounding box center [256, 573] width 210 height 15
click at [173, 484] on div "Unitime" at bounding box center [256, 486] width 210 height 15
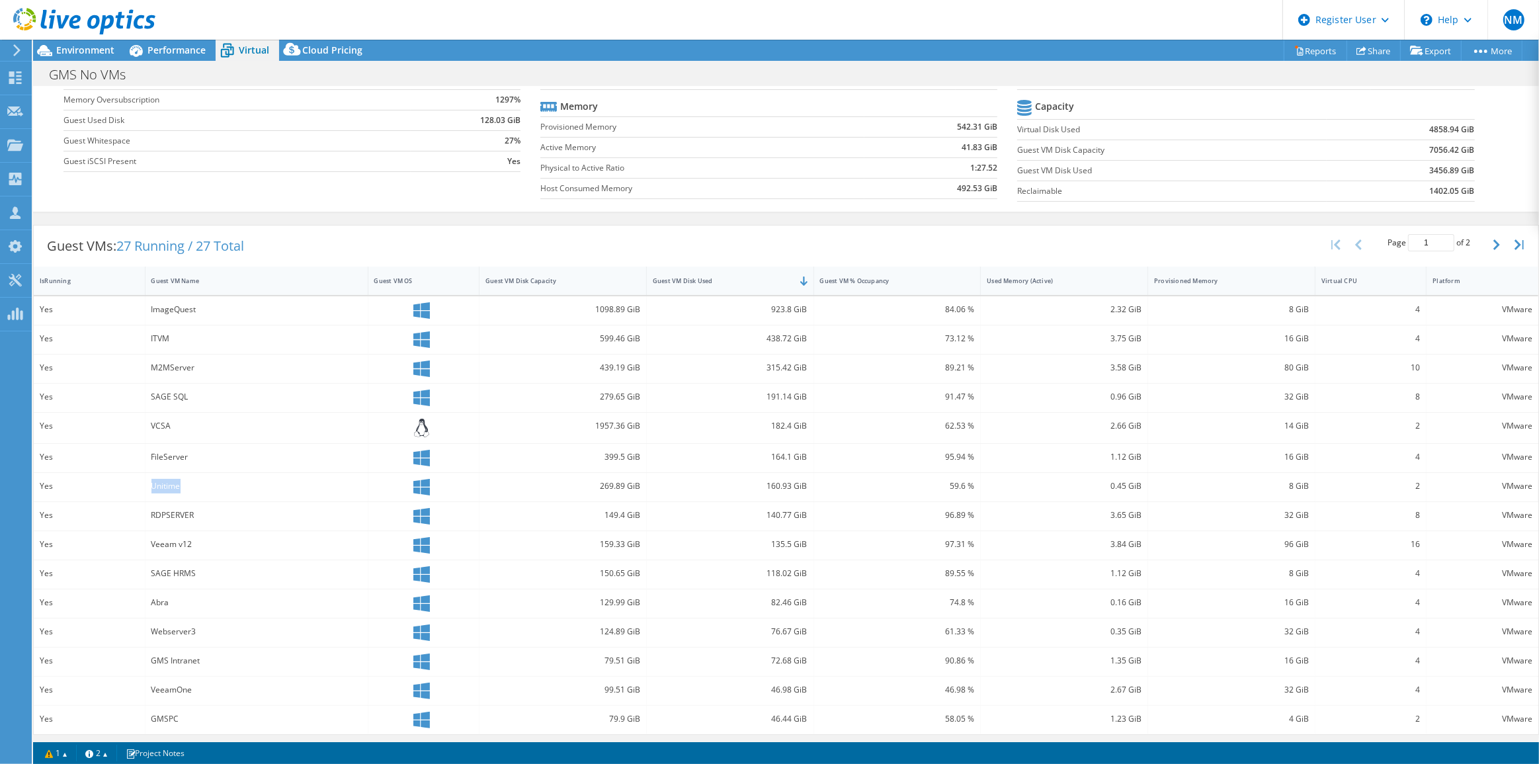
click at [173, 484] on div "Unitime" at bounding box center [256, 486] width 210 height 15
click at [229, 581] on div "SAGE HRMS" at bounding box center [256, 574] width 223 height 28
click at [165, 363] on div "M2MServer" at bounding box center [256, 367] width 210 height 15
click at [167, 487] on div "Unitime" at bounding box center [256, 486] width 210 height 15
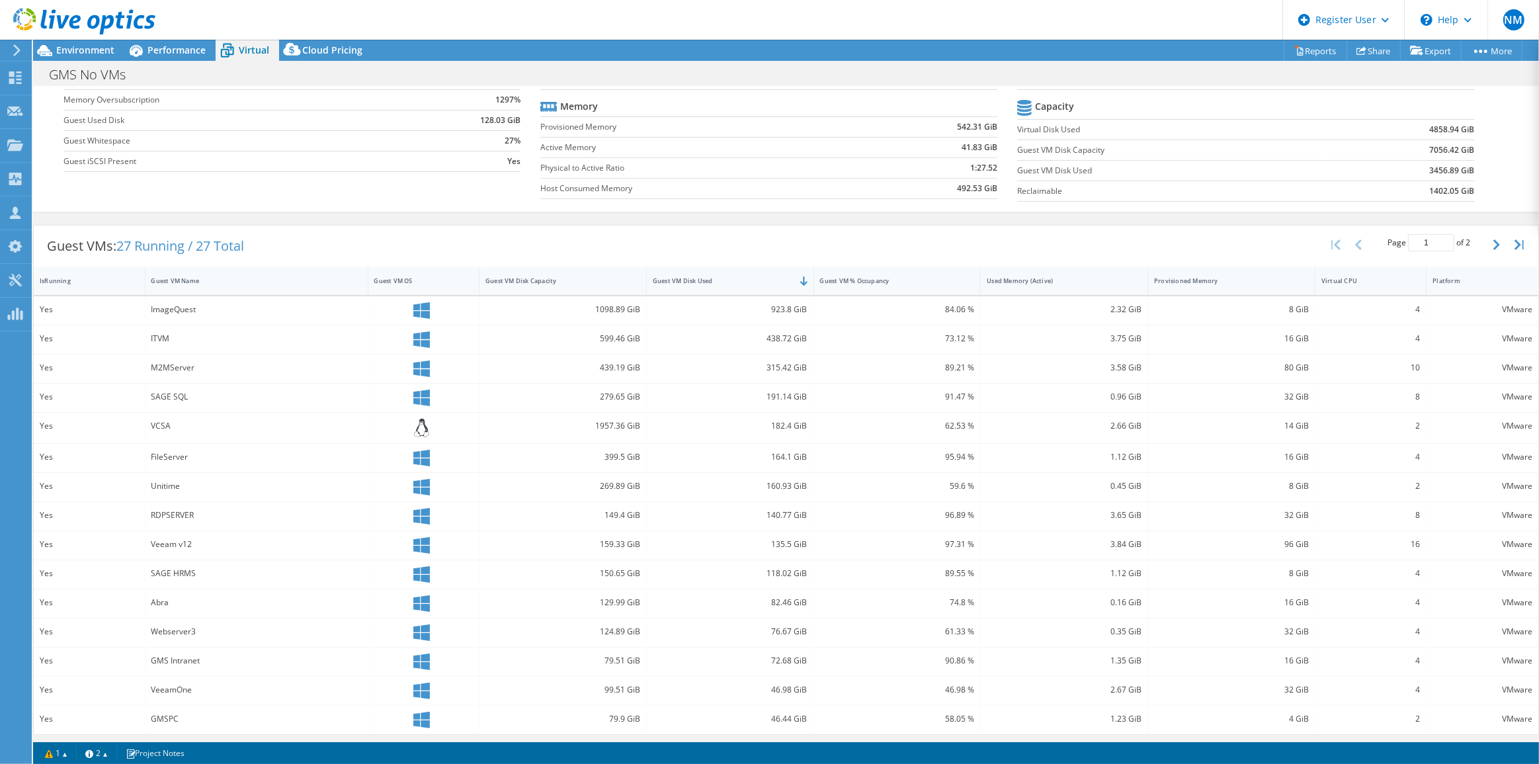
click at [167, 487] on div "Unitime" at bounding box center [256, 486] width 210 height 15
click at [163, 604] on div "Abra" at bounding box center [256, 602] width 210 height 15
click at [179, 631] on div "Webserver3" at bounding box center [256, 631] width 210 height 15
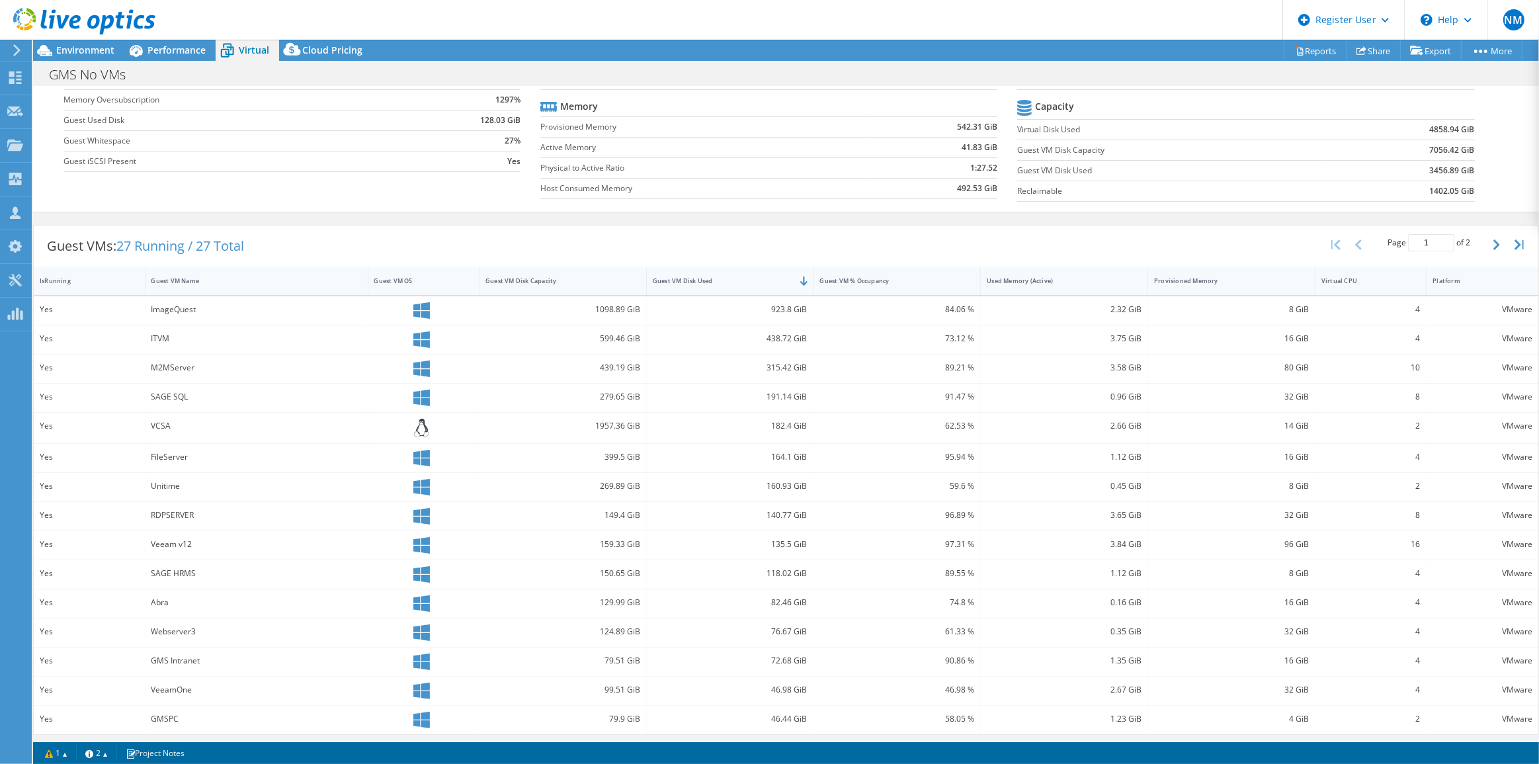
click at [518, 595] on div "129.99 GiB" at bounding box center [562, 602] width 155 height 15
drag, startPoint x: 149, startPoint y: 309, endPoint x: 198, endPoint y: 309, distance: 49.6
click at [198, 309] on div "ImageQuest" at bounding box center [256, 310] width 223 height 28
click at [161, 337] on div "ITVM" at bounding box center [256, 338] width 210 height 15
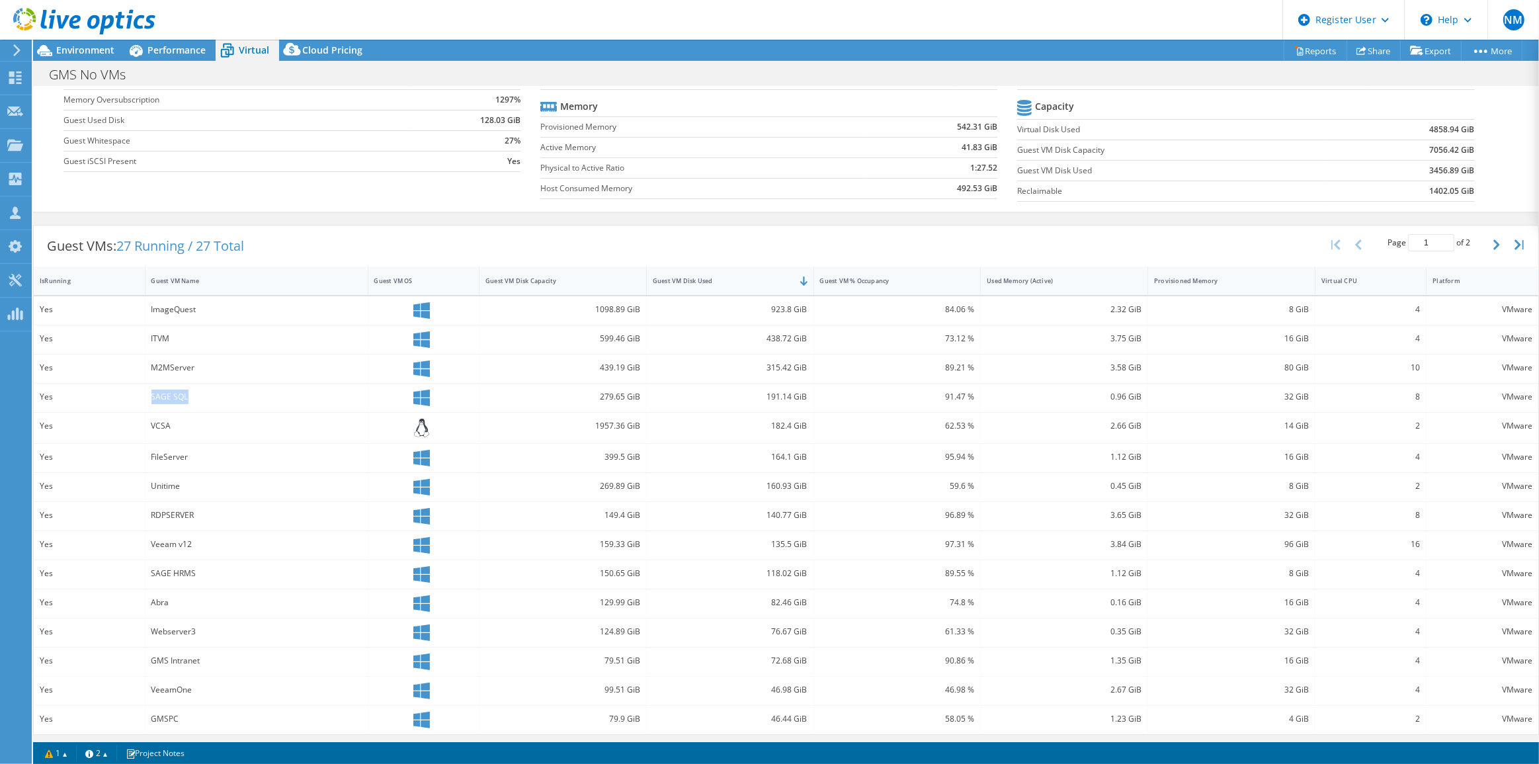
drag, startPoint x: 149, startPoint y: 398, endPoint x: 190, endPoint y: 397, distance: 41.0
click at [190, 397] on div "SAGE SQL" at bounding box center [256, 398] width 223 height 28
click at [161, 425] on div "VCSA" at bounding box center [256, 426] width 210 height 15
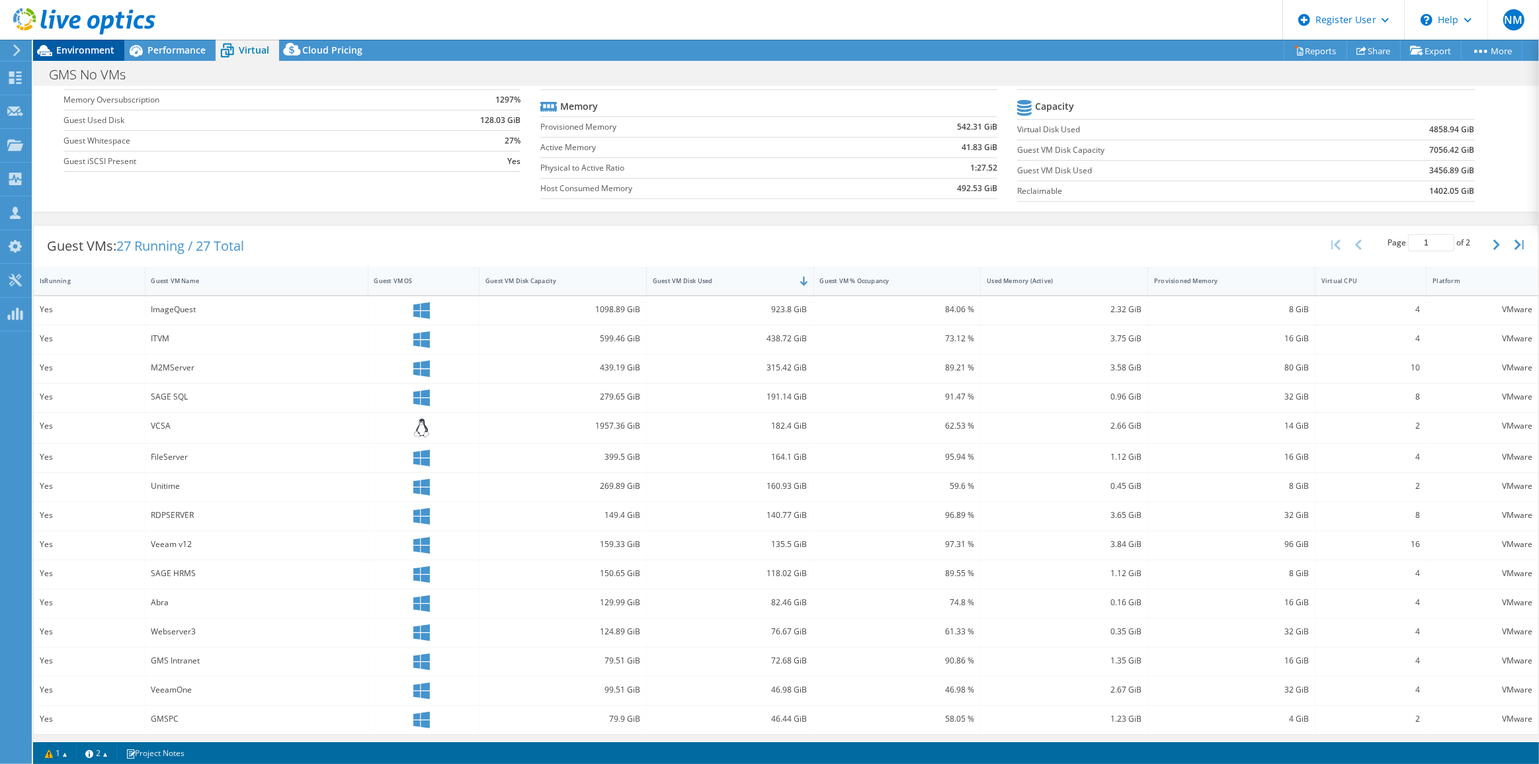
click at [99, 52] on span "Environment" at bounding box center [85, 50] width 58 height 13
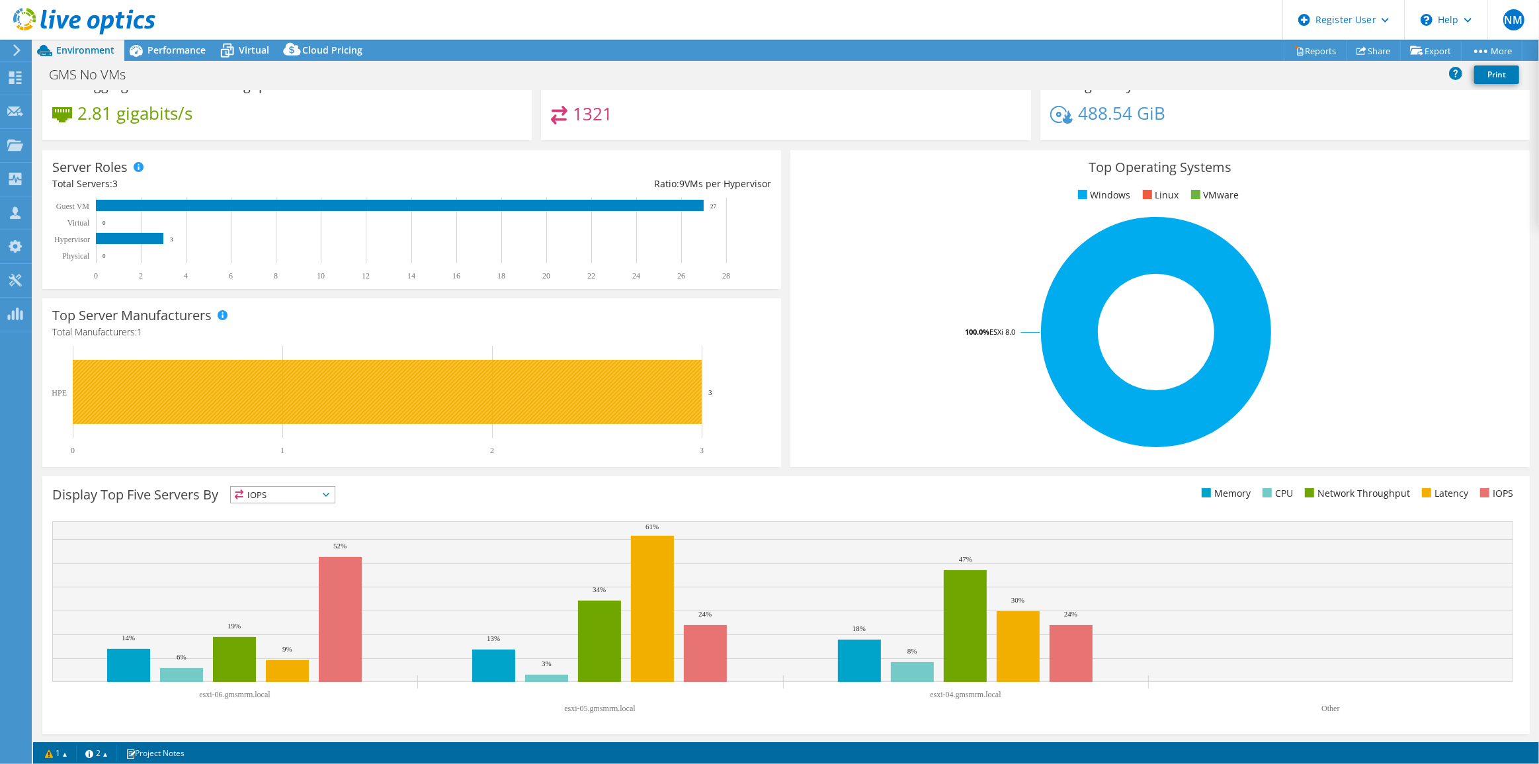
scroll to position [0, 0]
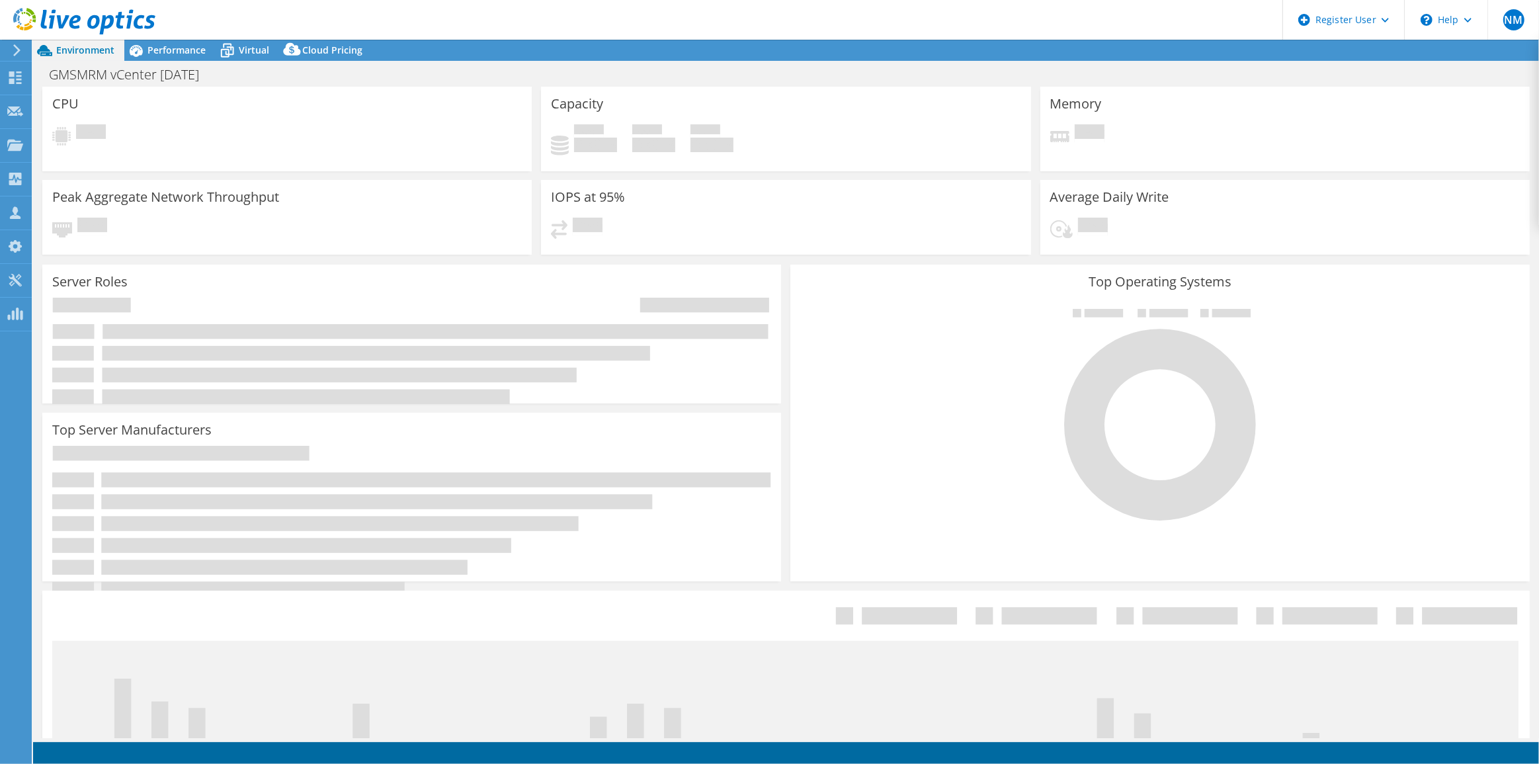
select select "USD"
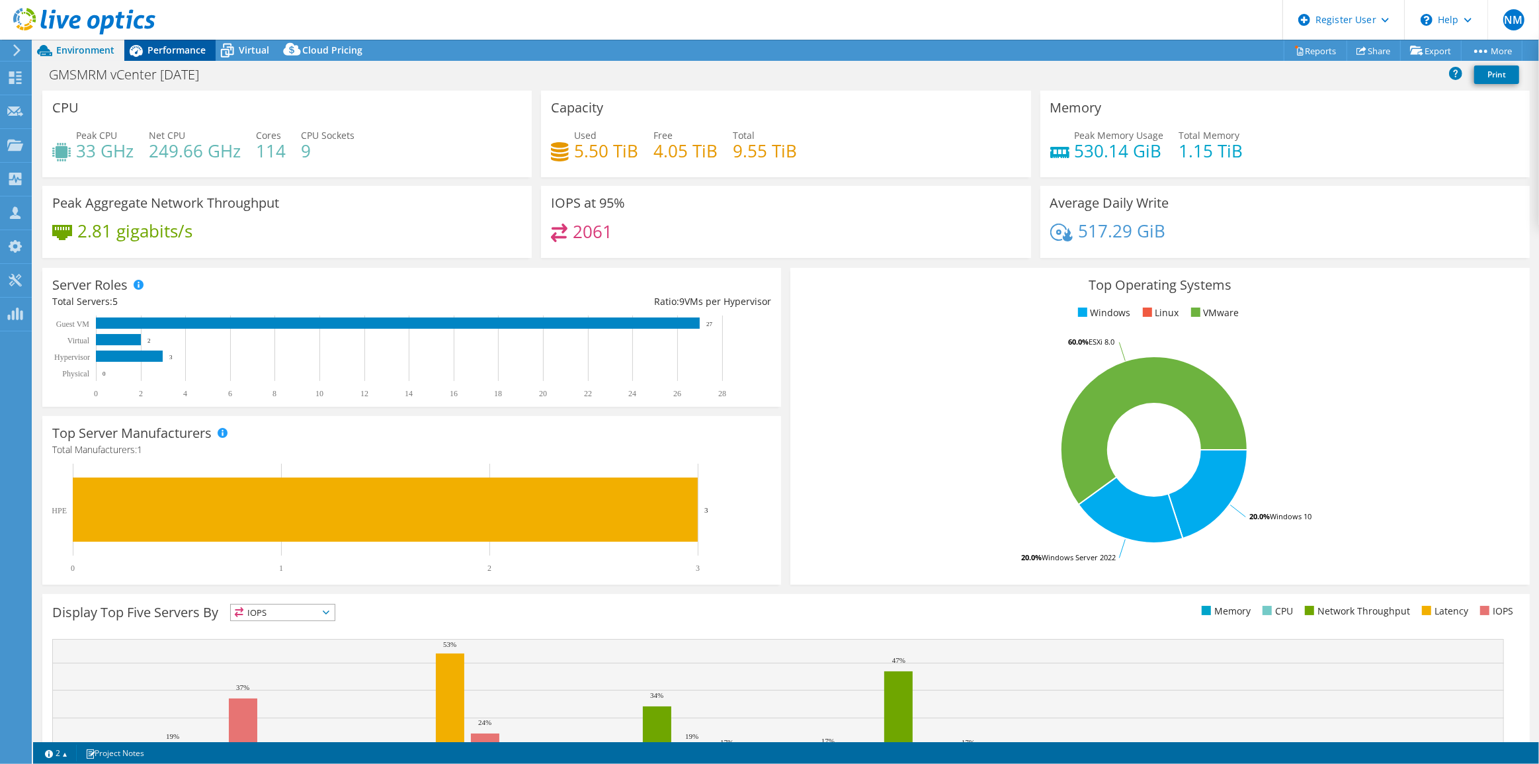
click at [172, 53] on span "Performance" at bounding box center [176, 50] width 58 height 13
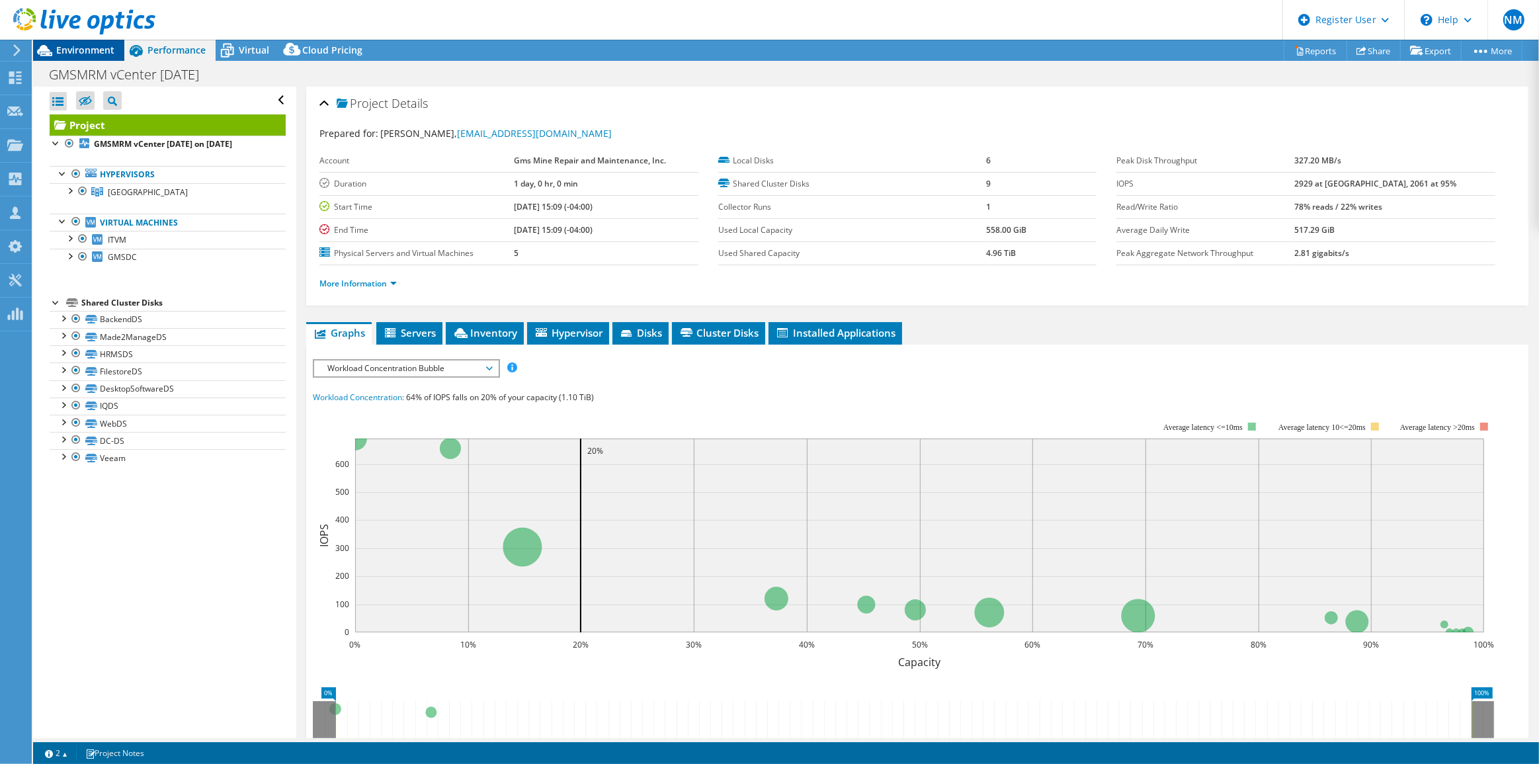
click at [96, 48] on span "Environment" at bounding box center [85, 50] width 58 height 13
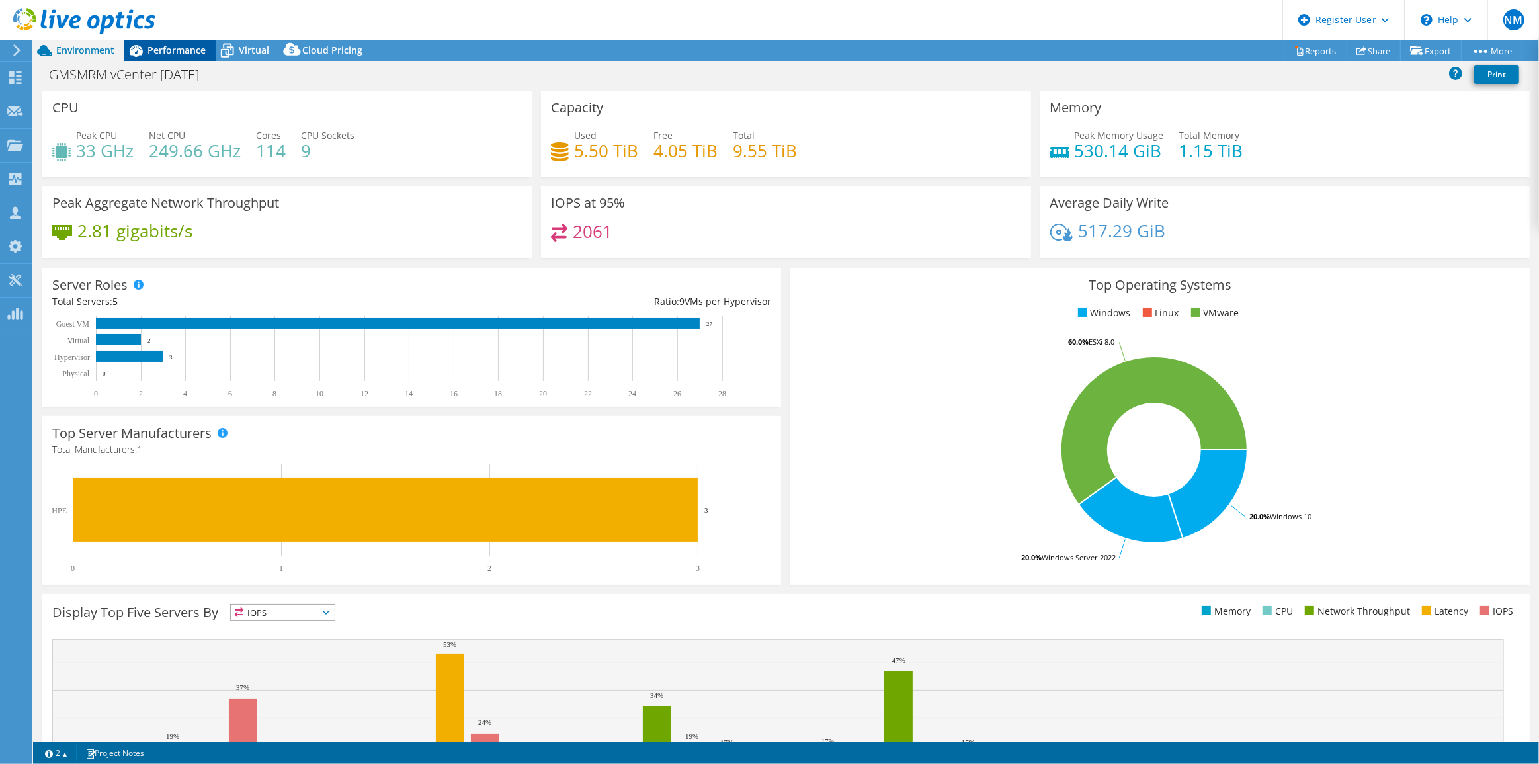
click at [168, 50] on span "Performance" at bounding box center [176, 50] width 58 height 13
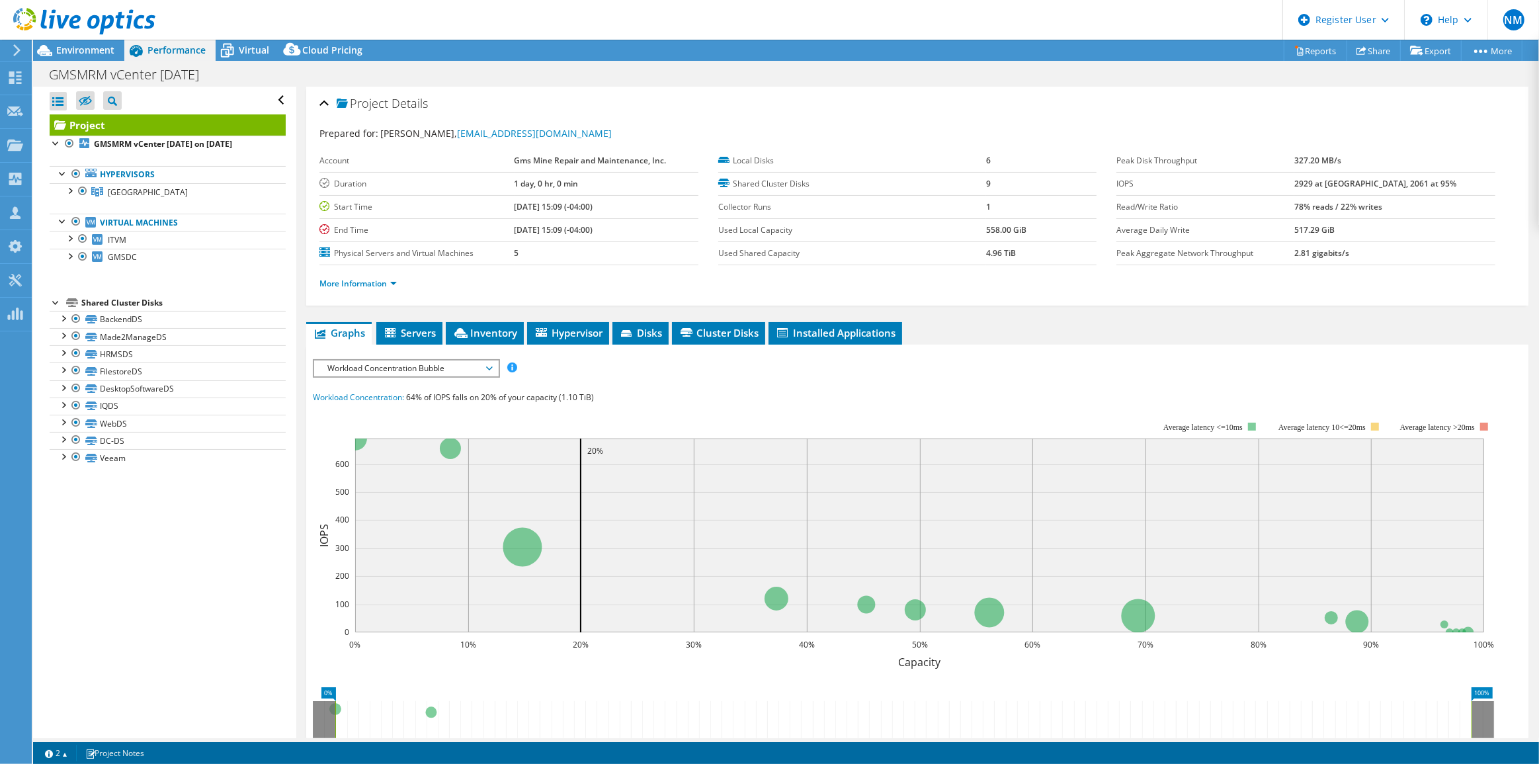
click at [247, 62] on div "GMSMRM vCenter Aug25 Print" at bounding box center [786, 74] width 1506 height 24
click at [246, 54] on span "Virtual" at bounding box center [254, 50] width 30 height 13
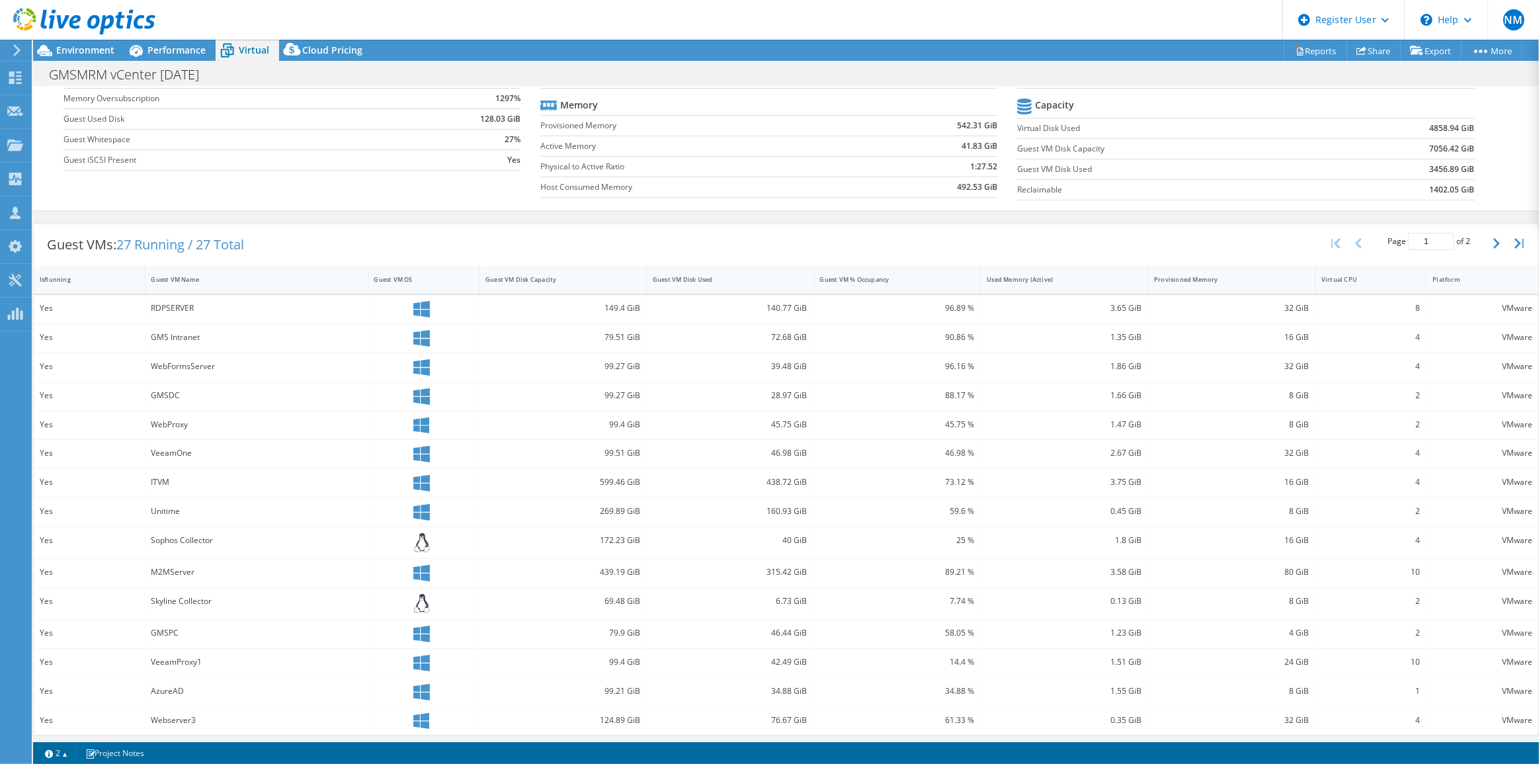
scroll to position [124, 0]
click at [724, 282] on div "Guest VM Disk Used" at bounding box center [722, 278] width 151 height 20
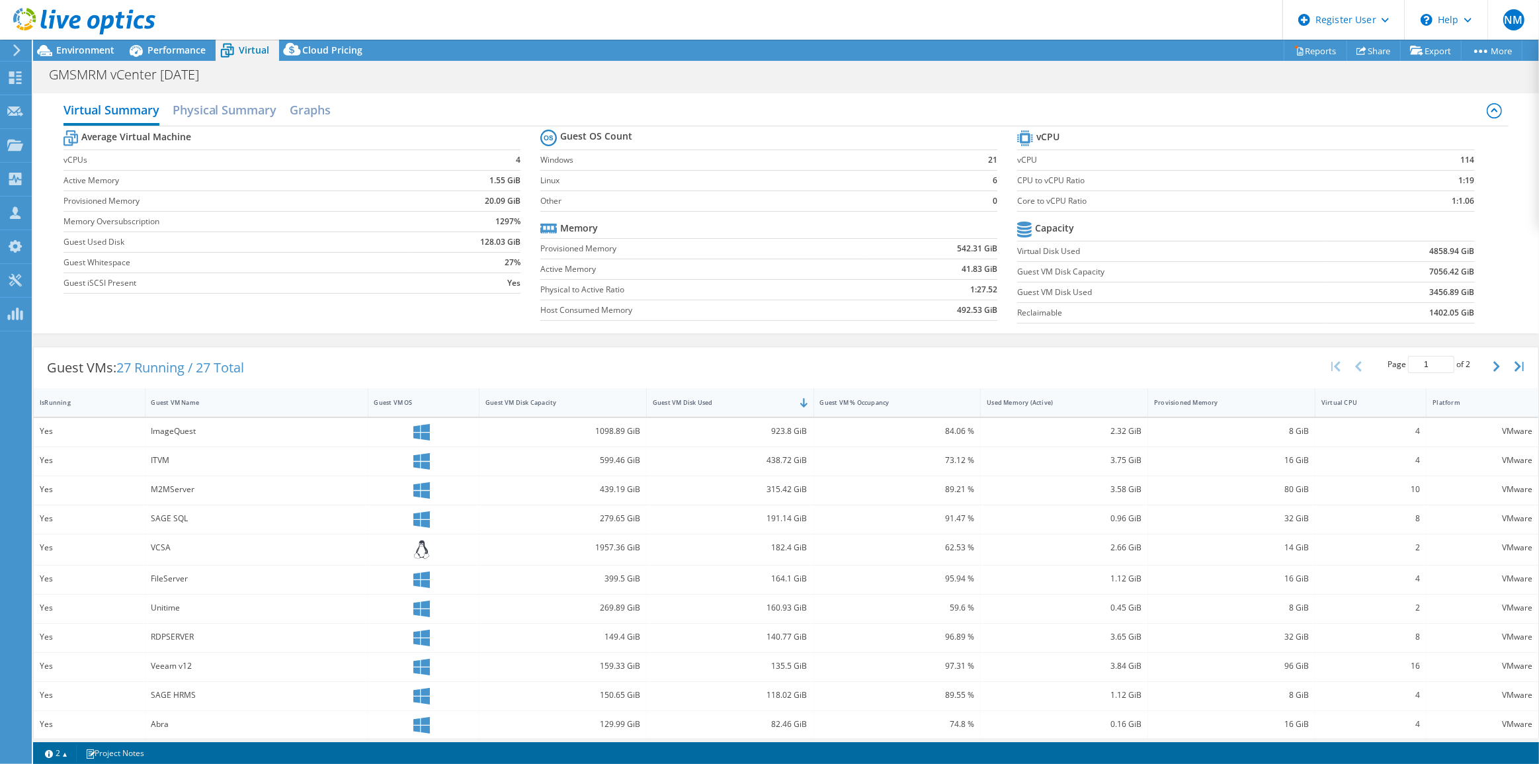
scroll to position [0, 0]
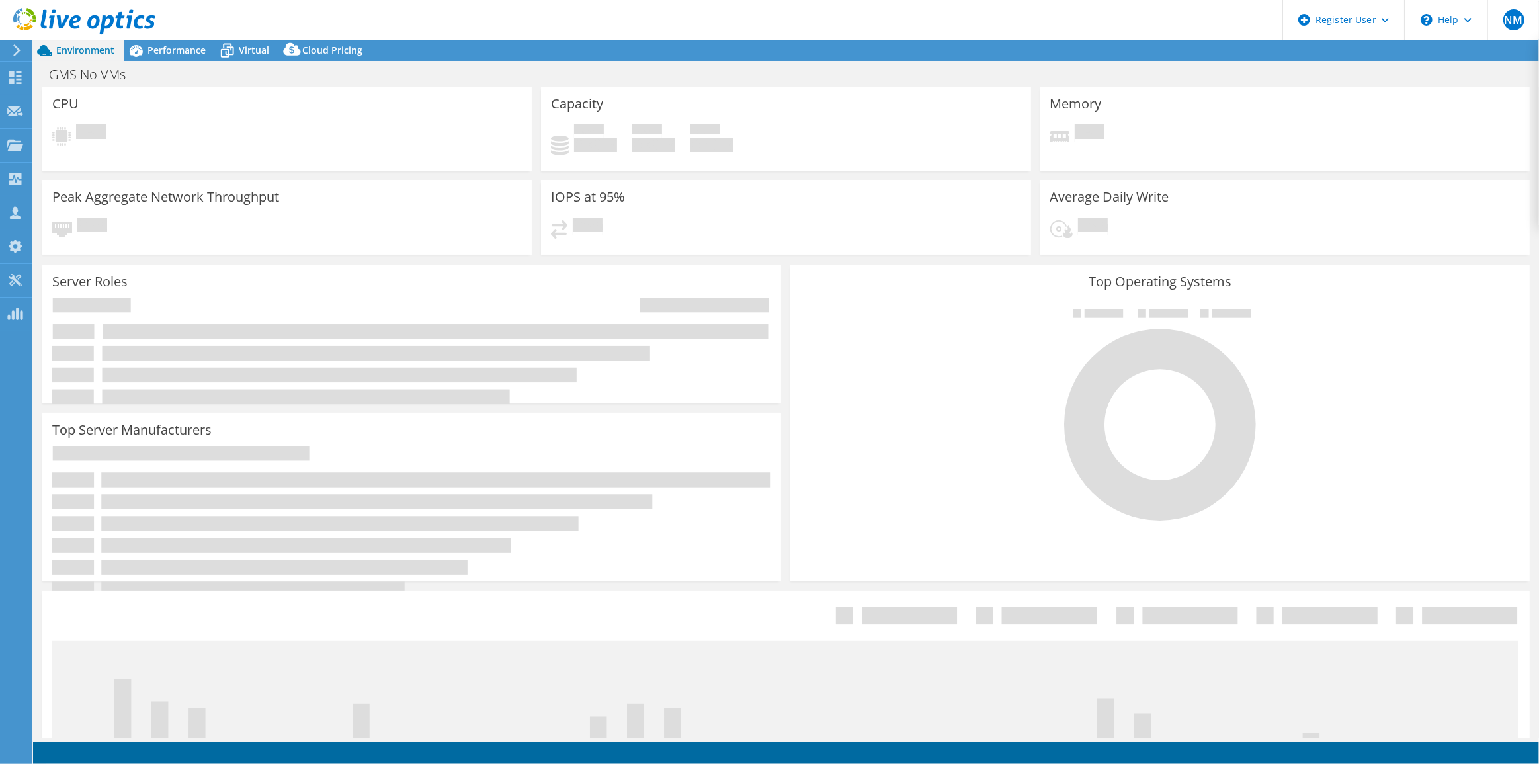
select select "USD"
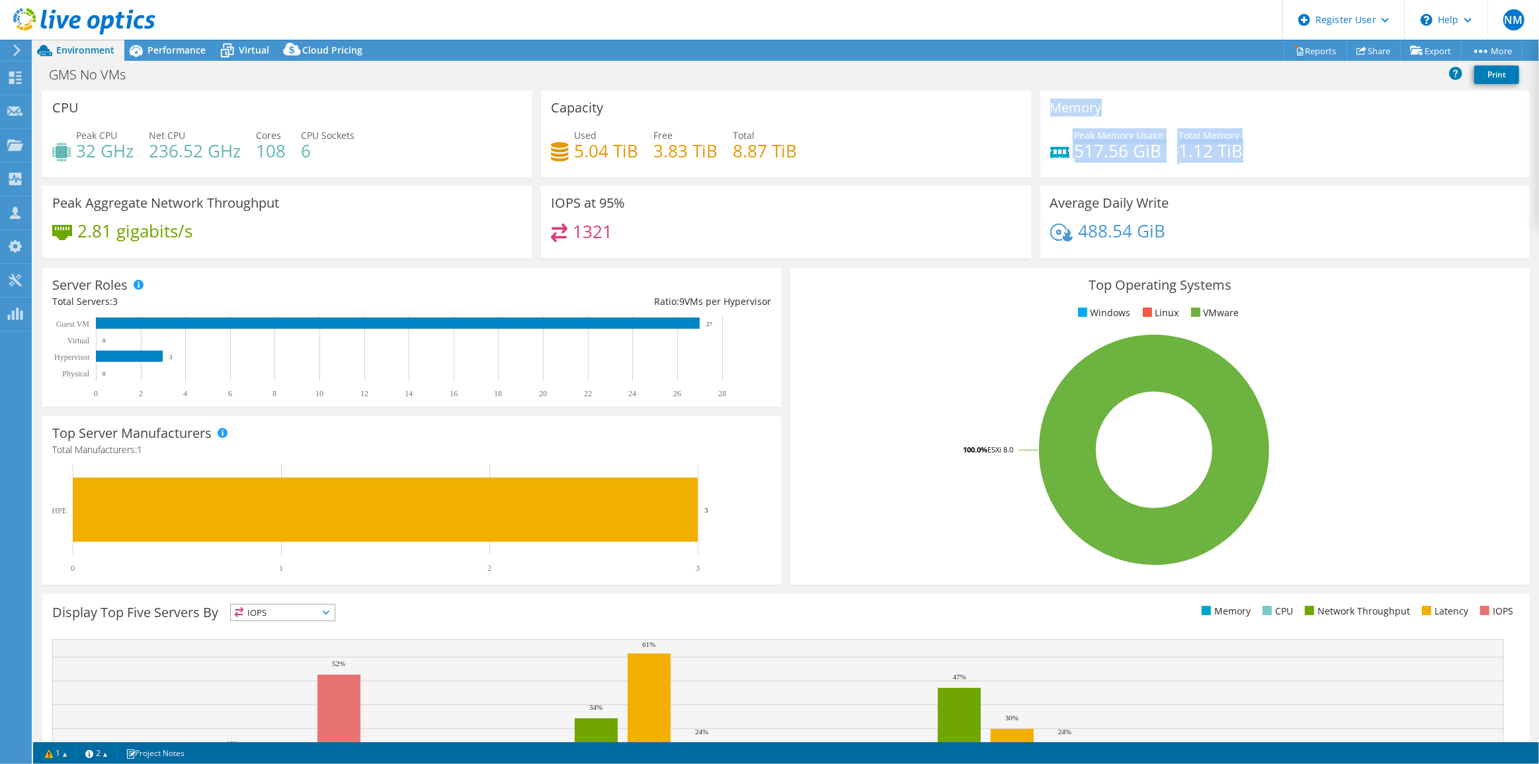
drag, startPoint x: 1046, startPoint y: 101, endPoint x: 1282, endPoint y: 151, distance: 241.5
click at [1282, 151] on div "Memory Peak Memory Usage 517.56 GiB Total Memory 1.12 TiB" at bounding box center [1284, 134] width 489 height 87
click at [619, 86] on div "GMS No VMs Print" at bounding box center [786, 74] width 1506 height 24
drag, startPoint x: 565, startPoint y: 133, endPoint x: 636, endPoint y: 161, distance: 76.6
click at [636, 161] on div "Used 5.04 TiB Free 3.83 TiB Total 8.87 TiB" at bounding box center [785, 149] width 469 height 43
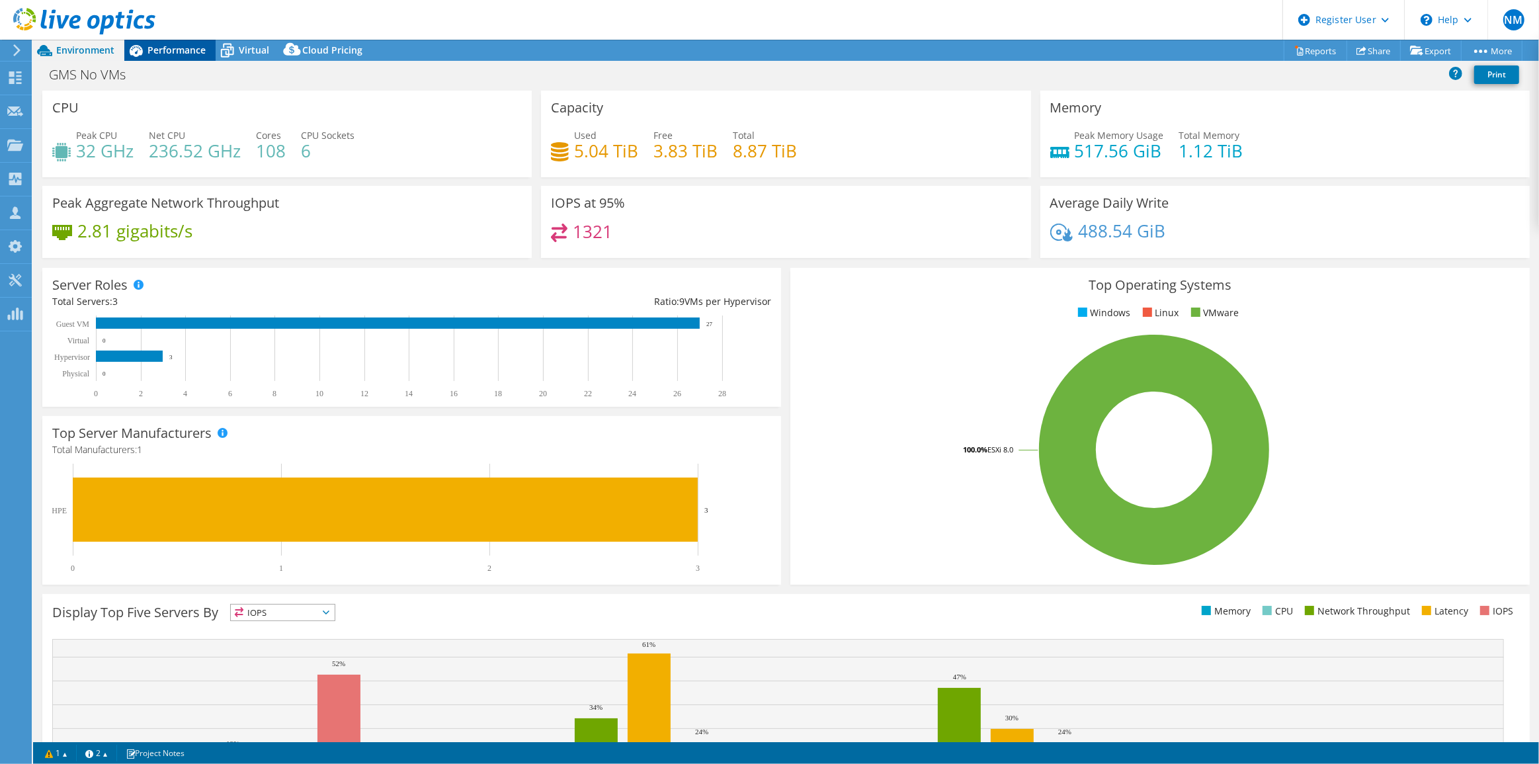
click at [165, 60] on div "Performance" at bounding box center [169, 50] width 91 height 21
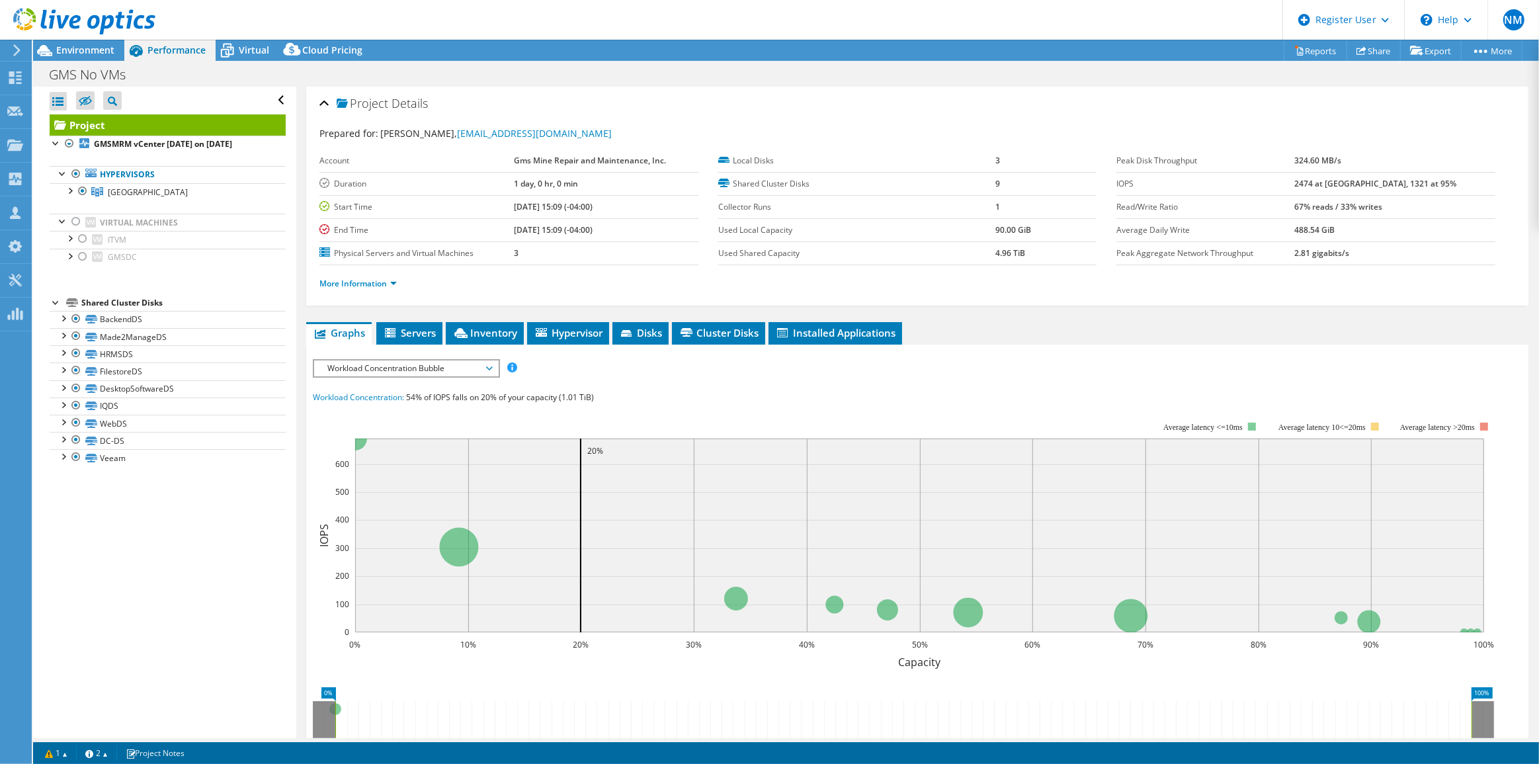
click at [437, 368] on span "Workload Concentration Bubble" at bounding box center [406, 368] width 170 height 16
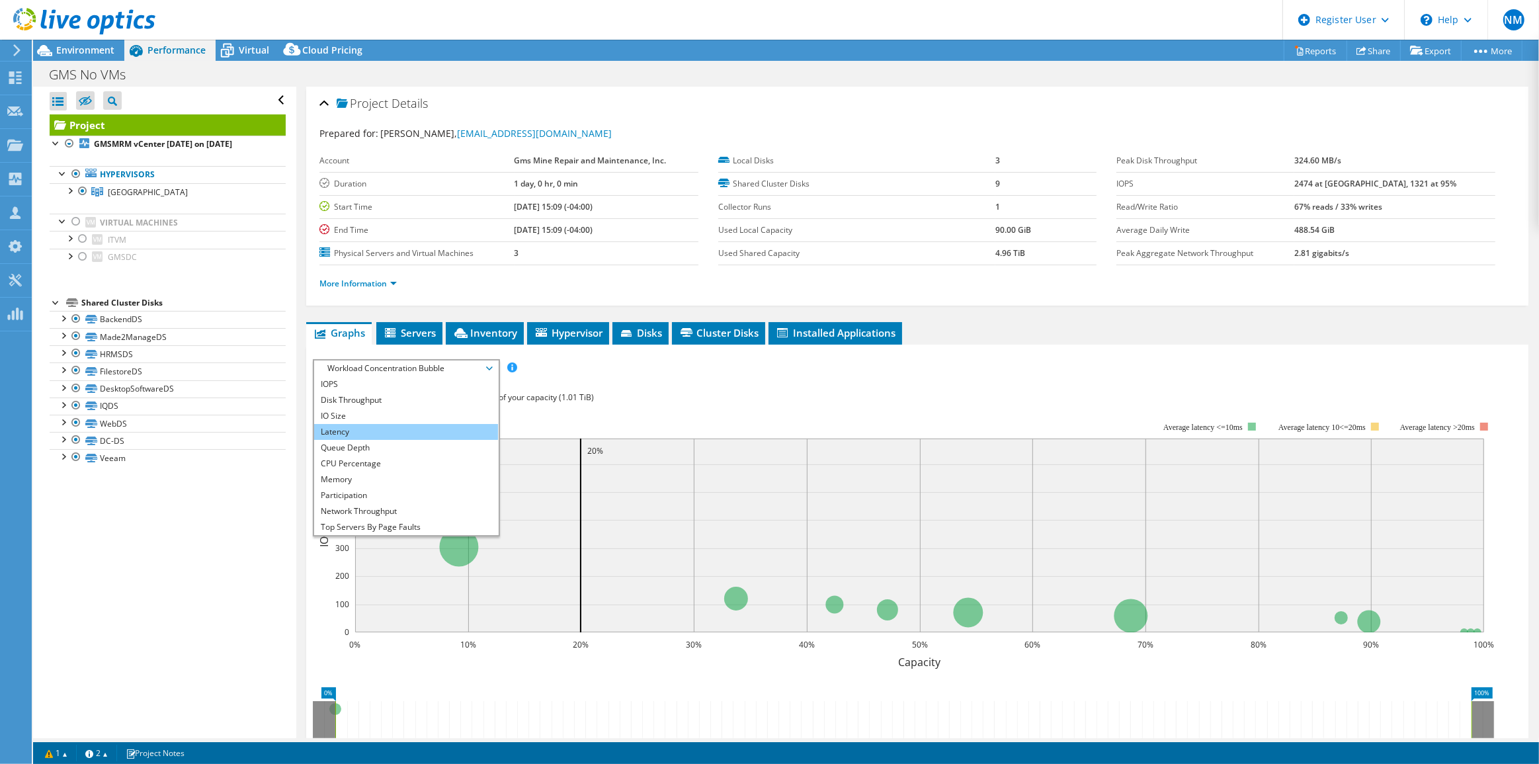
click at [454, 424] on li "Latency" at bounding box center [405, 432] width 183 height 16
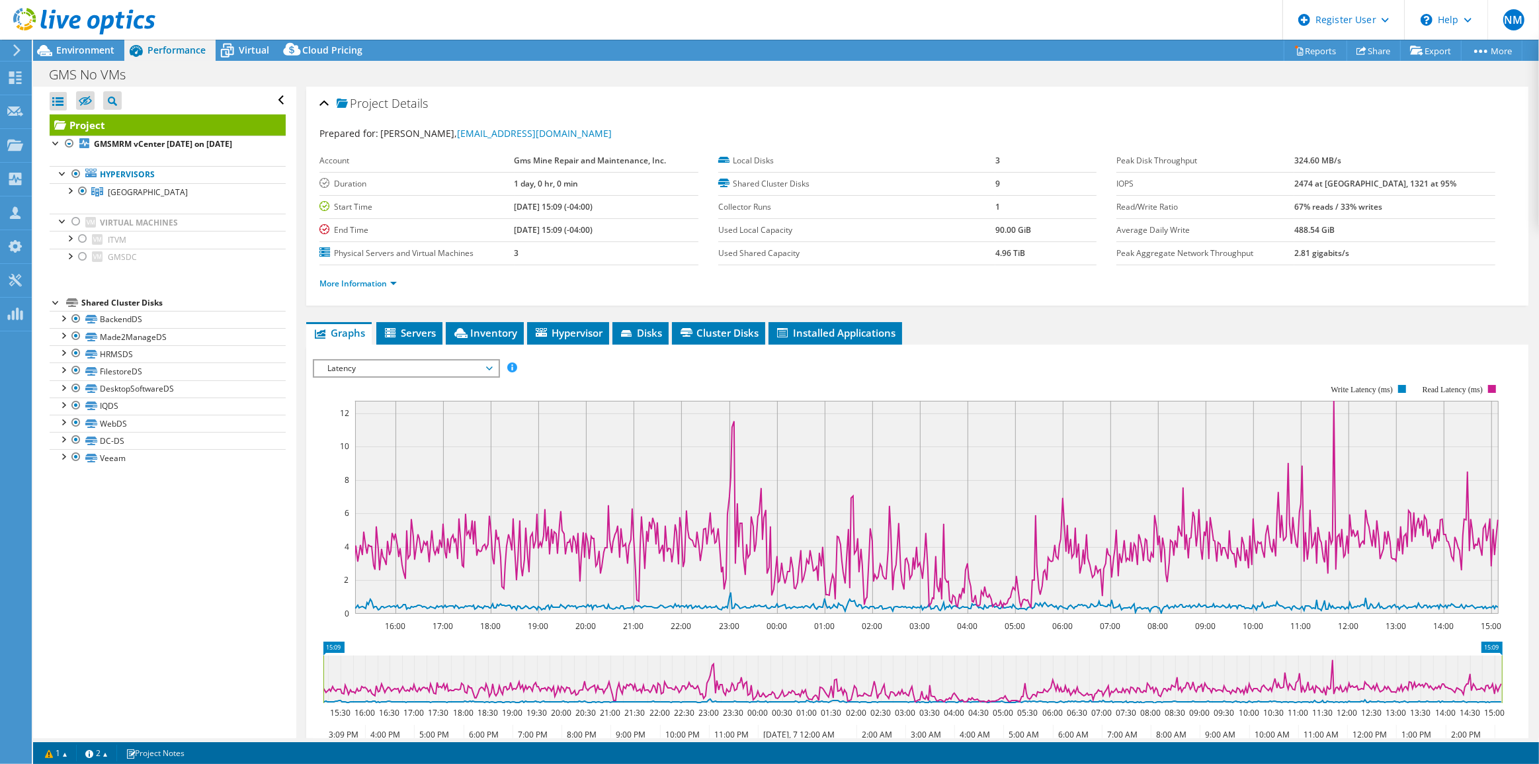
click at [440, 364] on span "Latency" at bounding box center [406, 368] width 170 height 16
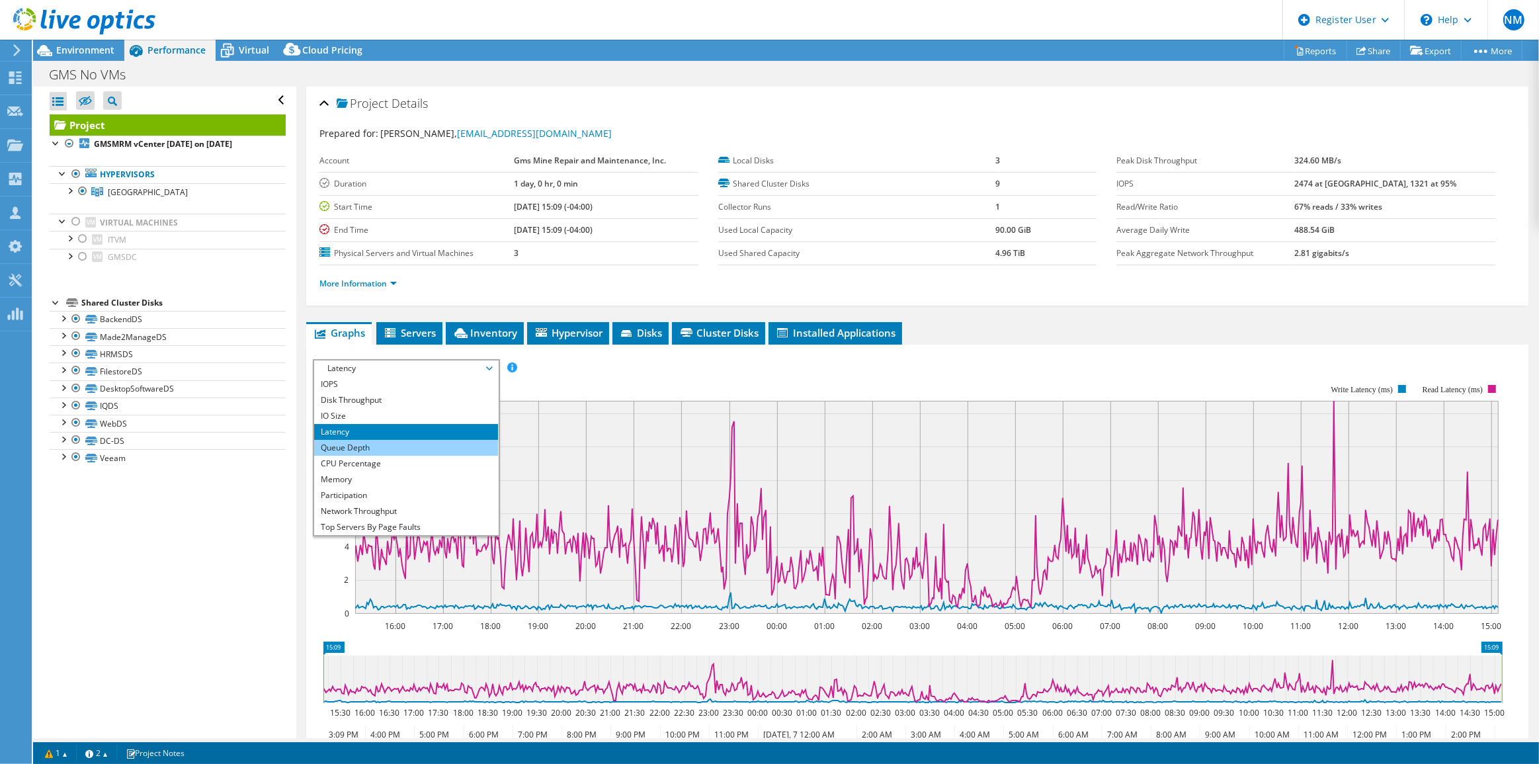
click at [434, 443] on li "Queue Depth" at bounding box center [405, 448] width 183 height 16
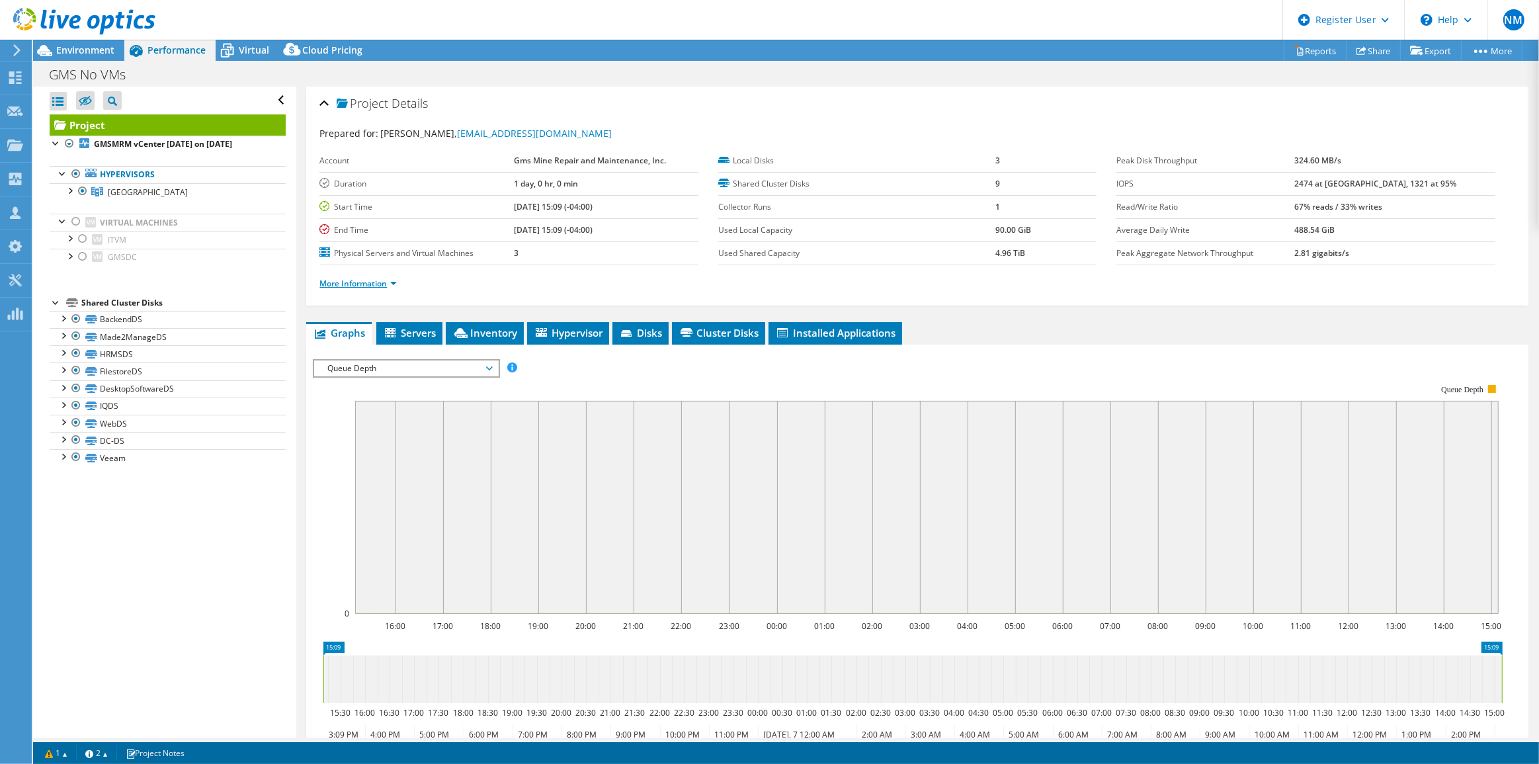
click at [374, 282] on link "More Information" at bounding box center [357, 283] width 77 height 11
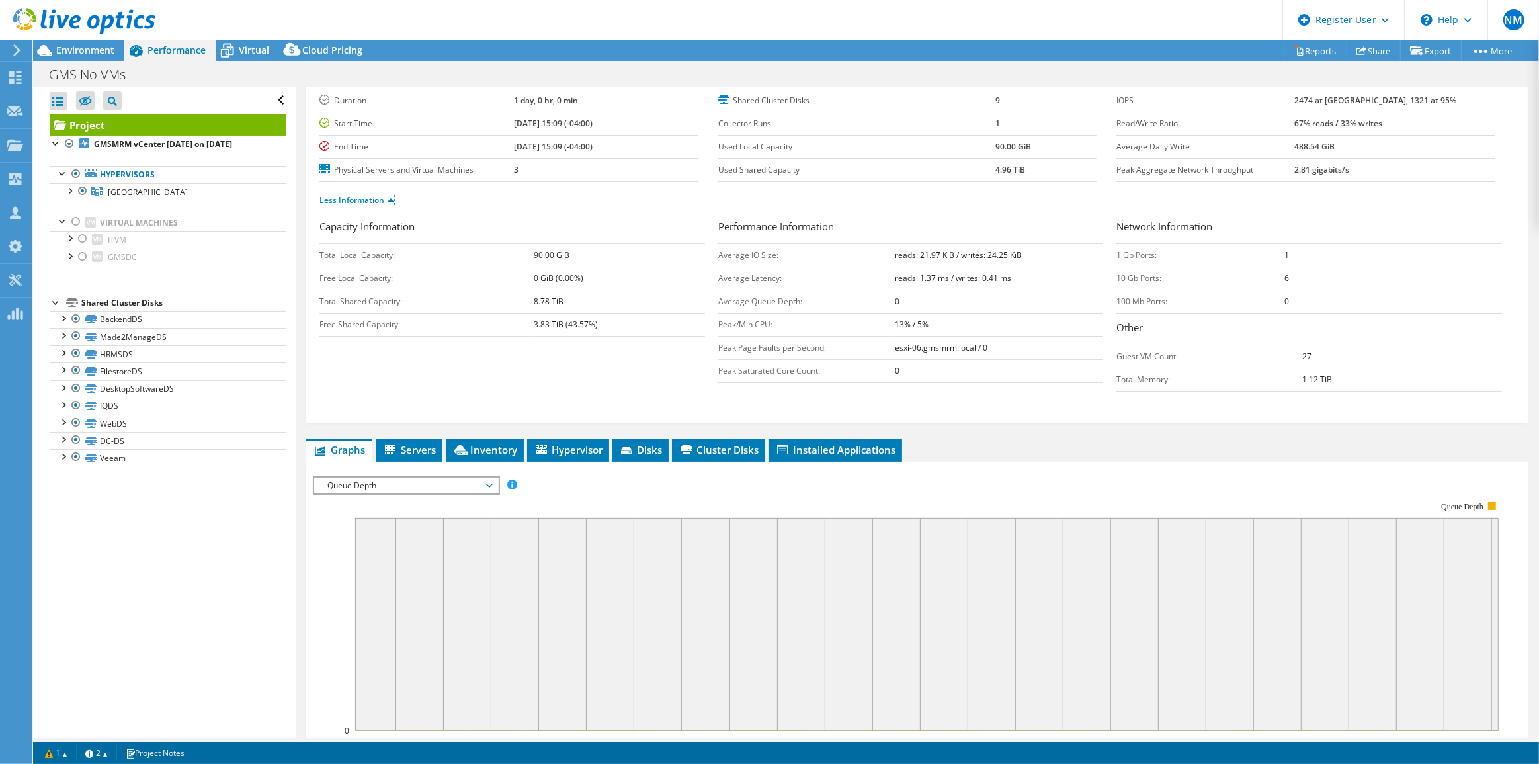
scroll to position [180, 0]
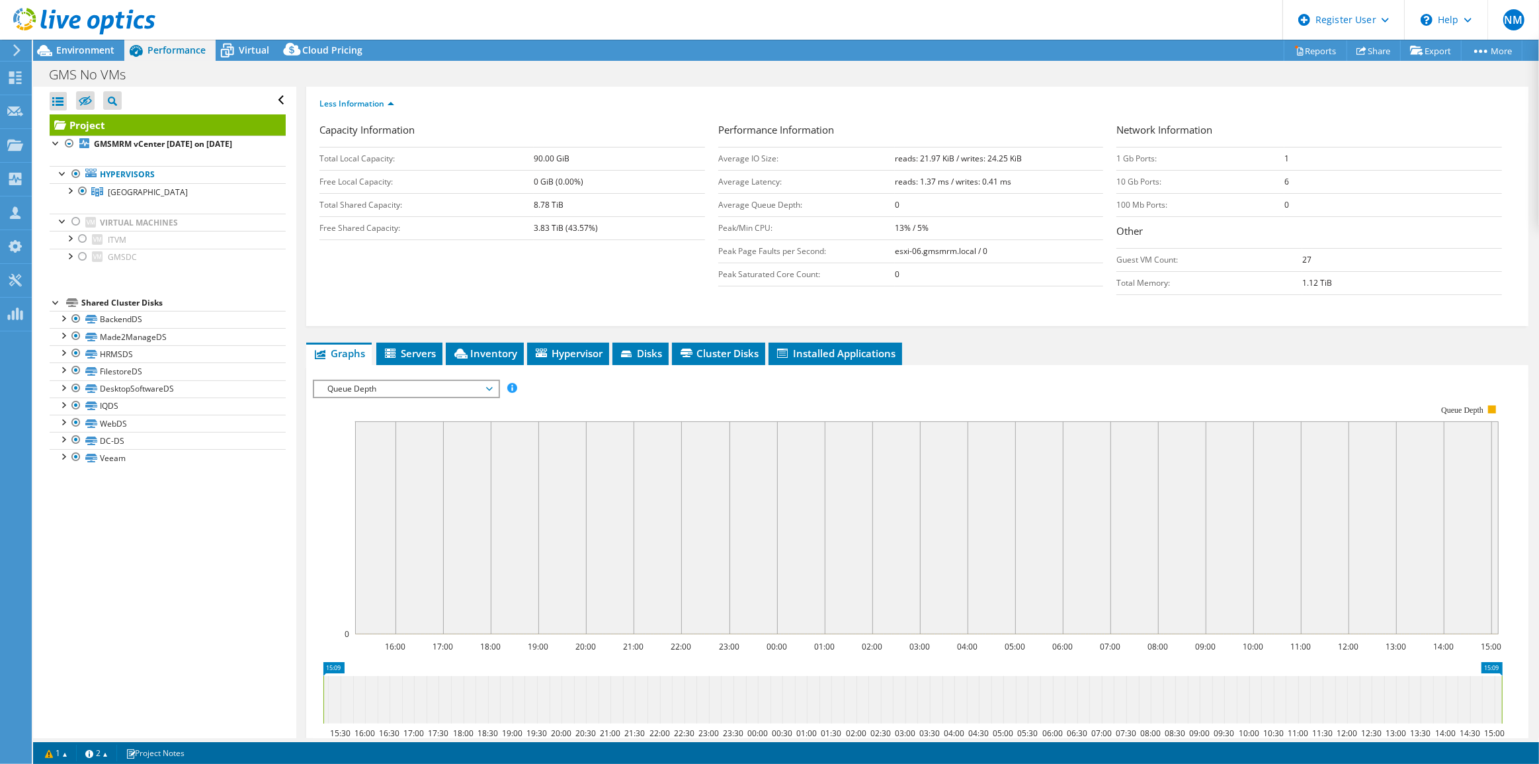
click at [417, 391] on span "Queue Depth" at bounding box center [406, 389] width 170 height 16
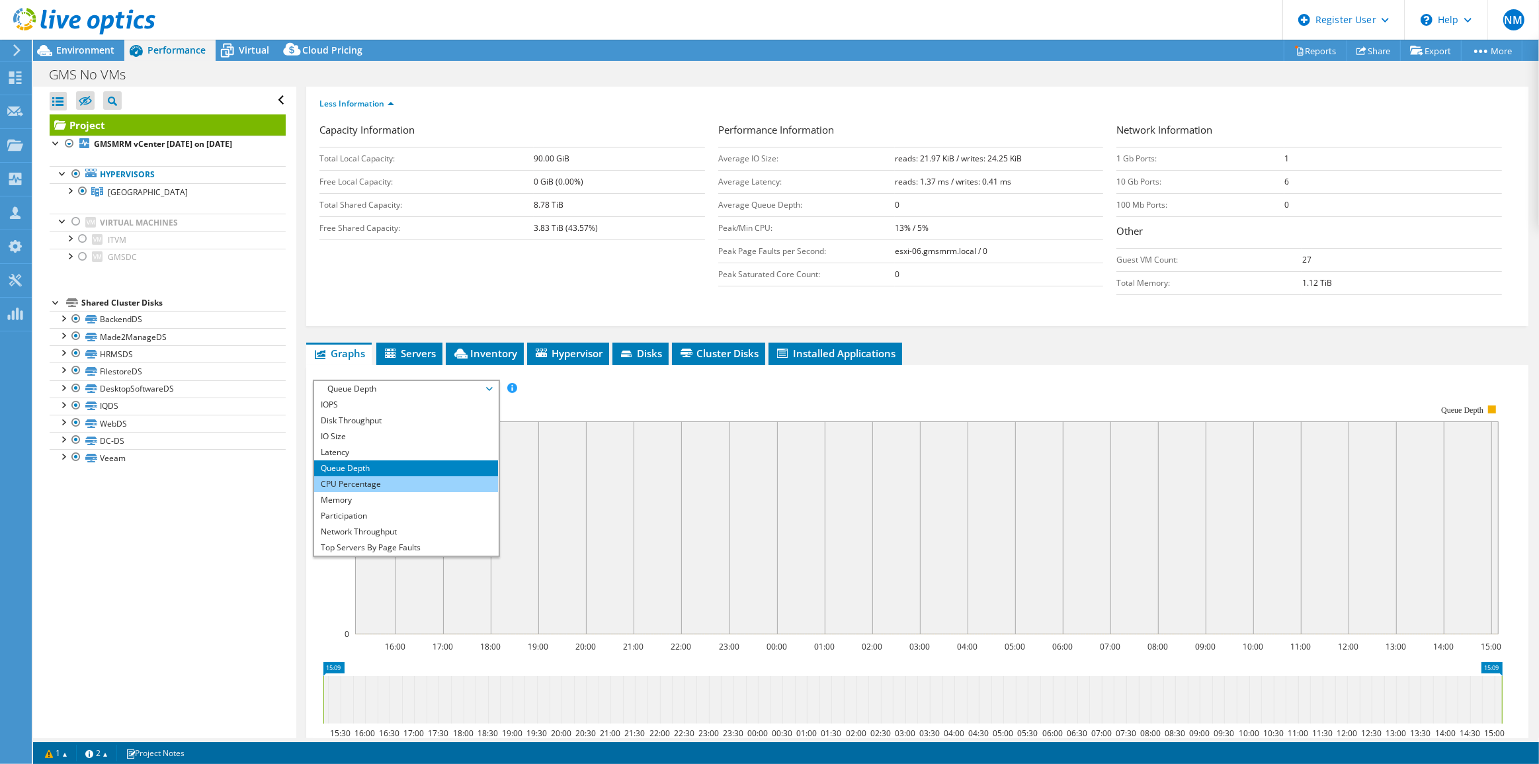
click at [404, 482] on li "CPU Percentage" at bounding box center [405, 484] width 183 height 16
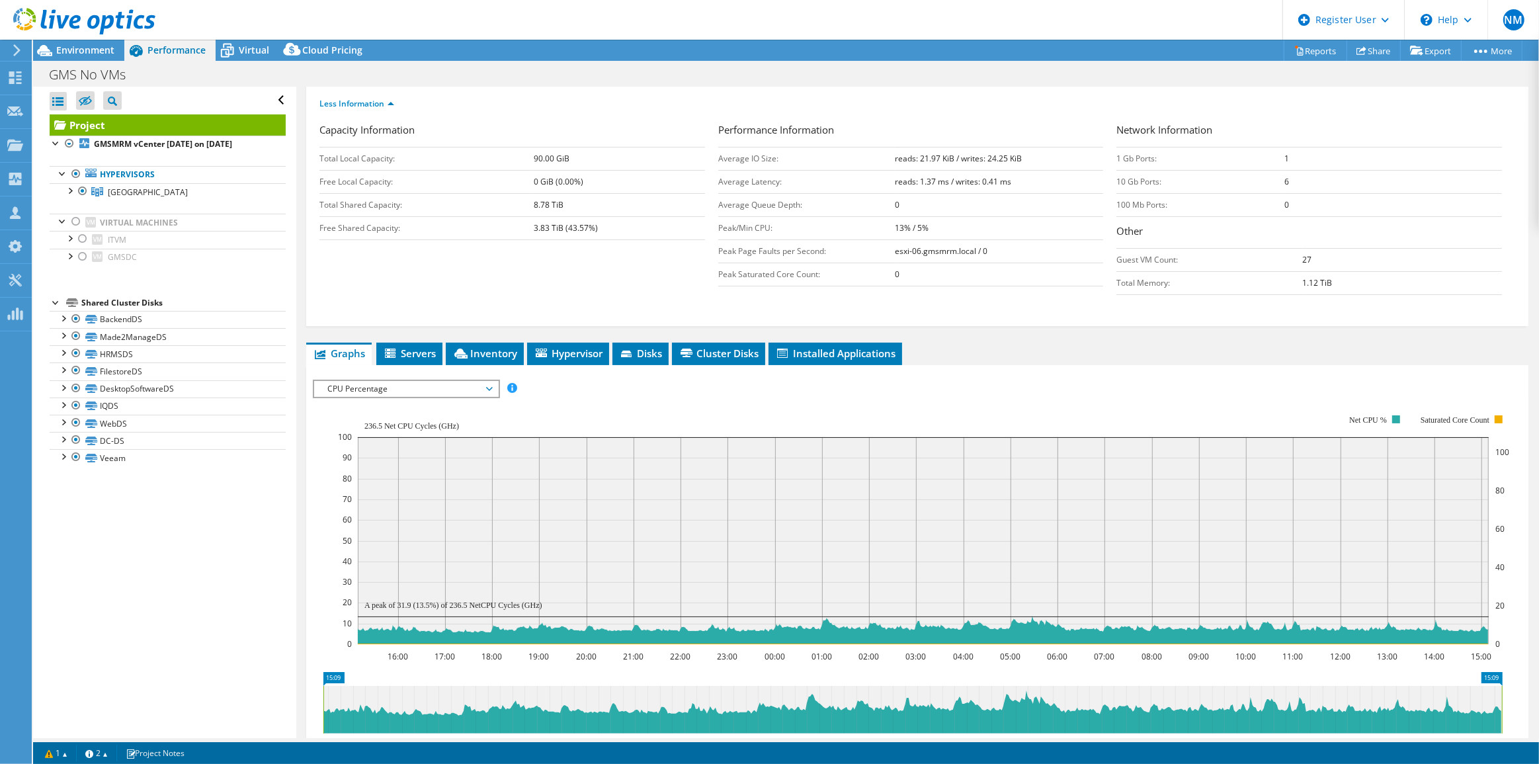
click at [474, 397] on rect at bounding box center [923, 529] width 1171 height 264
click at [471, 386] on span "CPU Percentage" at bounding box center [406, 389] width 170 height 16
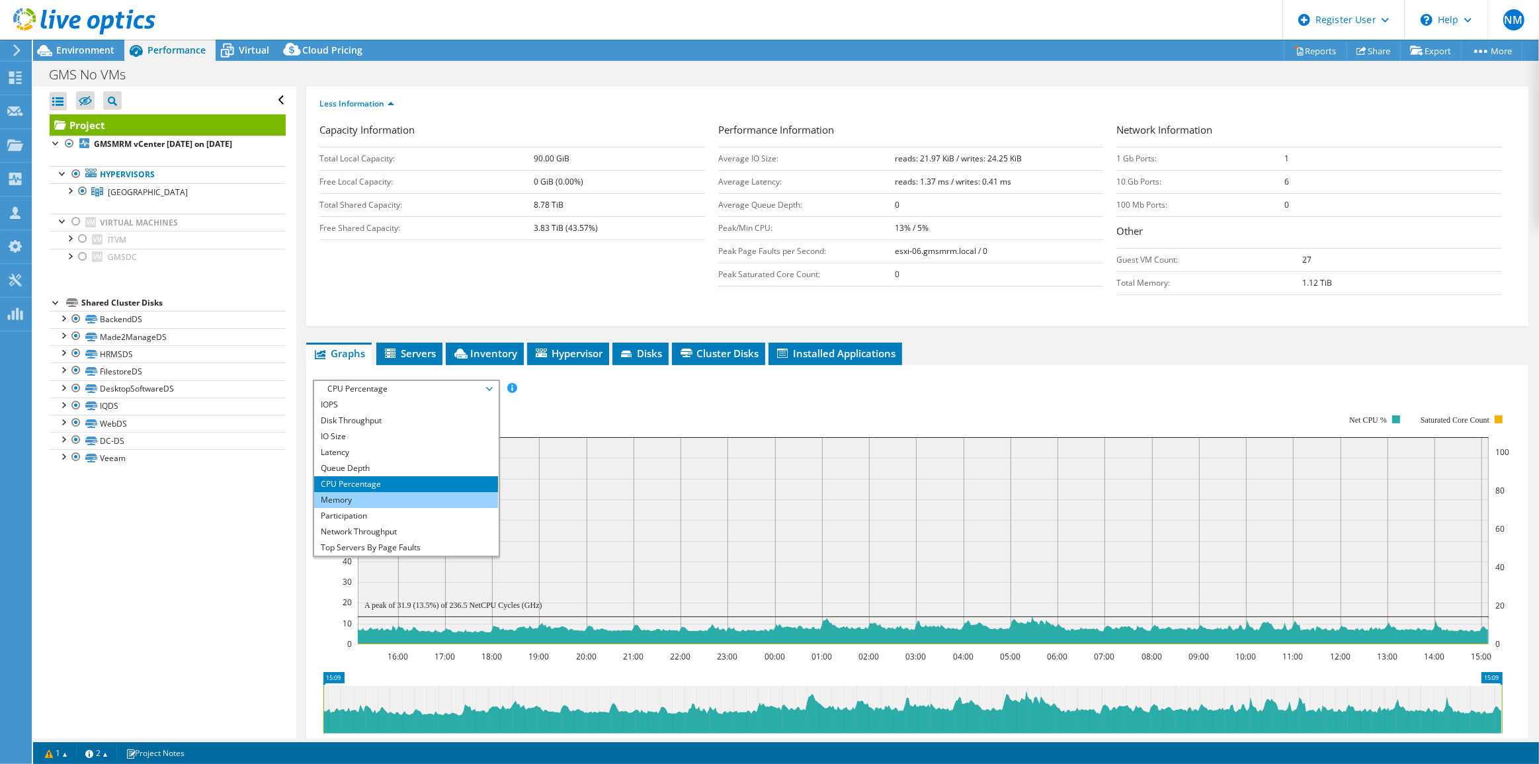
click at [421, 496] on li "Memory" at bounding box center [405, 500] width 183 height 16
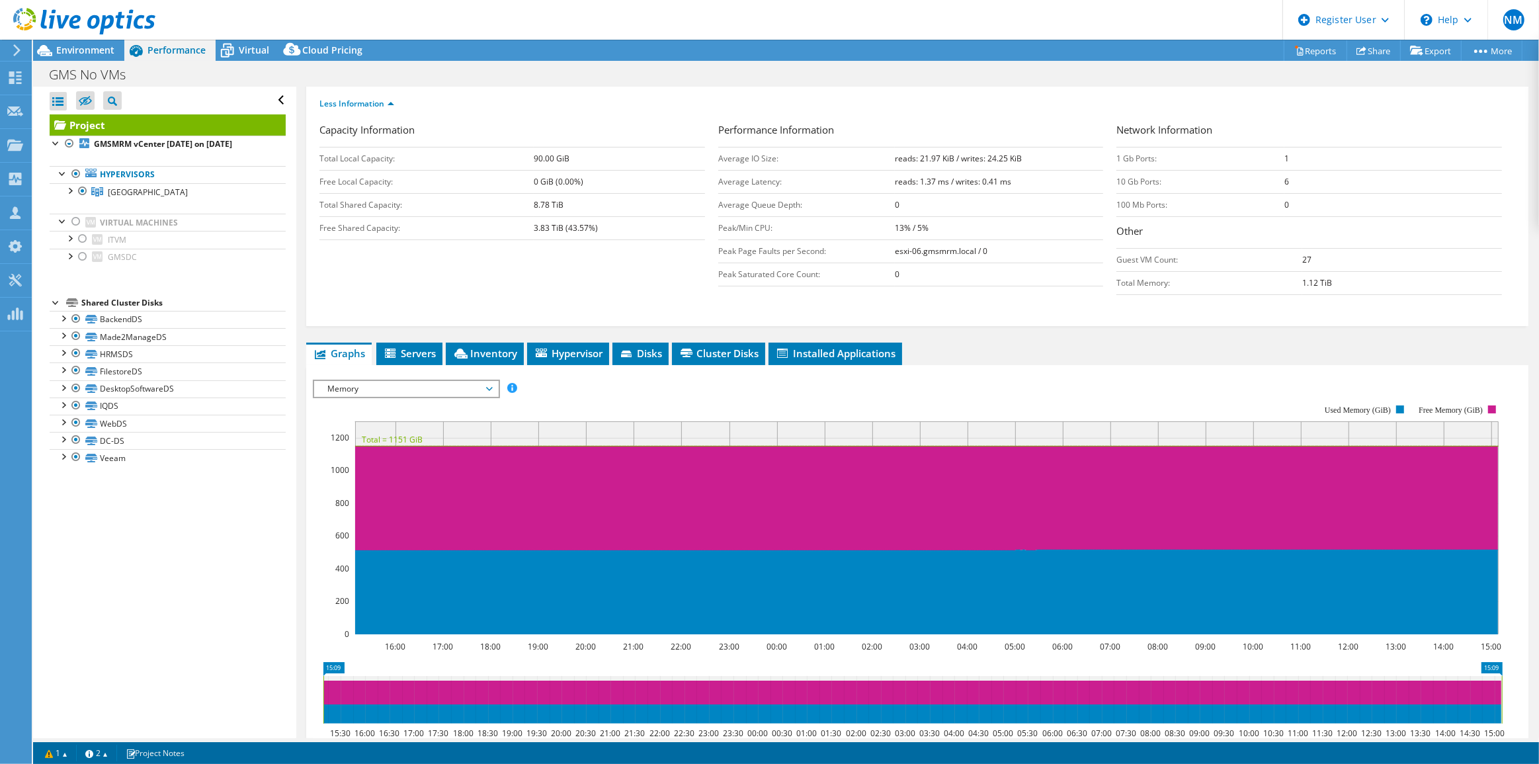
click at [413, 395] on rect at bounding box center [908, 519] width 1190 height 264
click at [415, 392] on span "Memory" at bounding box center [406, 389] width 170 height 16
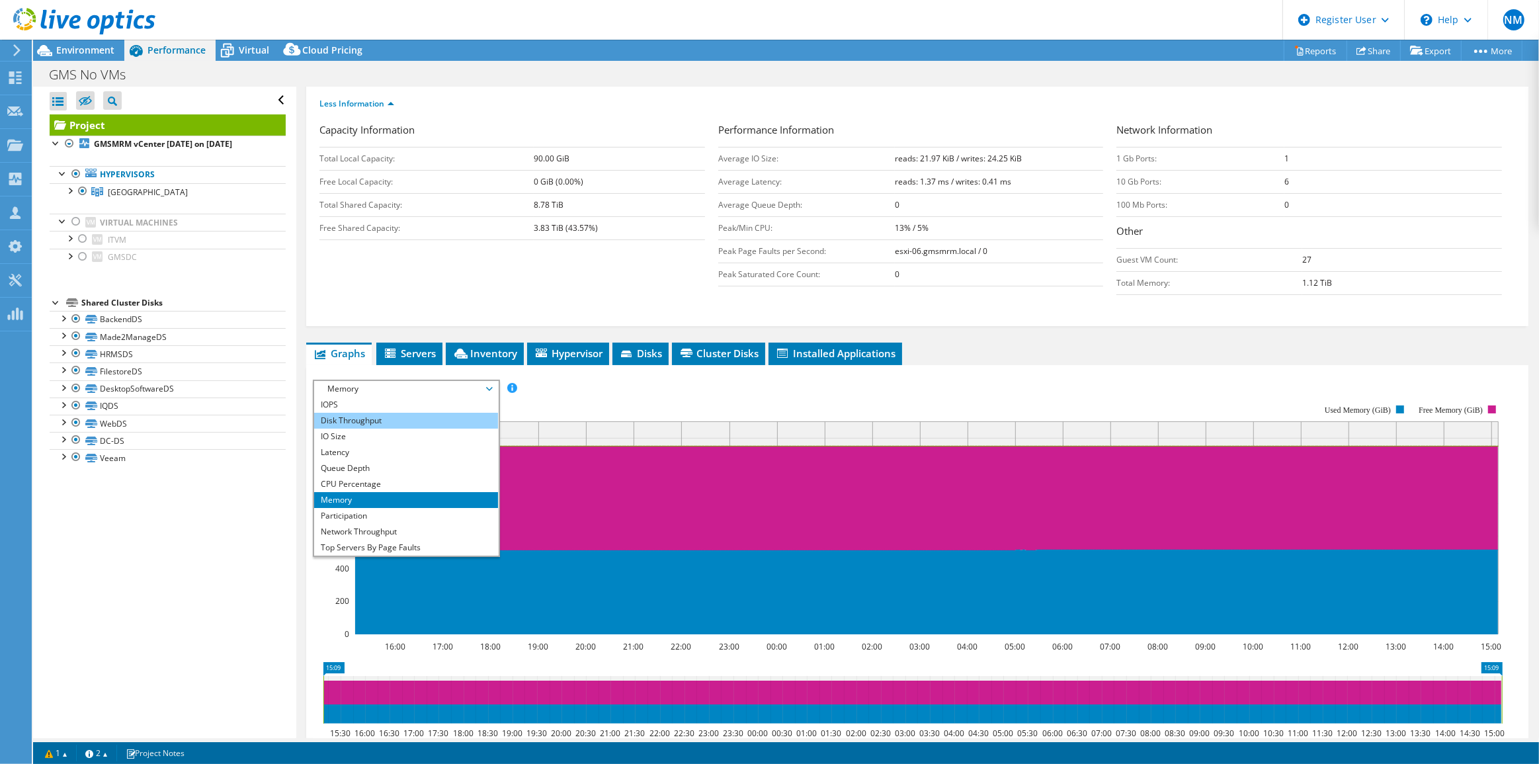
click at [416, 415] on li "Disk Throughput" at bounding box center [405, 421] width 183 height 16
